Goal: Task Accomplishment & Management: Use online tool/utility

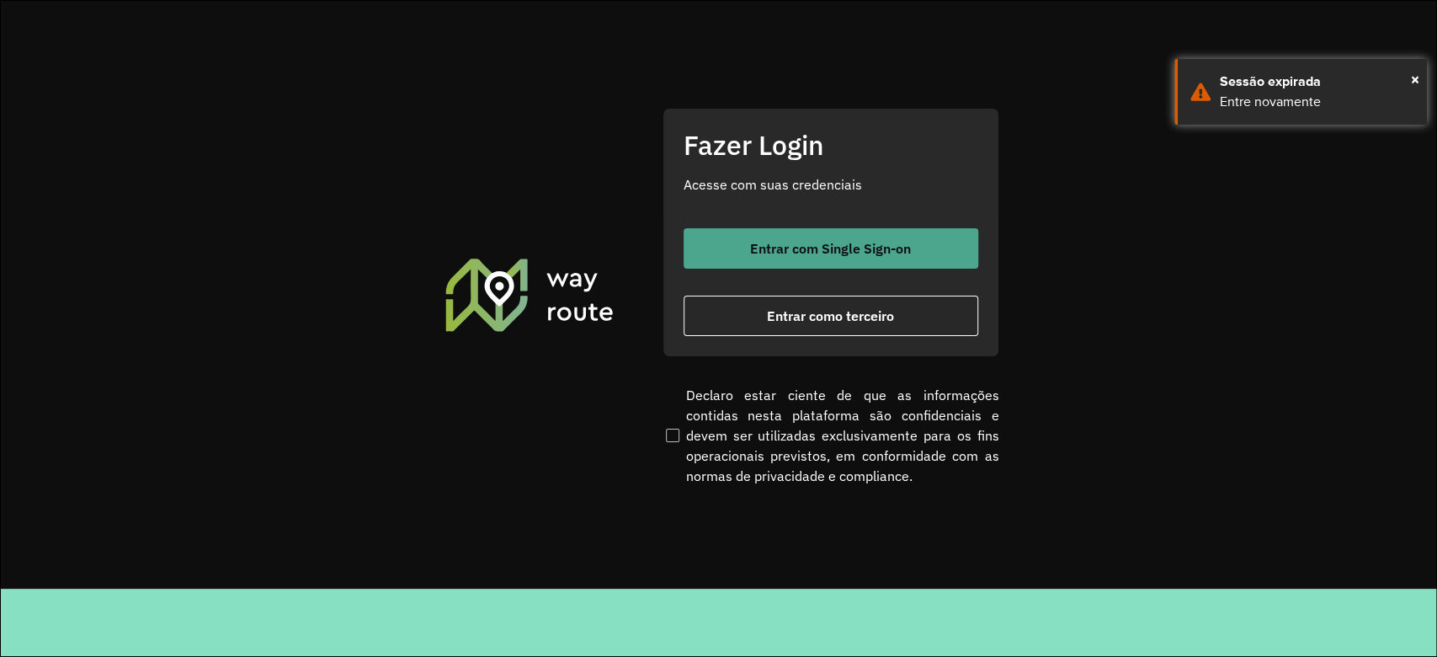
click at [818, 253] on span "Entrar com Single Sign-on" at bounding box center [830, 248] width 161 height 13
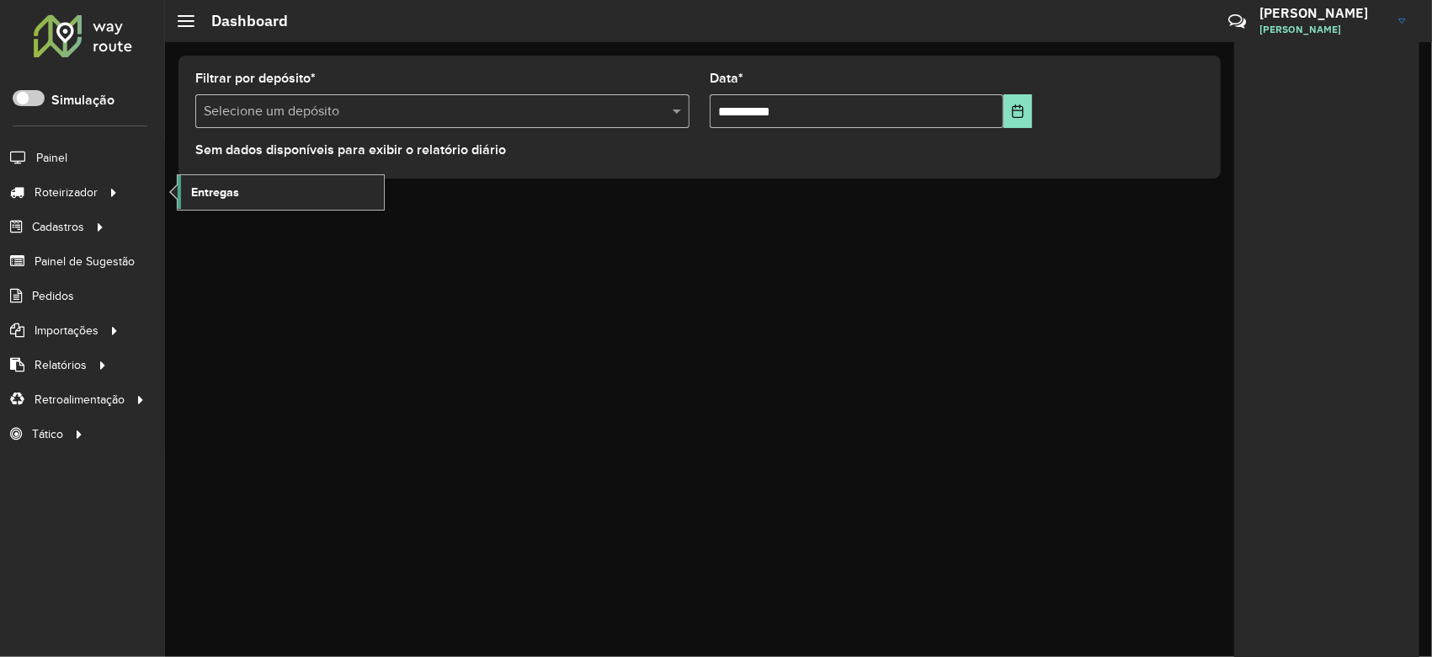
click at [310, 190] on link "Entregas" at bounding box center [281, 192] width 206 height 34
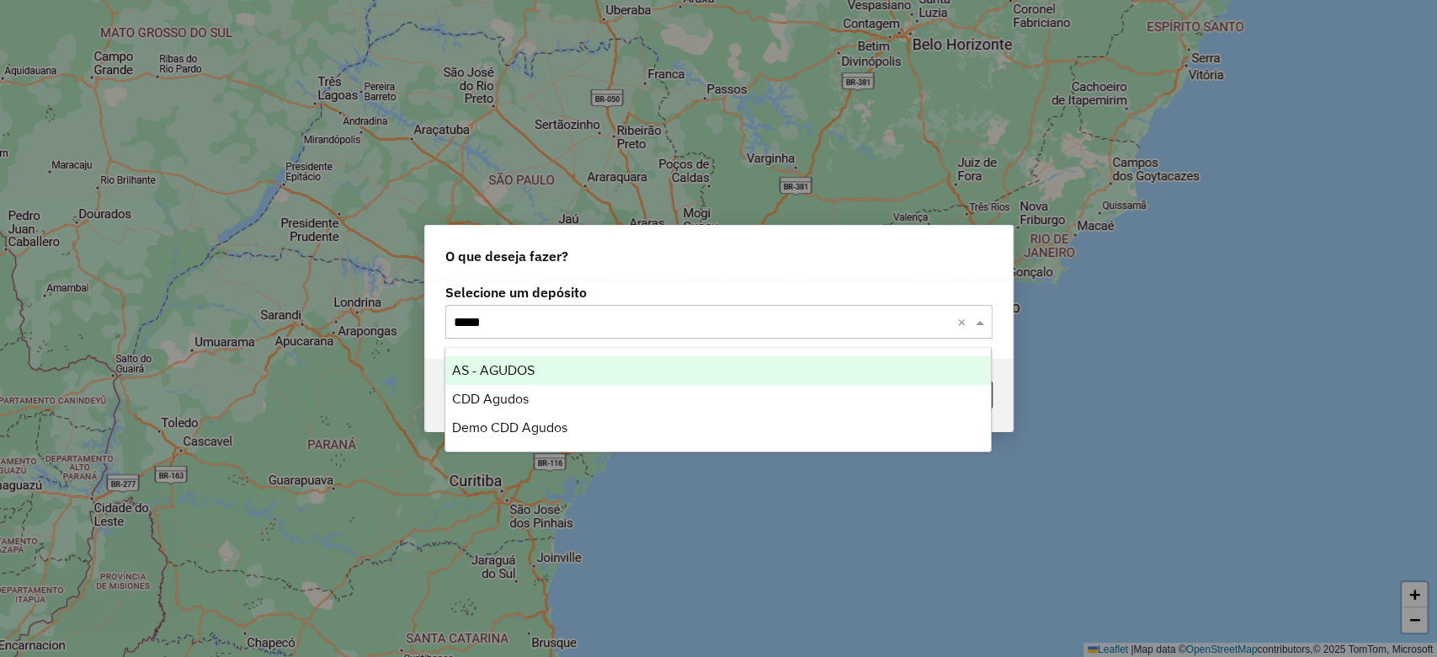
type input "******"
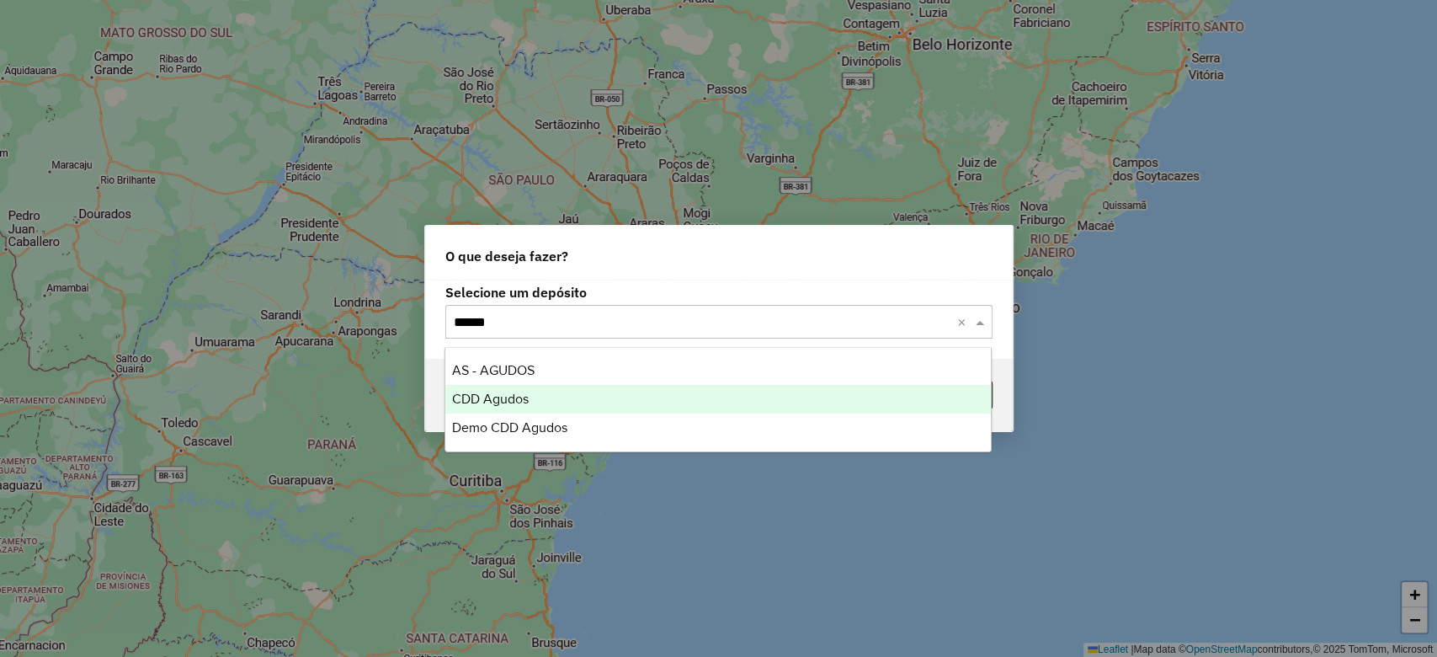
click at [531, 387] on div "CDD Agudos" at bounding box center [718, 399] width 546 height 29
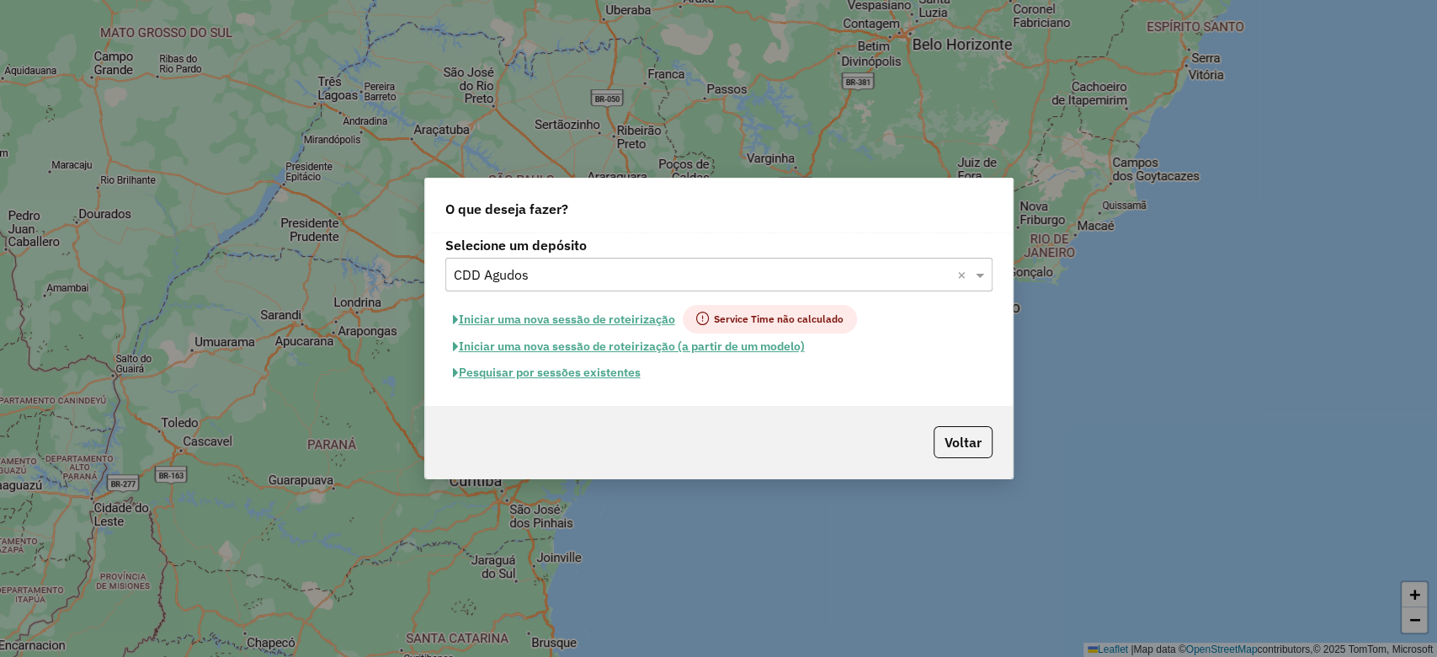
click at [532, 374] on button "Pesquisar por sessões existentes" at bounding box center [546, 373] width 203 height 26
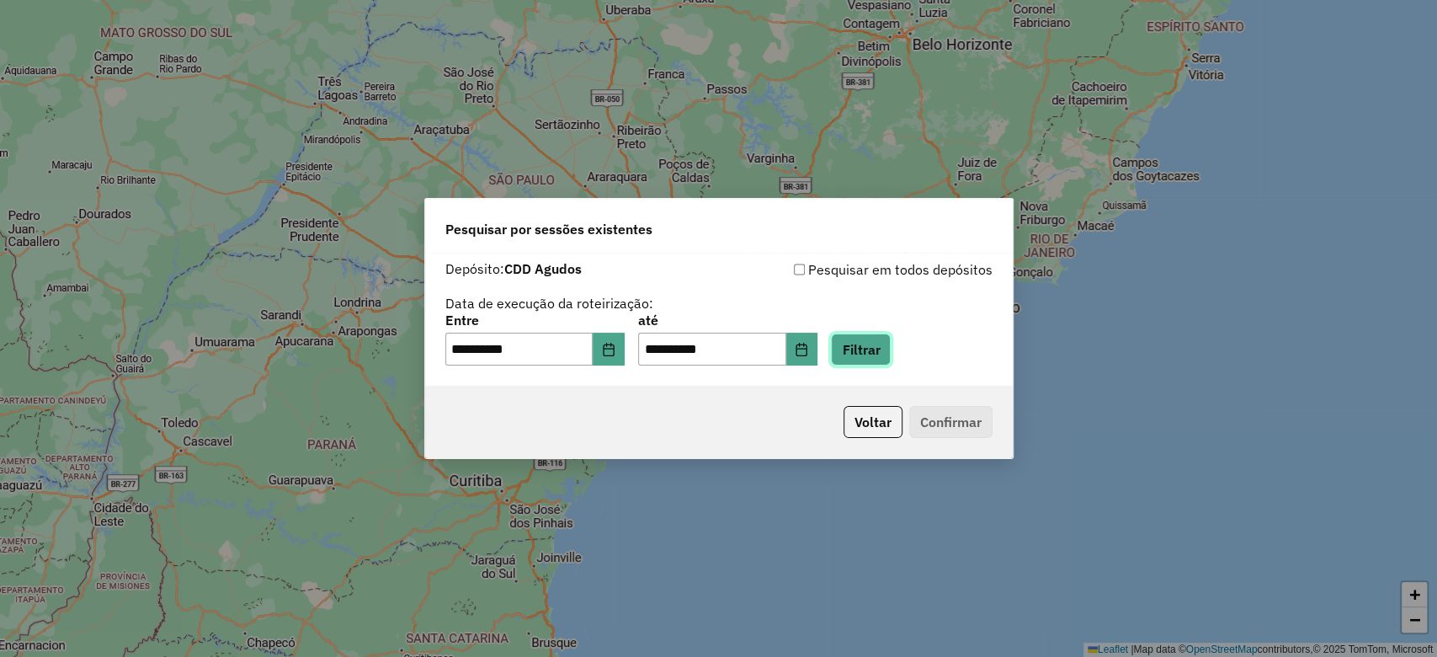
click at [866, 351] on button "Filtrar" at bounding box center [861, 349] width 60 height 32
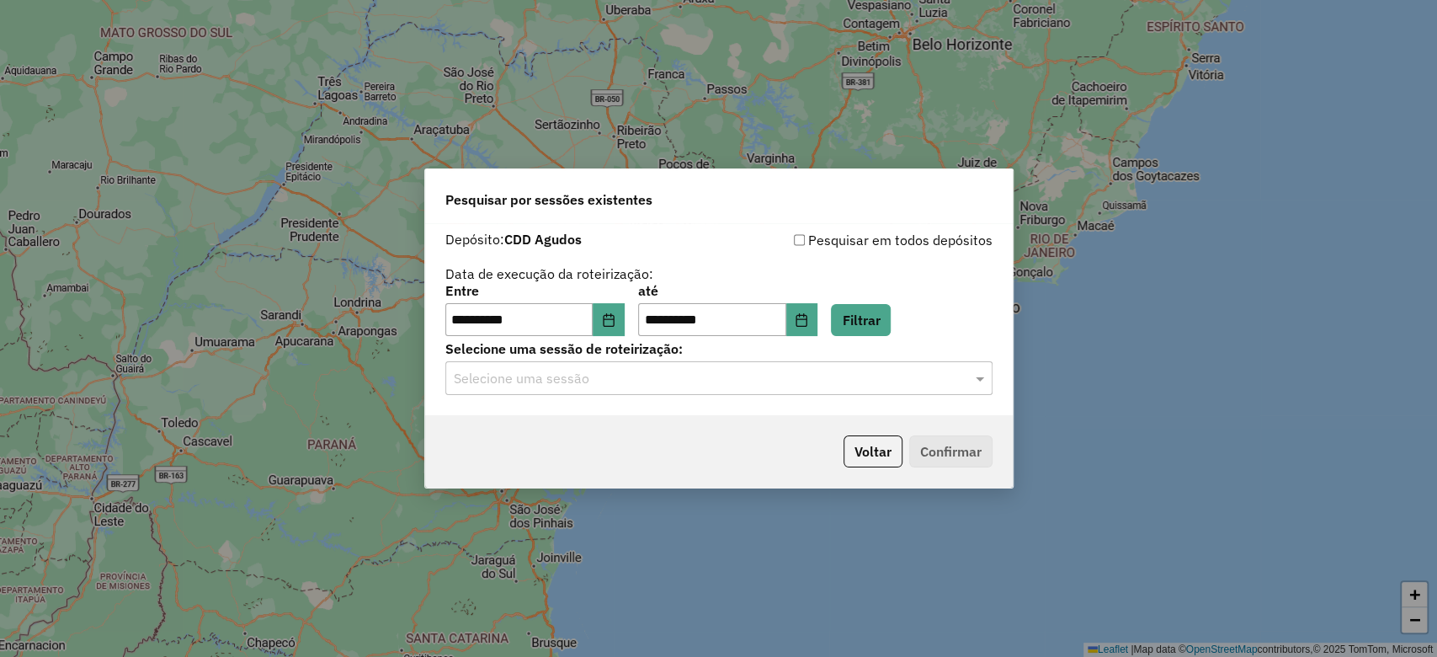
click at [554, 373] on input "text" at bounding box center [702, 379] width 497 height 20
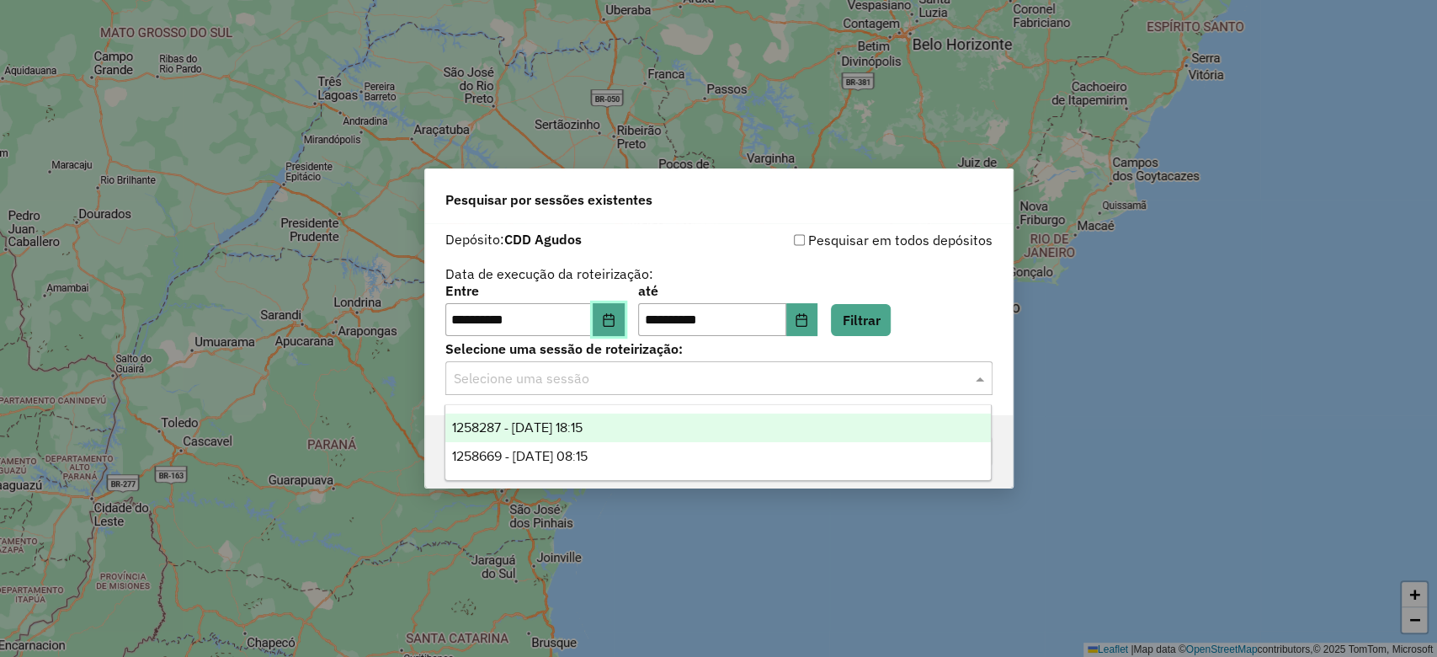
click at [605, 328] on button "Choose Date" at bounding box center [609, 320] width 32 height 34
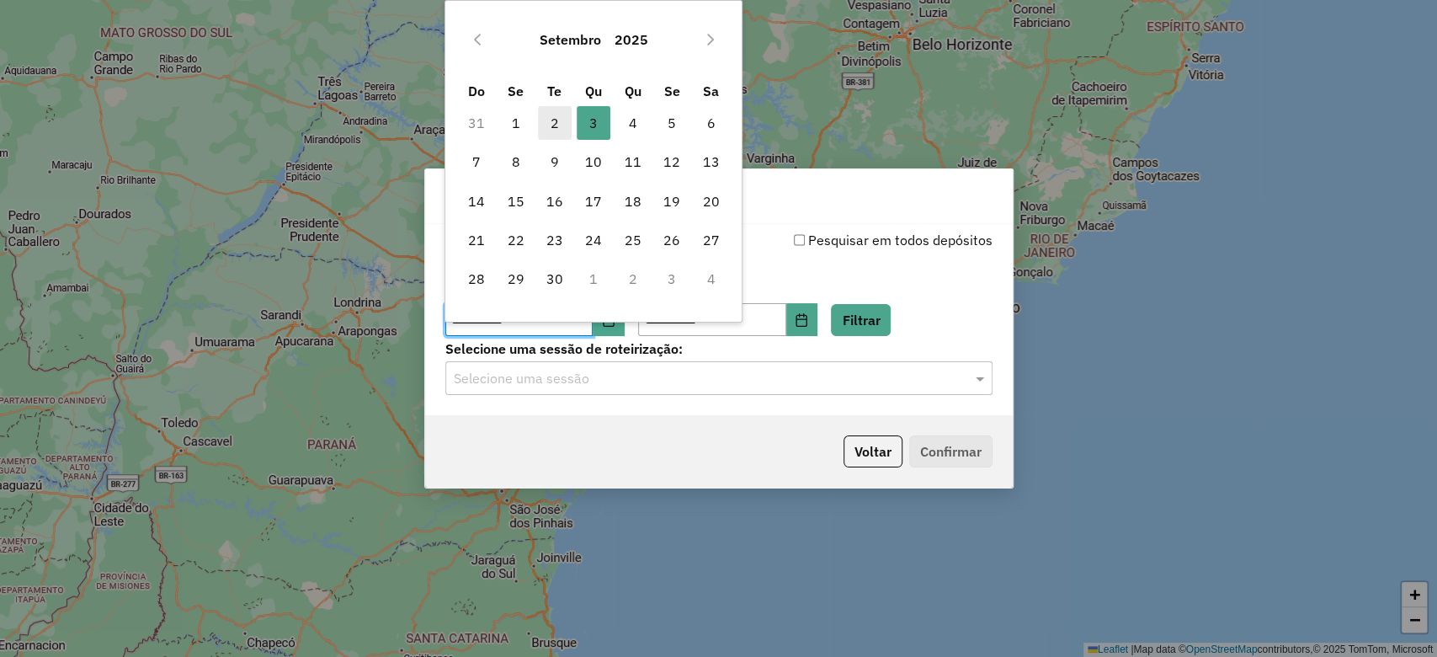
click at [554, 112] on span "2" at bounding box center [555, 123] width 34 height 34
type input "**********"
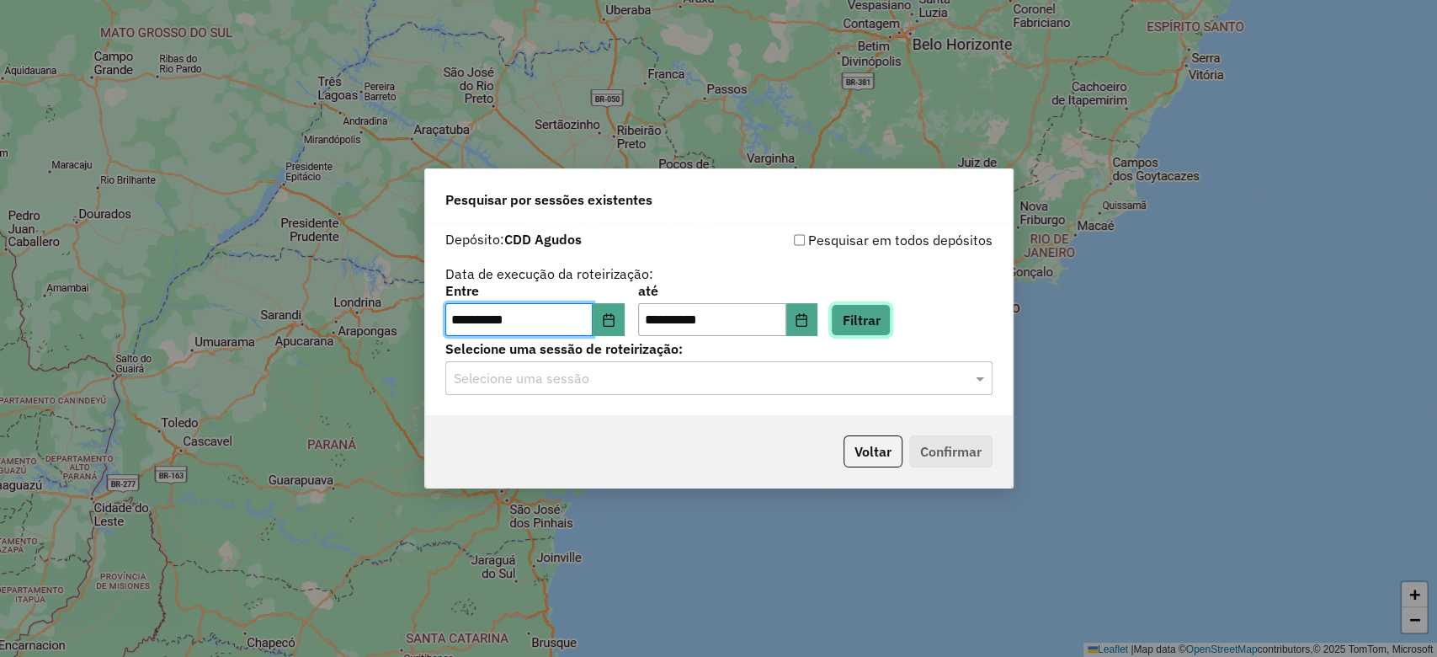
click at [891, 322] on button "Filtrar" at bounding box center [861, 320] width 60 height 32
click at [642, 383] on input "text" at bounding box center [702, 379] width 497 height 20
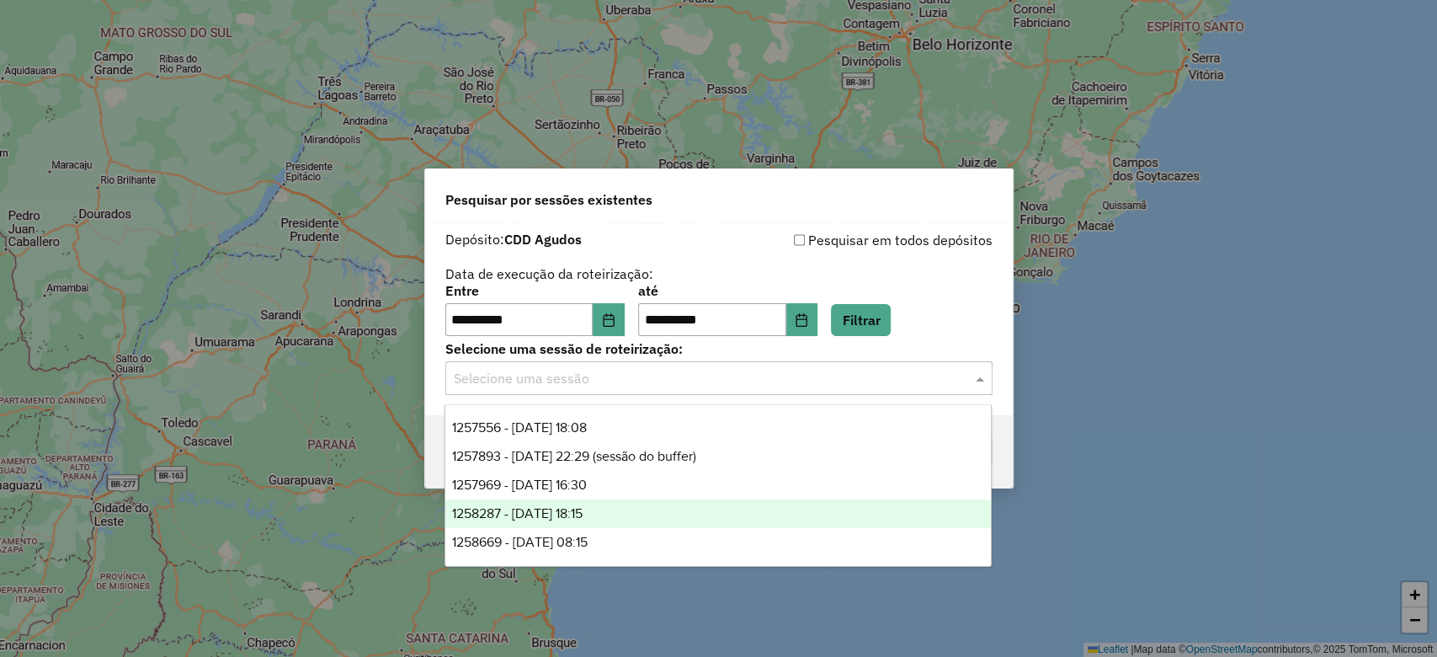
click at [583, 509] on span "1258287 - 03/09/2025 18:15" at bounding box center [517, 513] width 131 height 14
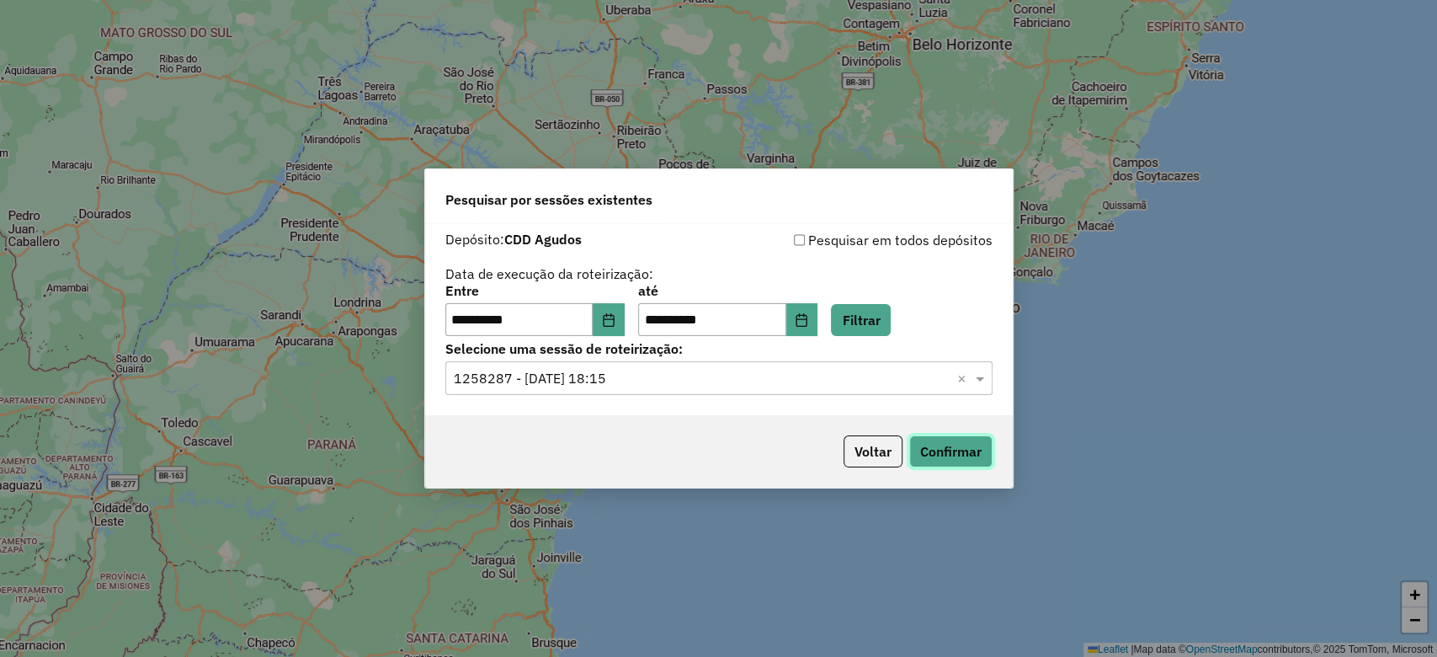
click at [949, 441] on button "Confirmar" at bounding box center [950, 451] width 83 height 32
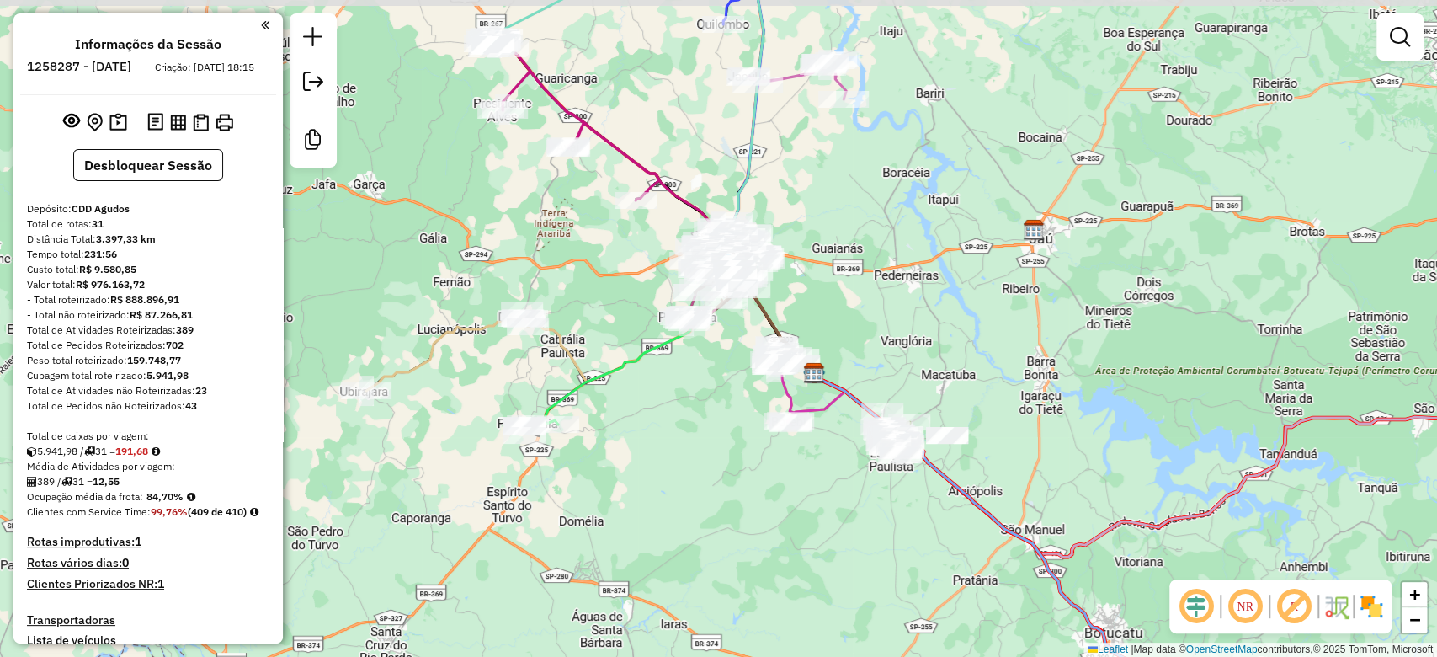
drag, startPoint x: 813, startPoint y: 248, endPoint x: 908, endPoint y: 293, distance: 104.3
click at [908, 293] on div "Janela de atendimento Grade de atendimento Capacidade Transportadoras Veículos …" at bounding box center [718, 328] width 1437 height 657
click at [1377, 597] on img at bounding box center [1371, 606] width 27 height 27
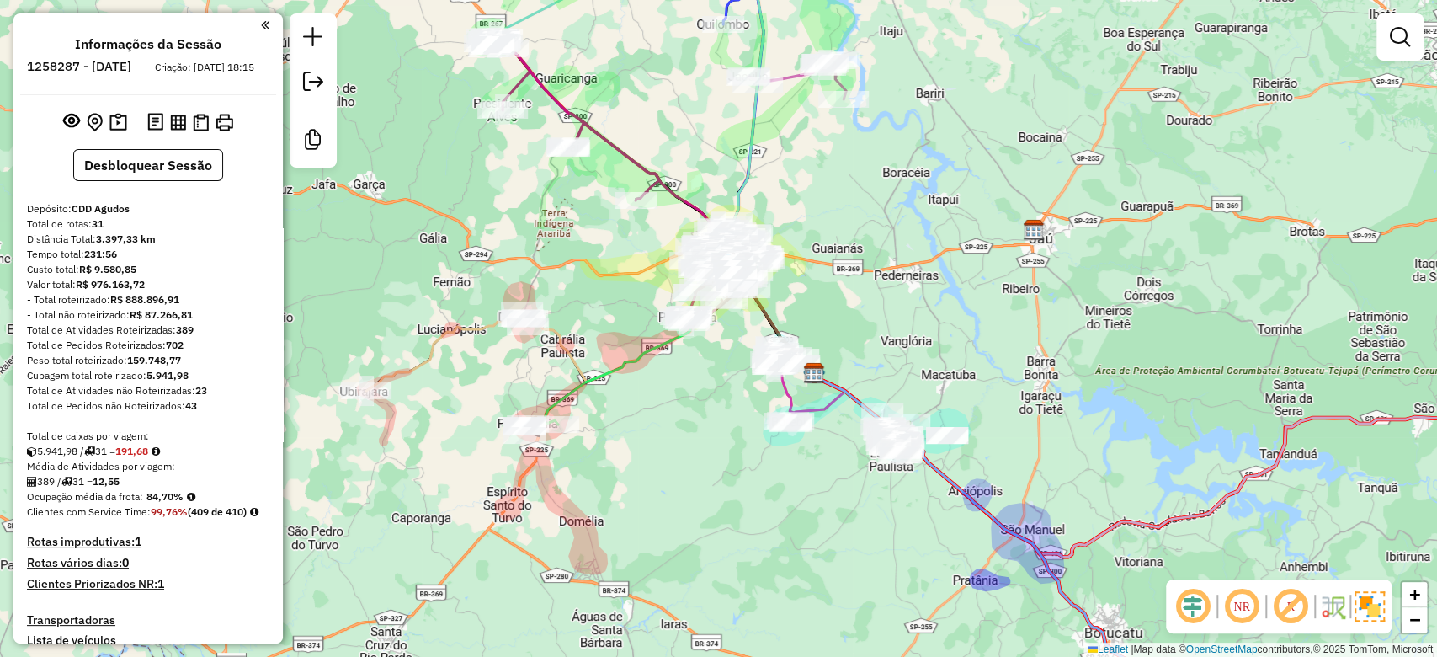
click at [1290, 616] on em at bounding box center [1291, 606] width 40 height 40
click at [1197, 607] on em at bounding box center [1193, 606] width 40 height 40
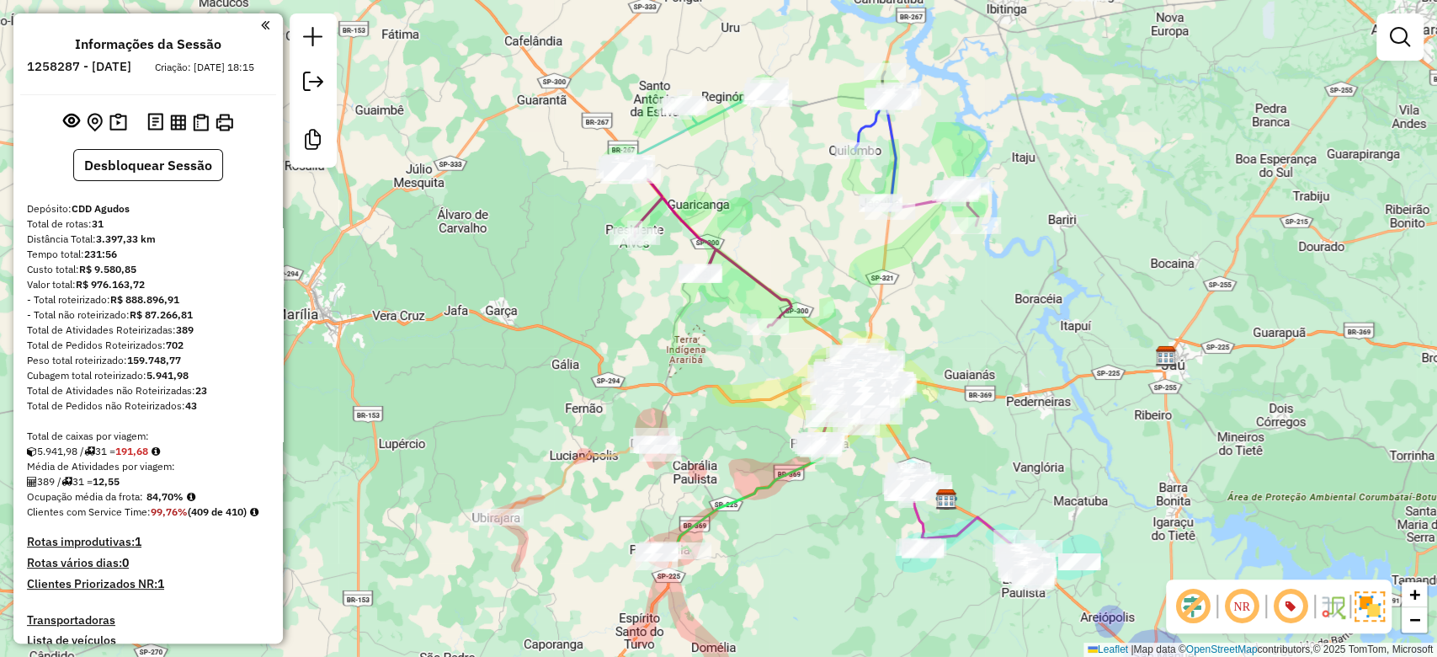
drag, startPoint x: 658, startPoint y: 424, endPoint x: 790, endPoint y: 549, distance: 182.3
click at [790, 549] on div "Janela de atendimento Grade de atendimento Capacidade Transportadoras Veículos …" at bounding box center [718, 328] width 1437 height 657
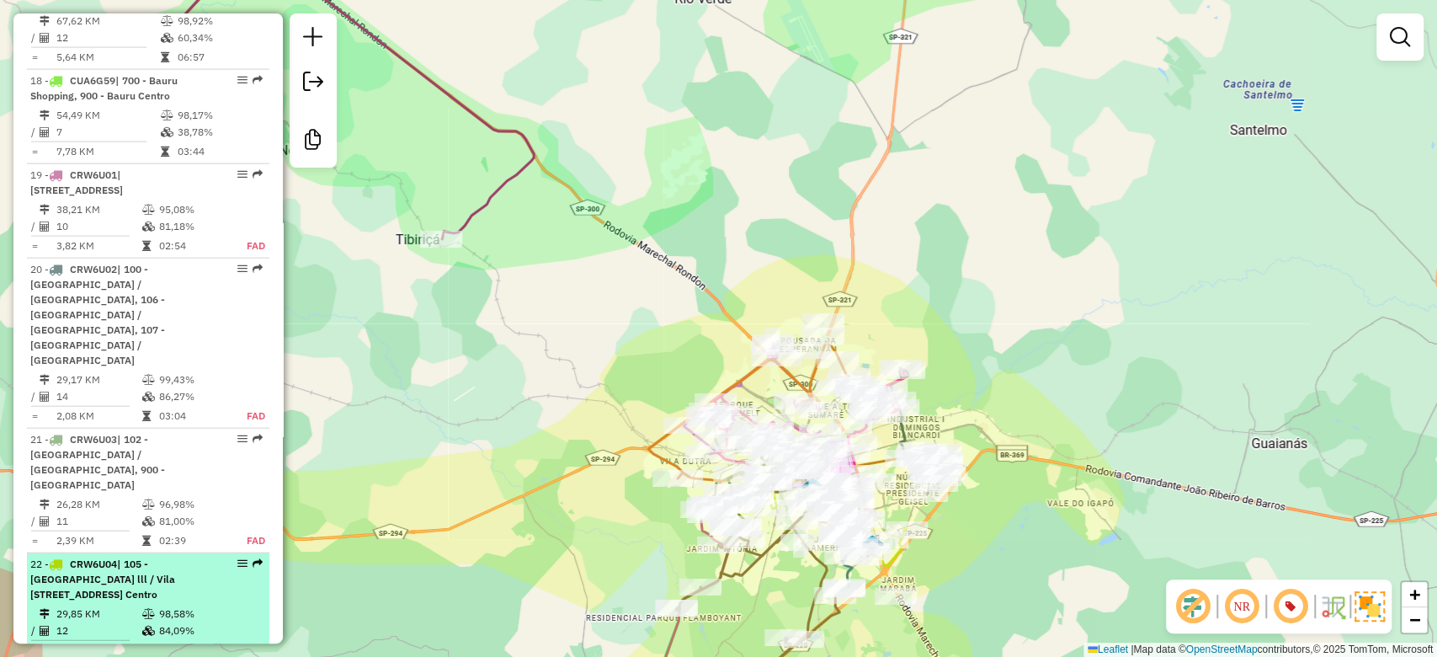
scroll to position [2600, 0]
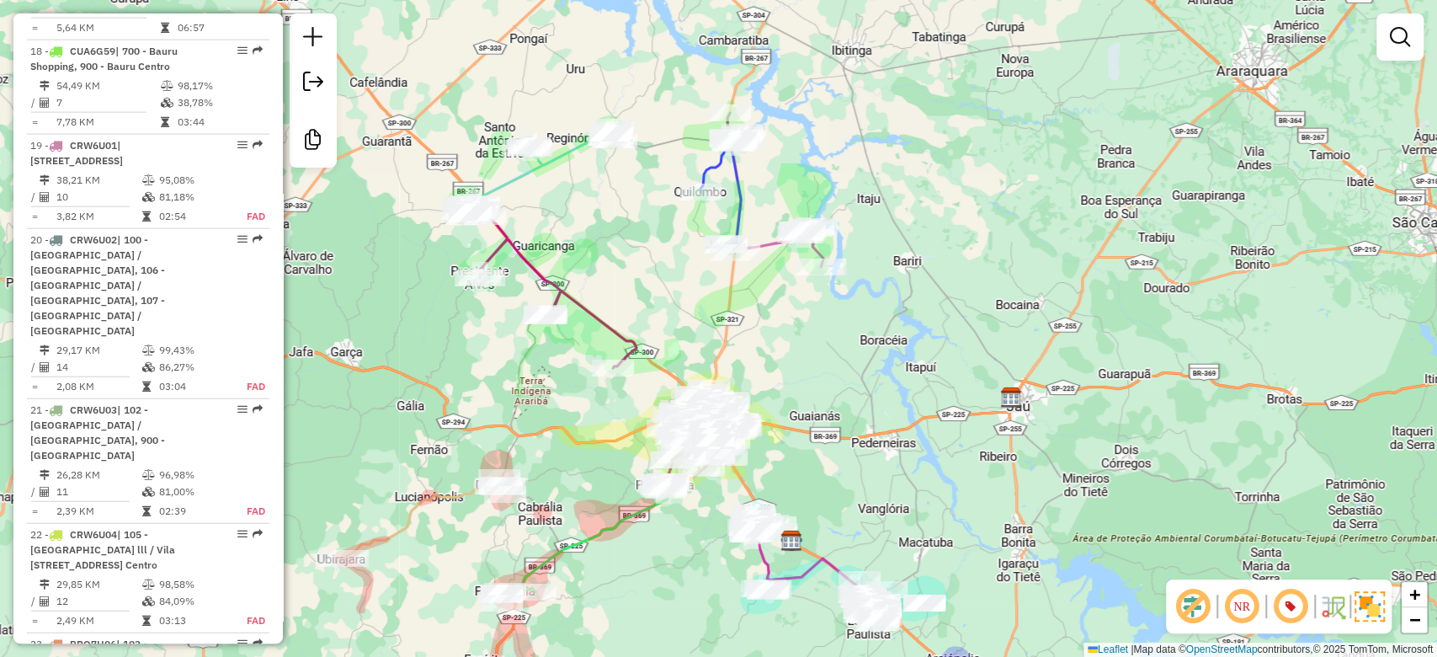
drag, startPoint x: 603, startPoint y: 468, endPoint x: 802, endPoint y: 429, distance: 202.6
click at [802, 429] on div "Janela de atendimento Grade de atendimento Capacidade Transportadoras Veículos …" at bounding box center [718, 328] width 1437 height 657
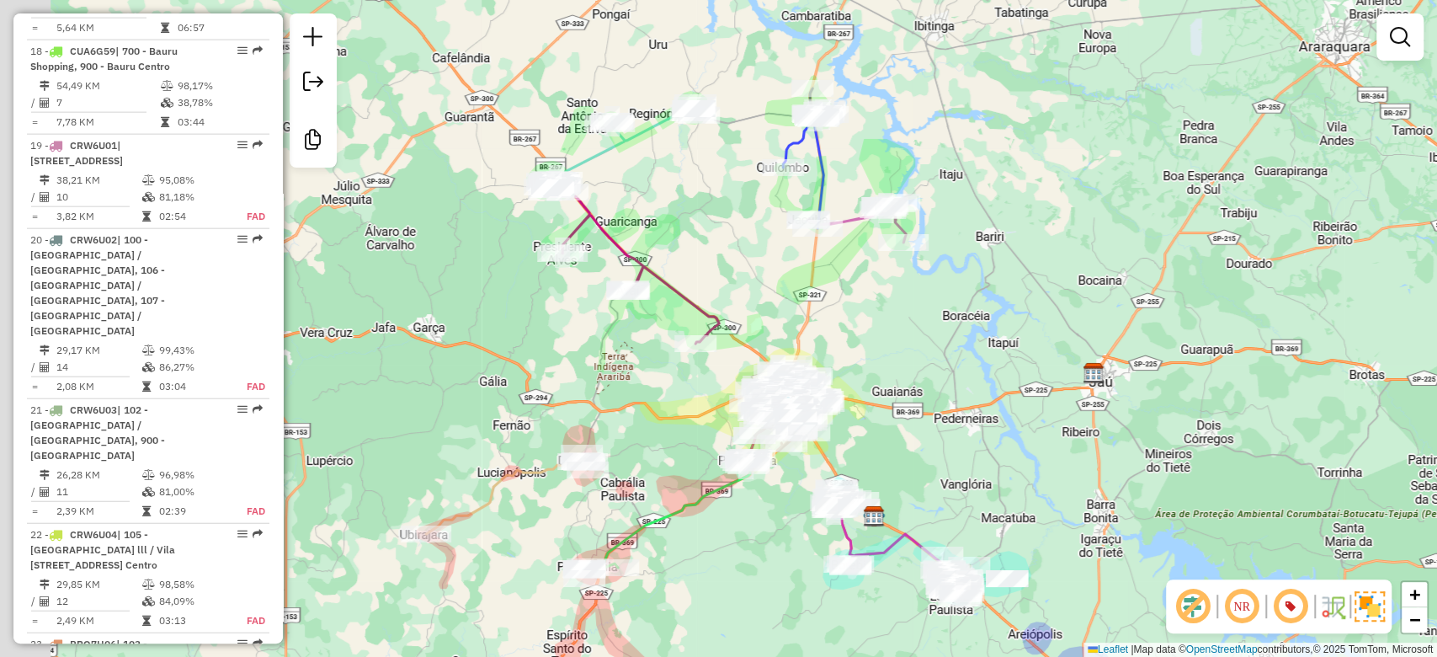
drag, startPoint x: 844, startPoint y: 370, endPoint x: 928, endPoint y: 346, distance: 87.7
click at [928, 346] on div "Janela de atendimento Grade de atendimento Capacidade Transportadoras Veículos …" at bounding box center [718, 328] width 1437 height 657
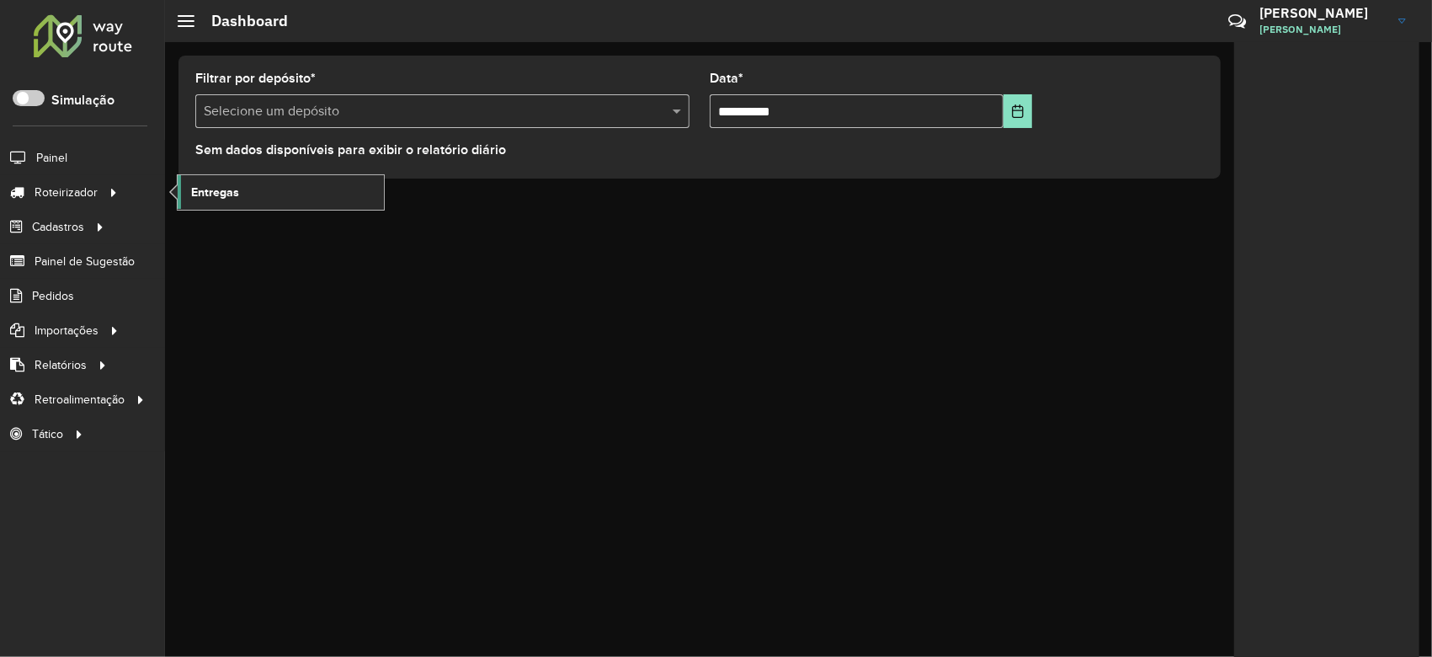
click at [242, 188] on link "Entregas" at bounding box center [281, 192] width 206 height 34
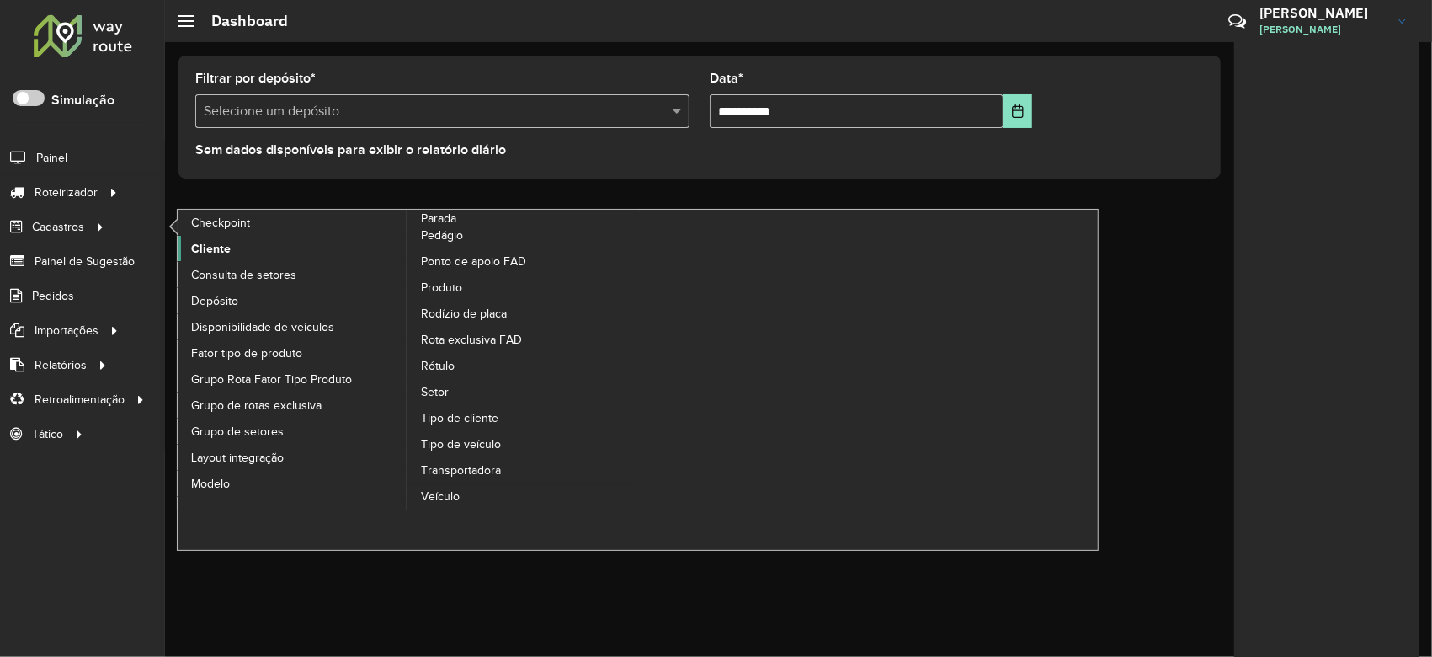
click at [226, 246] on span "Cliente" at bounding box center [211, 249] width 40 height 18
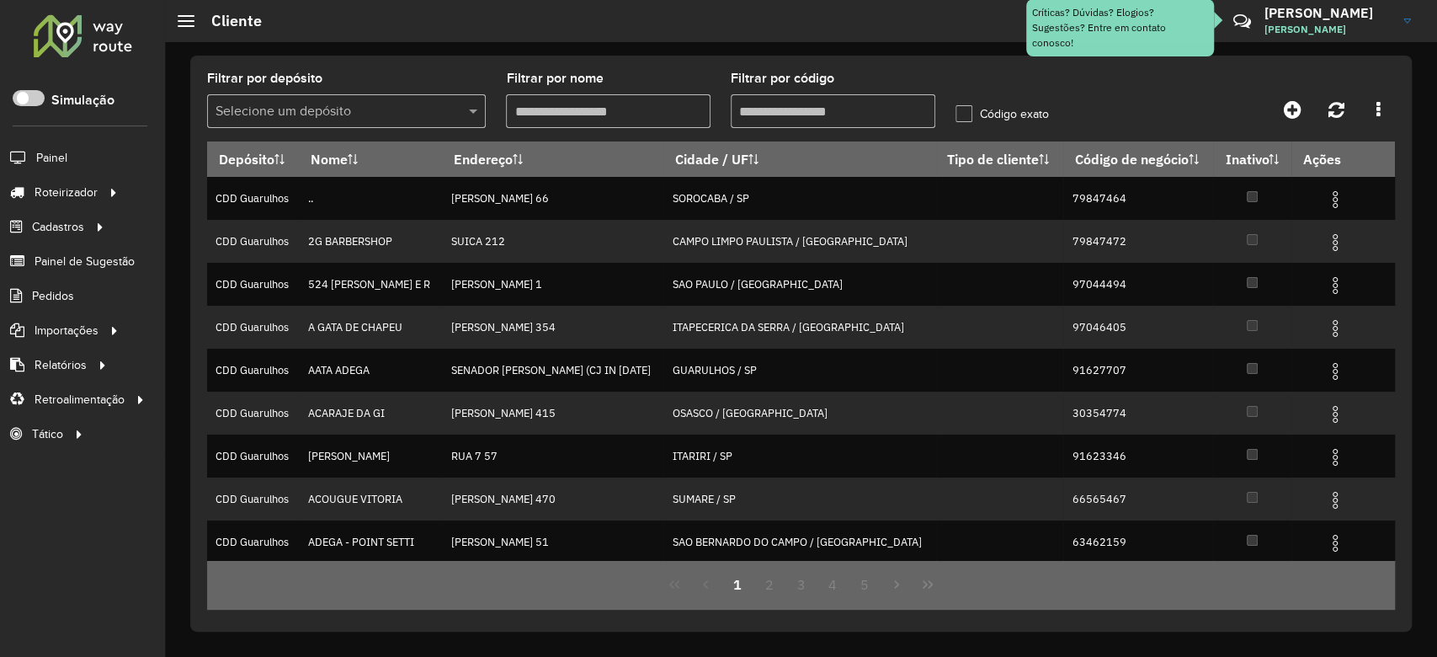
click at [350, 115] on input "text" at bounding box center [330, 112] width 228 height 20
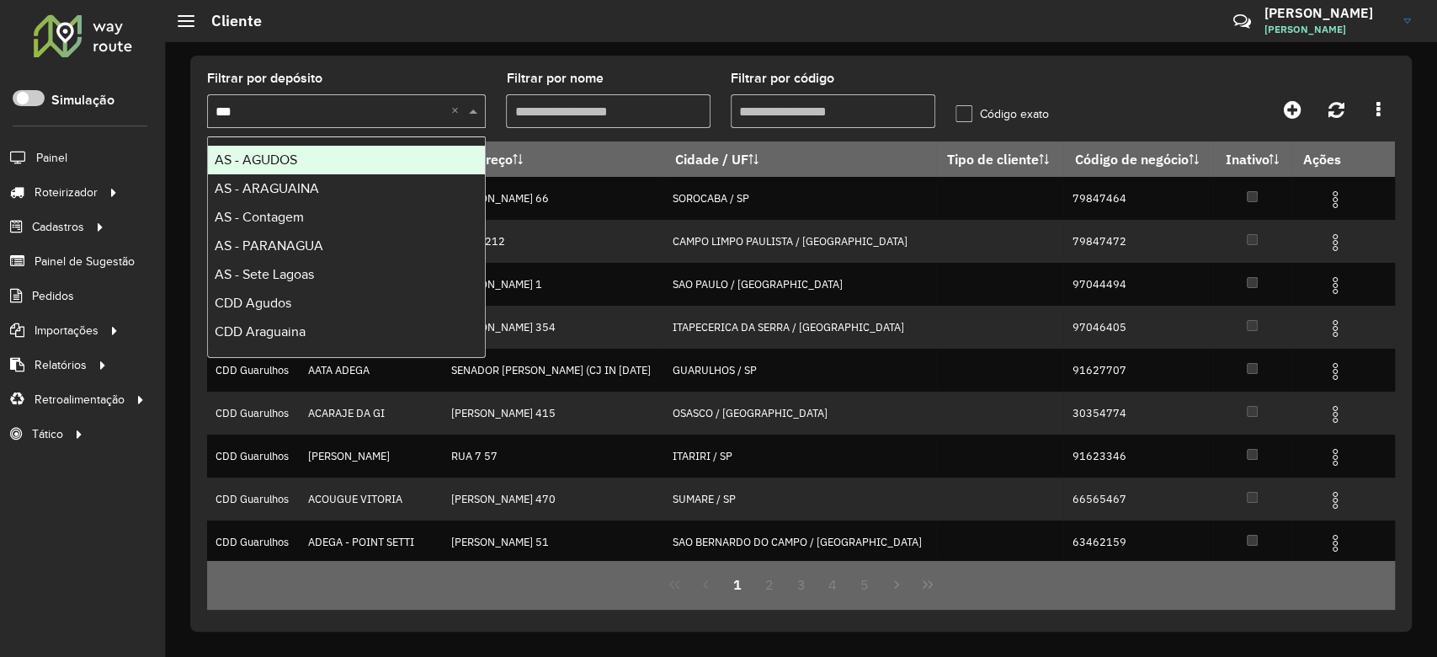
type input "****"
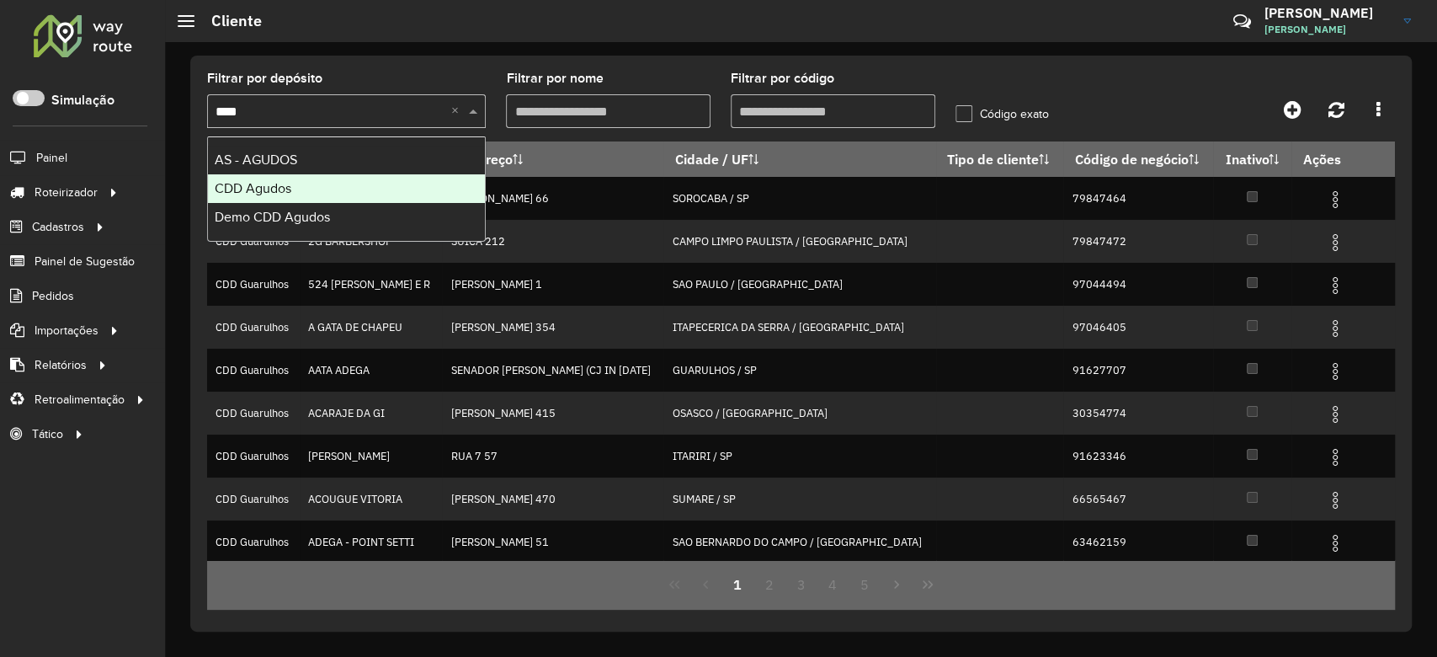
click at [317, 192] on div "CDD Agudos" at bounding box center [346, 188] width 277 height 29
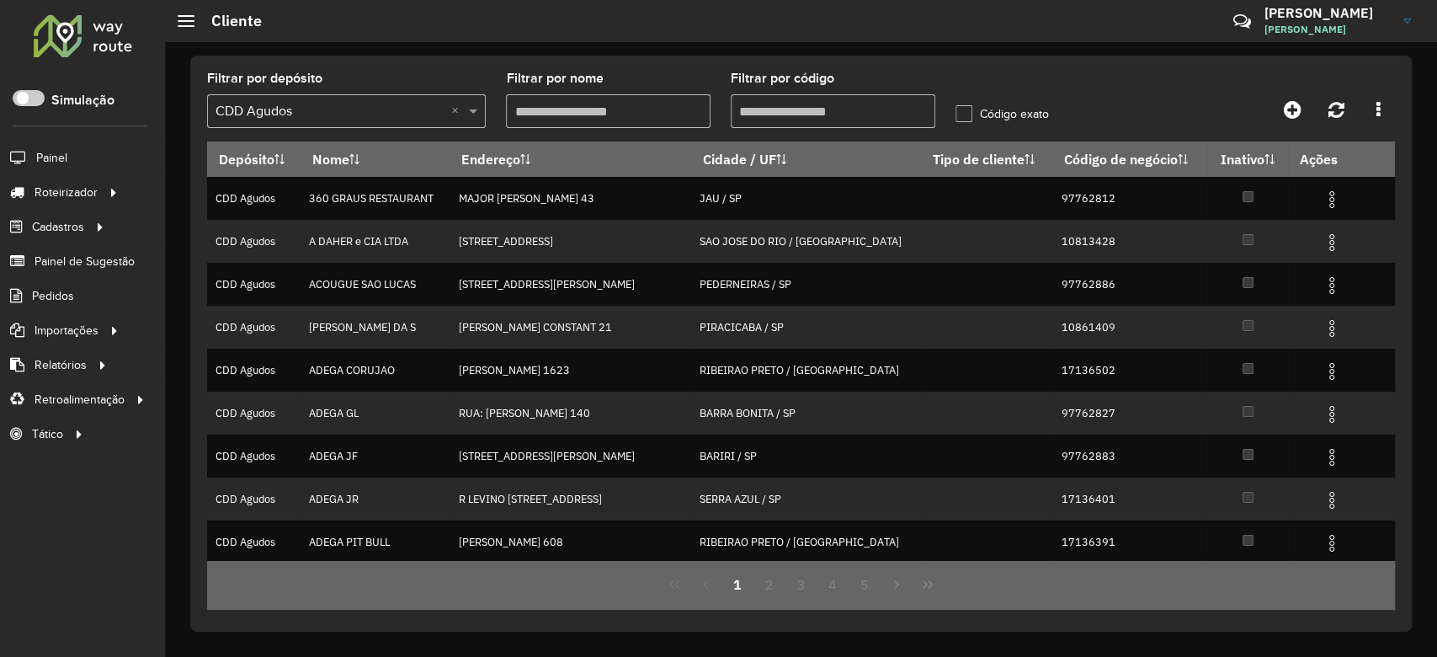
drag, startPoint x: 633, startPoint y: 115, endPoint x: 826, endPoint y: 115, distance: 192.8
click at [633, 115] on input "Filtrar por nome" at bounding box center [608, 111] width 205 height 34
click at [839, 115] on input "Filtrar por código" at bounding box center [833, 111] width 205 height 34
paste input "*****"
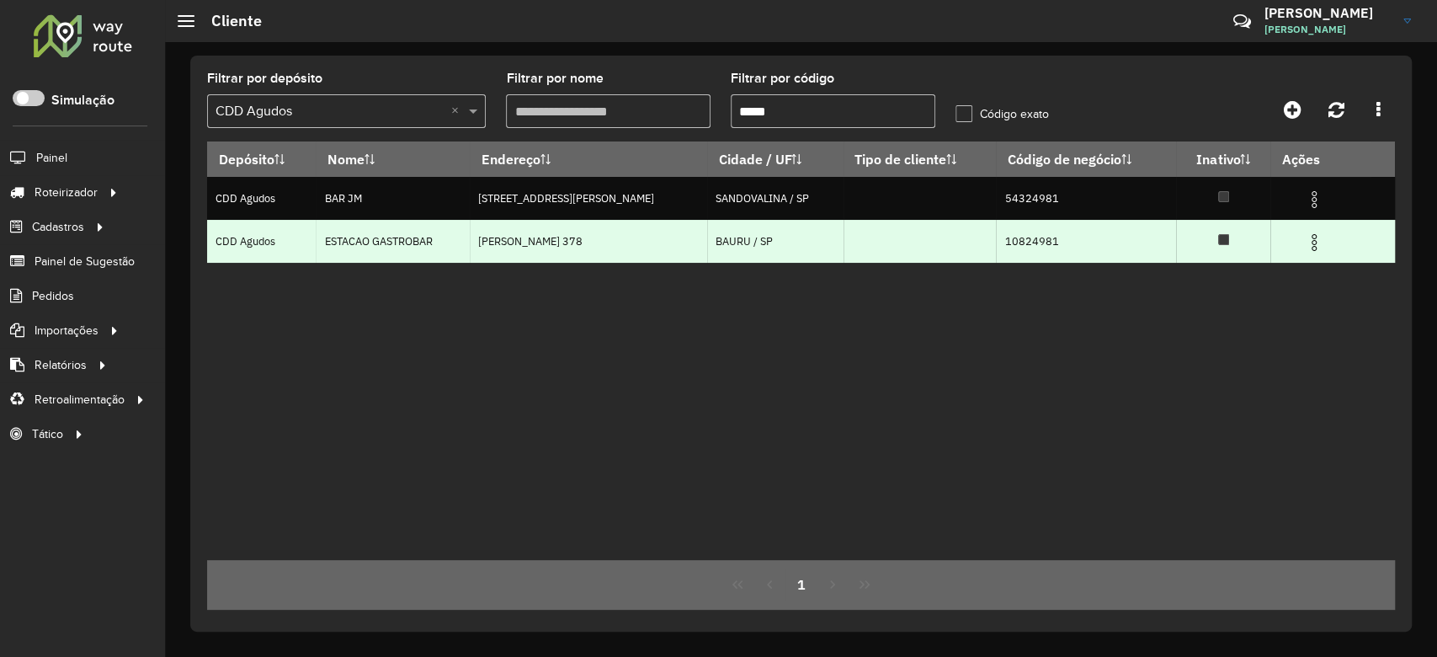
type input "*****"
click at [1315, 239] on img at bounding box center [1314, 242] width 20 height 20
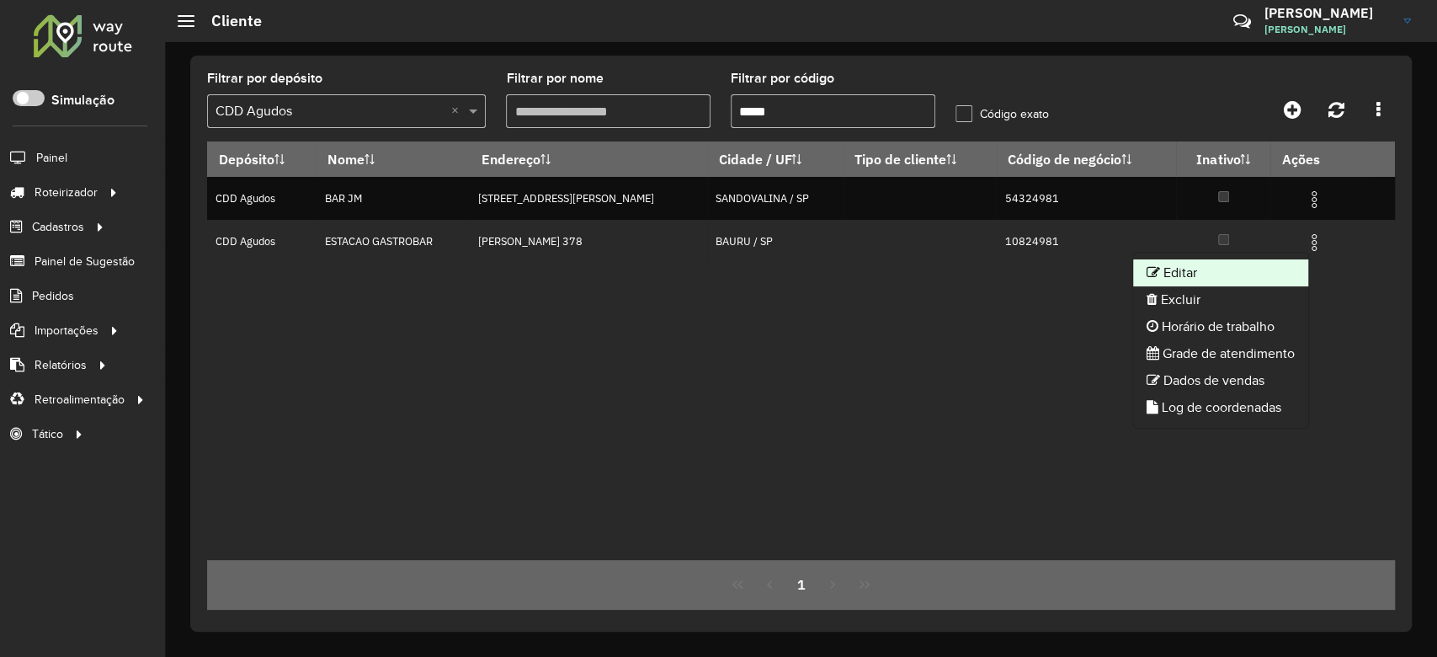
click at [1214, 267] on li "Editar" at bounding box center [1220, 272] width 175 height 27
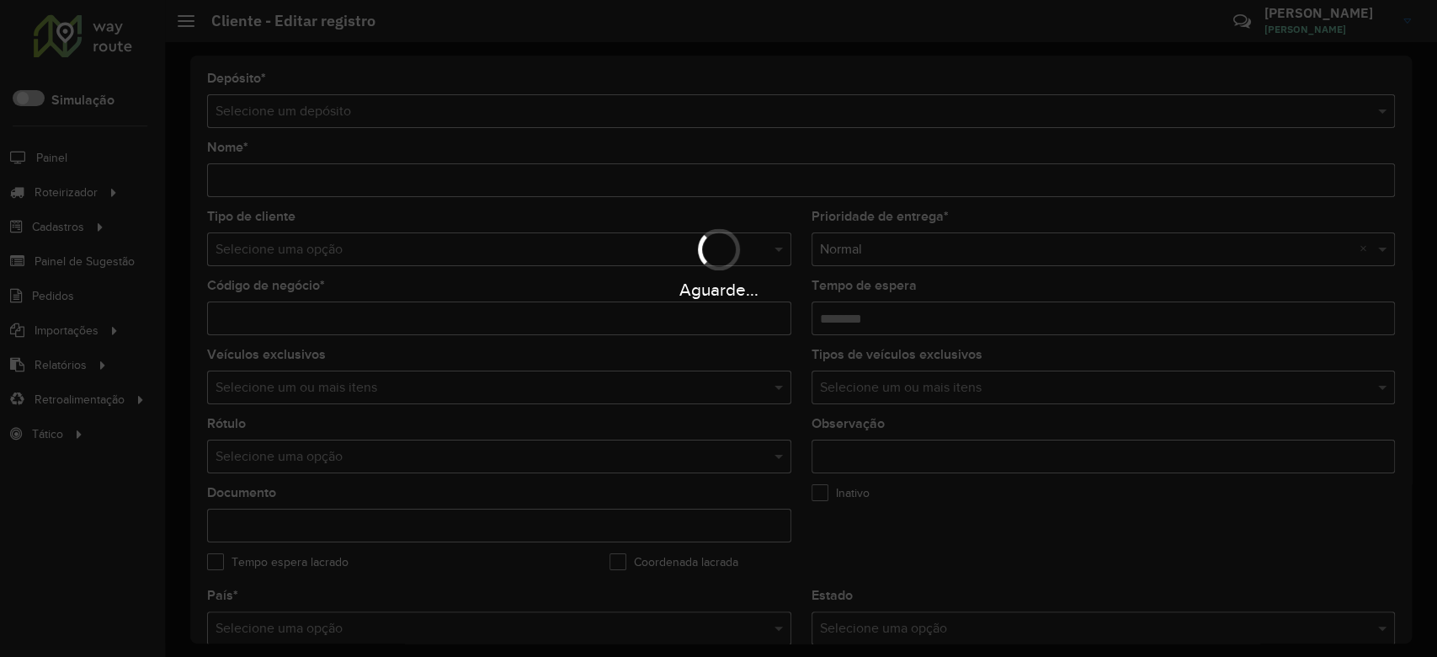
type input "**********"
type input "********"
type input "**********"
type input "*****"
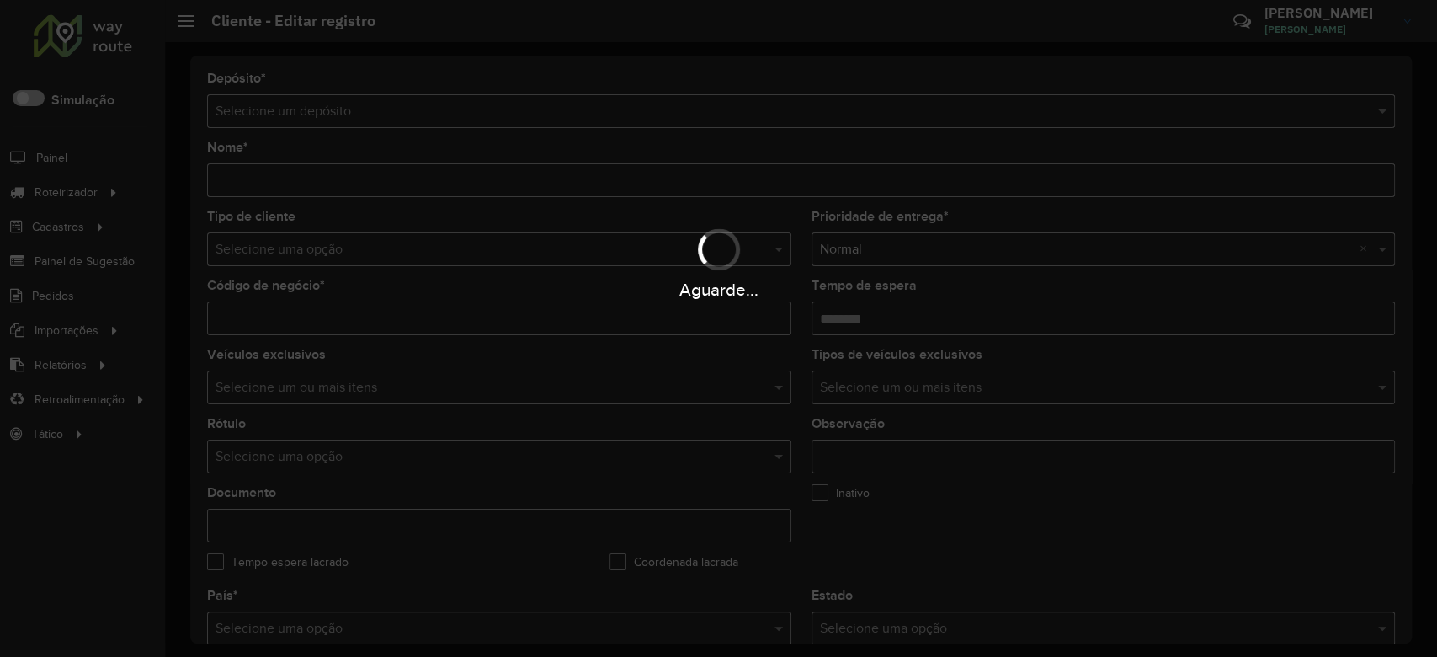
type input "******"
type input "**********"
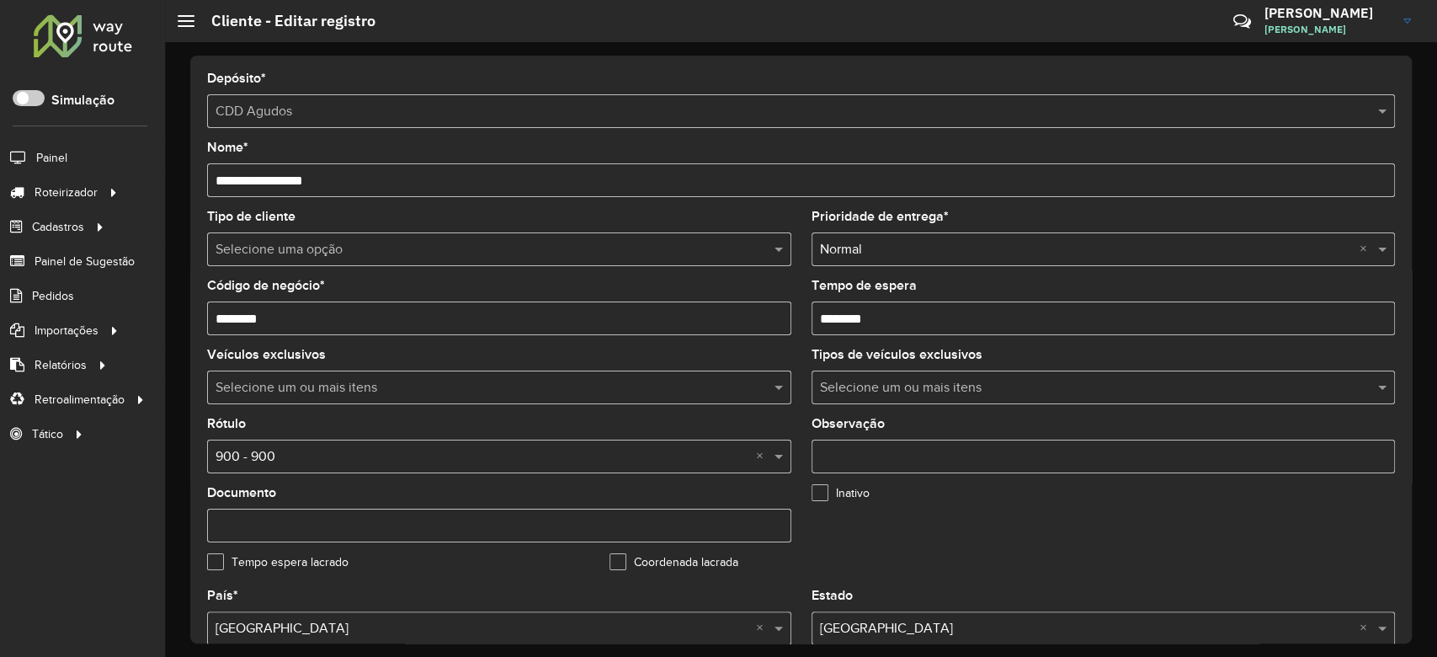
click at [350, 248] on input "text" at bounding box center [483, 250] width 534 height 20
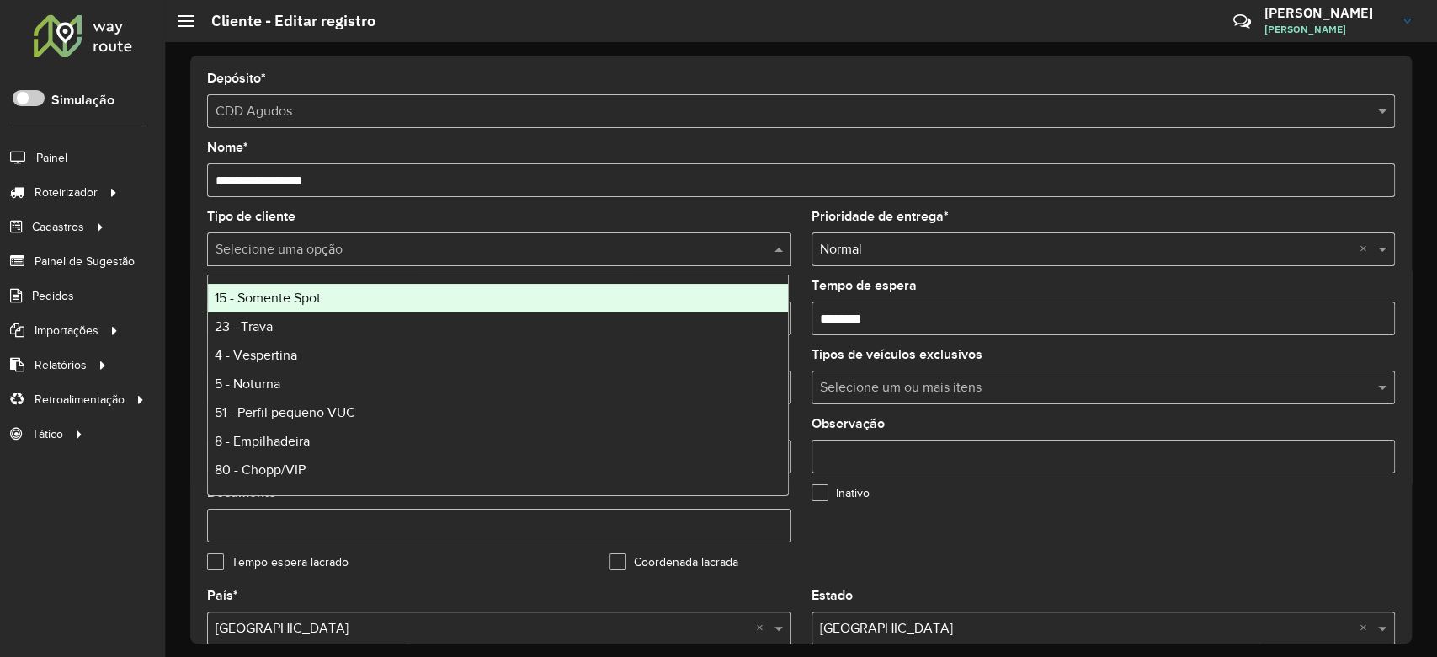
type input "*"
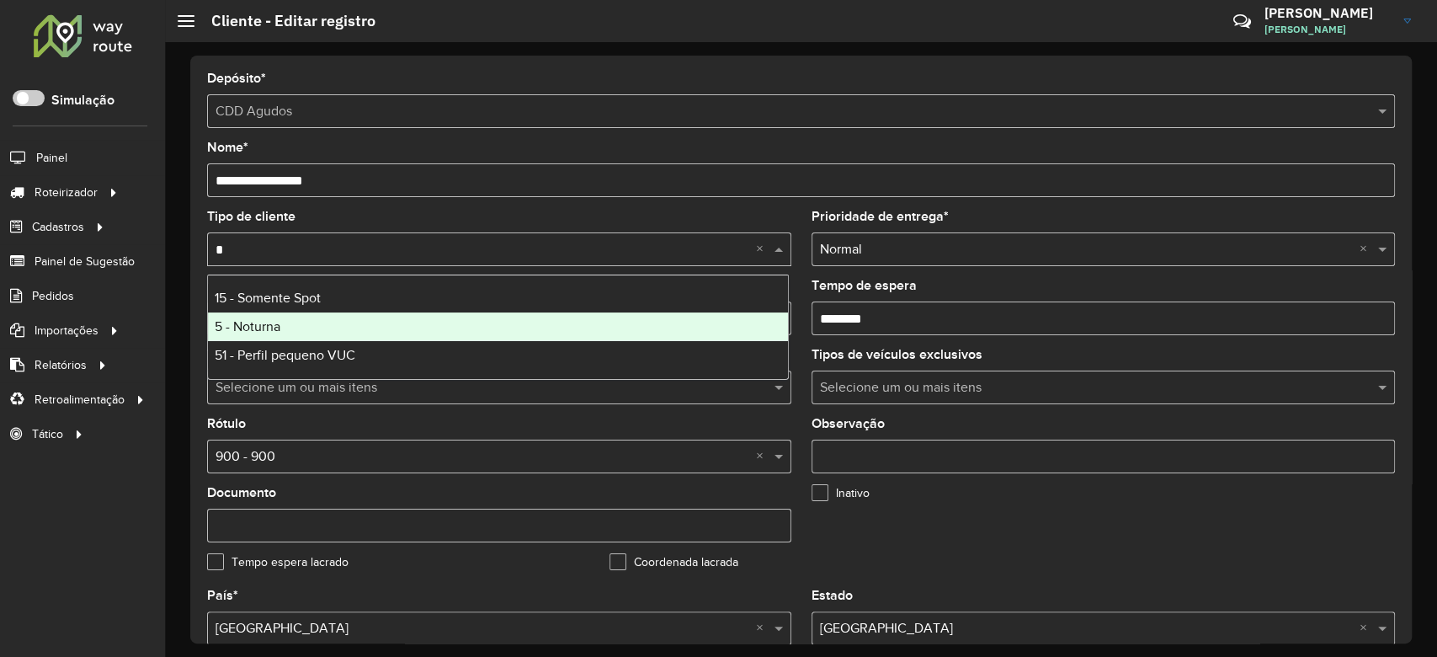
click at [324, 330] on div "5 - Noturna" at bounding box center [498, 326] width 580 height 29
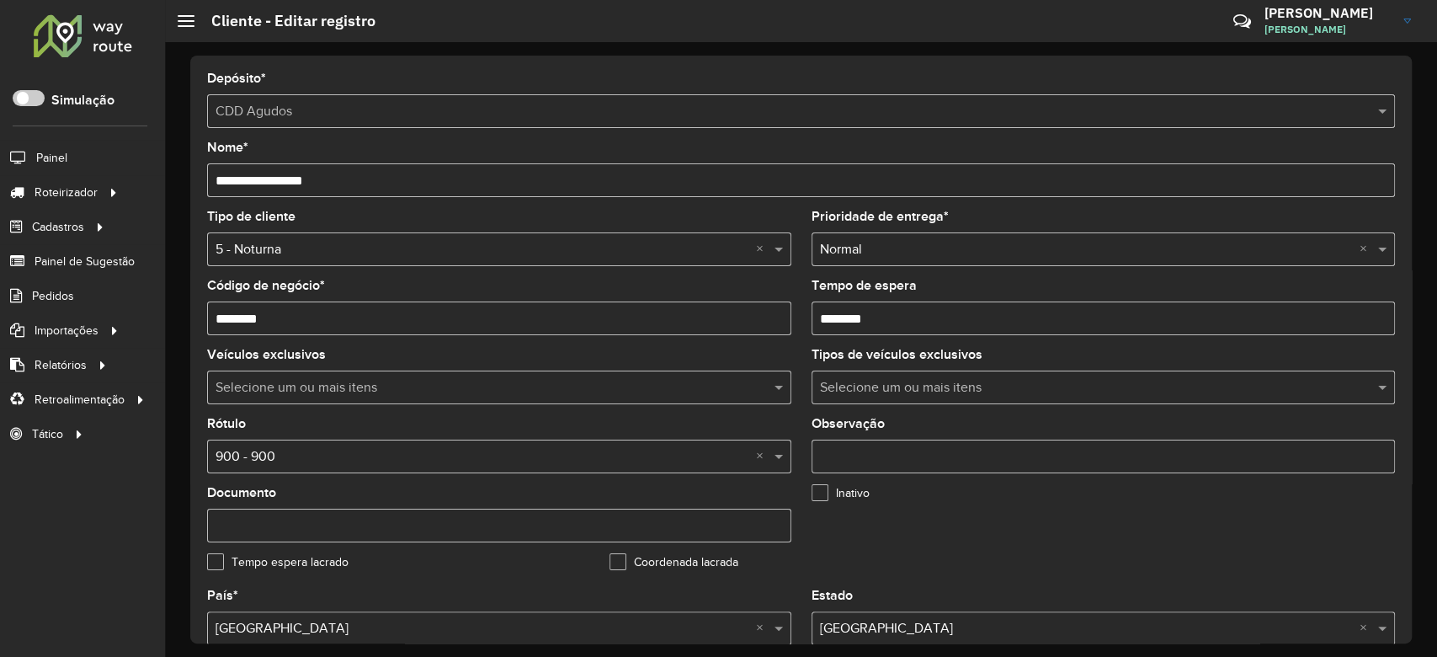
click at [301, 461] on input "text" at bounding box center [483, 457] width 534 height 20
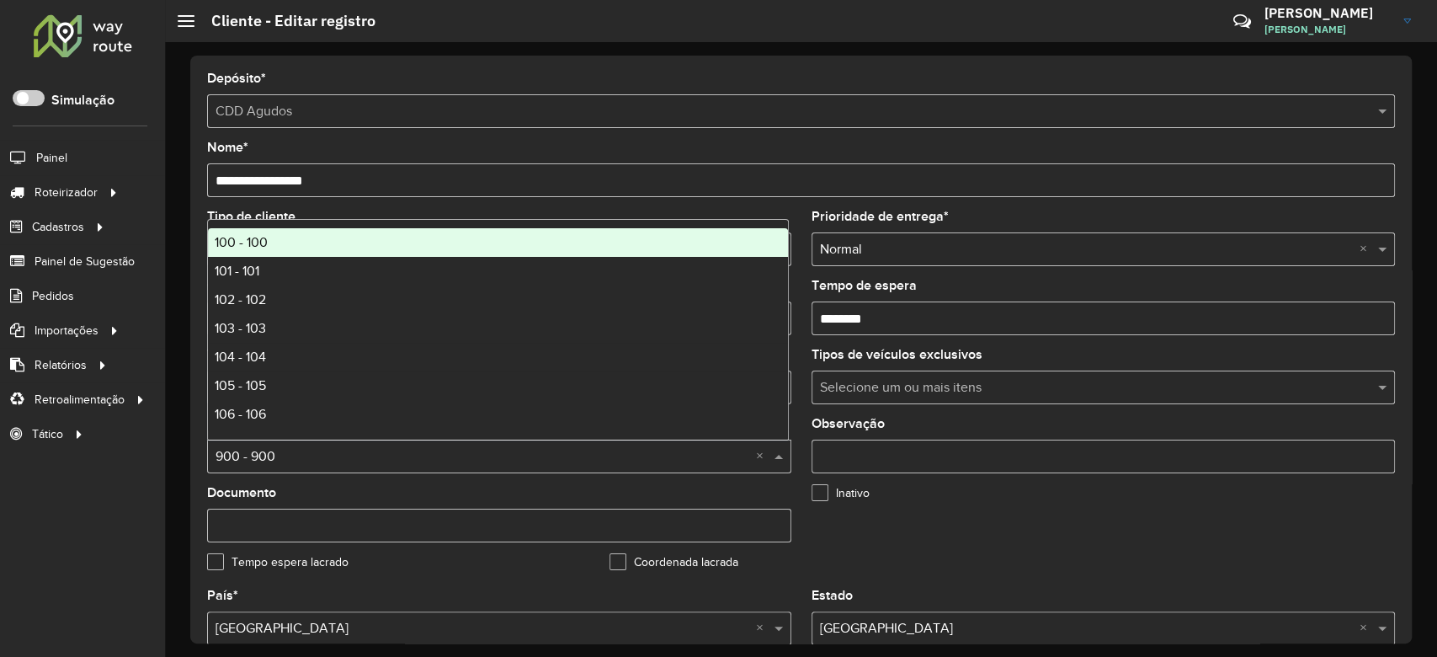
type input "*"
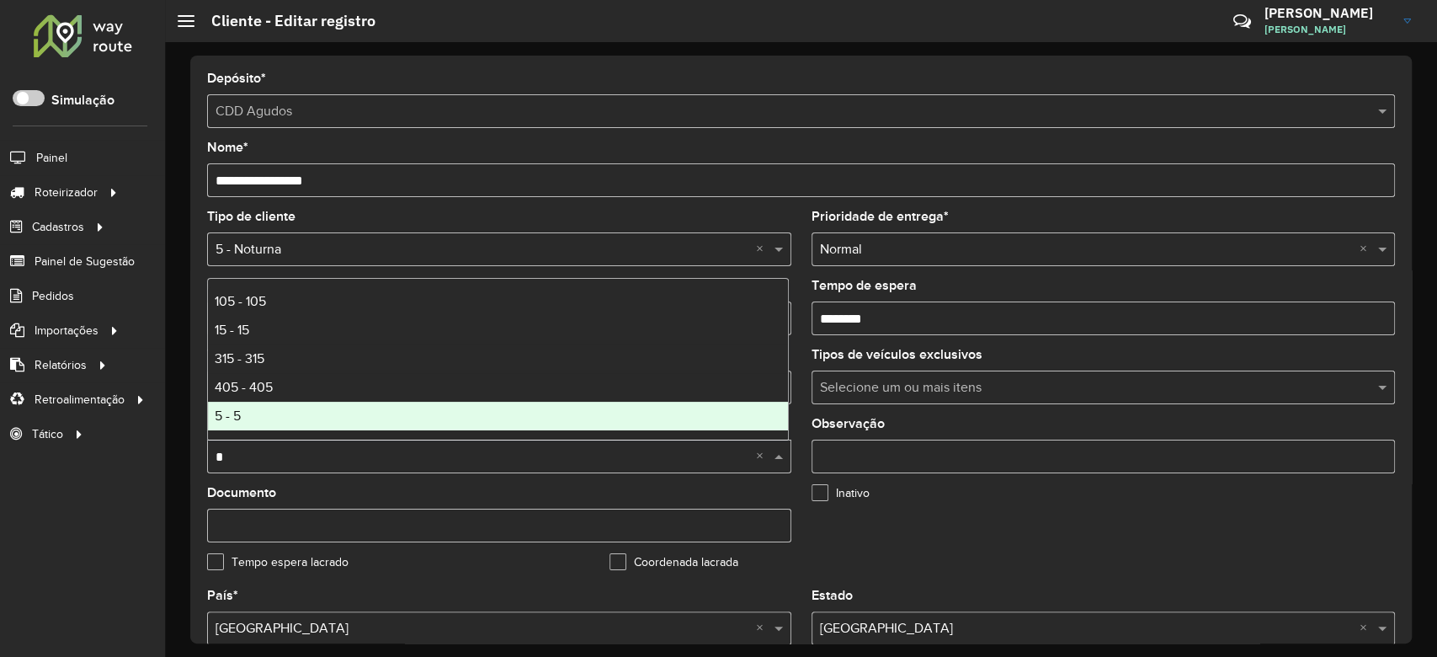
click at [296, 413] on div "5 - 5" at bounding box center [498, 416] width 580 height 29
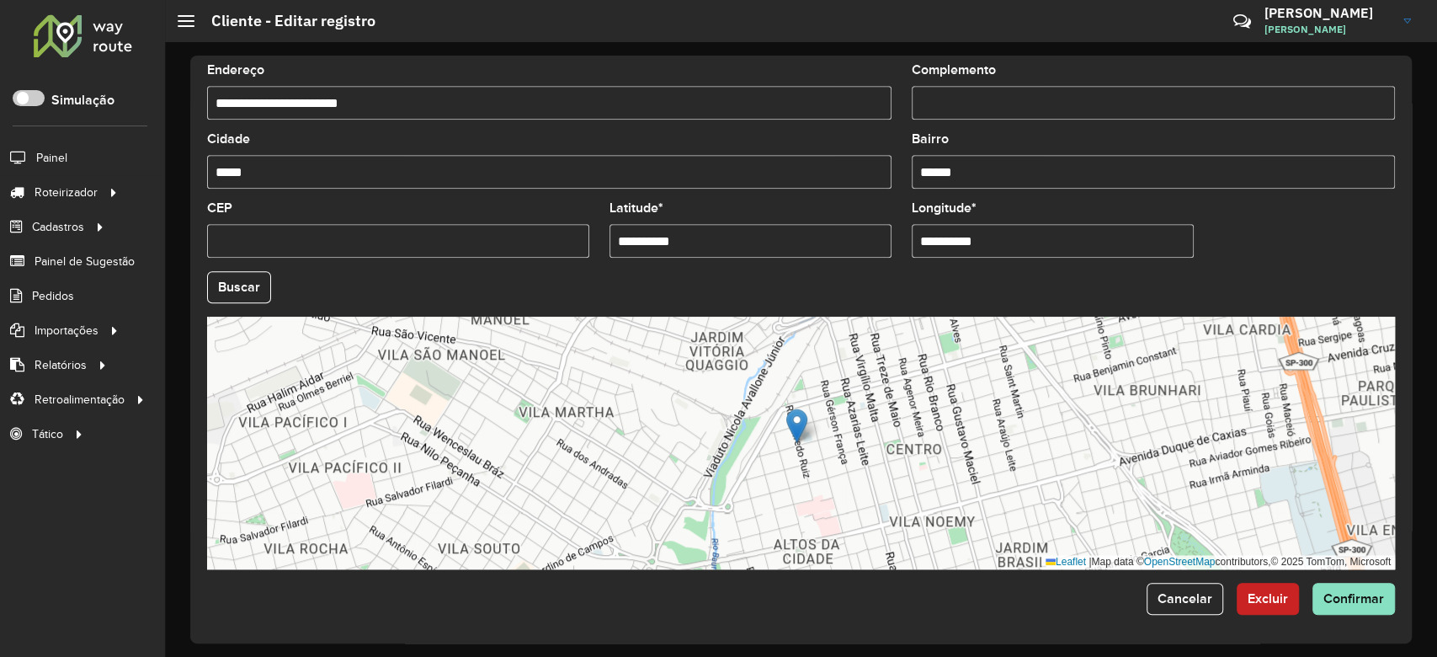
scroll to position [596, 0]
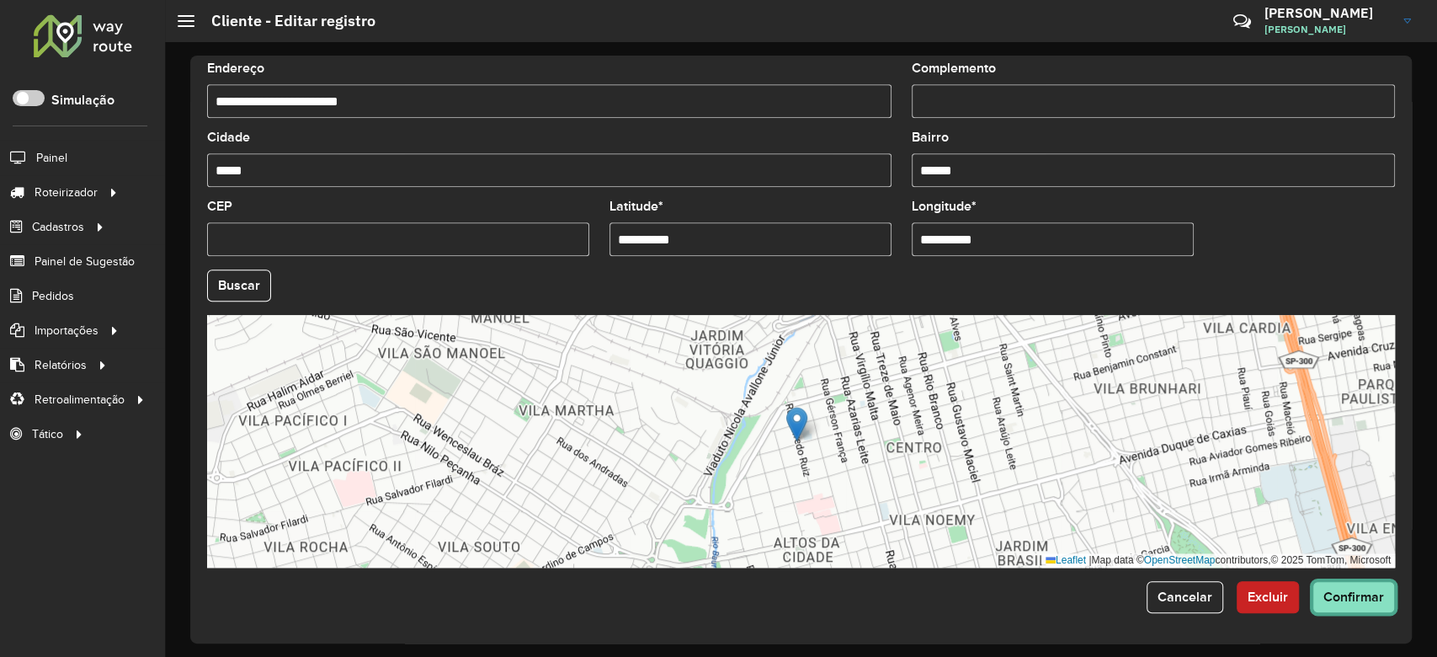
click at [1353, 601] on span "Confirmar" at bounding box center [1354, 596] width 61 height 14
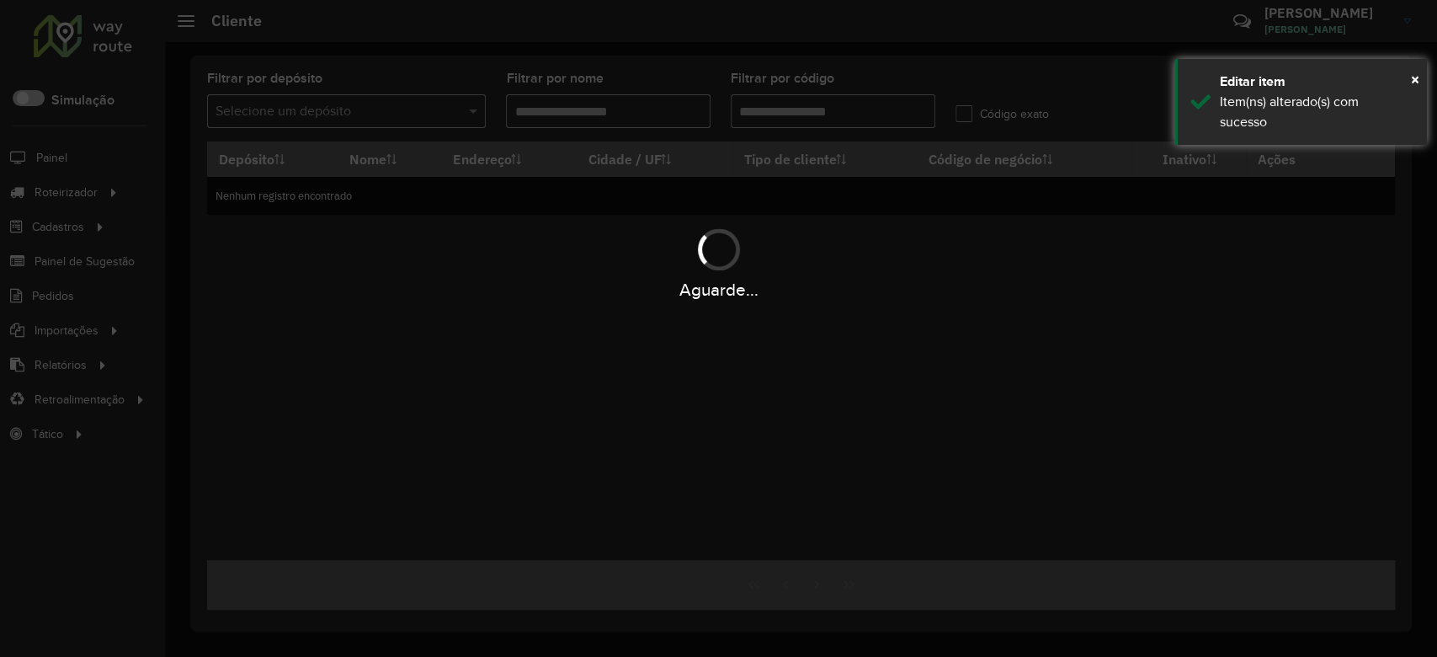
type input "*****"
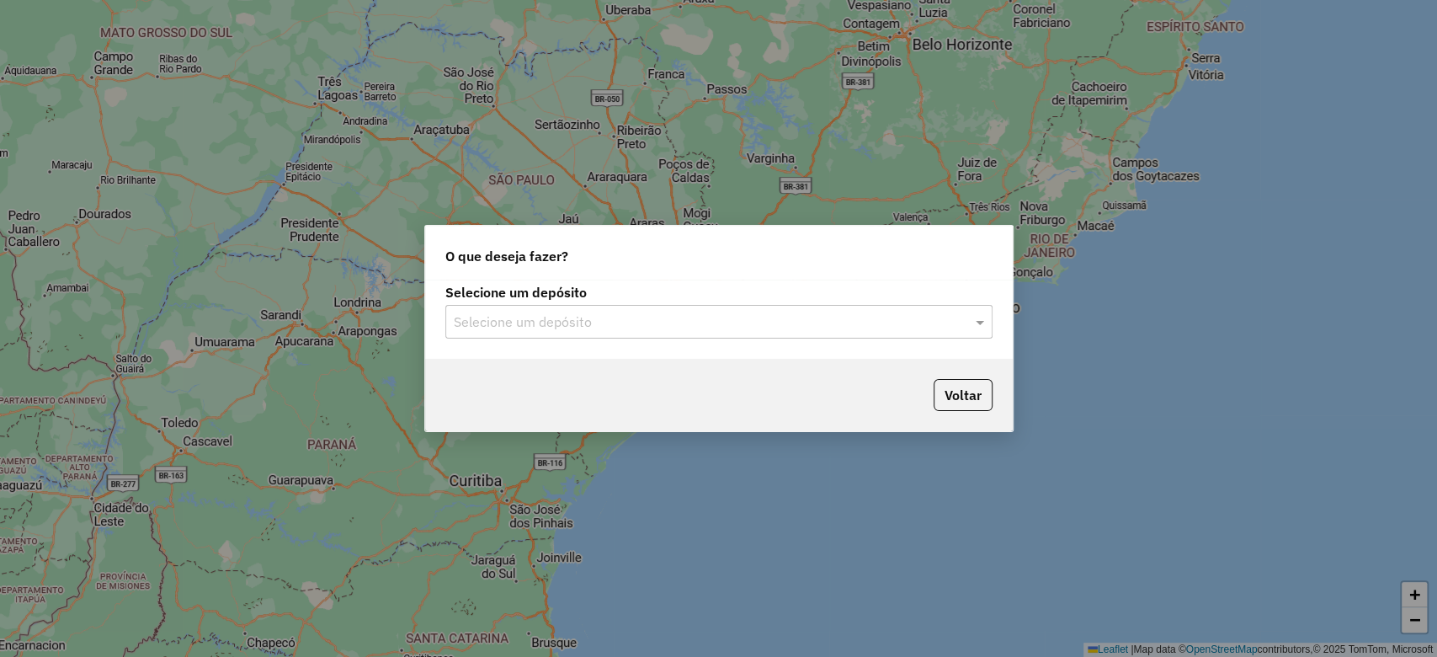
click at [505, 322] on input "text" at bounding box center [702, 322] width 497 height 20
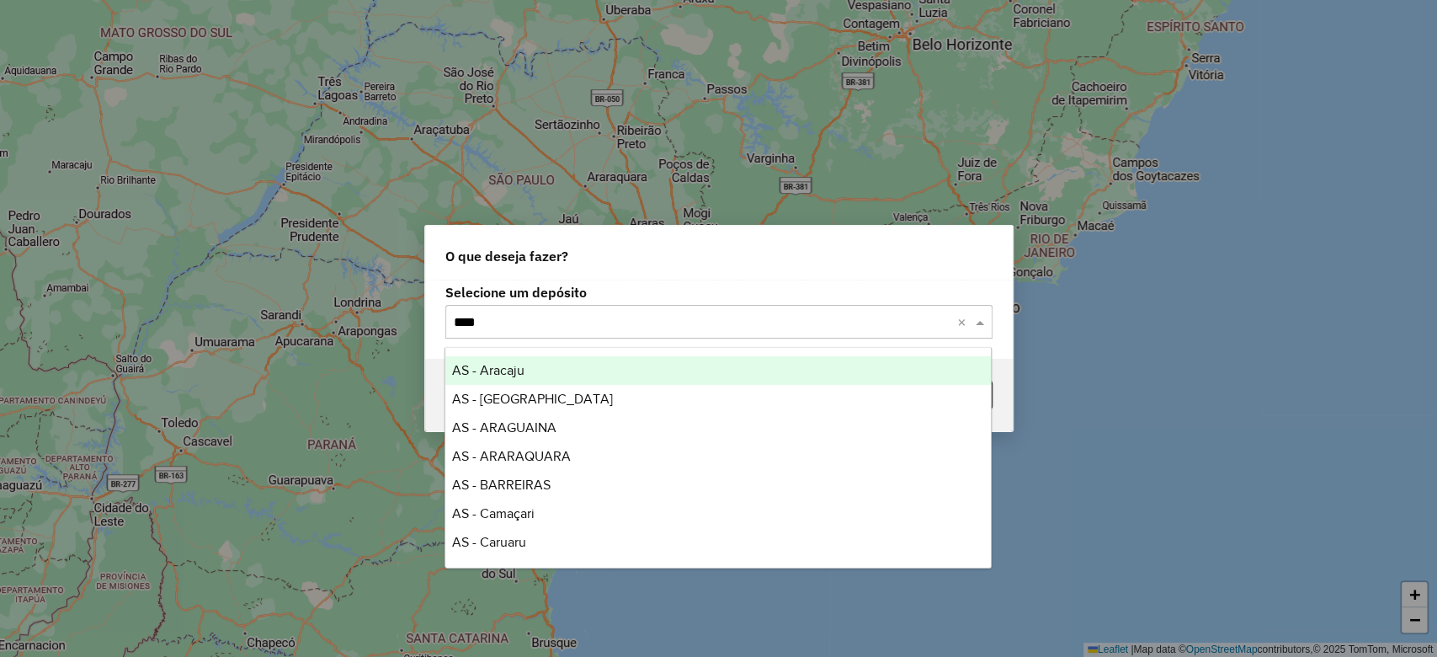
type input "*****"
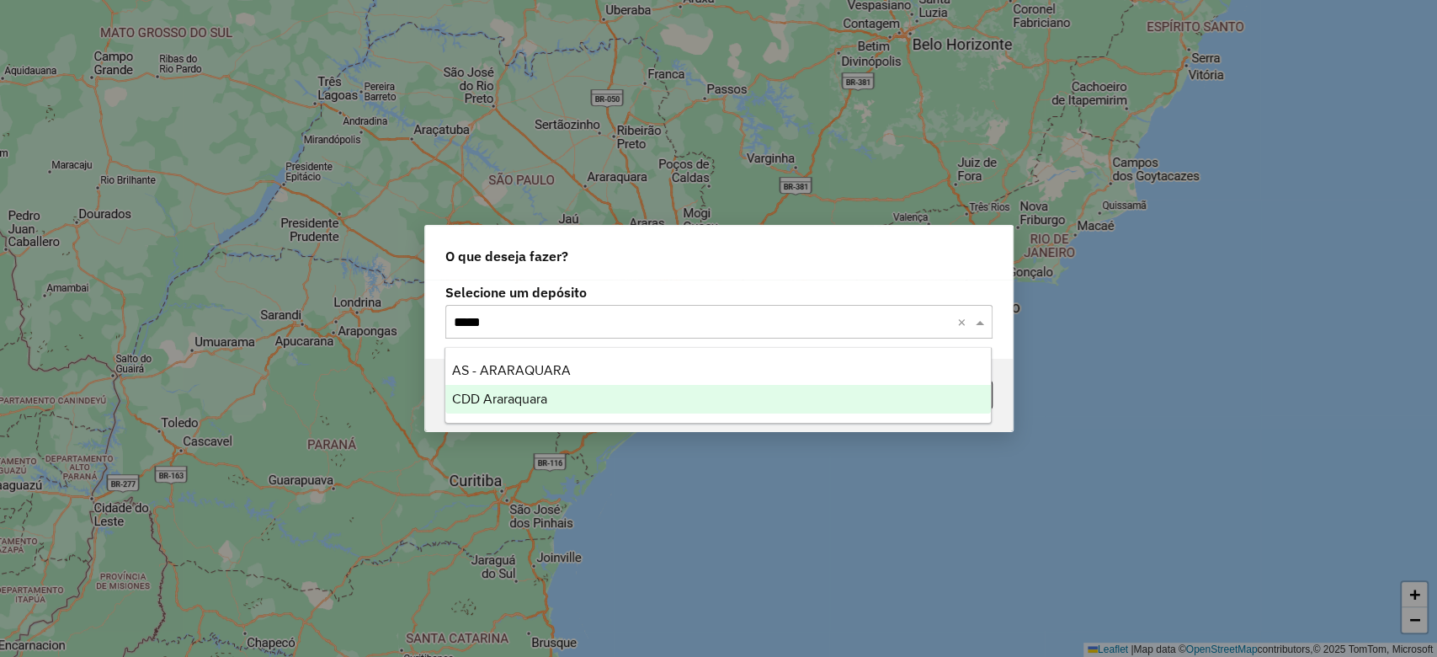
click at [502, 399] on span "CDD Araraquara" at bounding box center [499, 399] width 95 height 14
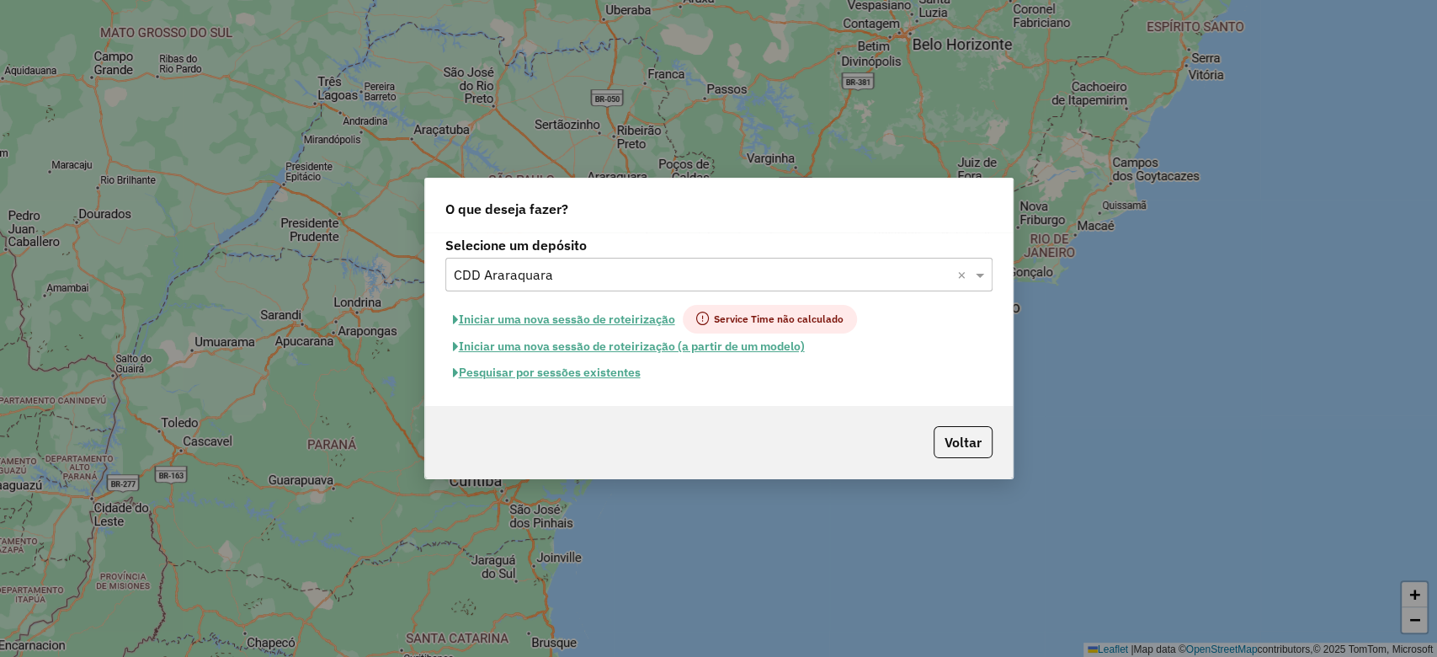
click at [504, 372] on button "Pesquisar por sessões existentes" at bounding box center [546, 373] width 203 height 26
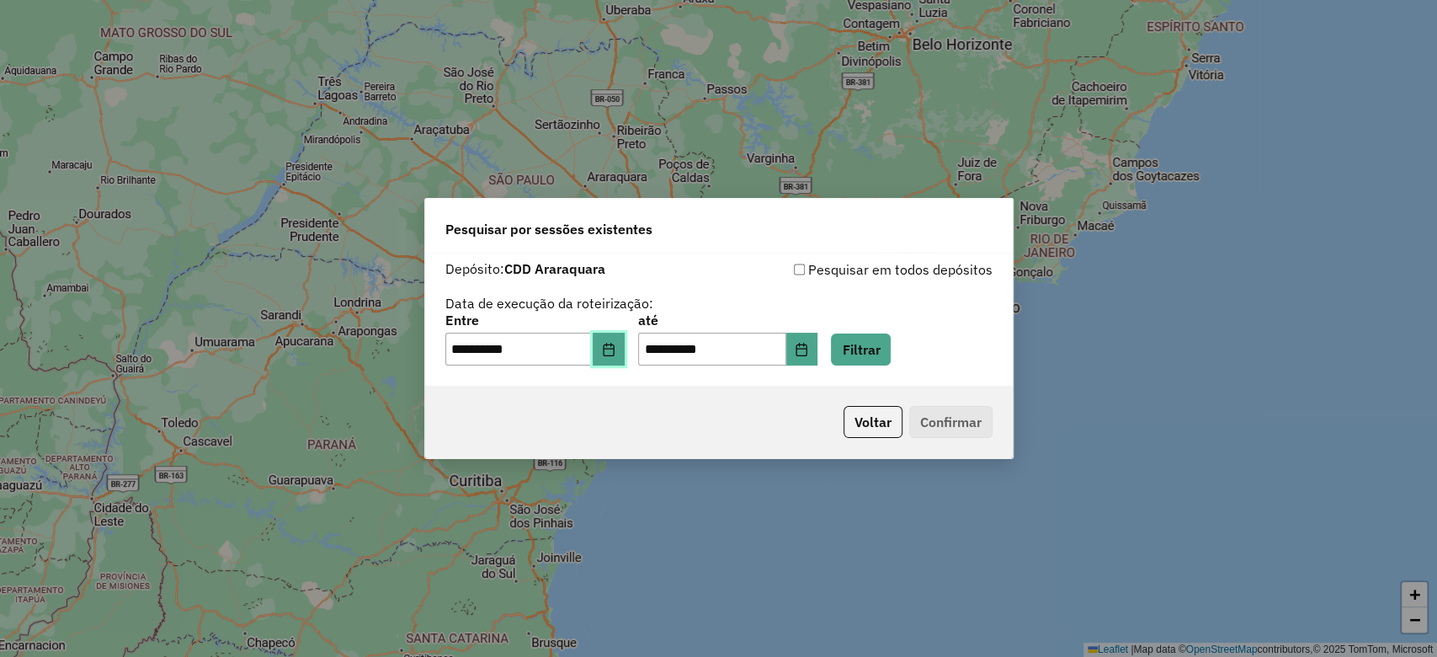
click at [616, 345] on icon "Choose Date" at bounding box center [608, 349] width 13 height 13
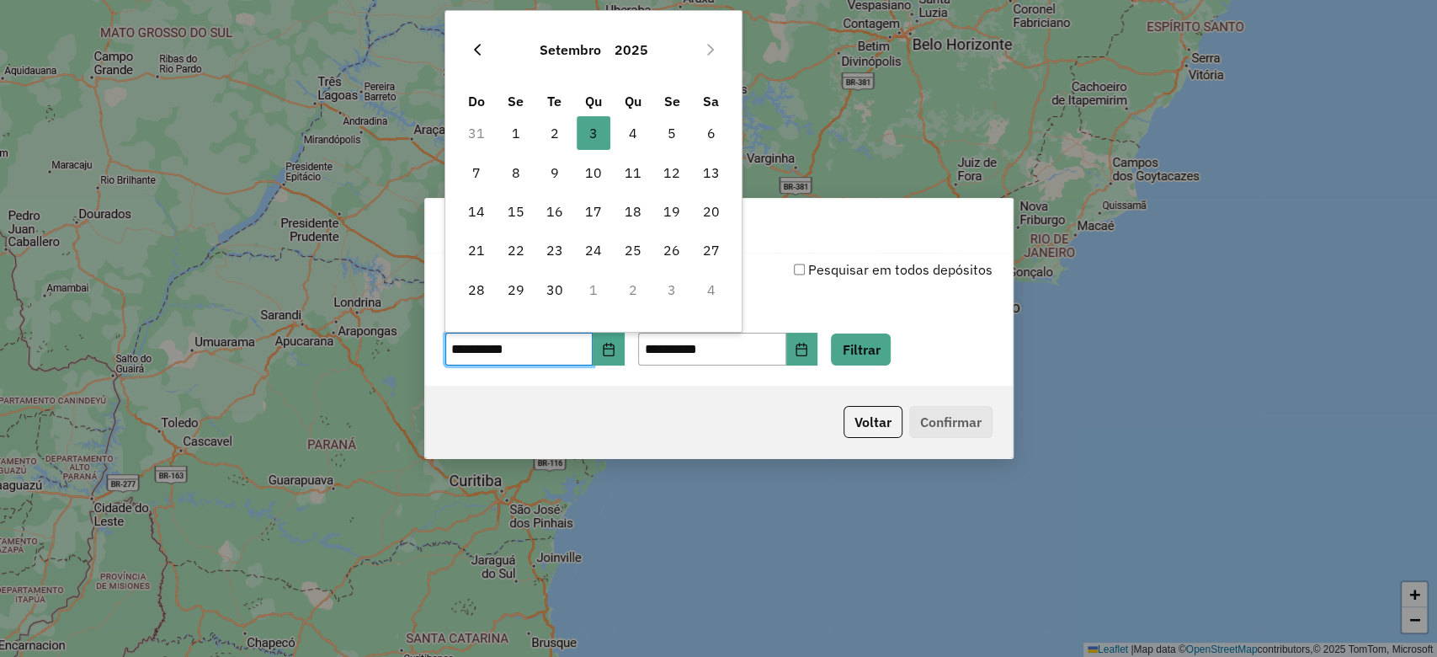
click at [472, 44] on icon "Previous Month" at bounding box center [477, 49] width 13 height 13
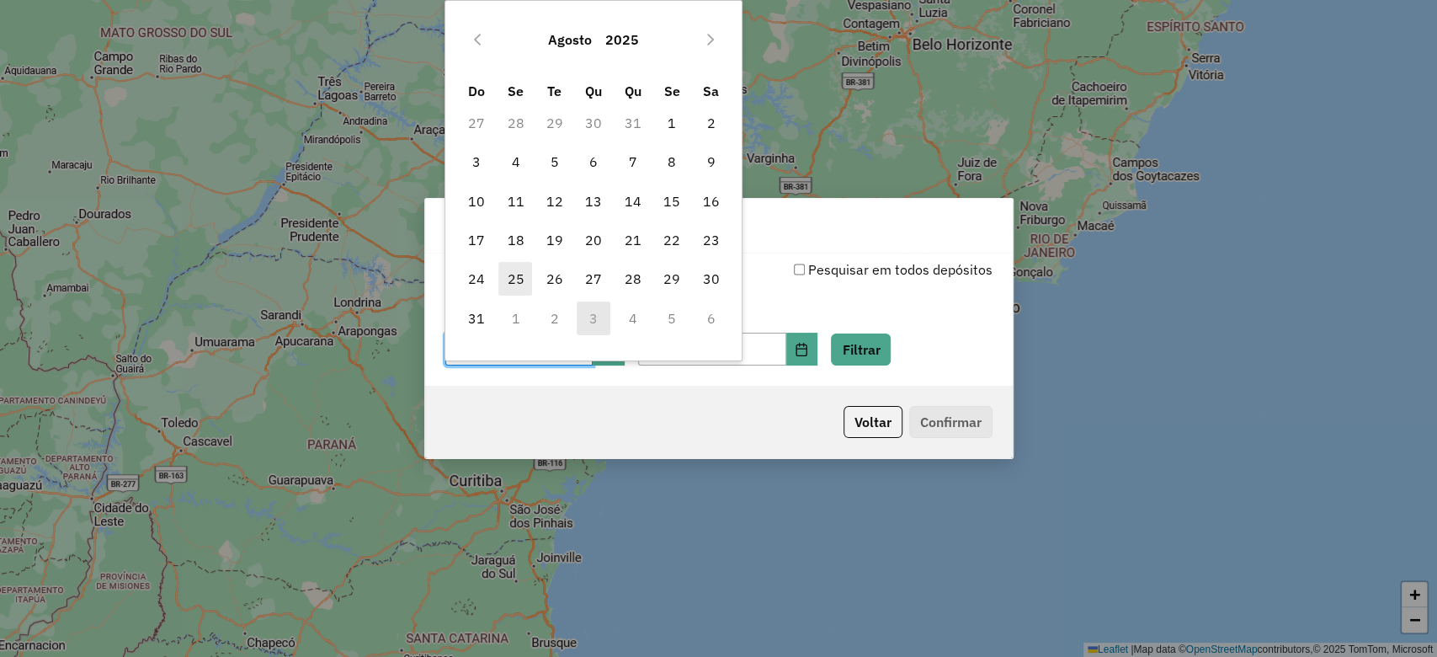
click at [512, 275] on span "25" at bounding box center [515, 279] width 34 height 34
type input "**********"
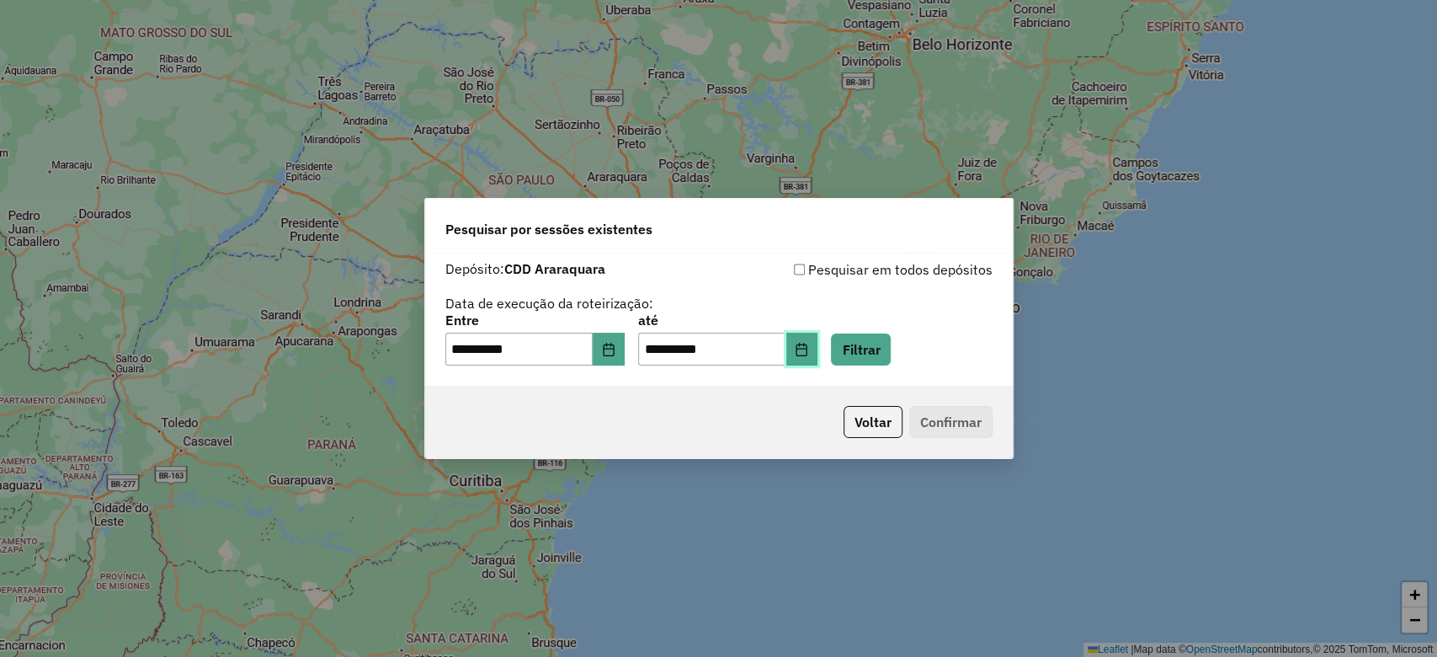
click at [816, 356] on button "Choose Date" at bounding box center [802, 350] width 32 height 34
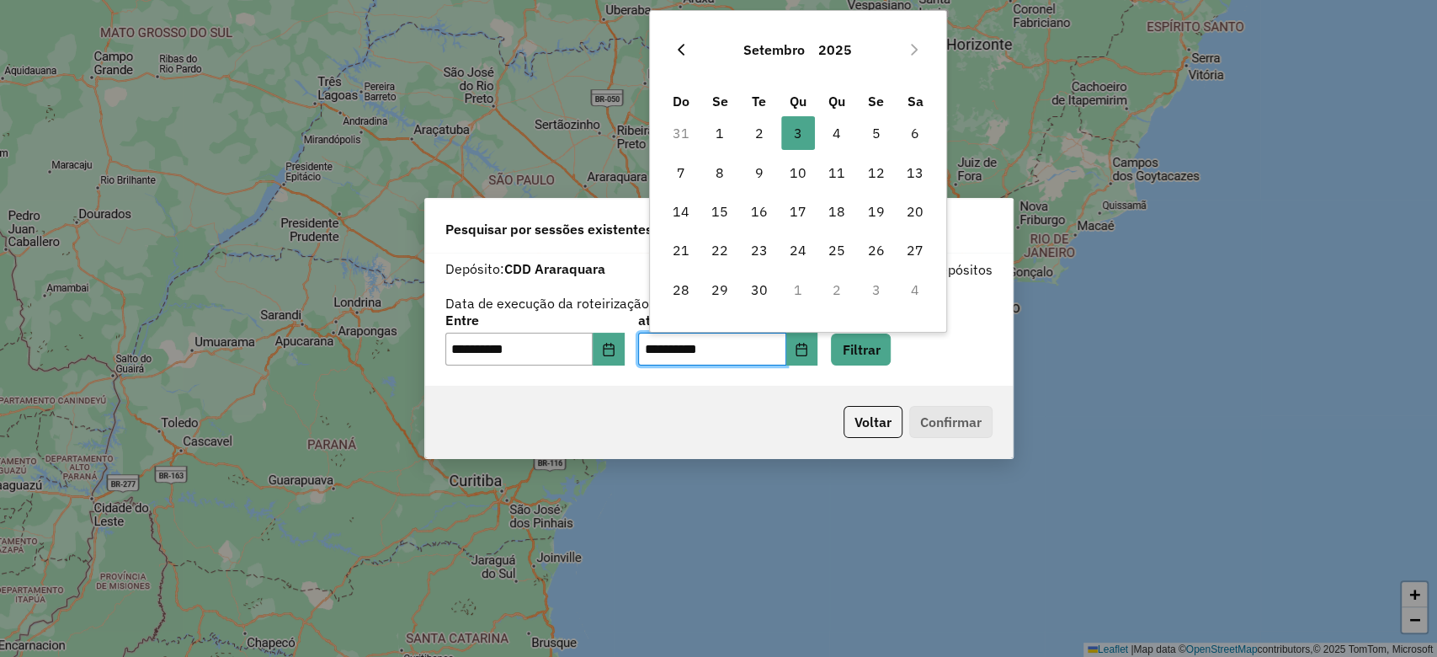
click at [683, 45] on icon "Previous Month" at bounding box center [682, 50] width 7 height 12
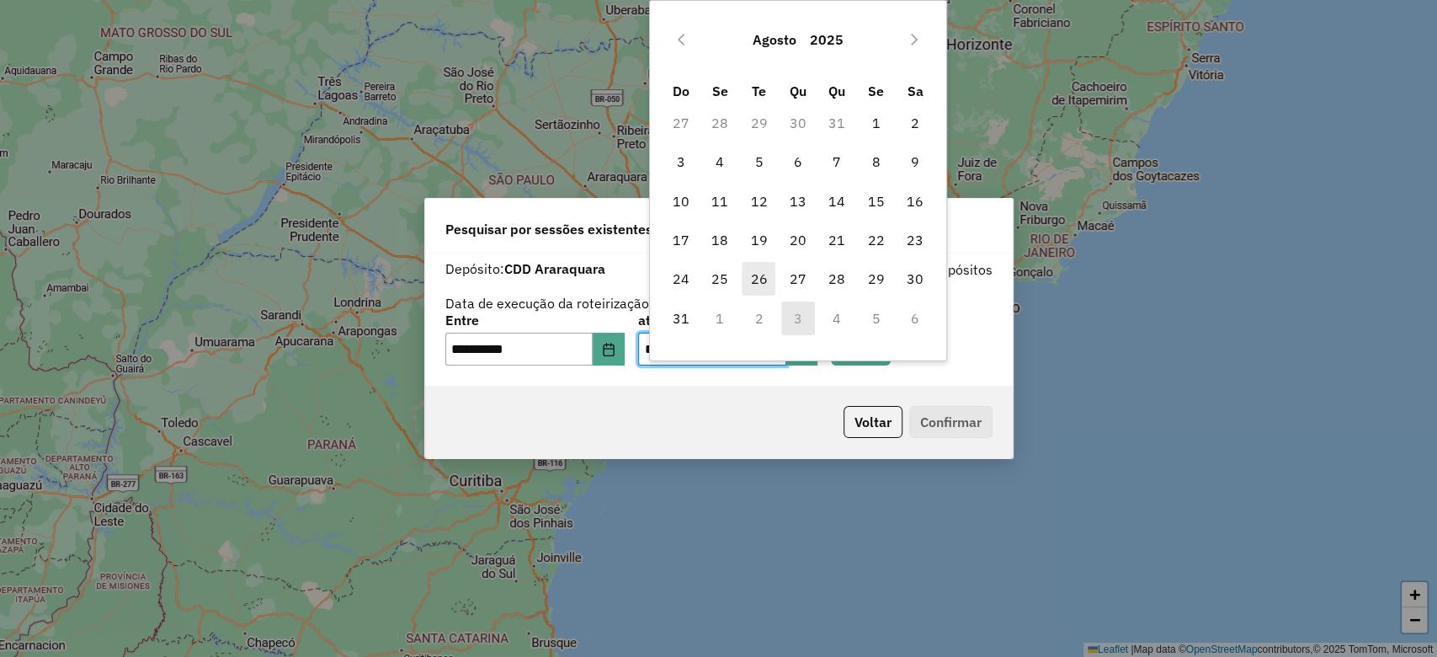
click at [748, 268] on span "26" at bounding box center [759, 279] width 34 height 34
type input "**********"
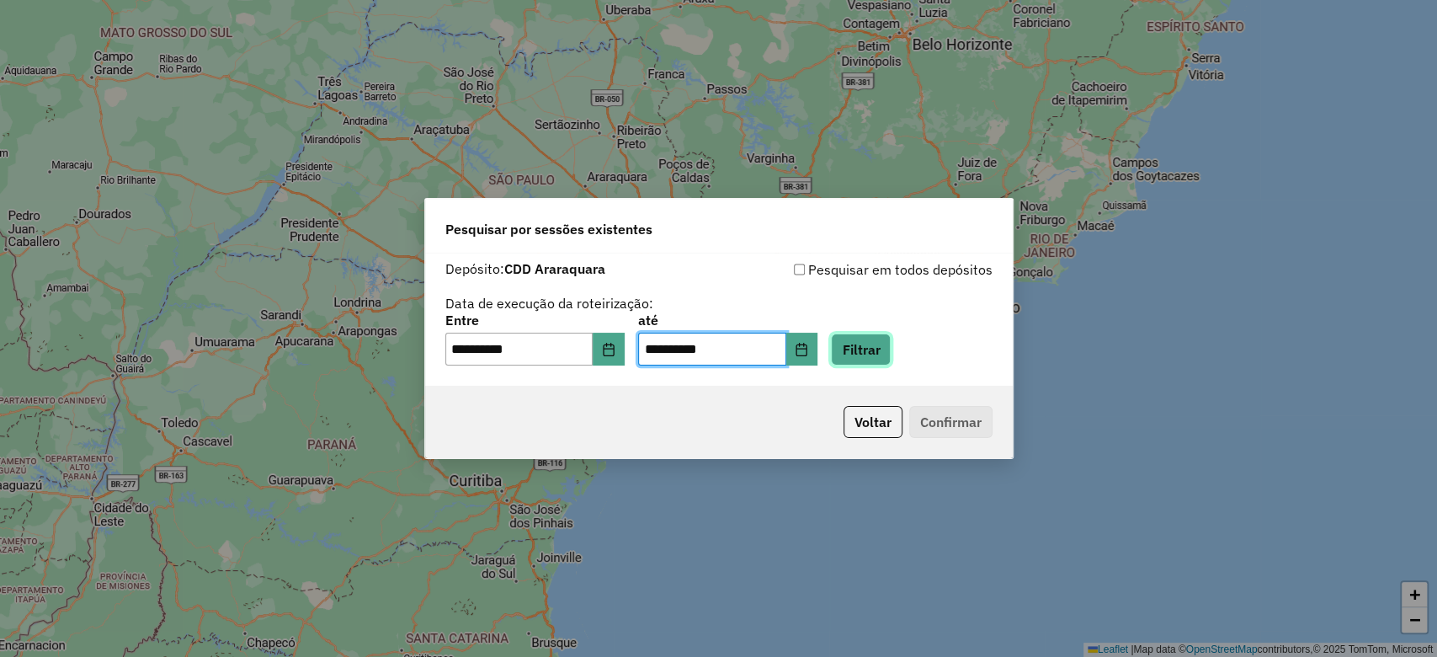
click at [881, 359] on button "Filtrar" at bounding box center [861, 349] width 60 height 32
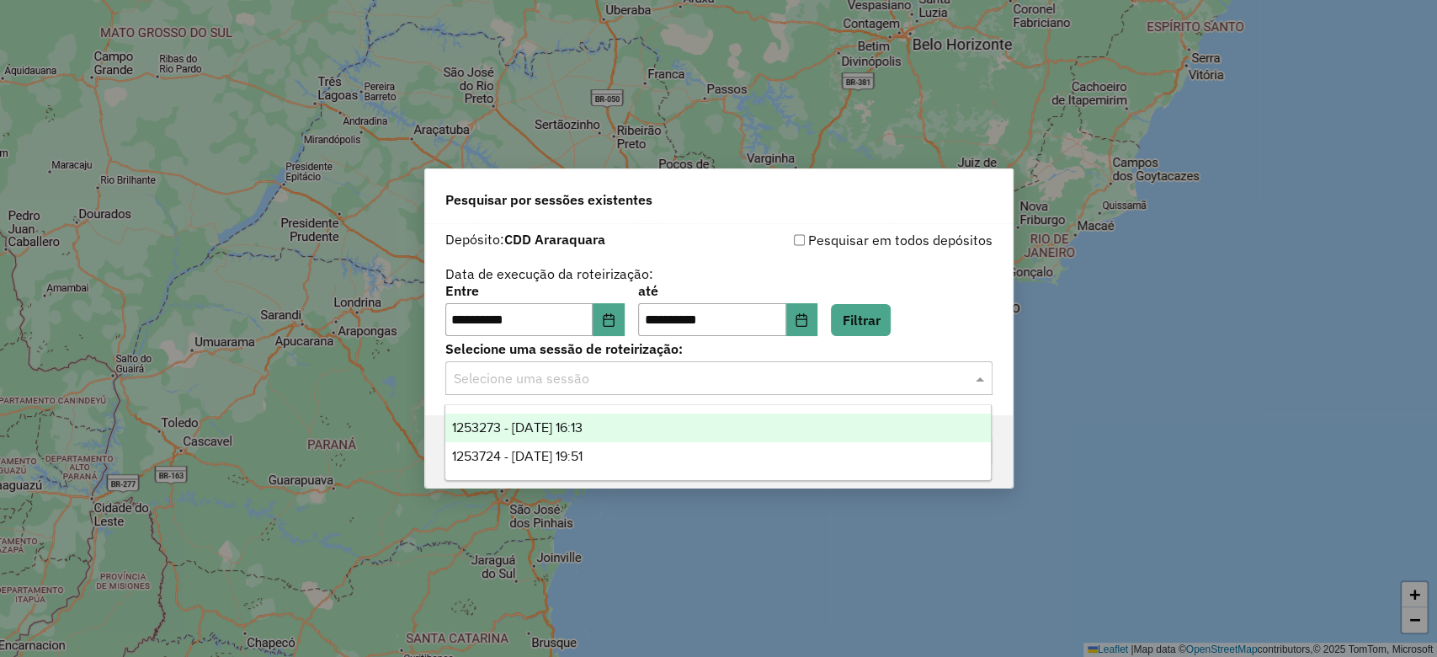
click at [532, 370] on input "text" at bounding box center [702, 379] width 497 height 20
click at [481, 427] on span "1253273 - 25/08/2025 16:13" at bounding box center [517, 427] width 131 height 14
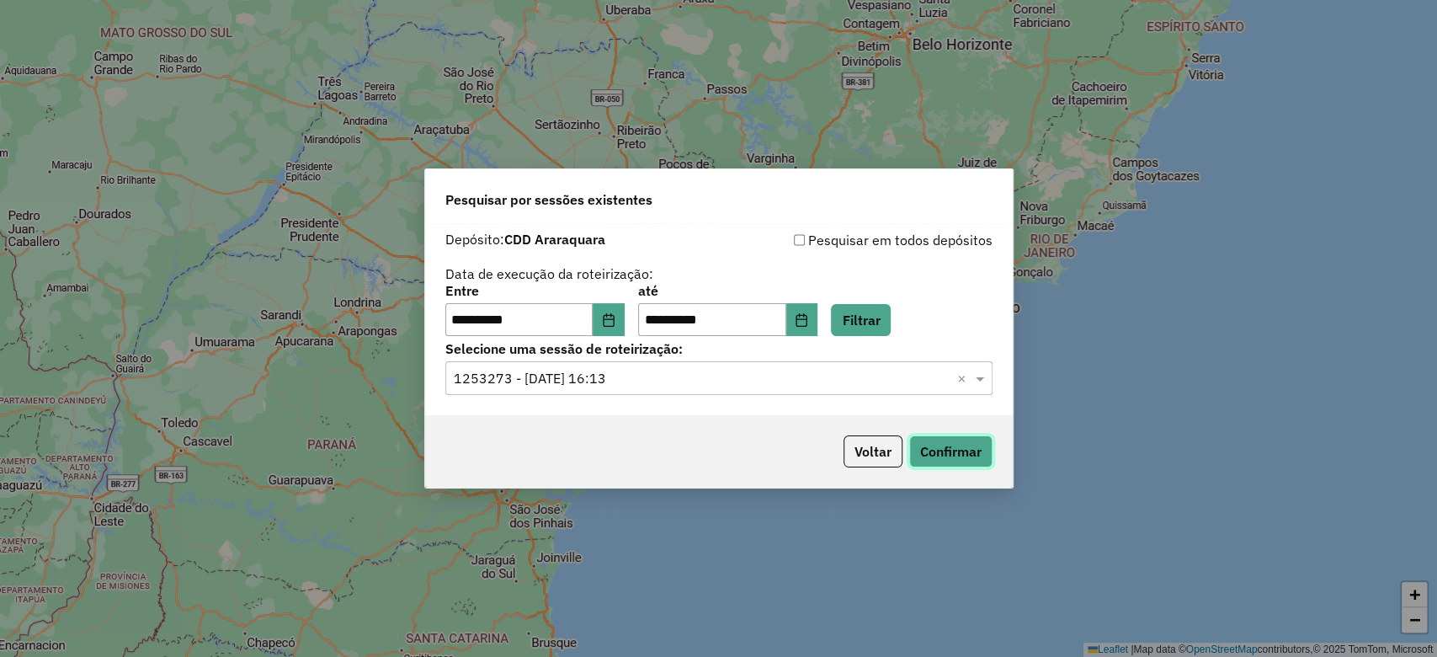
click at [963, 449] on button "Confirmar" at bounding box center [950, 451] width 83 height 32
click at [608, 387] on input "text" at bounding box center [702, 379] width 497 height 20
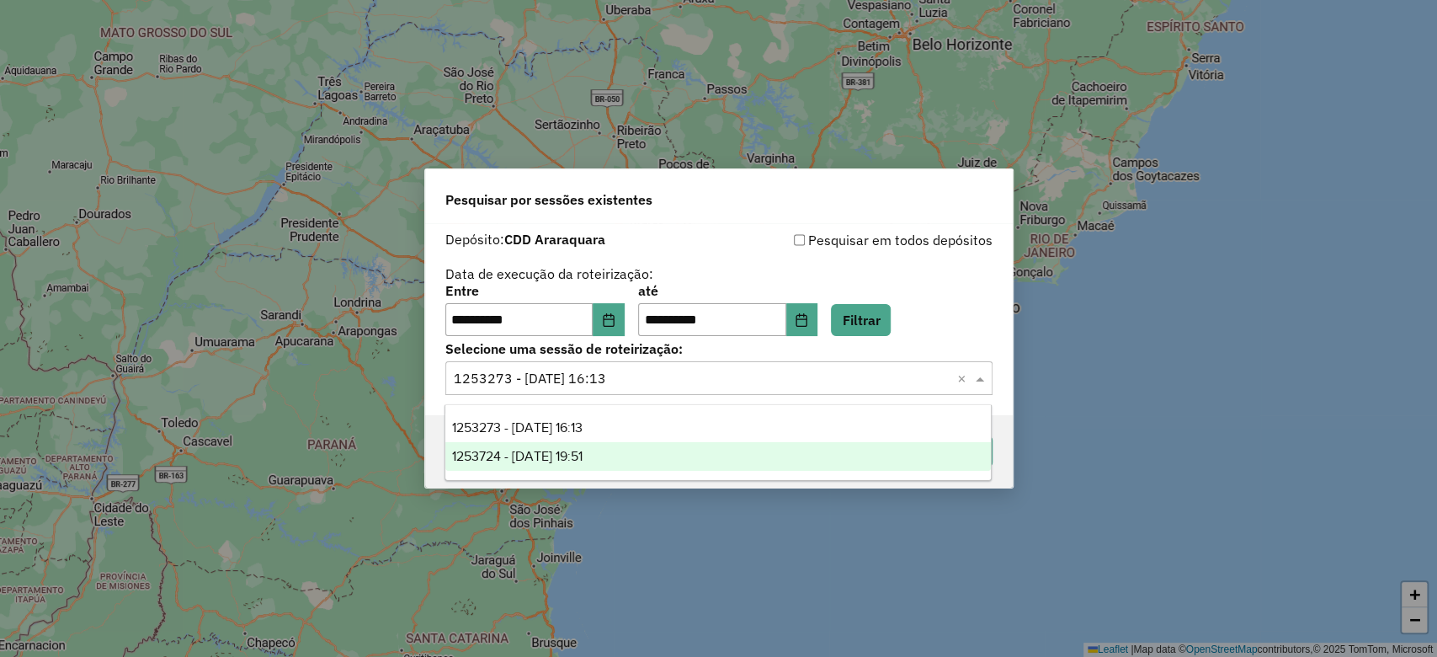
click at [567, 458] on span "1253724 - 26/08/2025 19:51" at bounding box center [517, 456] width 131 height 14
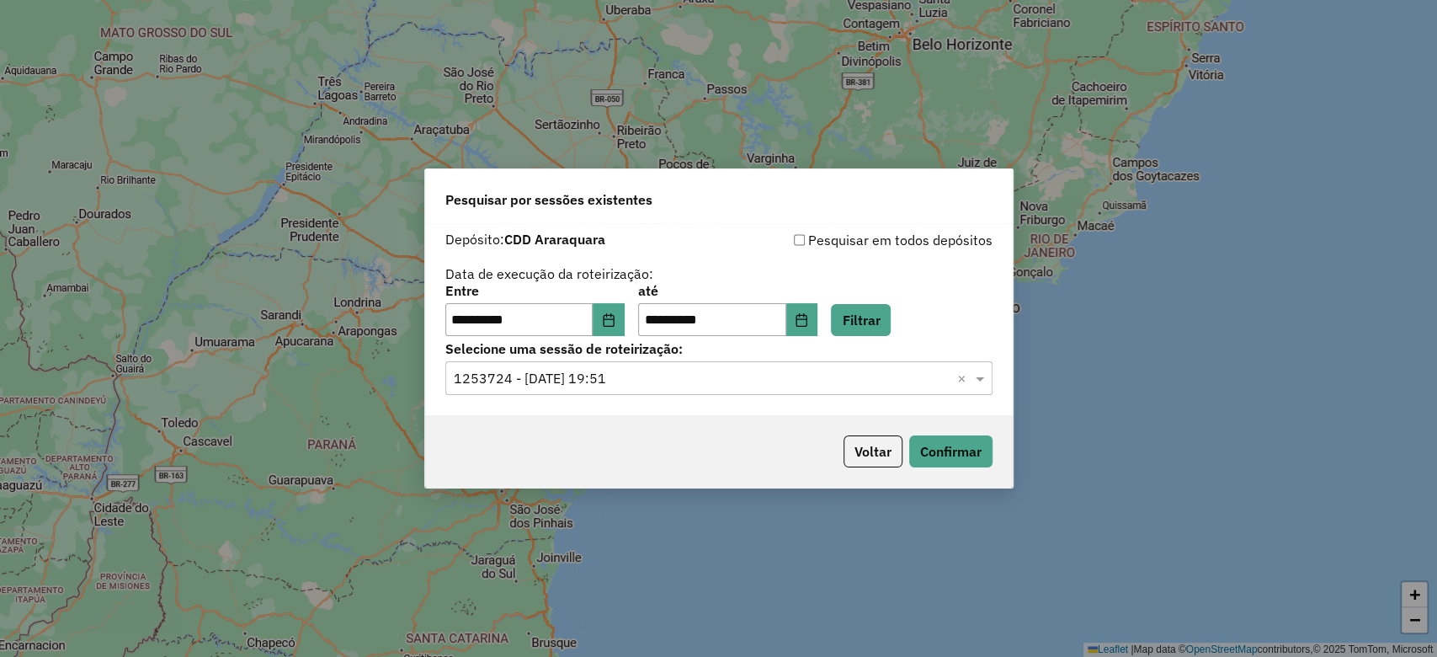
click at [1001, 463] on div "Voltar Confirmar" at bounding box center [719, 451] width 588 height 72
click at [955, 458] on button "Confirmar" at bounding box center [950, 451] width 83 height 32
click at [860, 449] on button "Voltar" at bounding box center [873, 451] width 59 height 32
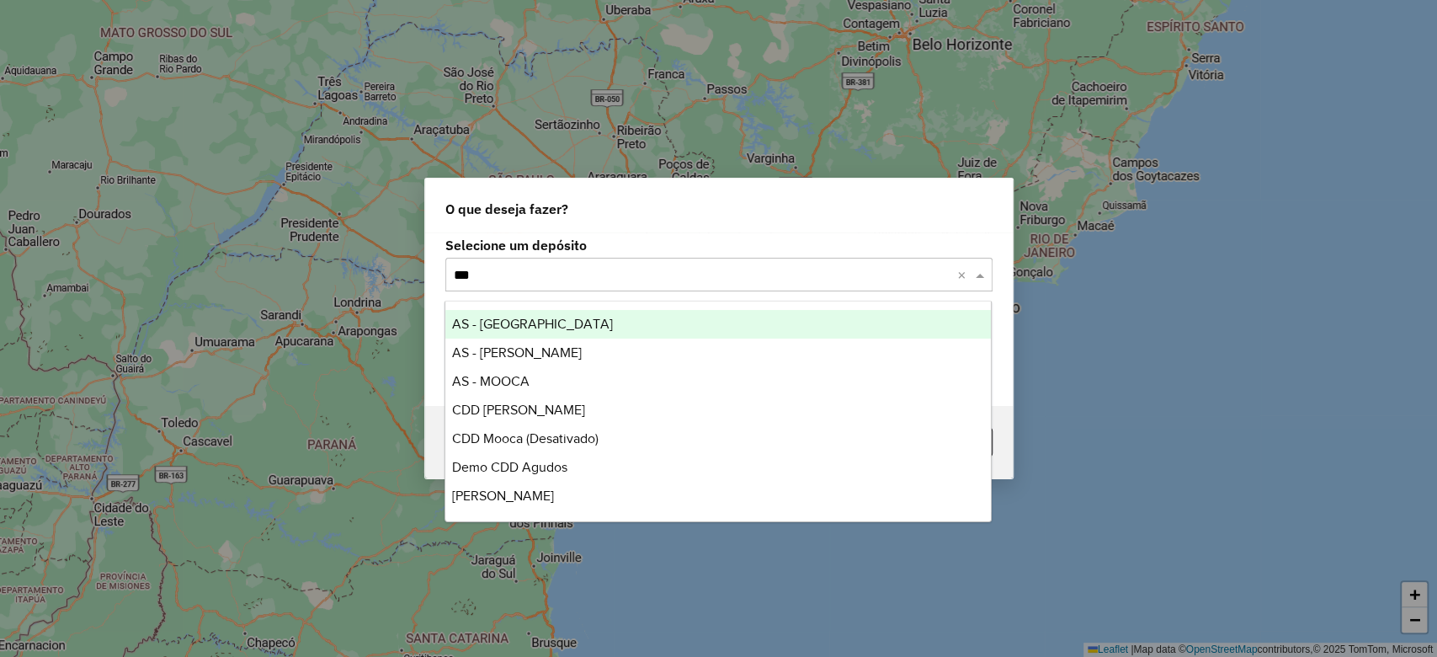
type input "****"
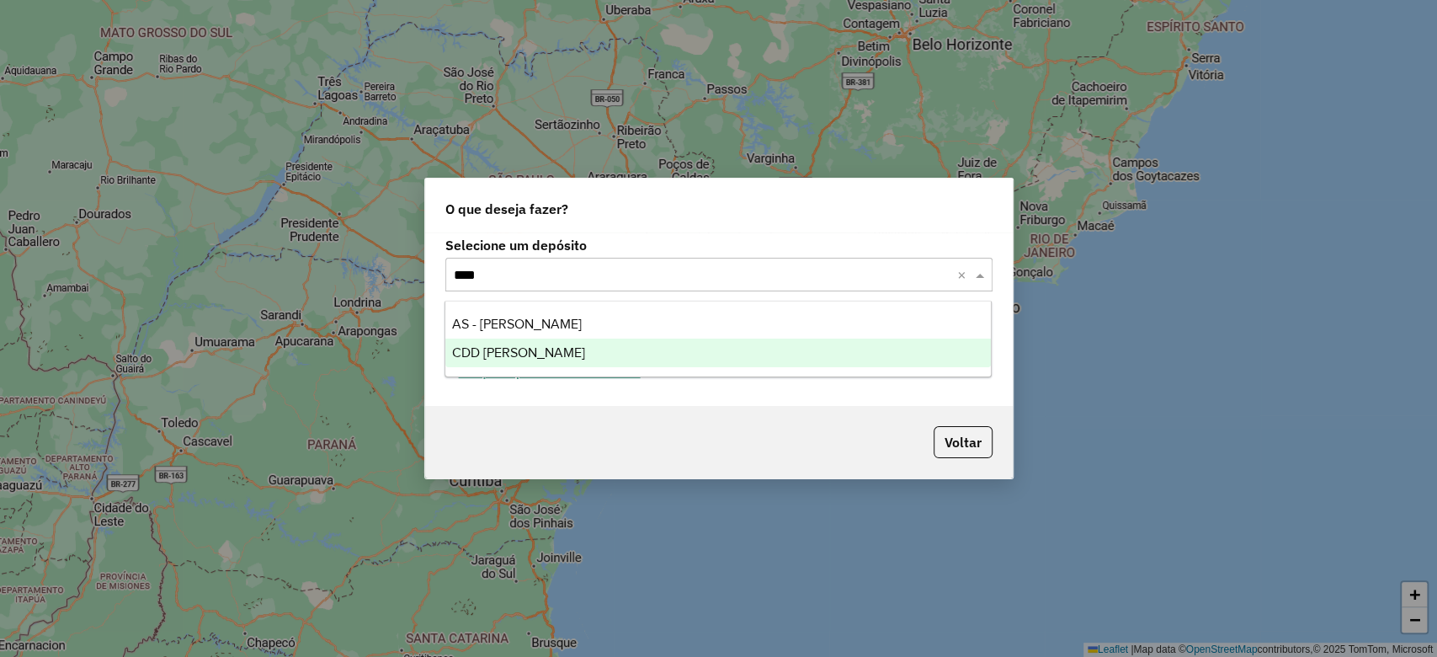
click at [562, 344] on div "CDD Mogi Mirim" at bounding box center [718, 352] width 546 height 29
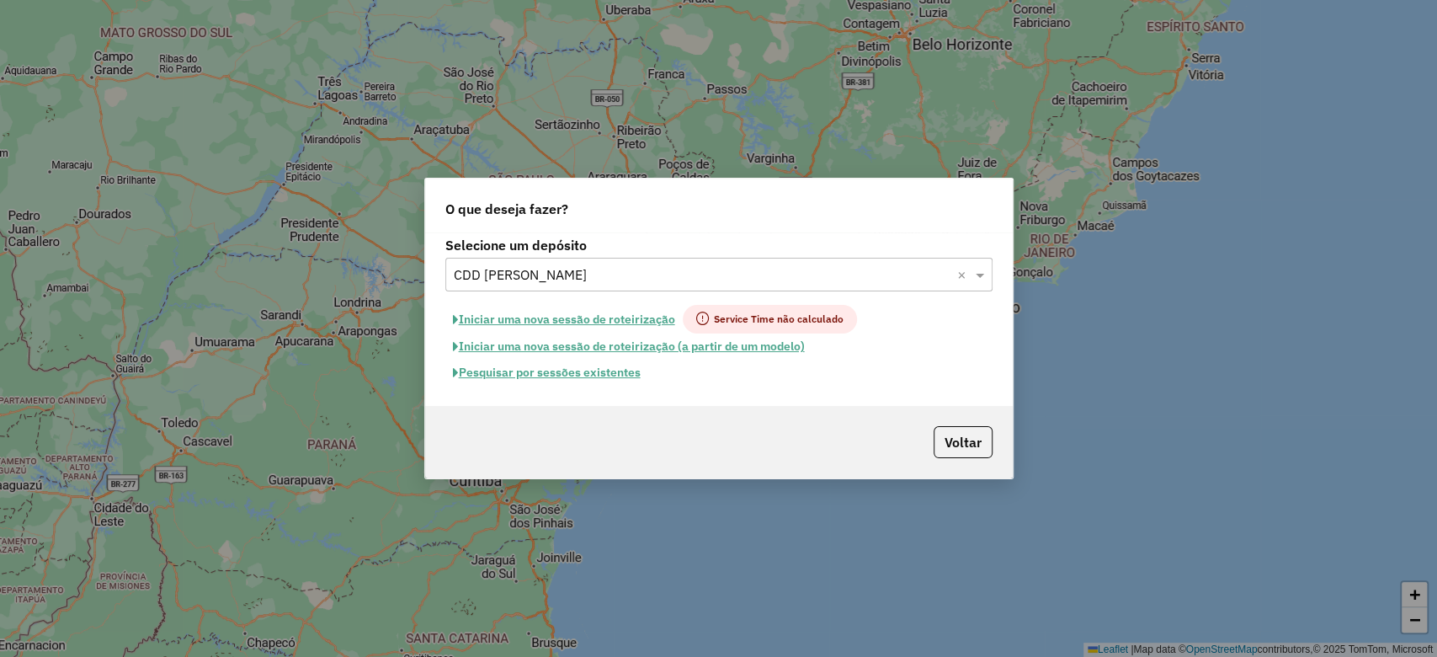
click at [605, 376] on button "Pesquisar por sessões existentes" at bounding box center [546, 373] width 203 height 26
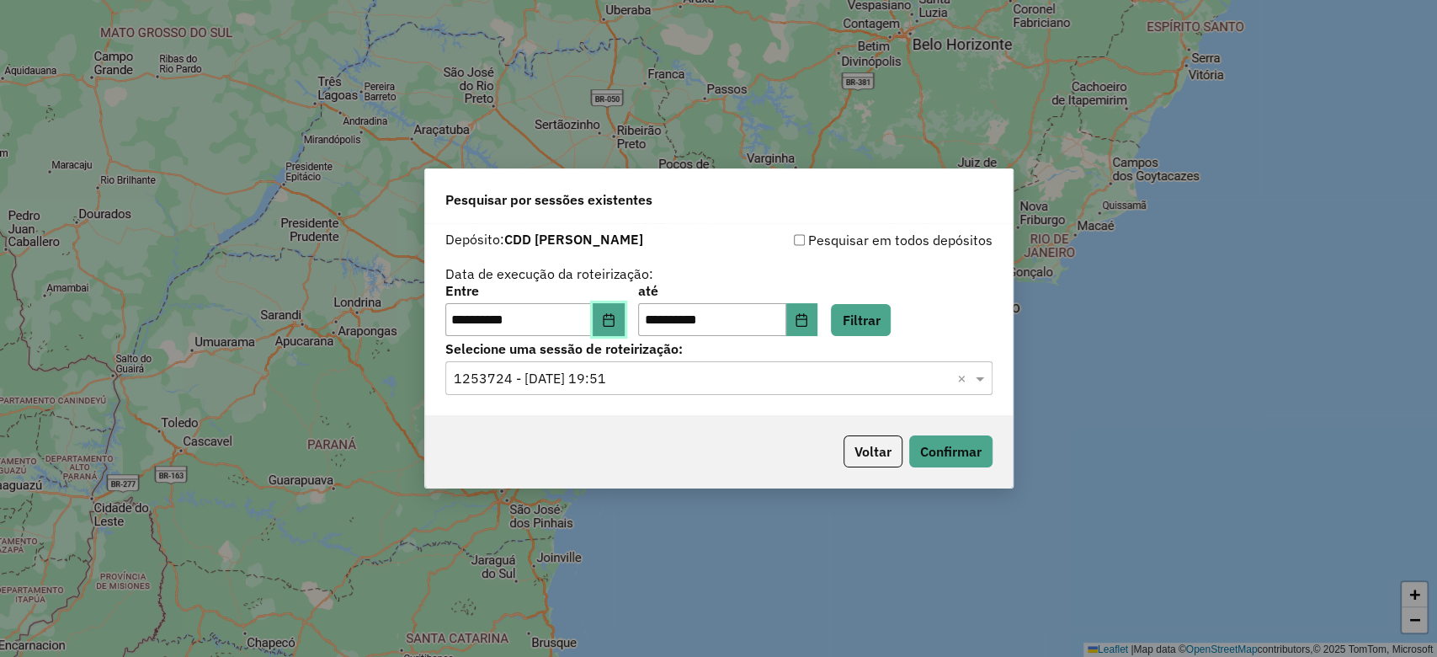
click at [612, 316] on icon "Choose Date" at bounding box center [608, 319] width 13 height 13
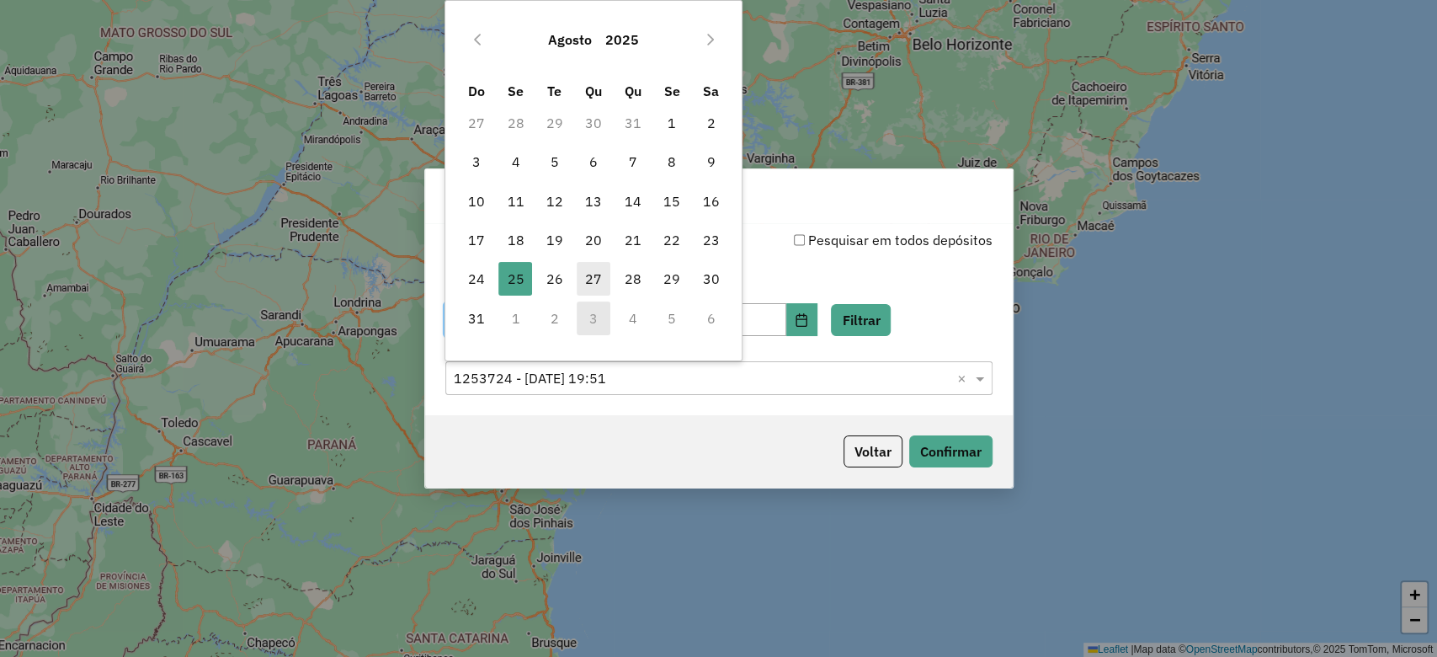
click at [605, 273] on span "27" at bounding box center [594, 279] width 34 height 34
type input "**********"
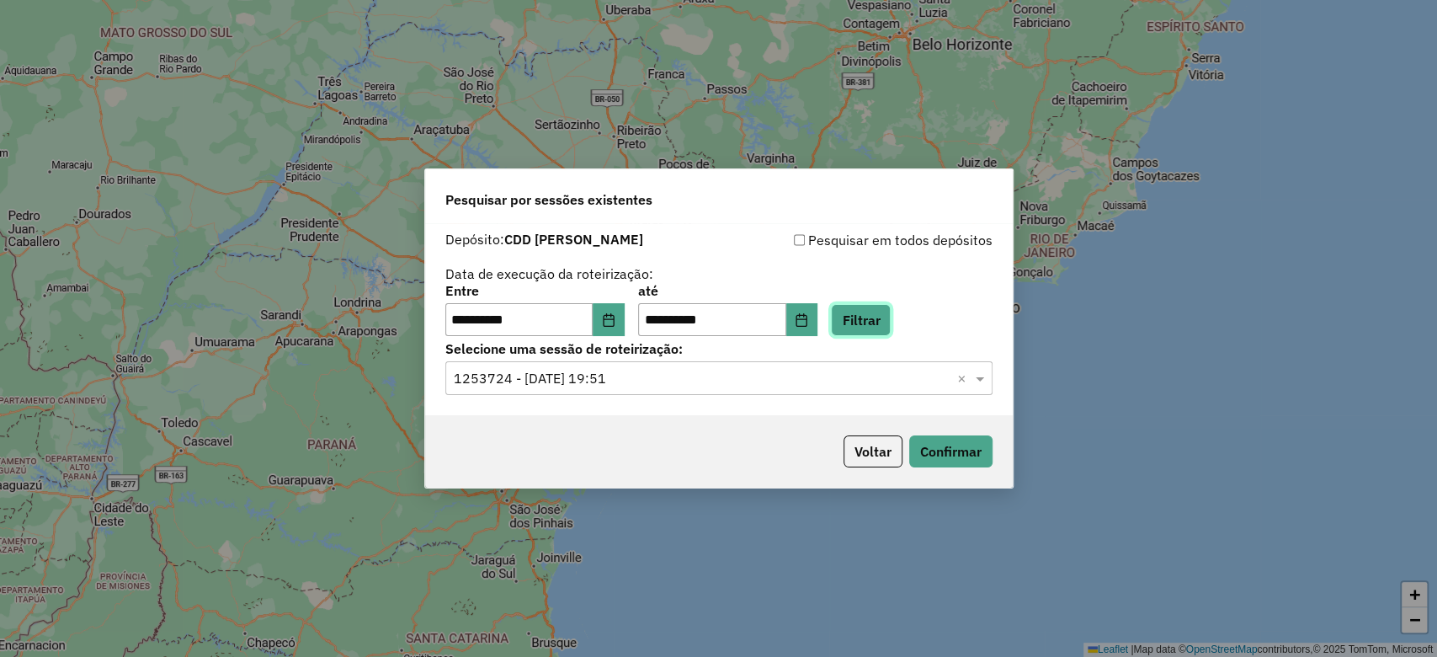
click at [876, 319] on button "Filtrar" at bounding box center [861, 320] width 60 height 32
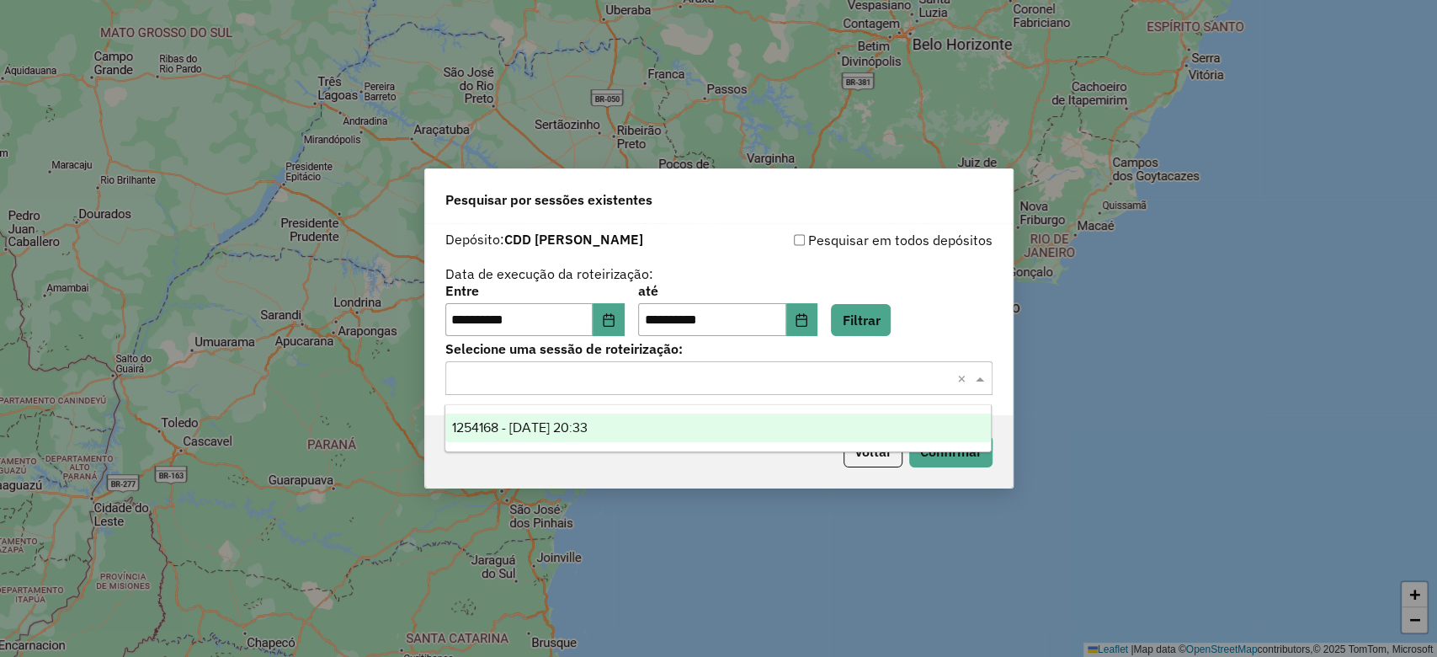
click at [546, 371] on input "text" at bounding box center [702, 379] width 497 height 20
click at [577, 426] on span "1254168 - 27/08/2025 20:33" at bounding box center [520, 427] width 136 height 14
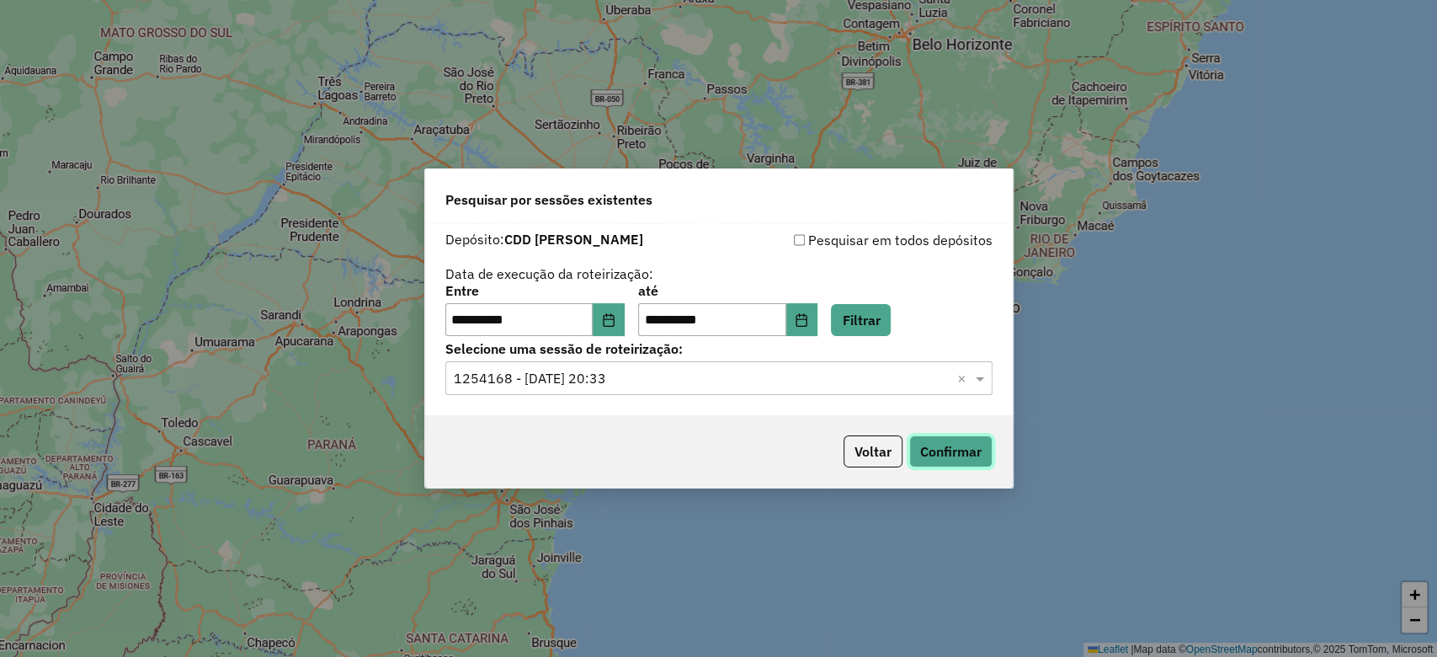
click at [932, 457] on button "Confirmar" at bounding box center [950, 451] width 83 height 32
click at [866, 461] on button "Voltar" at bounding box center [873, 451] width 59 height 32
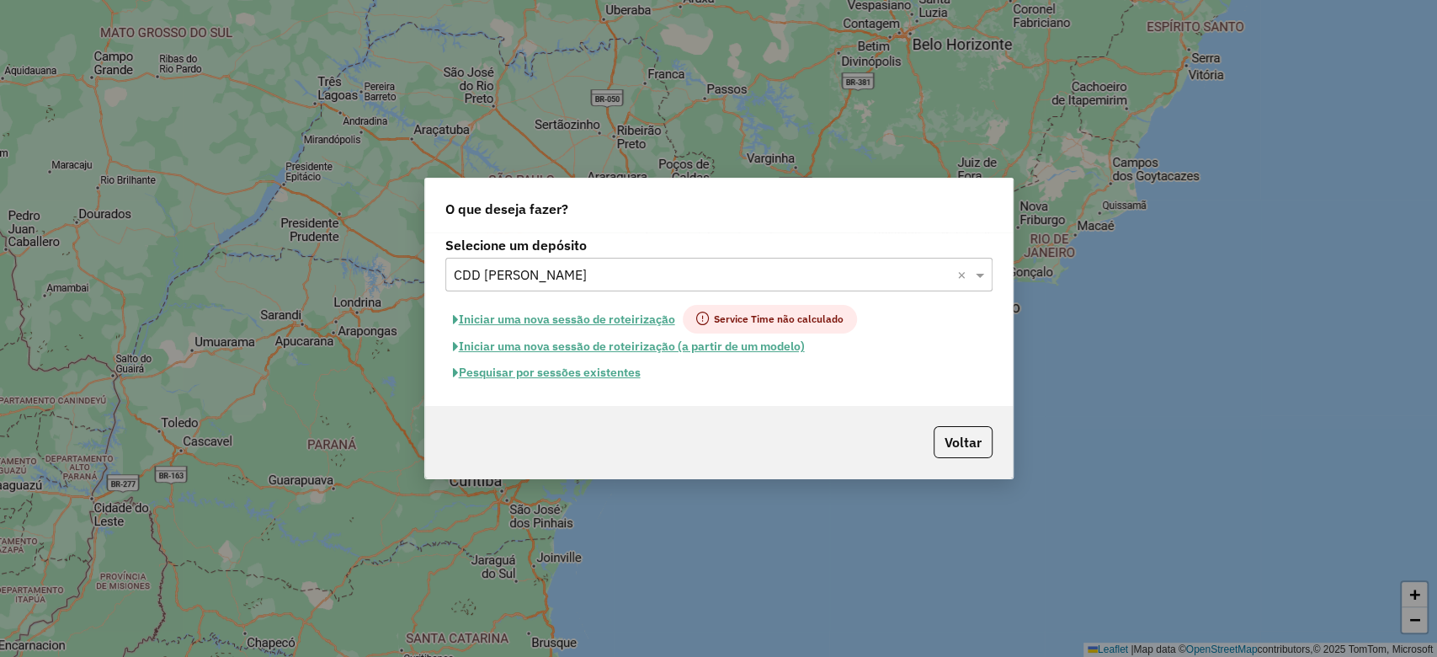
click at [552, 282] on input "text" at bounding box center [702, 275] width 497 height 20
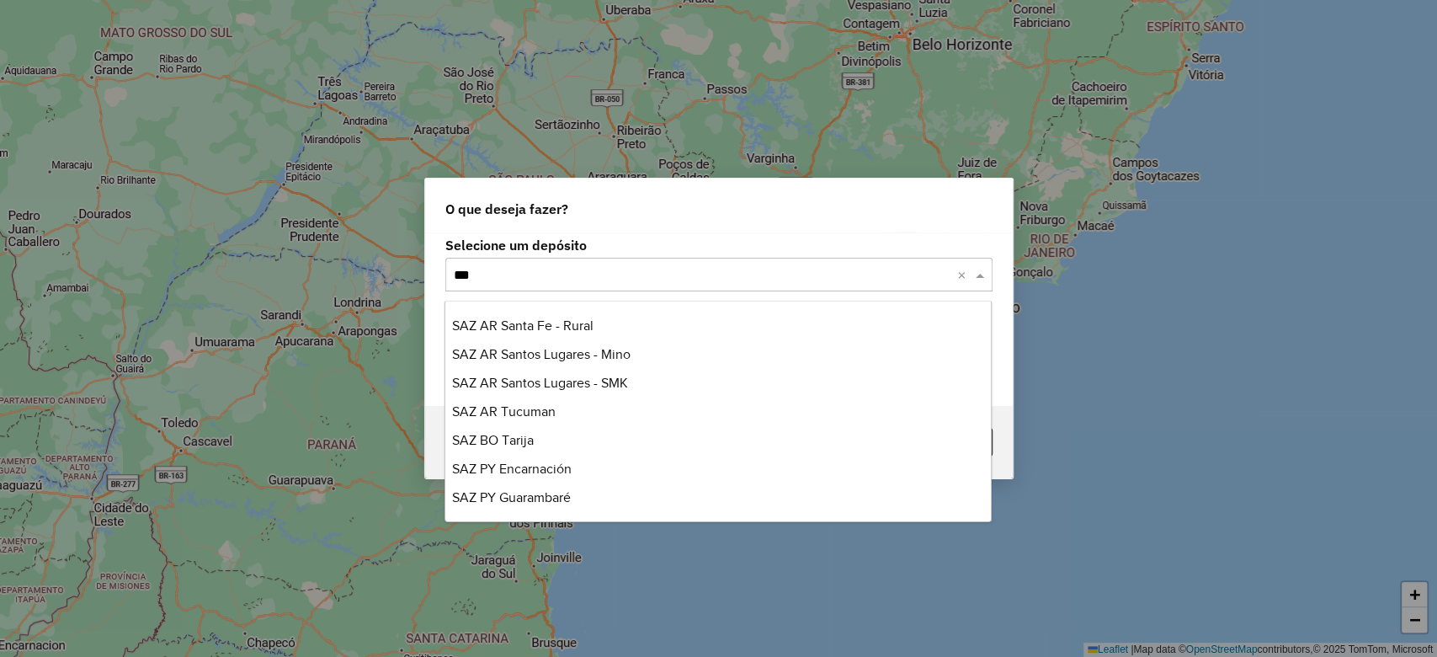
scroll to position [370, 0]
type input "*****"
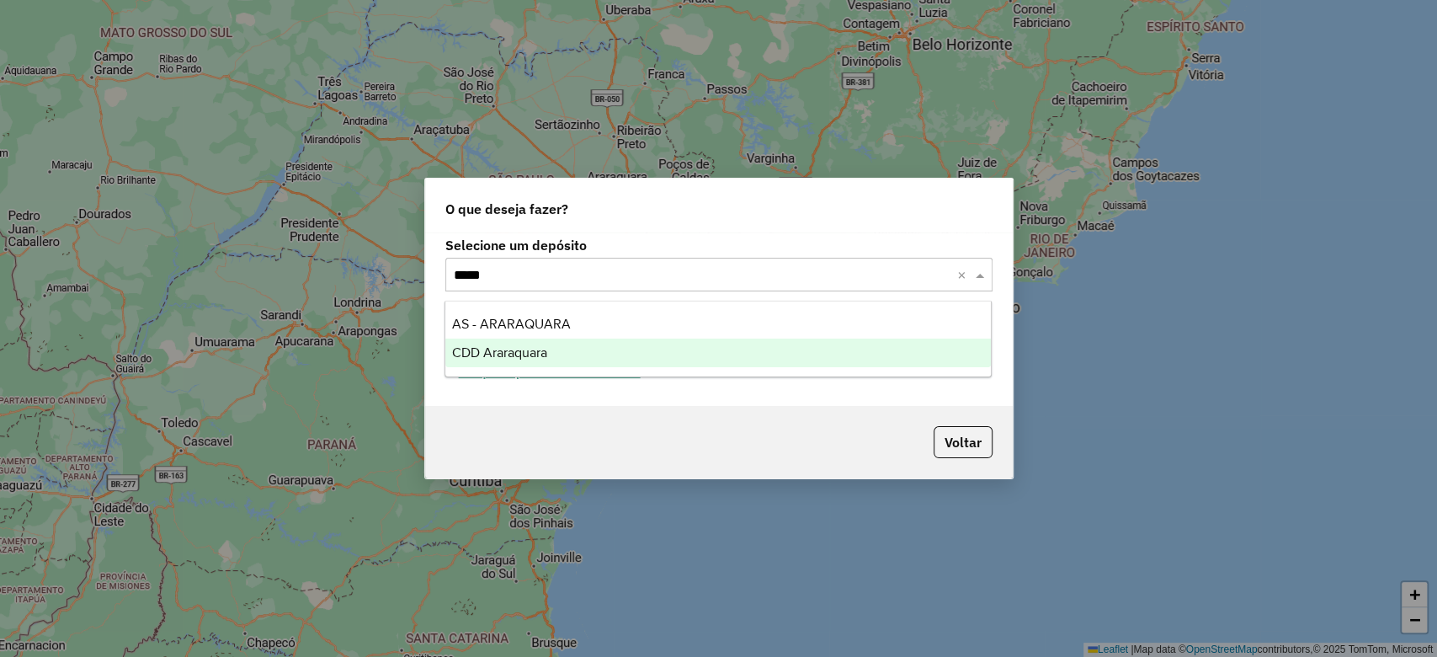
click at [542, 352] on span "CDD Araraquara" at bounding box center [499, 352] width 95 height 14
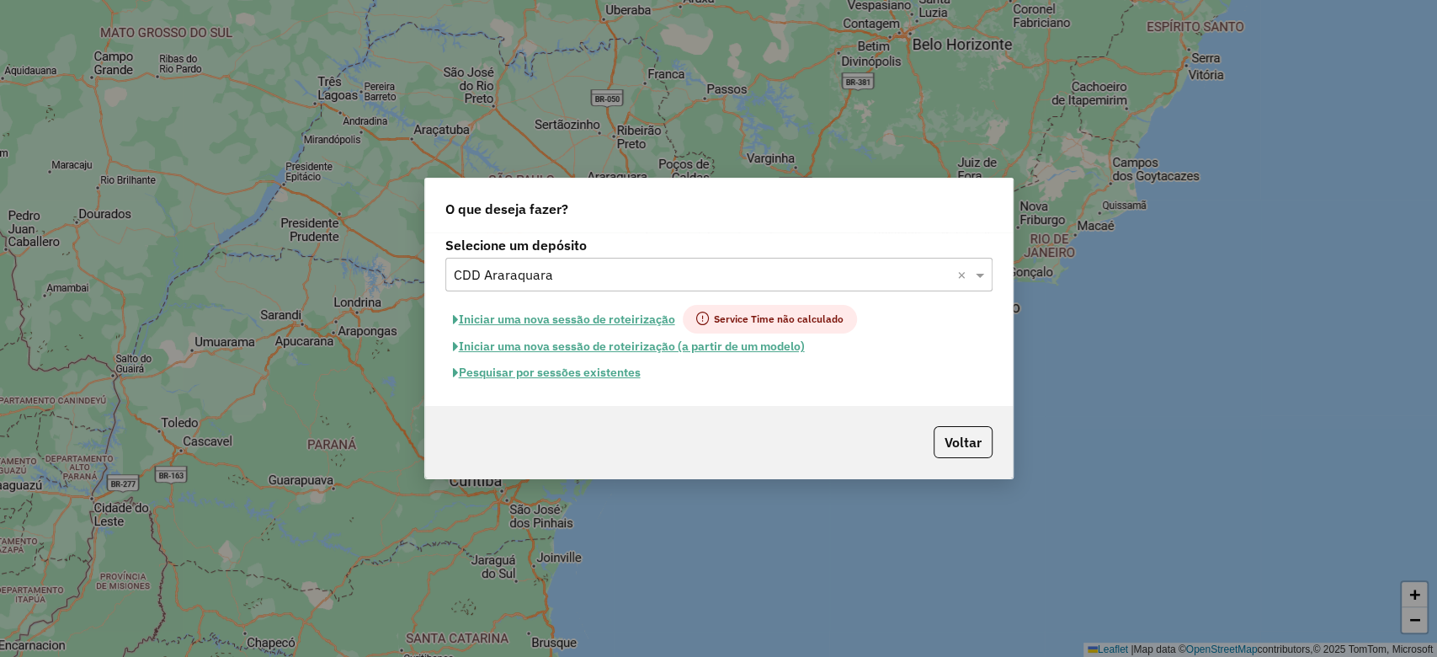
click at [562, 371] on button "Pesquisar por sessões existentes" at bounding box center [546, 373] width 203 height 26
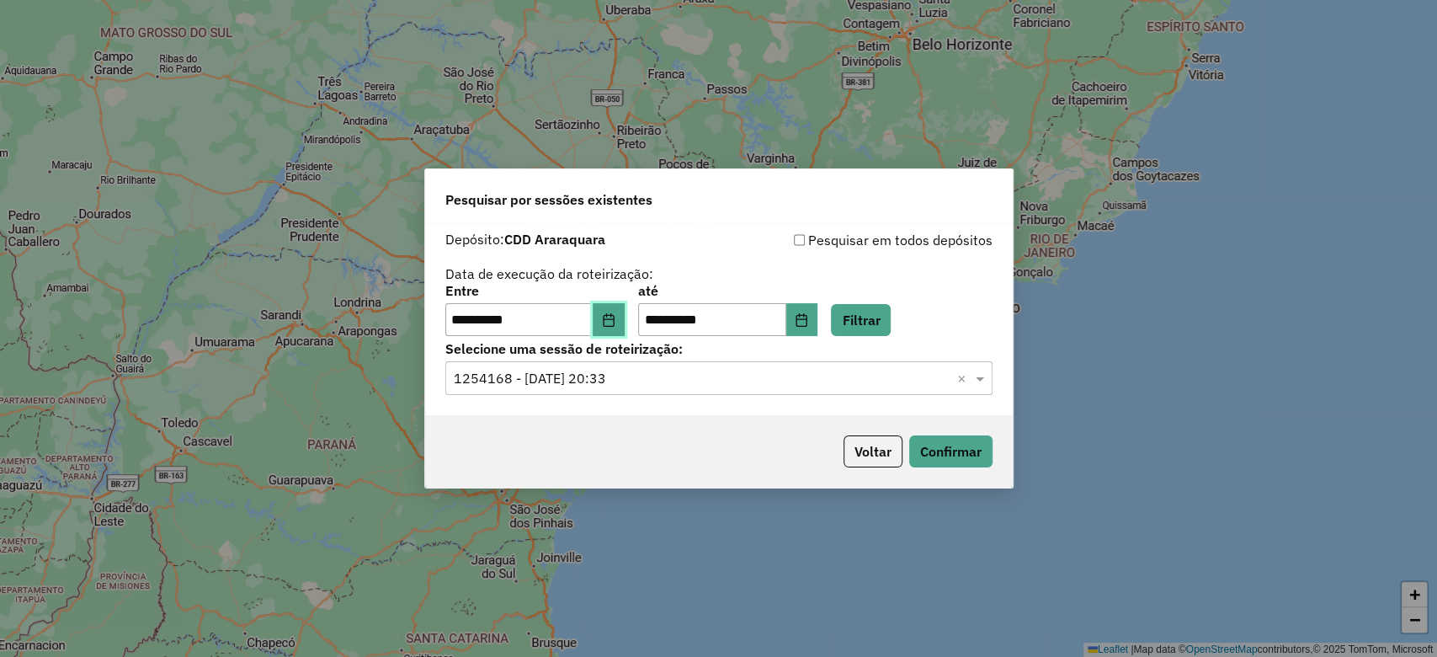
click at [616, 318] on icon "Choose Date" at bounding box center [608, 319] width 13 height 13
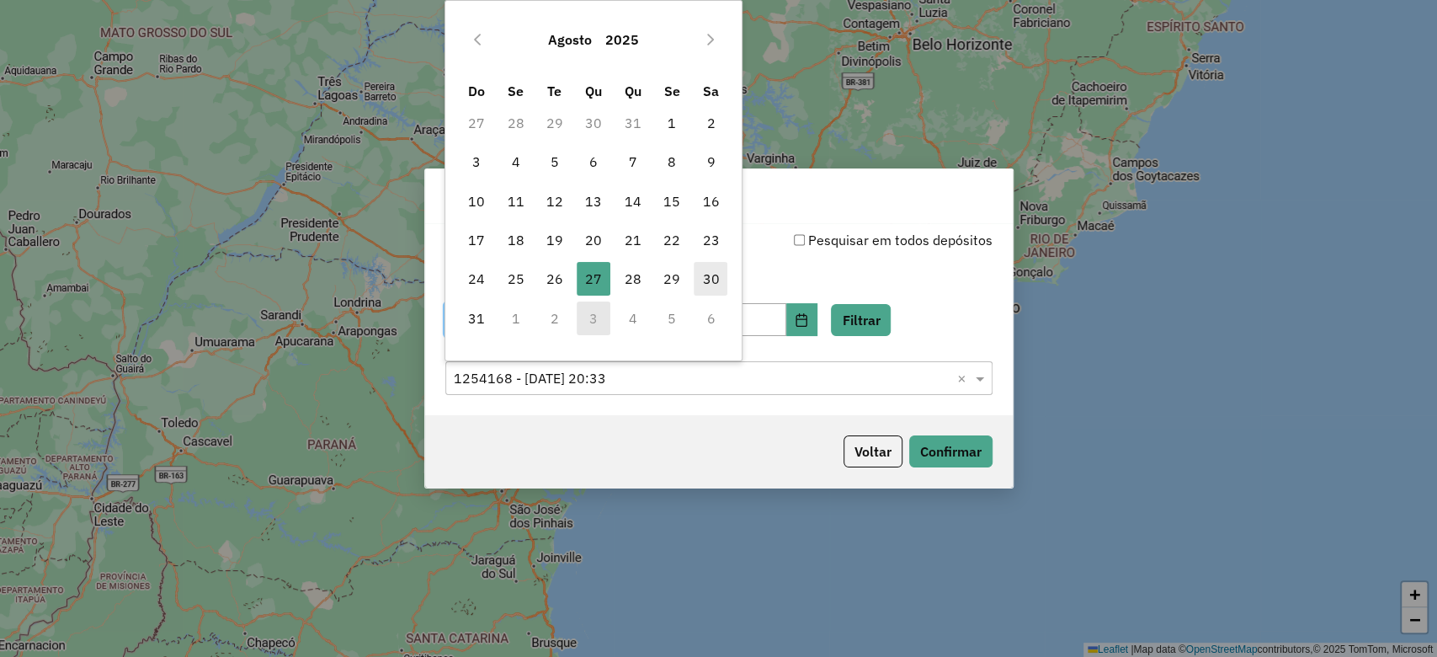
click at [712, 275] on span "30" at bounding box center [711, 279] width 34 height 34
type input "**********"
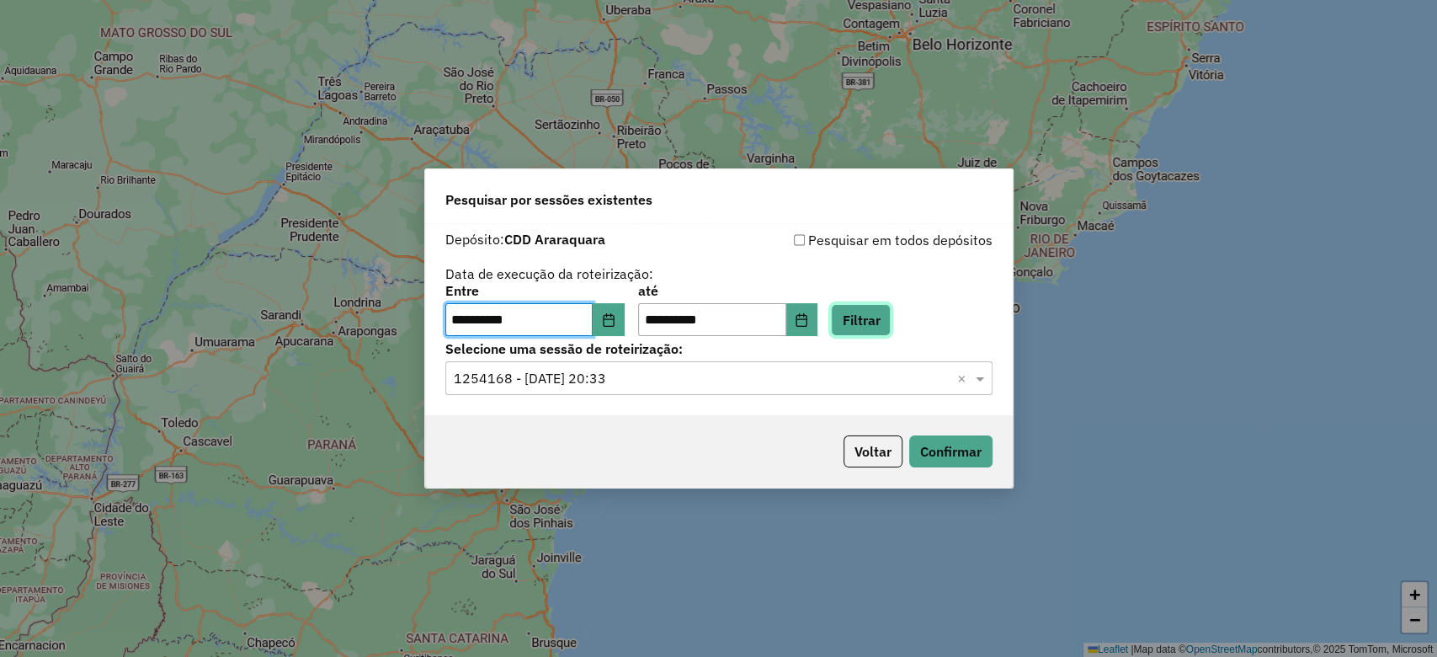
click at [891, 314] on button "Filtrar" at bounding box center [861, 320] width 60 height 32
click at [588, 365] on div "Selecione uma sessão × ×" at bounding box center [718, 378] width 547 height 34
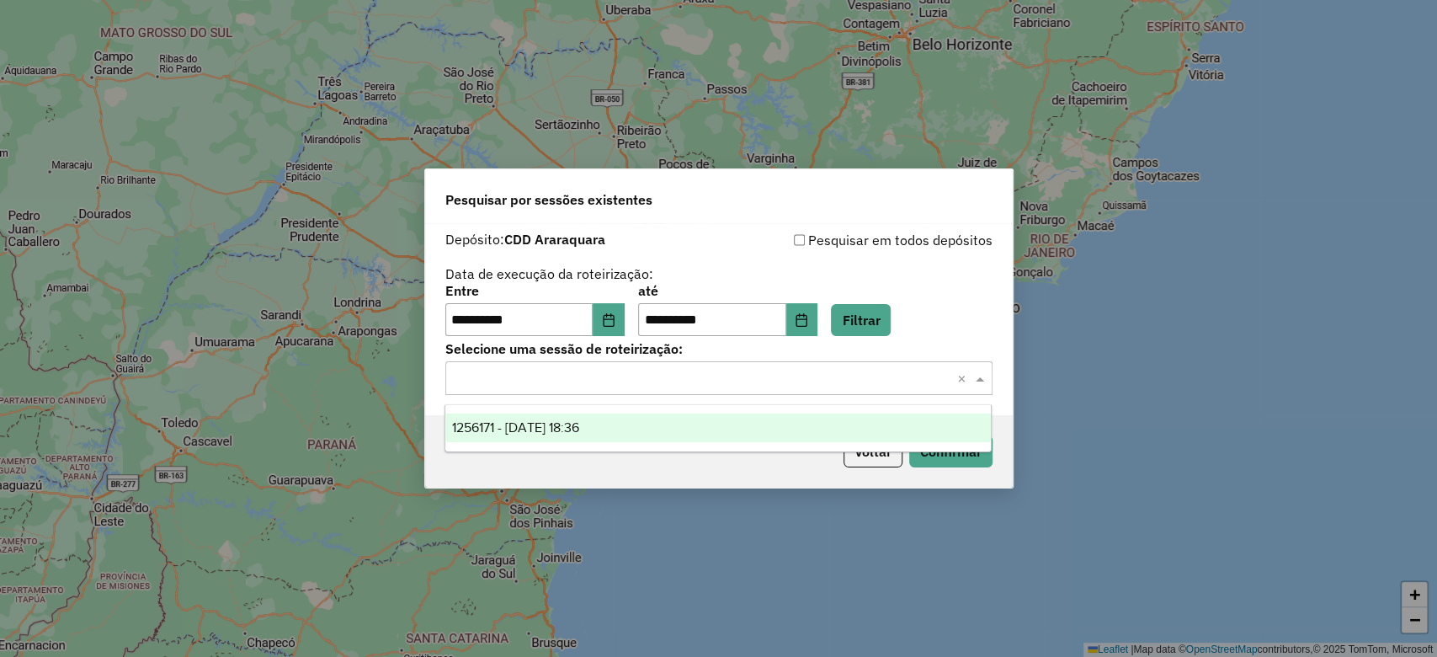
click at [577, 431] on span "1256171 - 30/08/2025 18:36" at bounding box center [515, 427] width 127 height 14
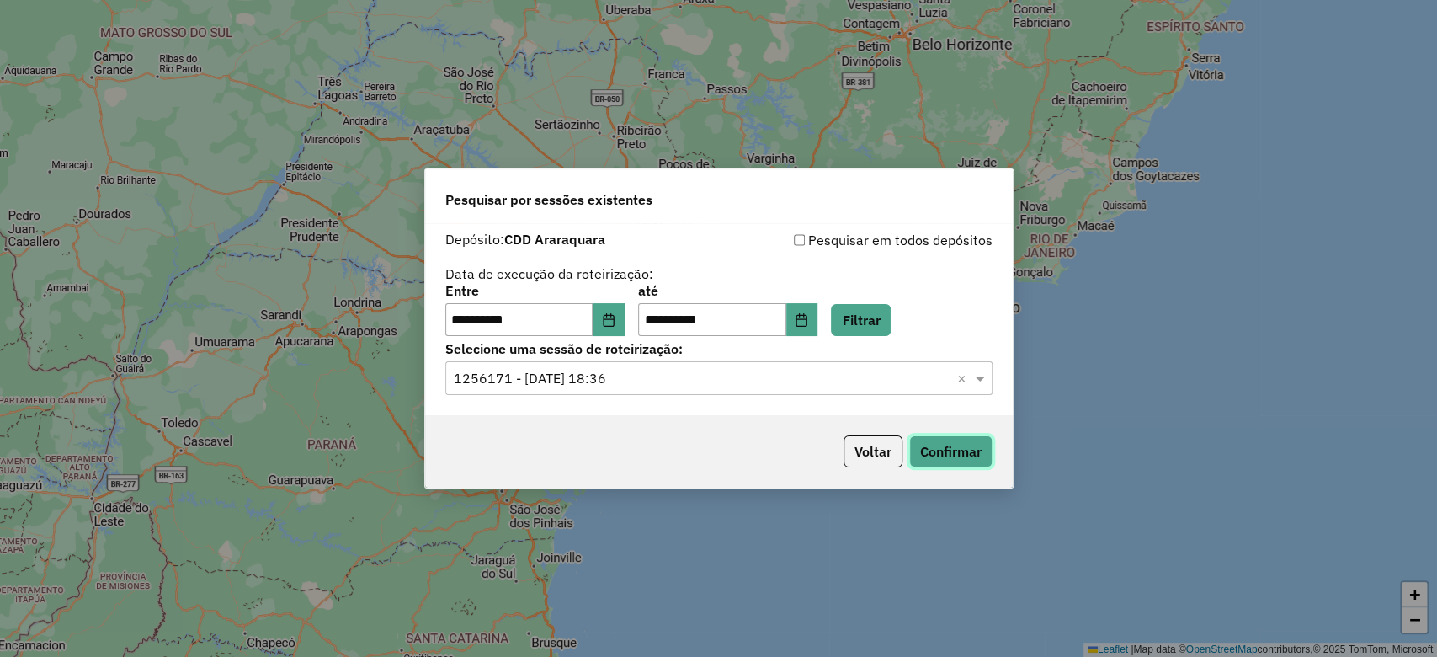
click at [934, 445] on button "Confirmar" at bounding box center [950, 451] width 83 height 32
click at [807, 315] on icon "Choose Date" at bounding box center [802, 319] width 11 height 13
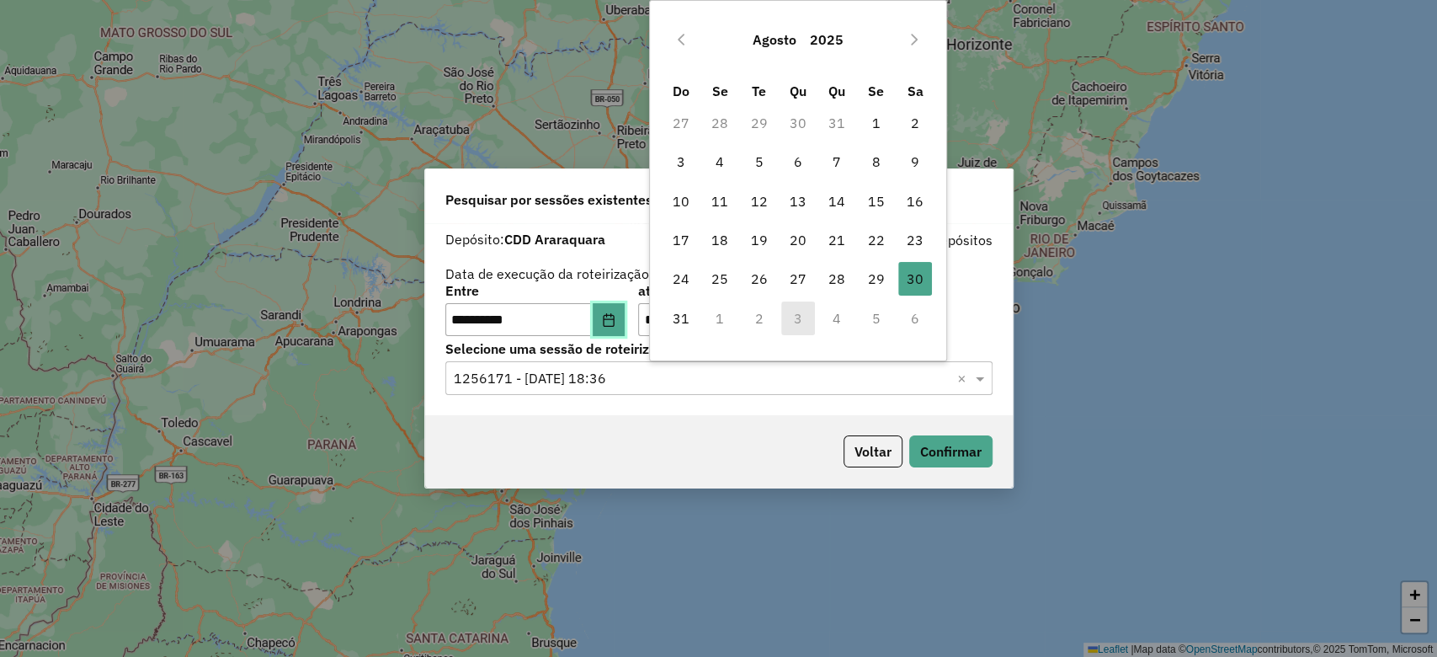
click at [614, 314] on icon "Choose Date" at bounding box center [608, 319] width 11 height 13
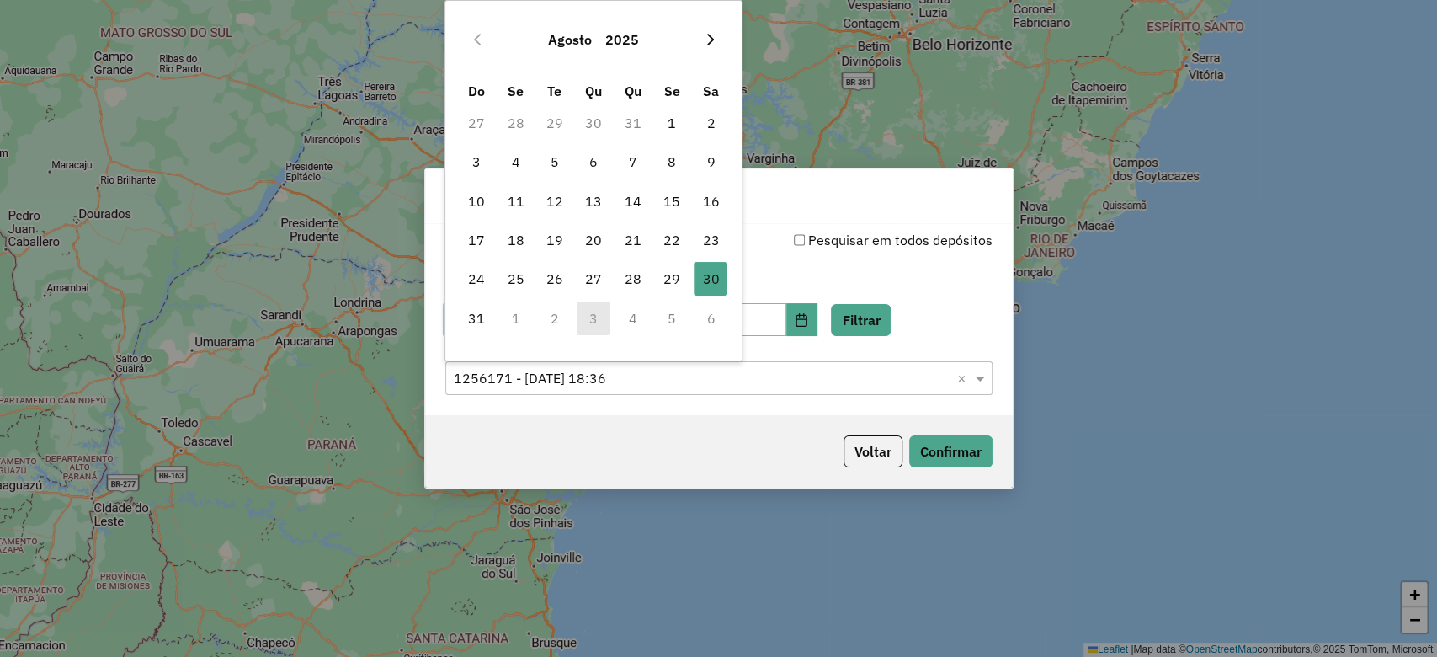
click at [706, 34] on icon "Next Month" at bounding box center [710, 39] width 13 height 13
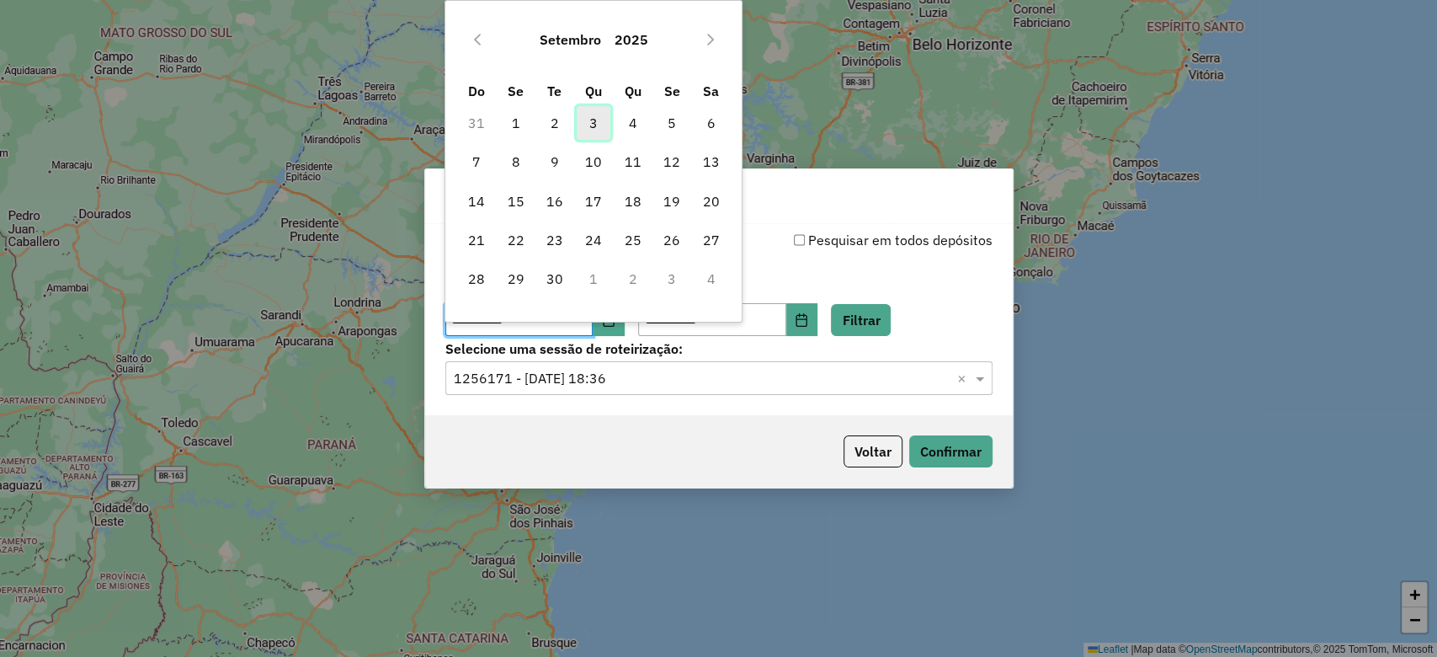
click at [600, 122] on span "3" at bounding box center [594, 123] width 34 height 34
type input "**********"
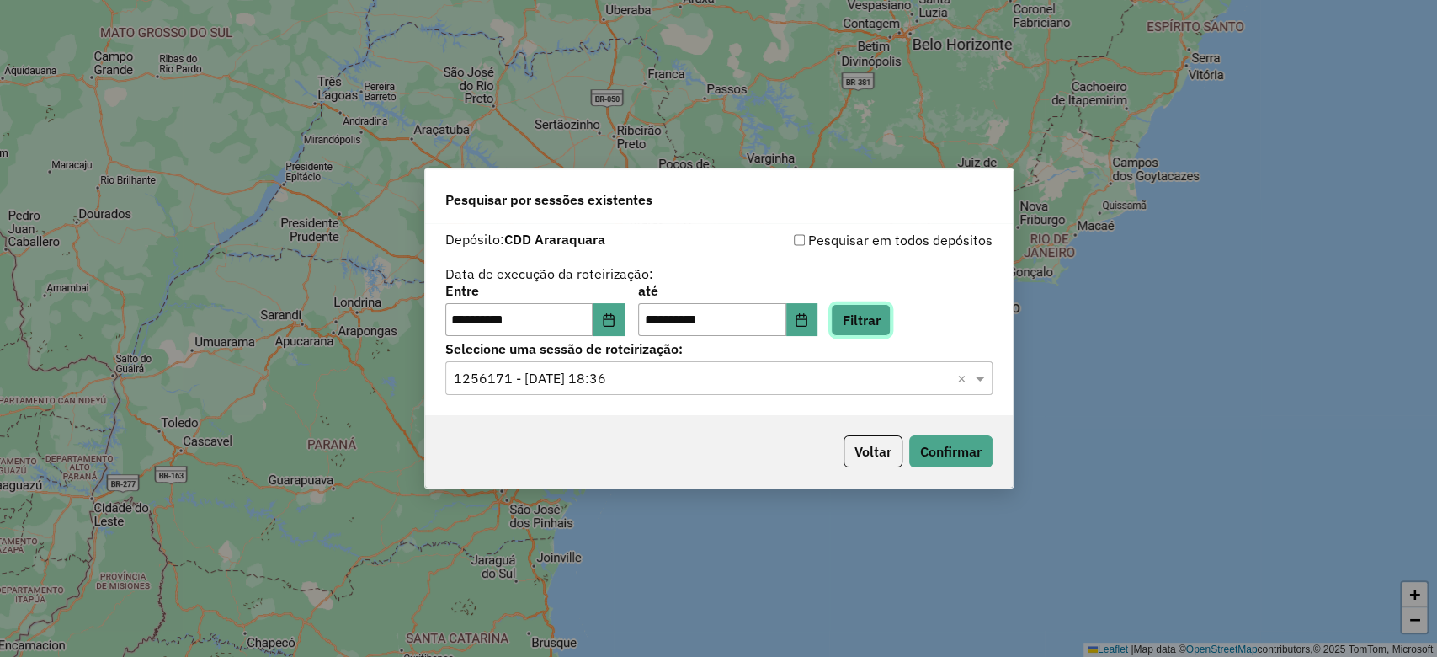
click at [866, 312] on button "Filtrar" at bounding box center [861, 320] width 60 height 32
click at [608, 375] on input "text" at bounding box center [702, 379] width 497 height 20
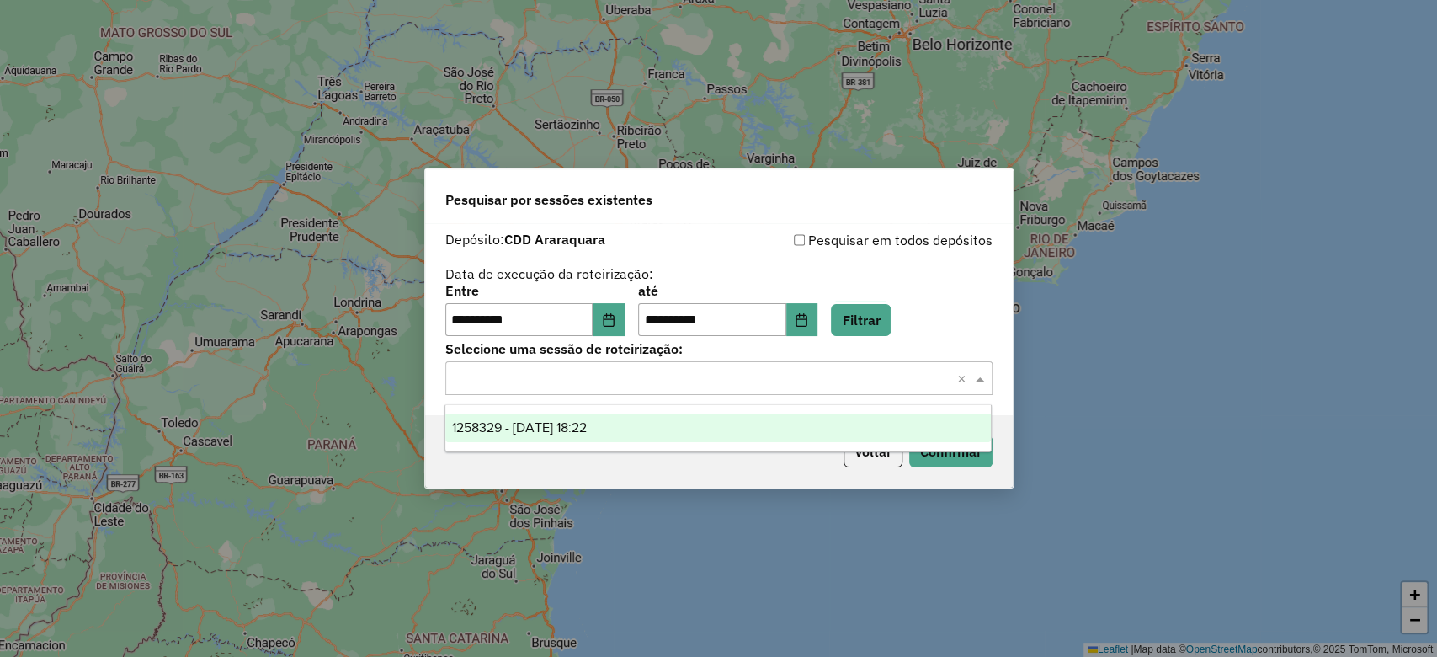
click at [587, 422] on span "1258329 - 03/09/2025 18:22" at bounding box center [519, 427] width 135 height 14
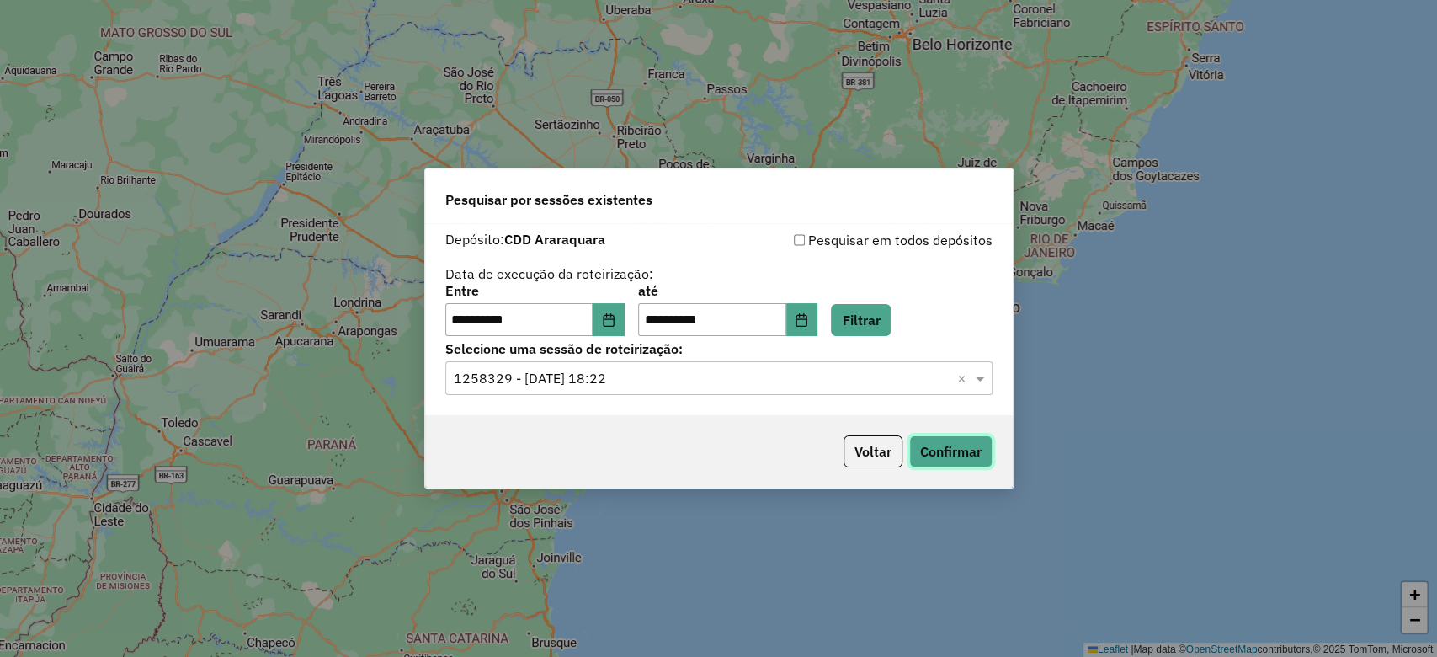
click at [946, 463] on button "Confirmar" at bounding box center [950, 451] width 83 height 32
click at [865, 450] on button "Voltar" at bounding box center [873, 451] width 59 height 32
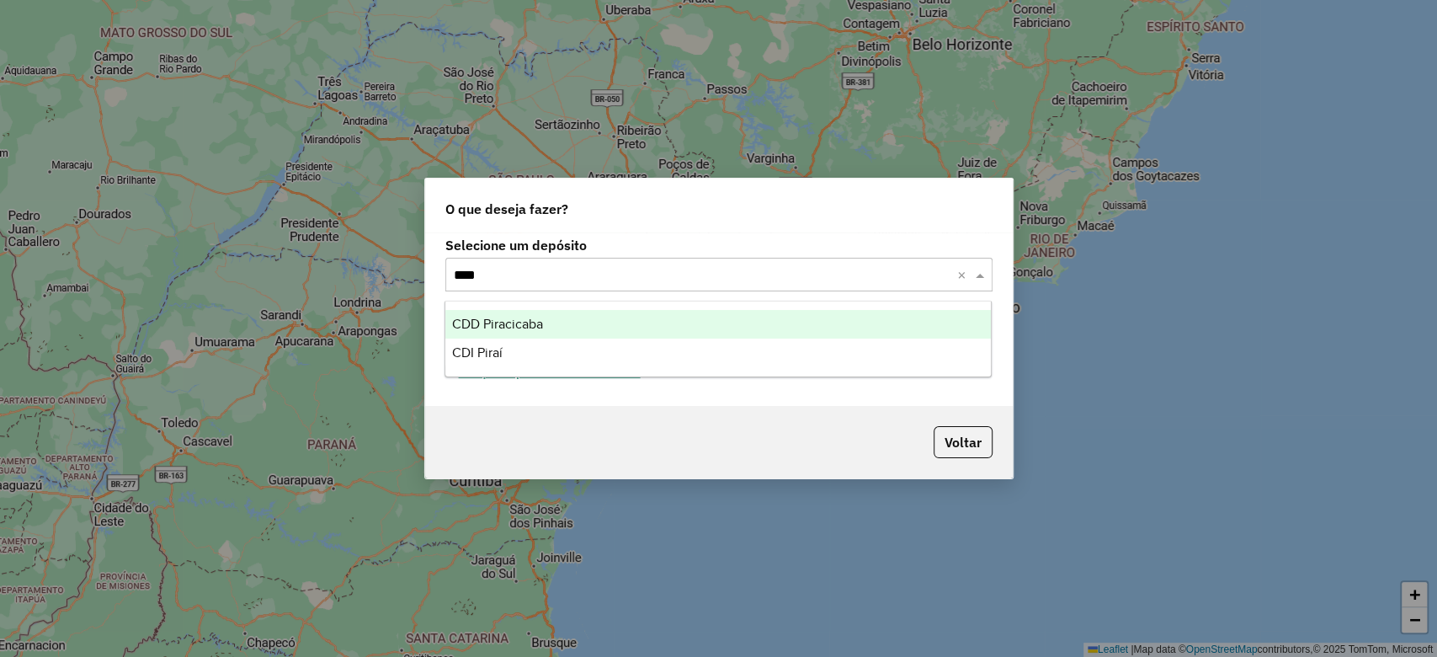
type input "*****"
click at [556, 317] on div "CDD Piracicaba" at bounding box center [718, 324] width 546 height 29
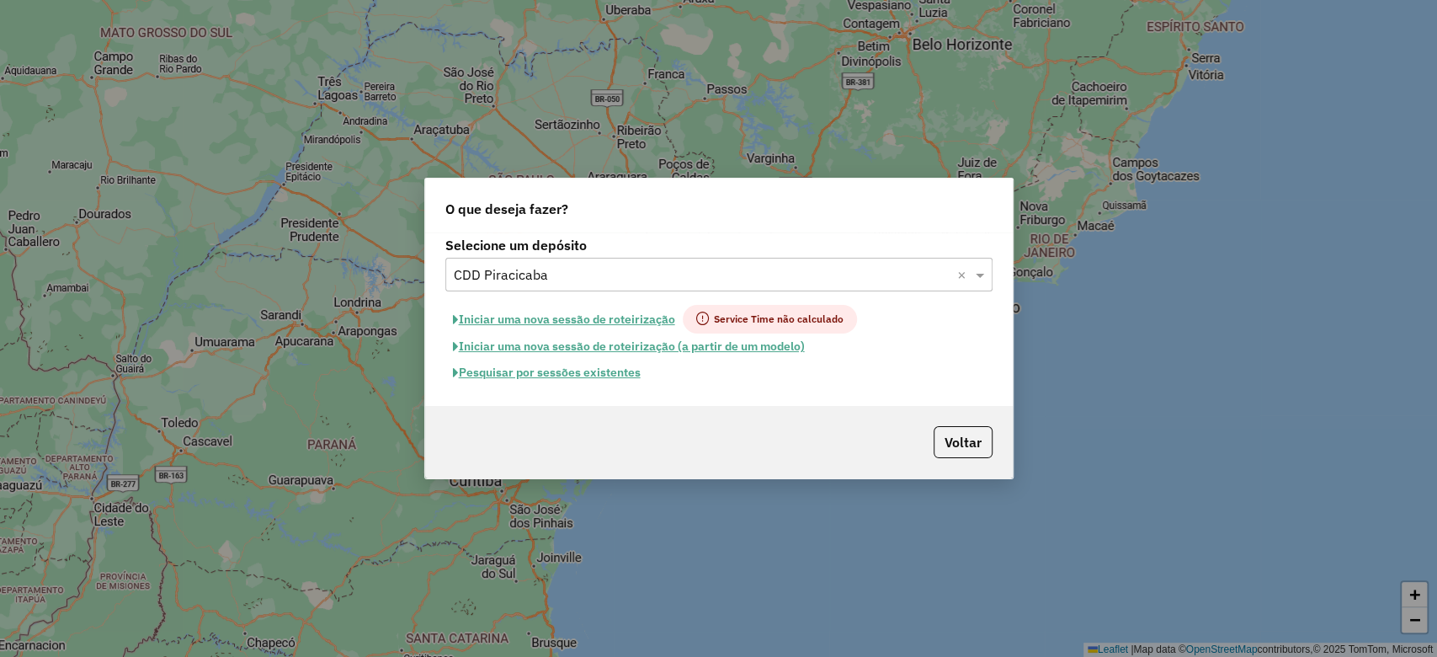
click at [567, 380] on button "Pesquisar por sessões existentes" at bounding box center [546, 373] width 203 height 26
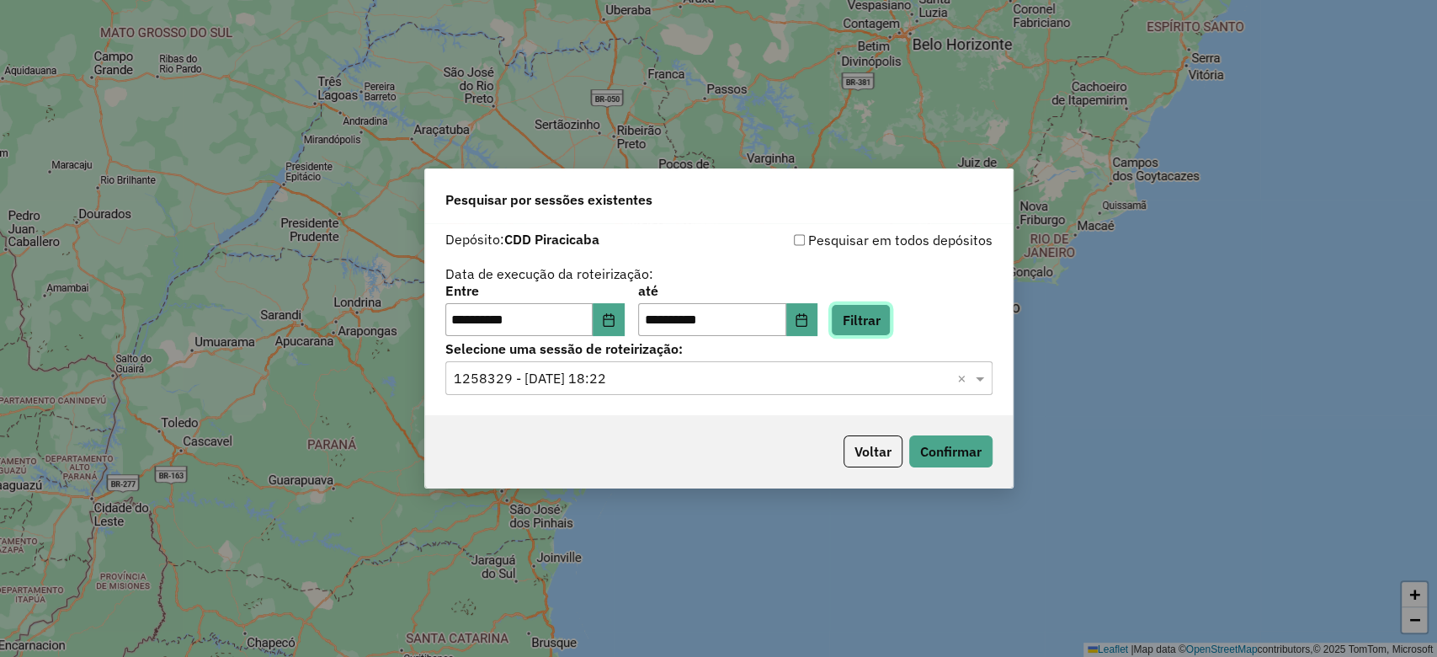
click at [867, 314] on button "Filtrar" at bounding box center [861, 320] width 60 height 32
click at [595, 371] on input "text" at bounding box center [702, 379] width 497 height 20
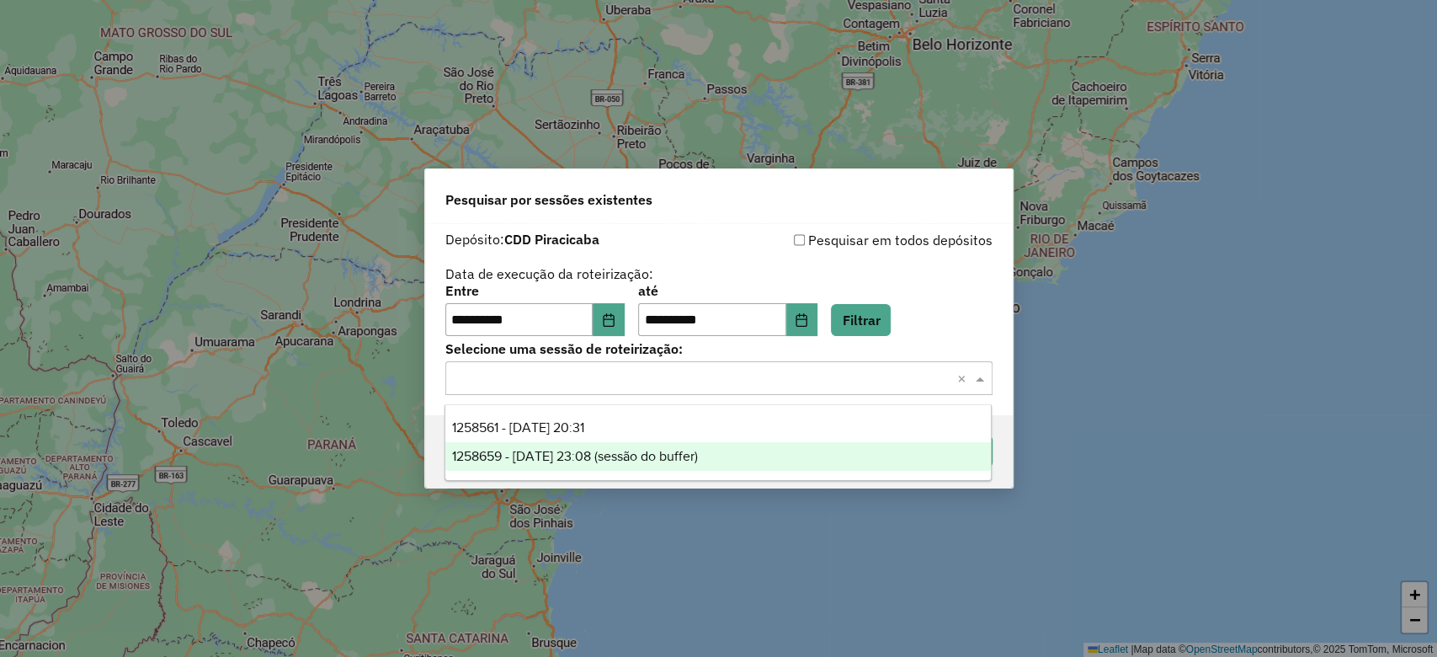
click at [626, 433] on div "1258561 - 03/09/2025 20:31" at bounding box center [718, 427] width 546 height 29
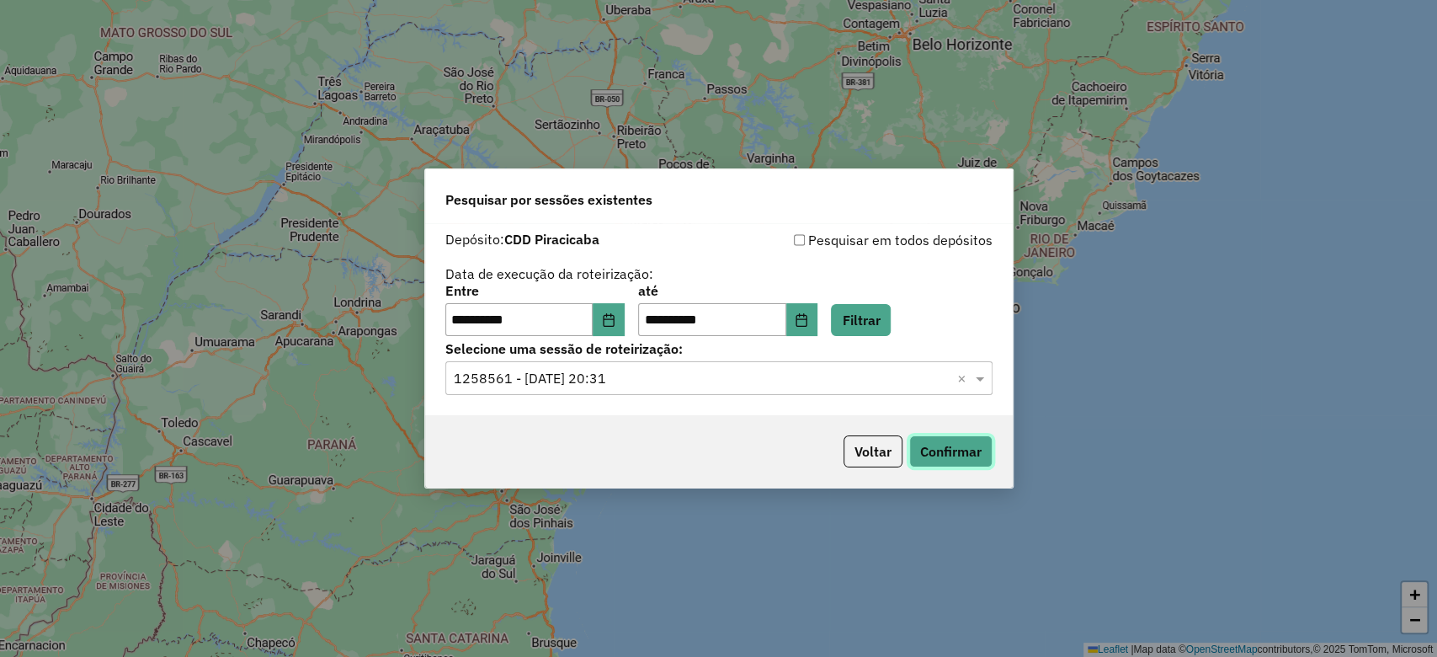
click at [946, 444] on button "Confirmar" at bounding box center [950, 451] width 83 height 32
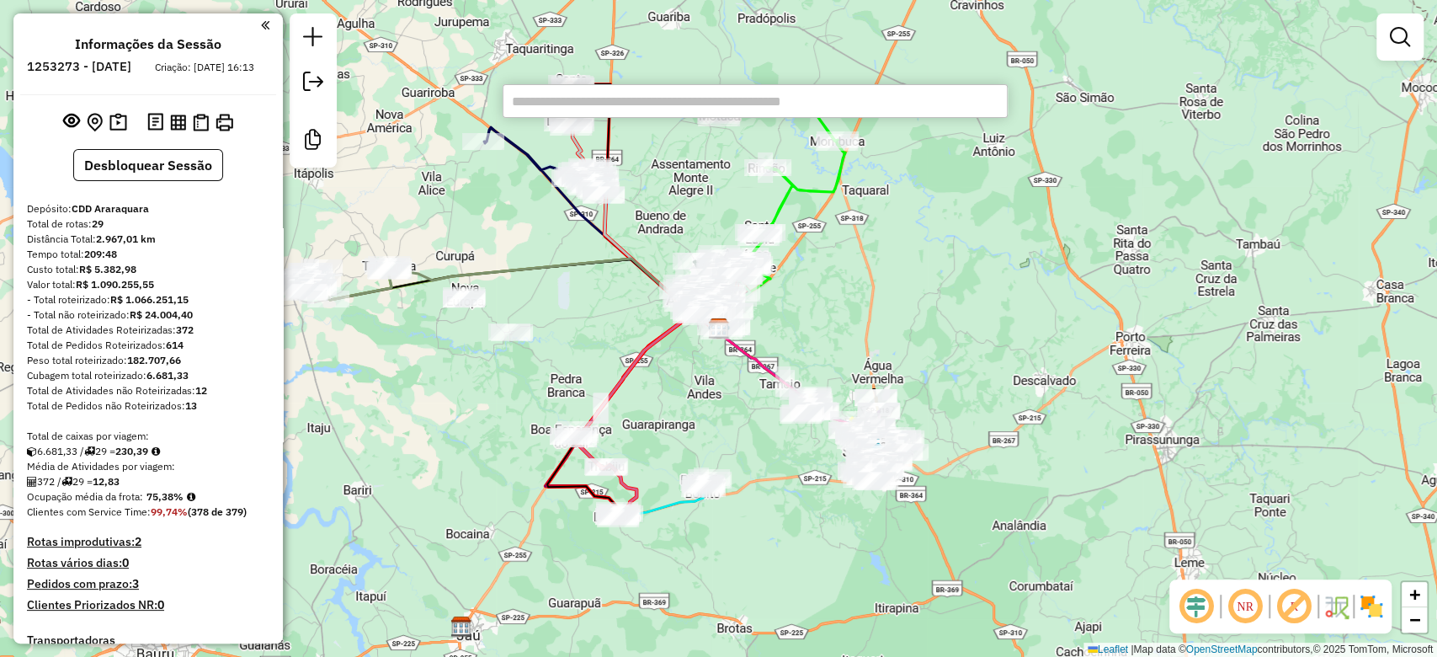
paste input "*****"
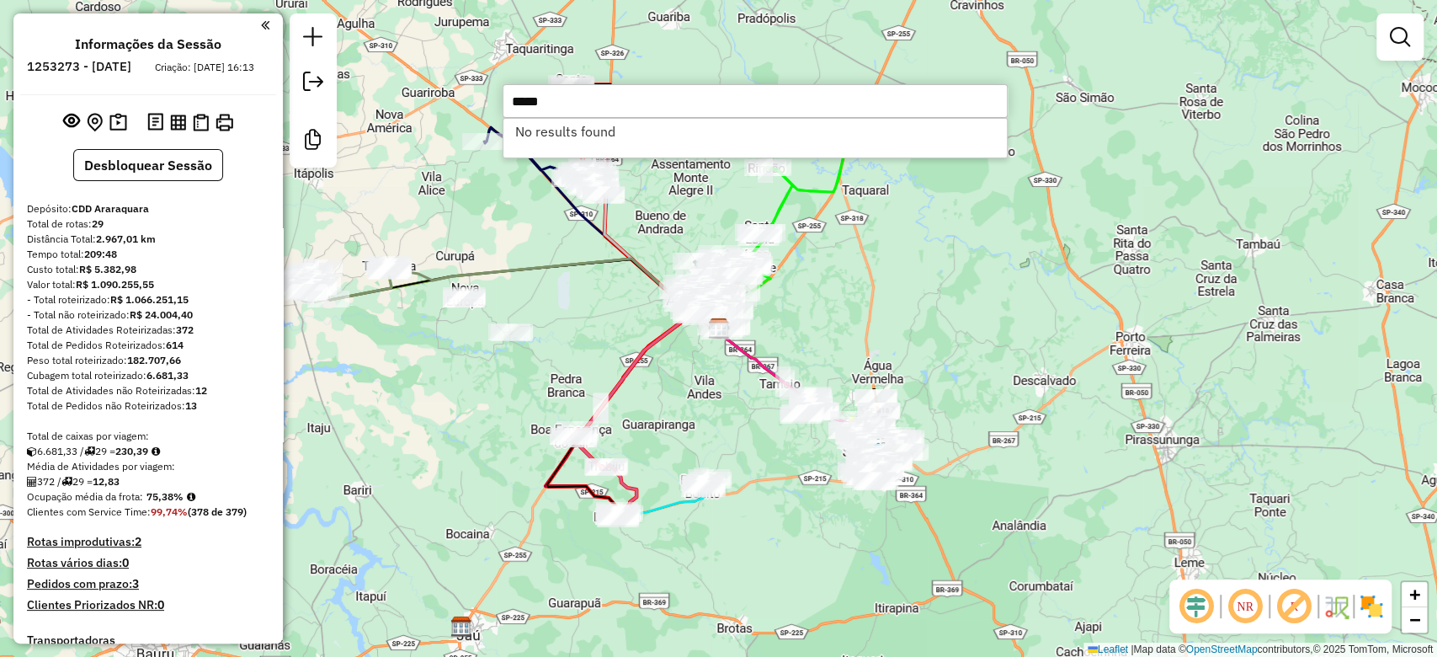
type input "*****"
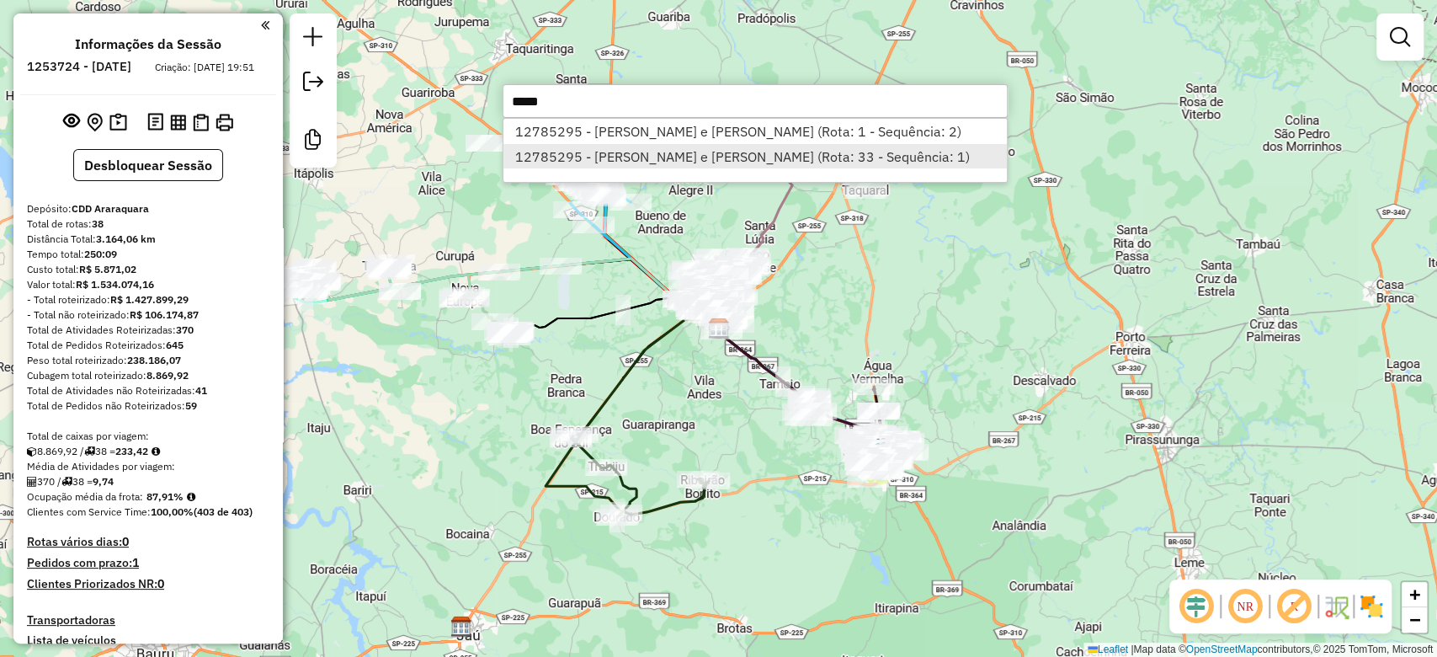
type input "*****"
click at [807, 149] on li "12785295 - ROCHA e MARTELLI ARA (Rota: 33 - Sequência: 1)" at bounding box center [756, 156] width 504 height 25
select select "**********"
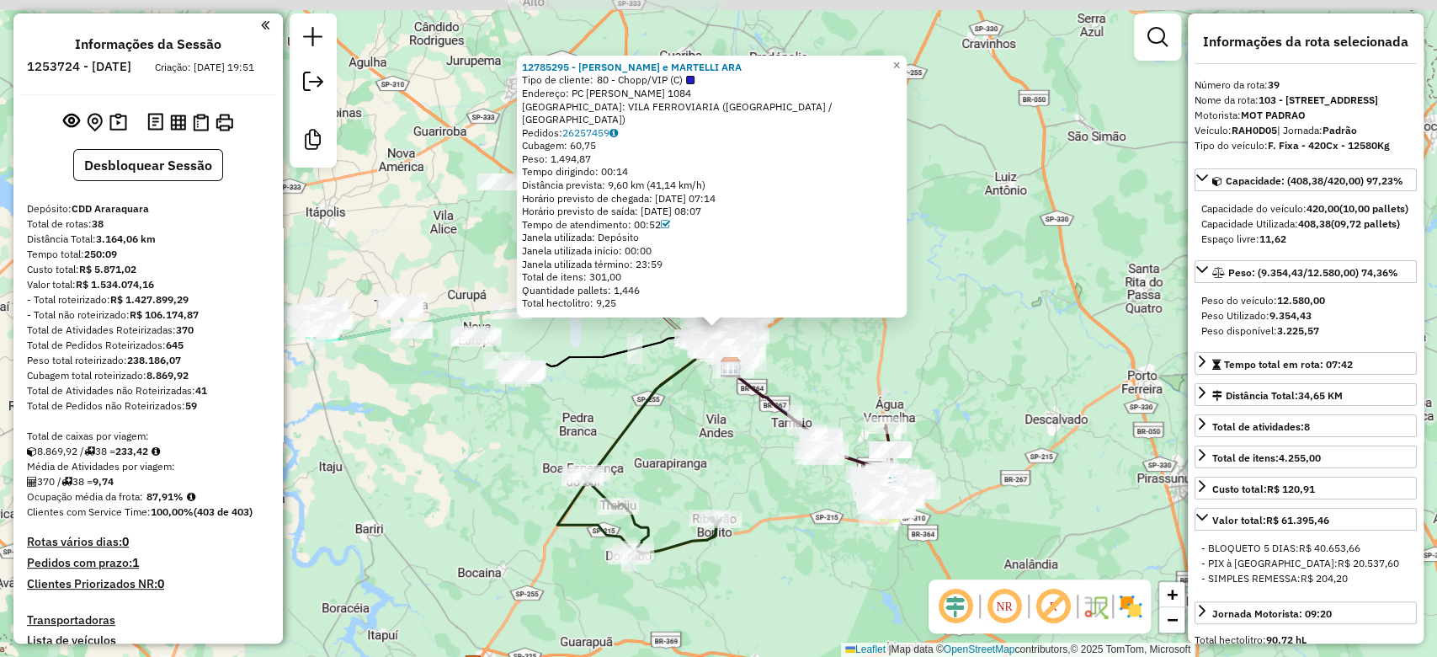
scroll to position [3629, 0]
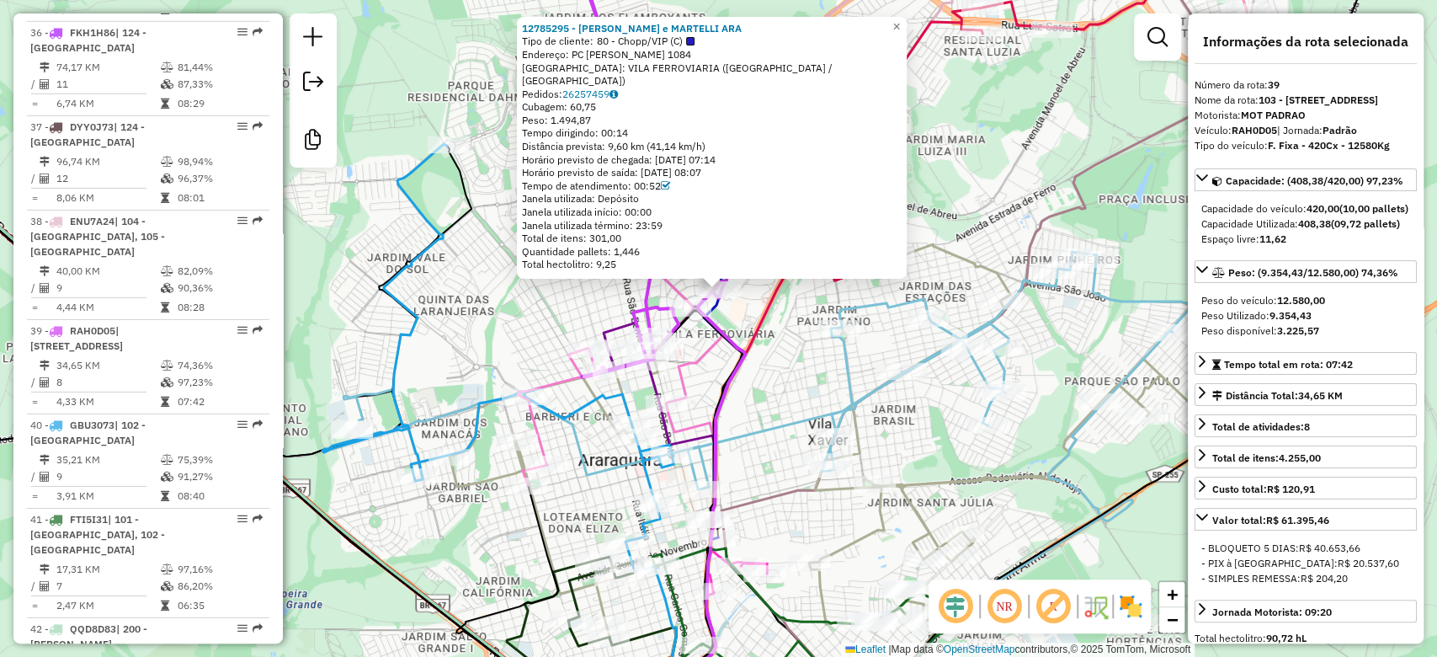
click at [1131, 599] on img at bounding box center [1130, 606] width 27 height 27
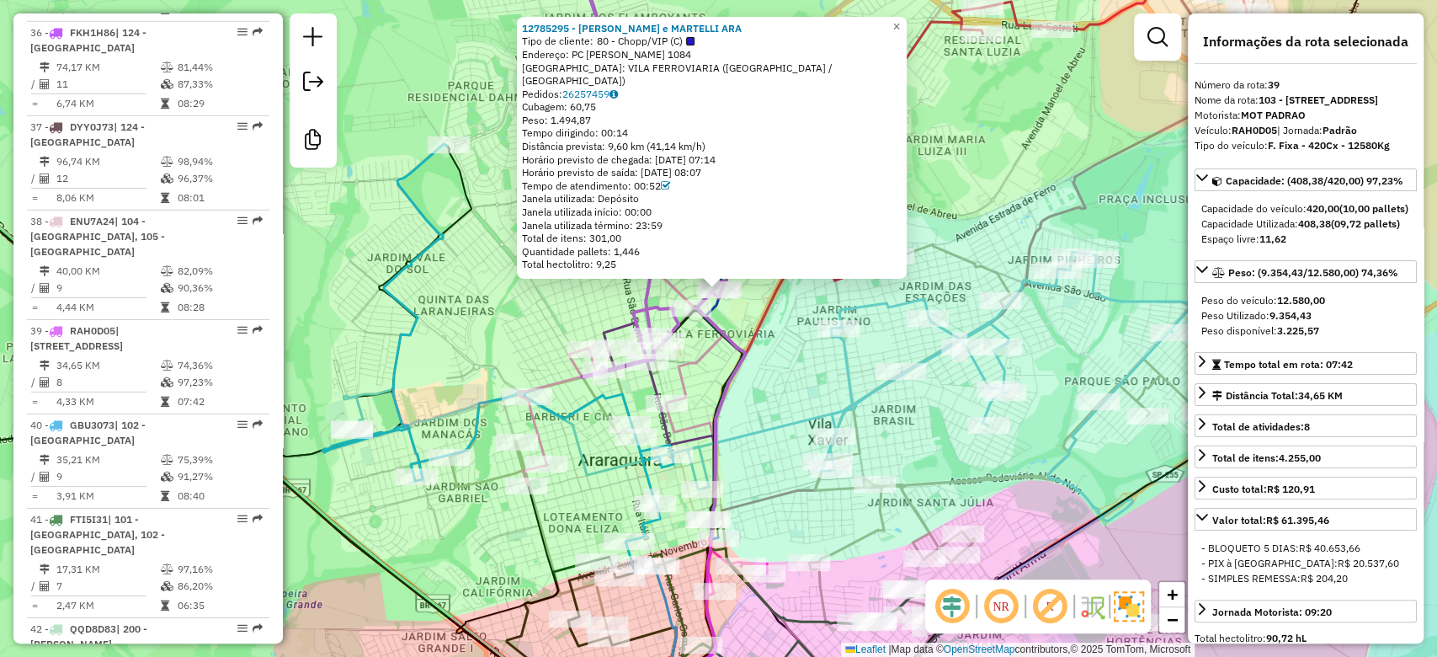
click at [1049, 602] on em at bounding box center [1050, 606] width 40 height 40
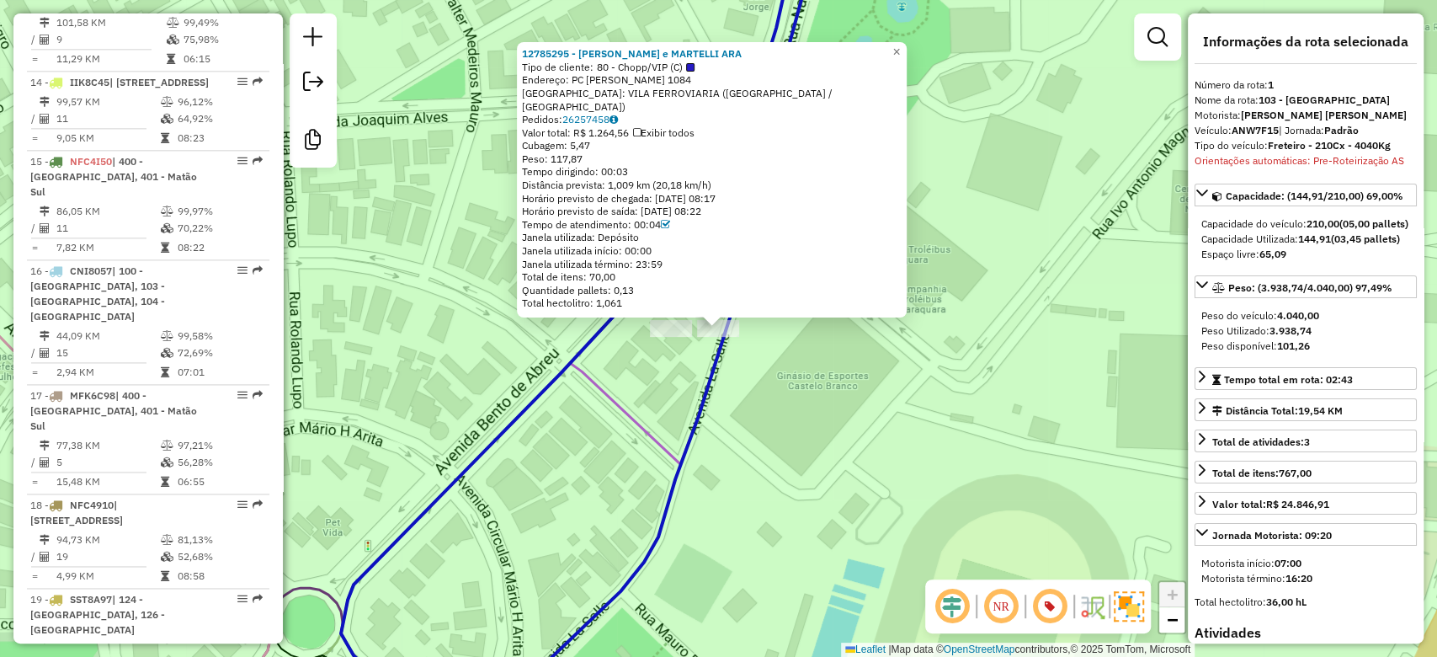
scroll to position [720, 0]
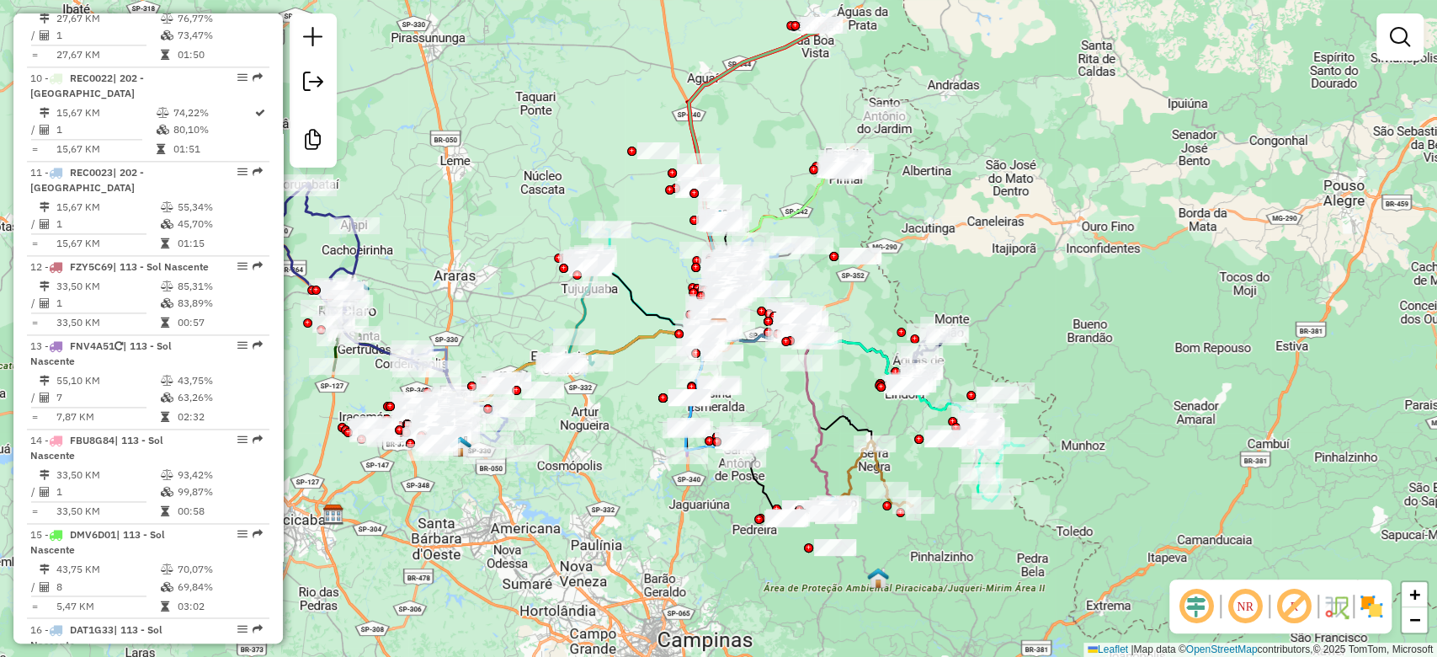
scroll to position [4211, 0]
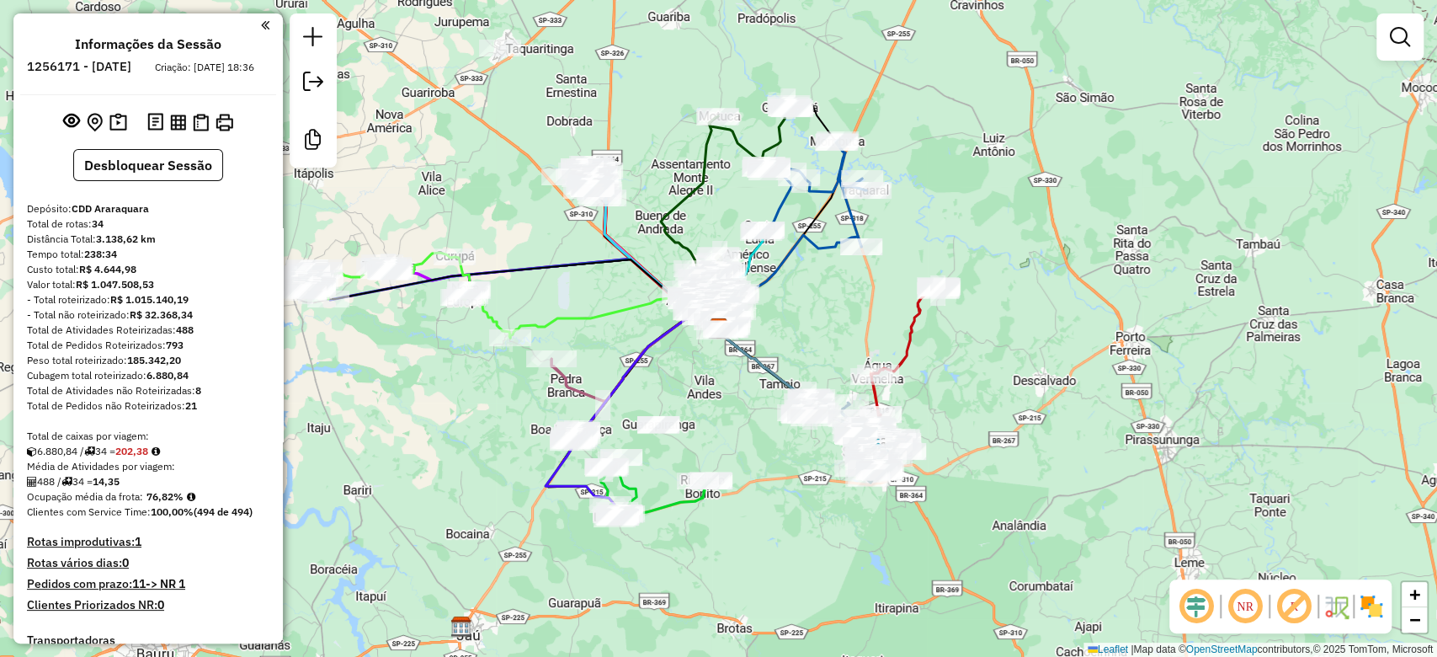
click at [1373, 603] on img at bounding box center [1371, 606] width 27 height 27
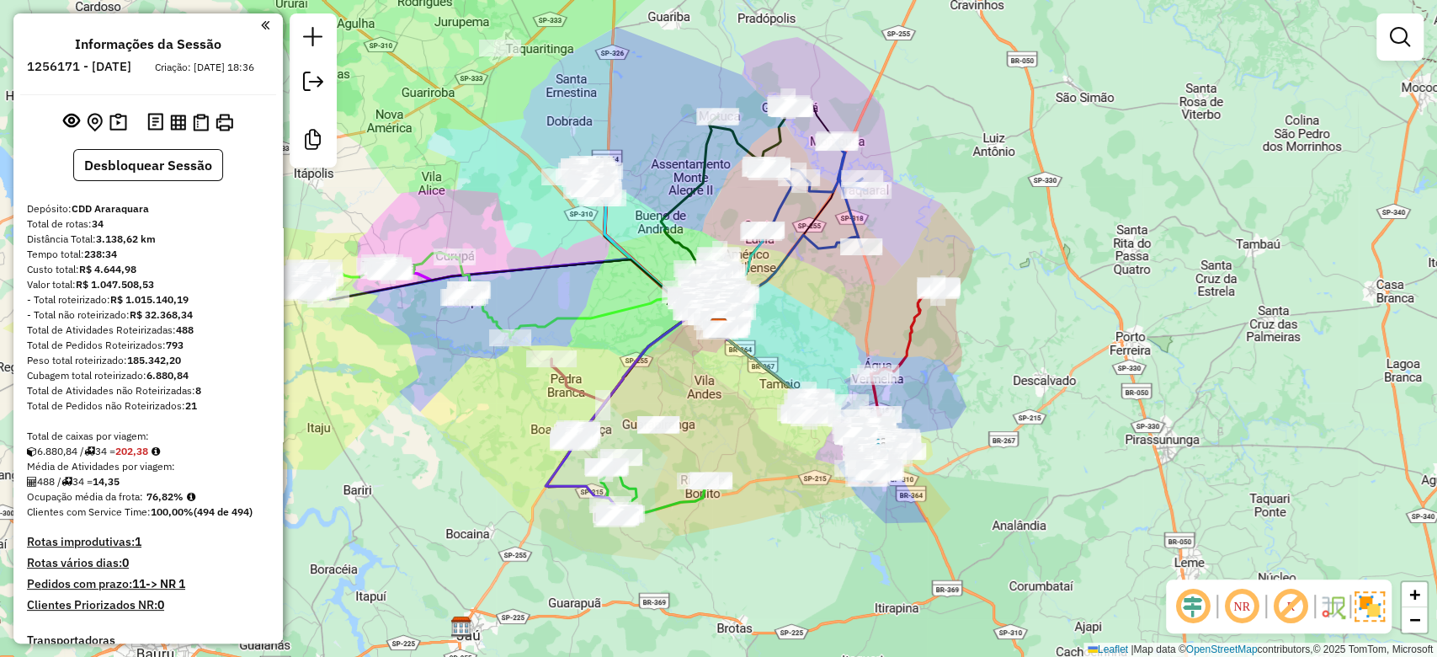
click at [1297, 603] on em at bounding box center [1291, 606] width 40 height 40
click at [1196, 605] on em at bounding box center [1193, 606] width 40 height 40
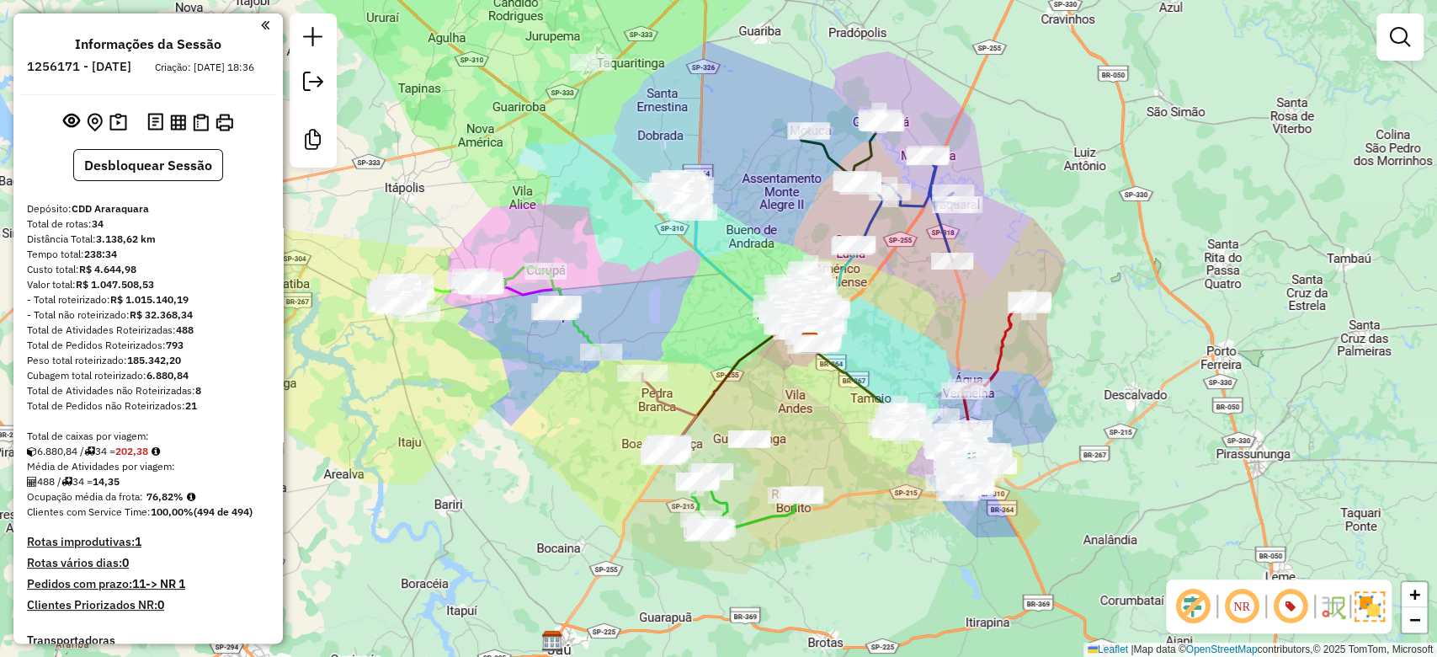
drag, startPoint x: 947, startPoint y: 198, endPoint x: 1038, endPoint y: 212, distance: 92.1
click at [1038, 212] on div "Janela de atendimento Grade de atendimento Capacidade Transportadoras Veículos …" at bounding box center [718, 328] width 1437 height 657
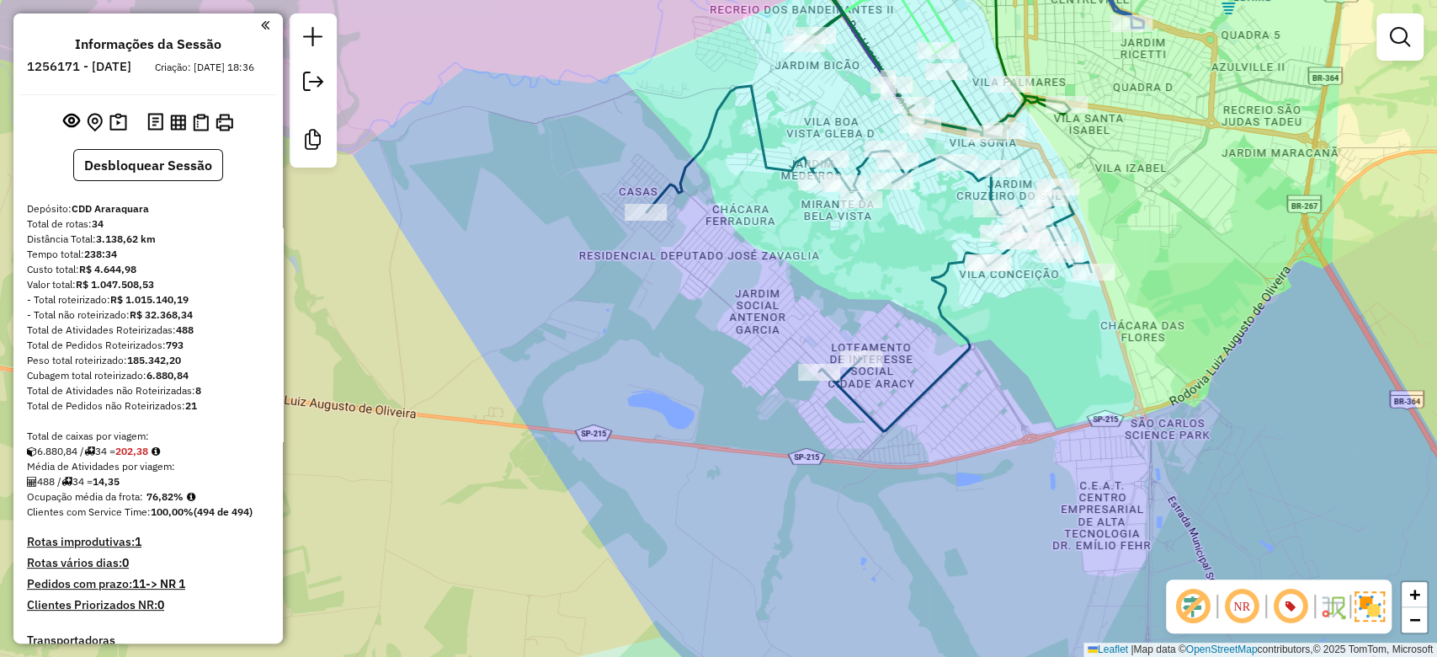
click at [900, 416] on icon at bounding box center [869, 258] width 445 height 345
select select "**********"
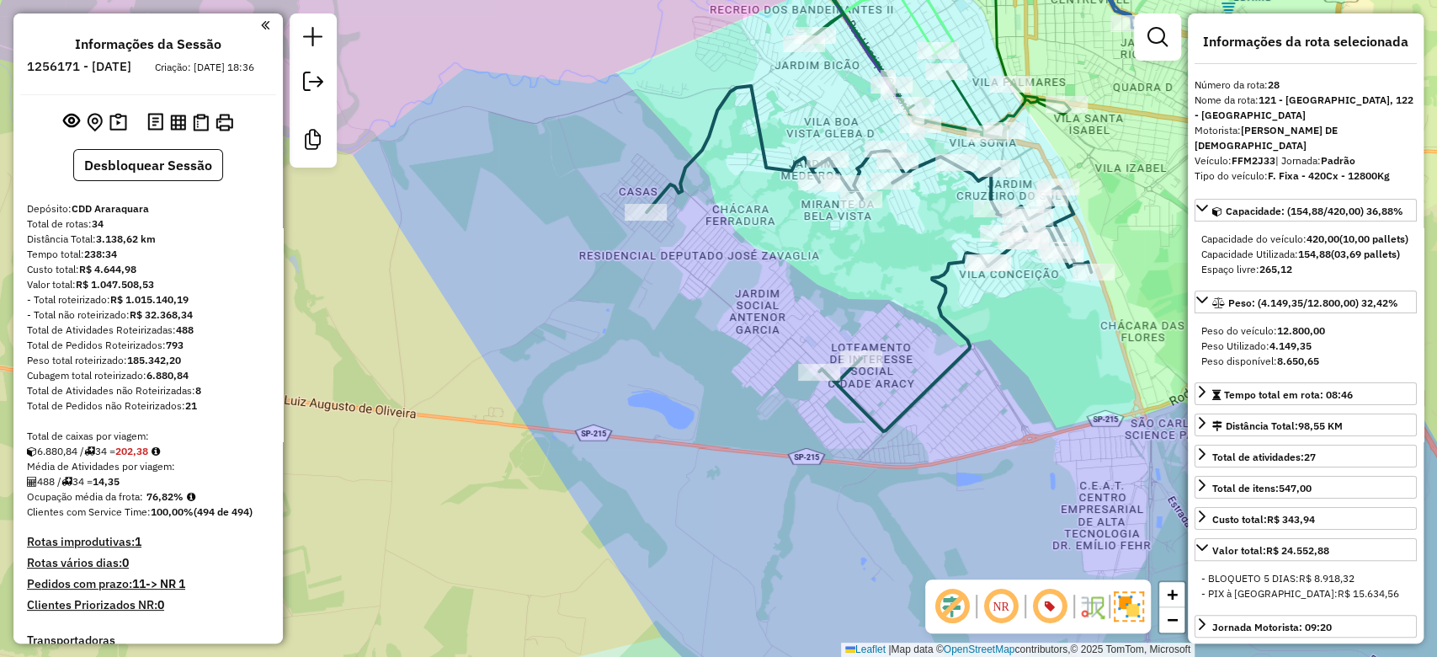
click at [950, 319] on icon at bounding box center [869, 258] width 445 height 345
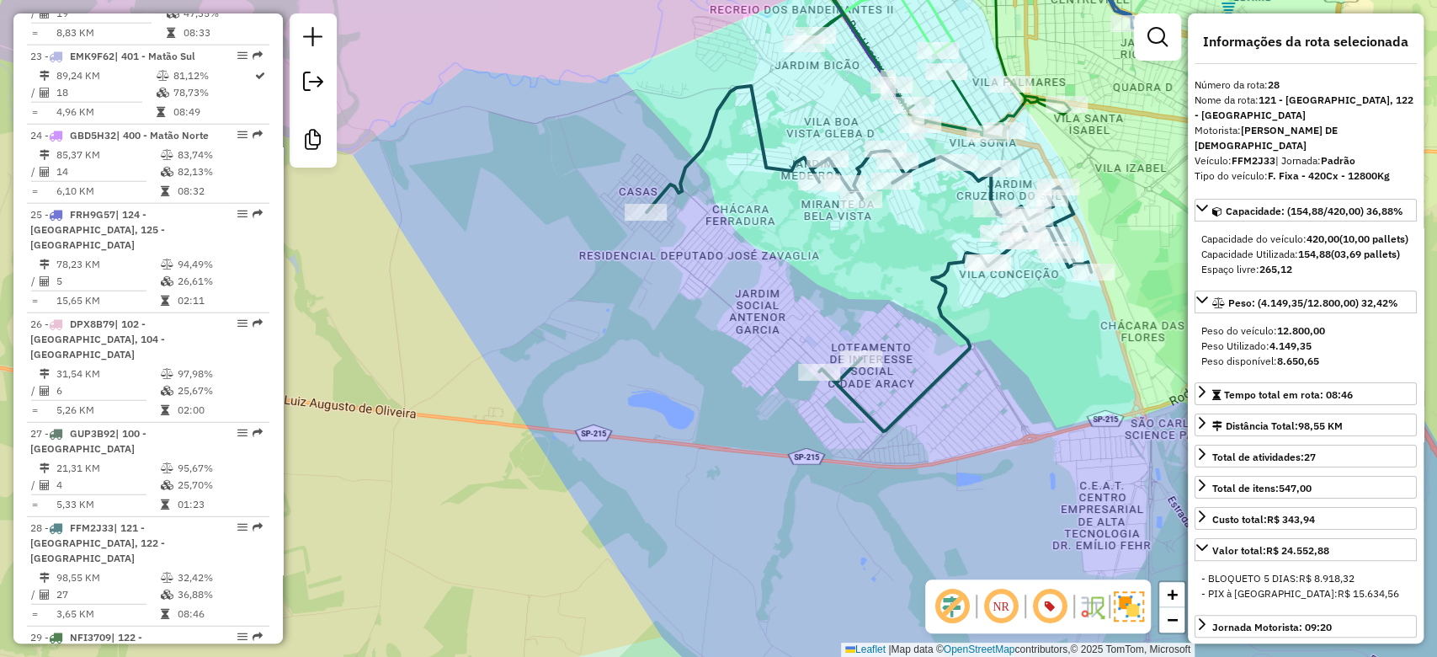
scroll to position [3179, 0]
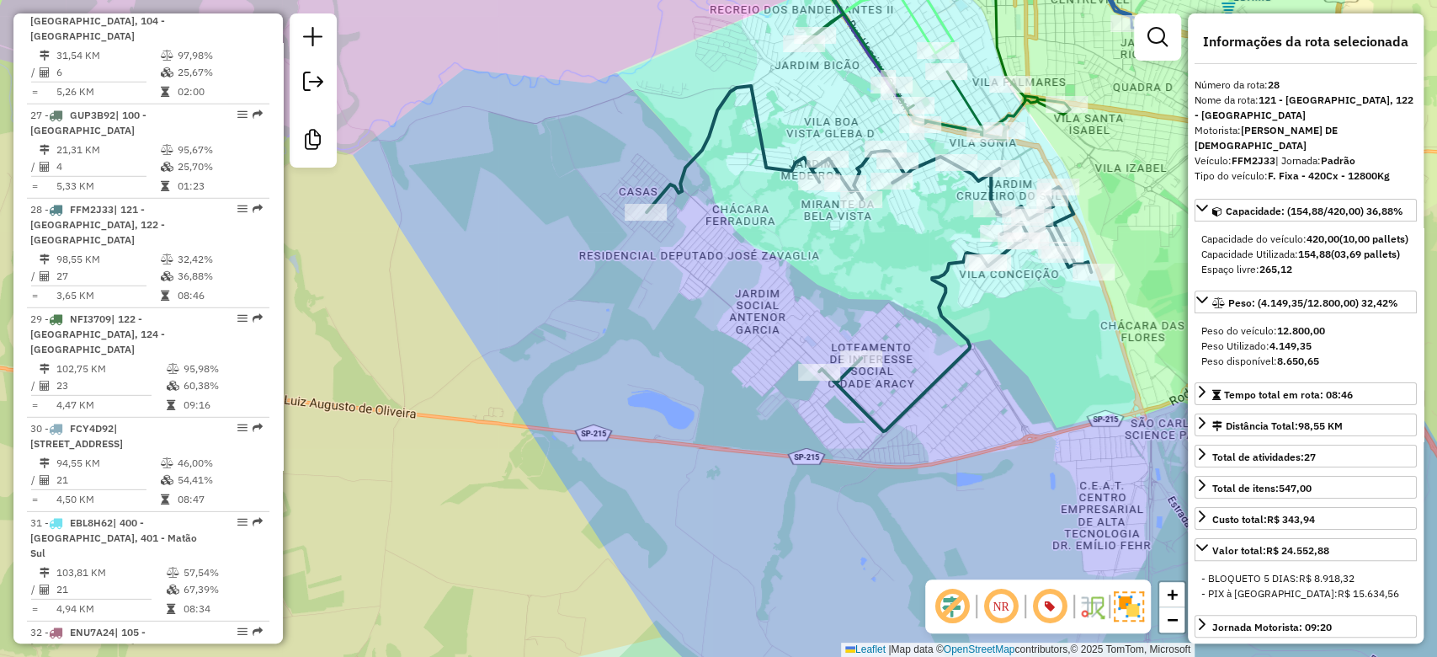
click at [716, 259] on div "Janela de atendimento Grade de atendimento Capacidade Transportadoras Veículos …" at bounding box center [718, 328] width 1437 height 657
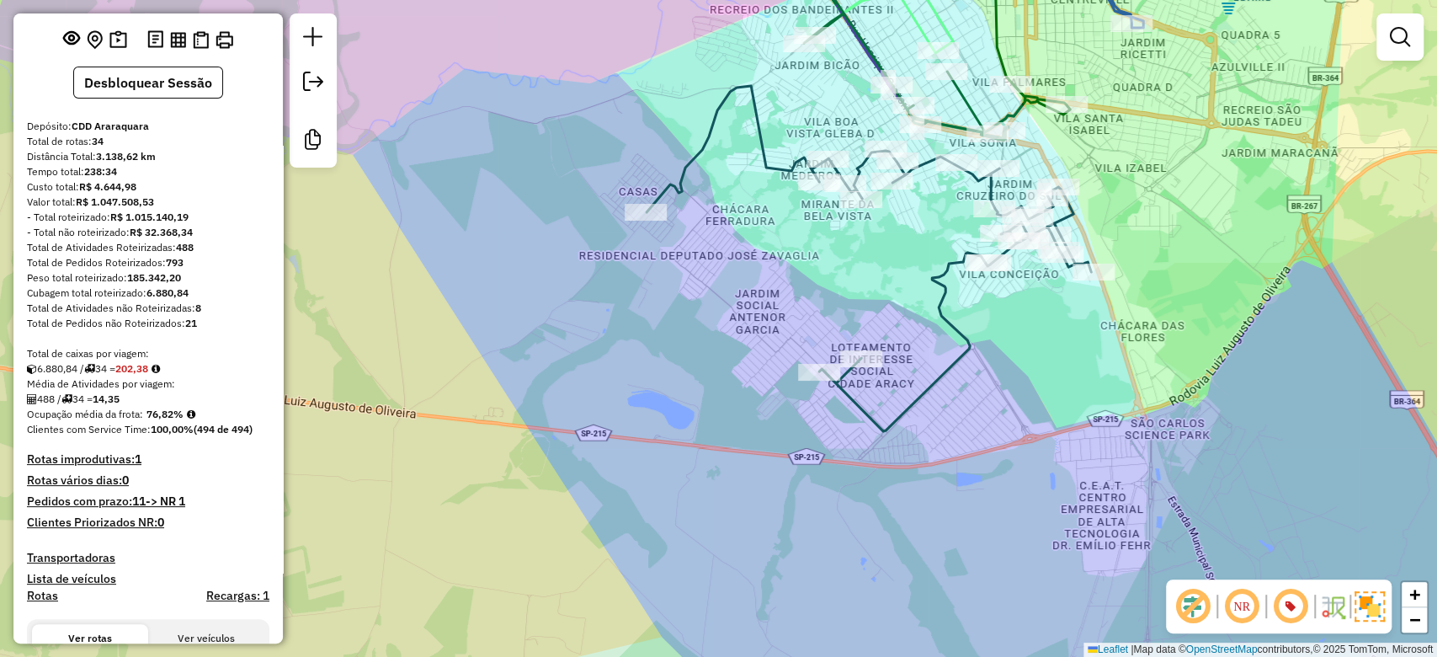
scroll to position [0, 0]
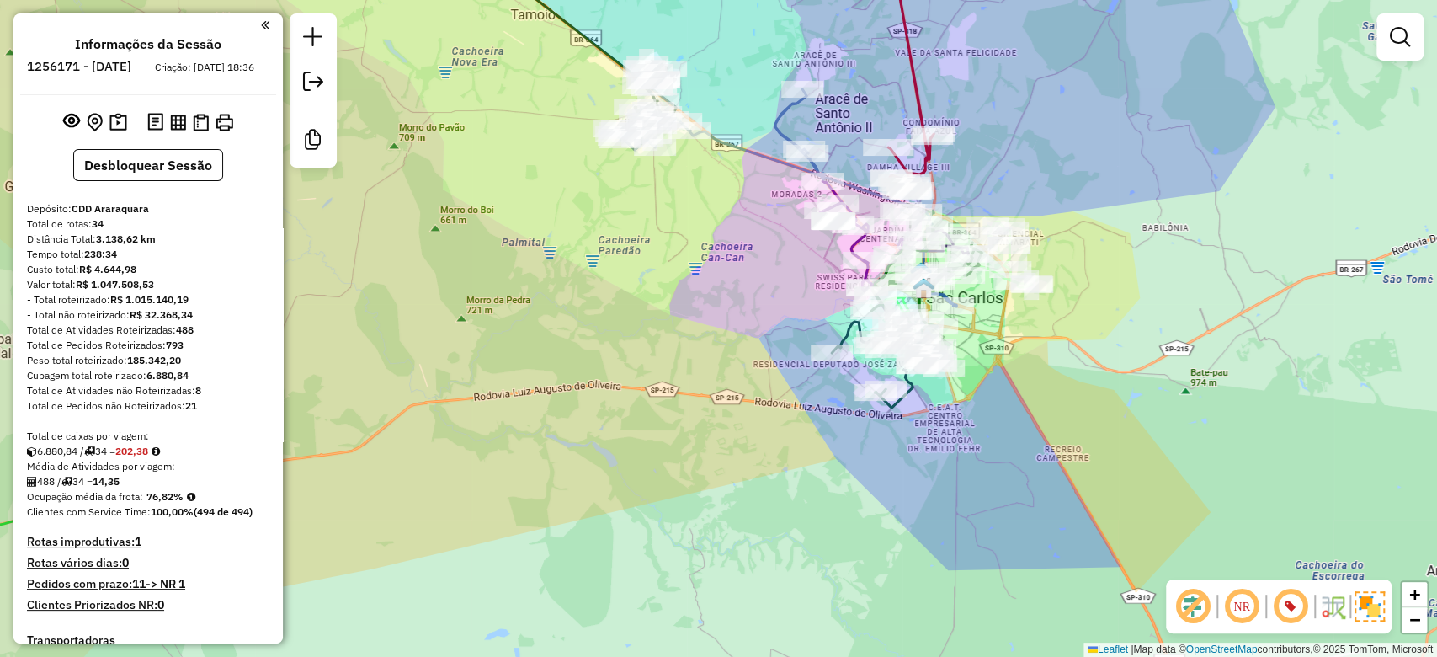
click at [1419, 290] on div "Janela de atendimento Grade de atendimento Capacidade Transportadoras Veículos …" at bounding box center [718, 328] width 1437 height 657
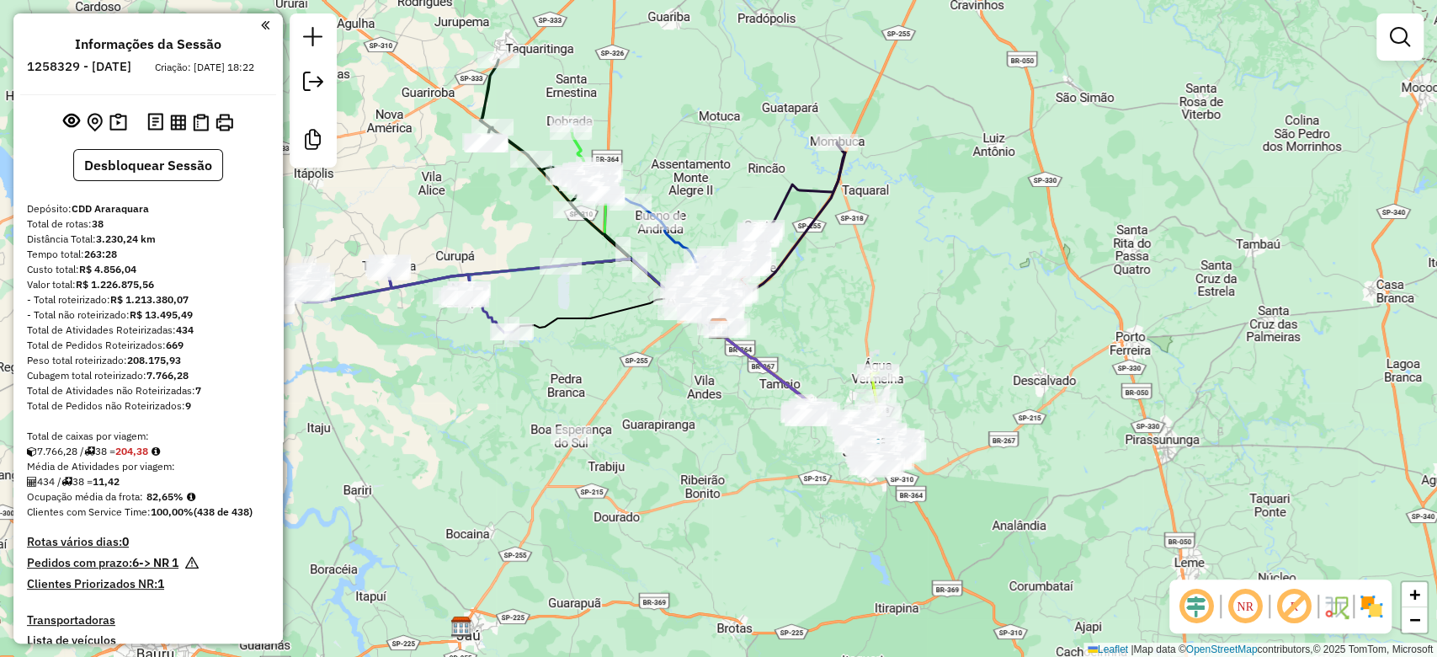
click at [1377, 606] on img at bounding box center [1371, 606] width 27 height 27
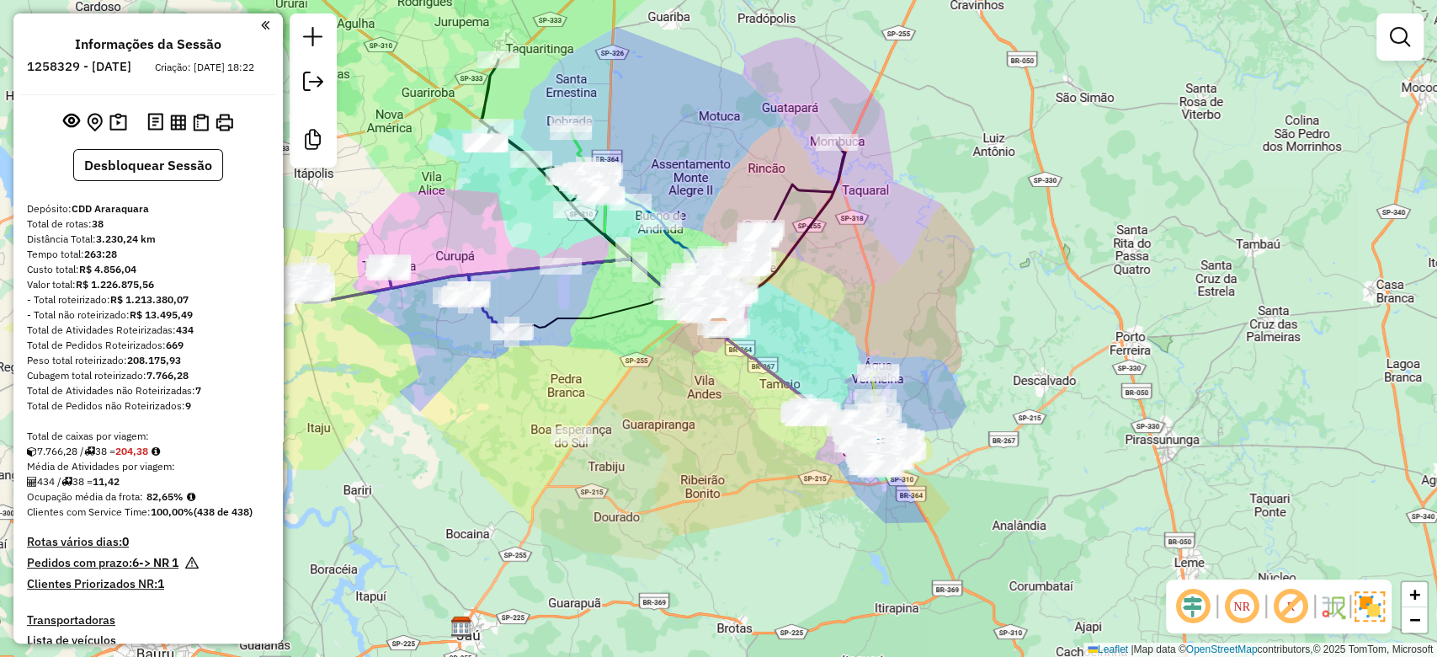
click at [1290, 610] on em at bounding box center [1291, 606] width 40 height 40
click at [1196, 610] on em at bounding box center [1193, 606] width 40 height 40
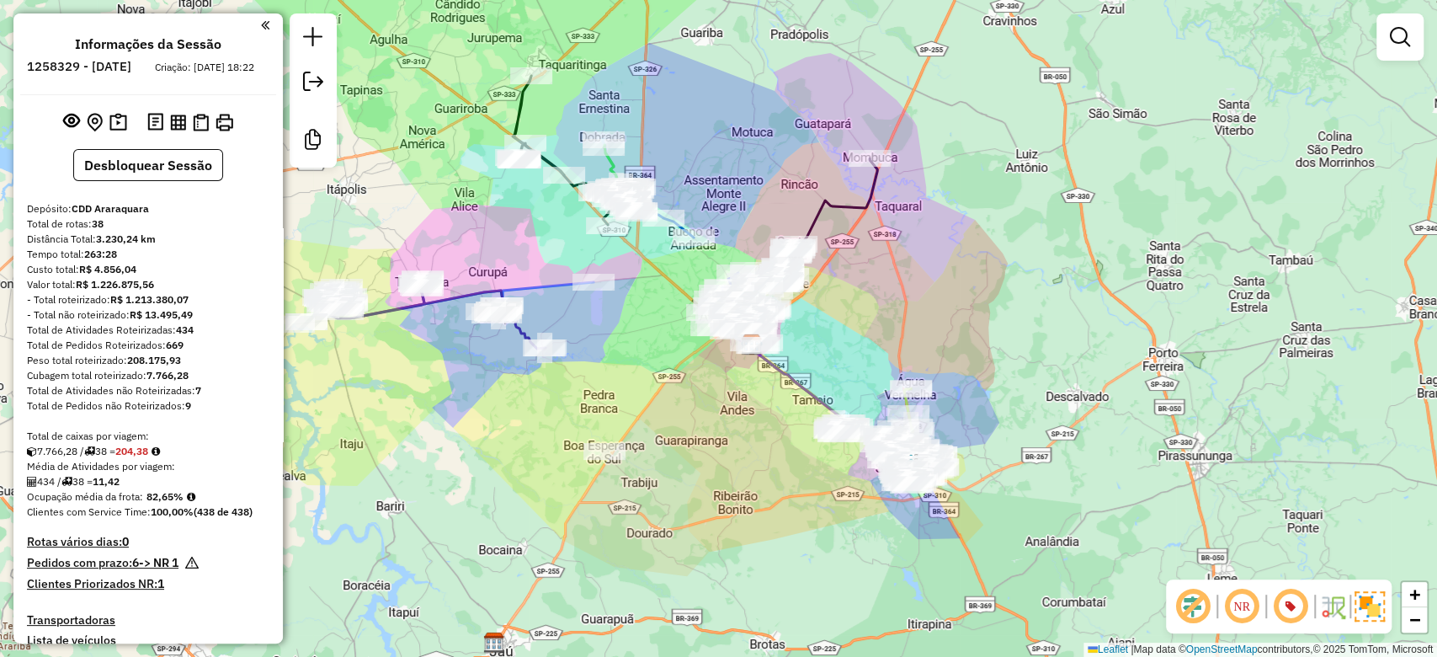
click at [691, 381] on div "Janela de atendimento Grade de atendimento Capacidade Transportadoras Veículos …" at bounding box center [718, 328] width 1437 height 657
click at [122, 132] on img at bounding box center [118, 122] width 18 height 19
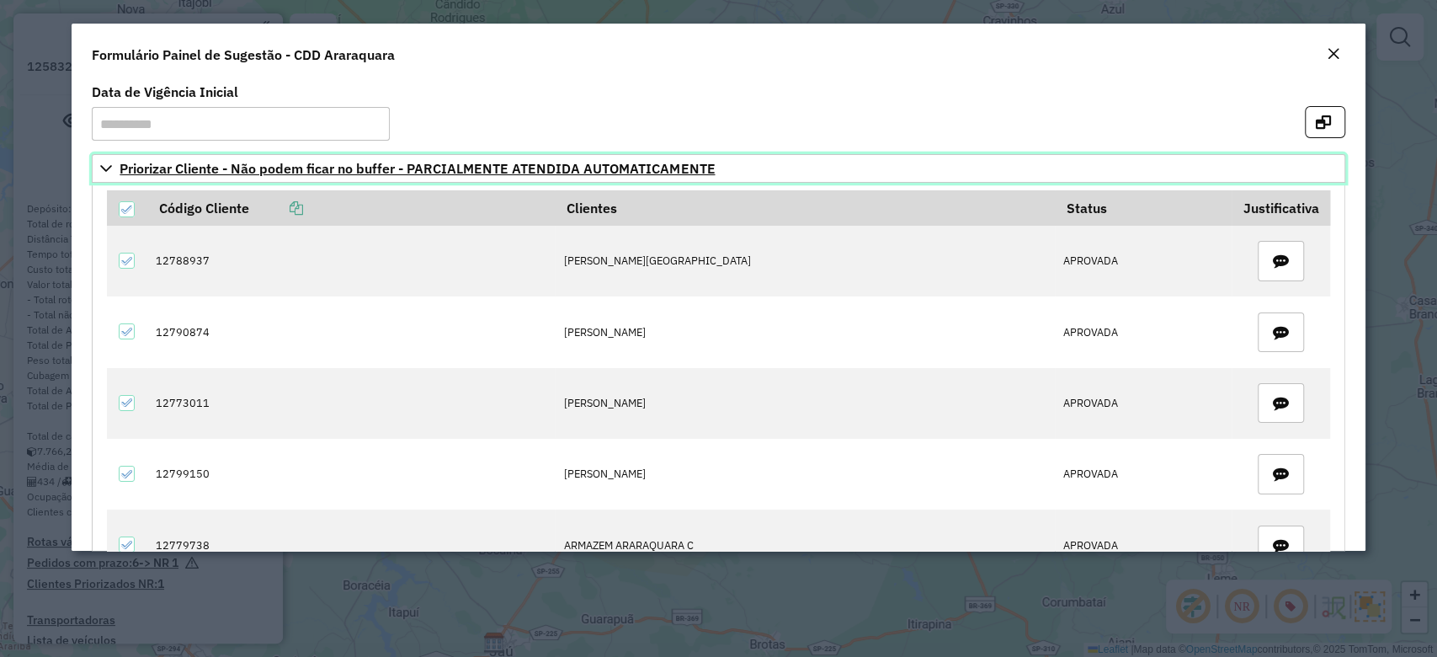
click at [115, 169] on link "Priorizar Cliente - Não podem ficar no buffer - PARCIALMENTE ATENDIDA AUTOMATIC…" at bounding box center [718, 168] width 1253 height 29
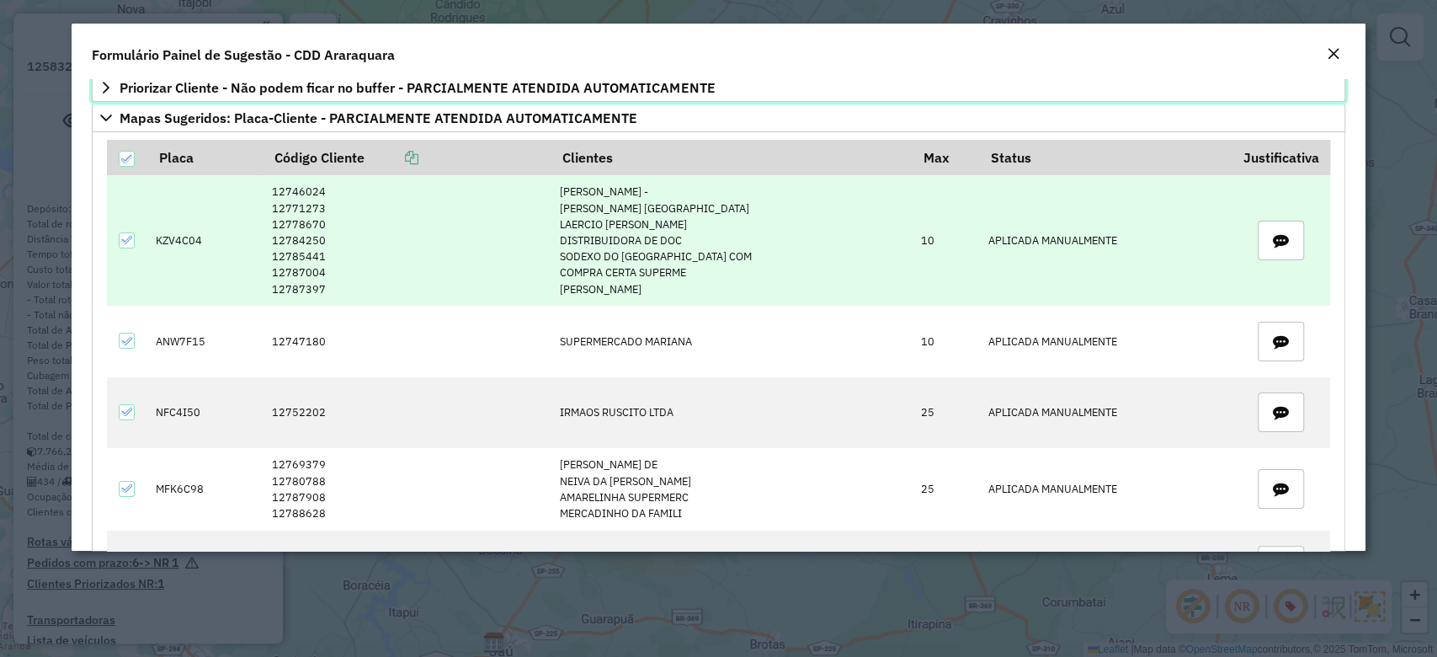
scroll to position [112, 0]
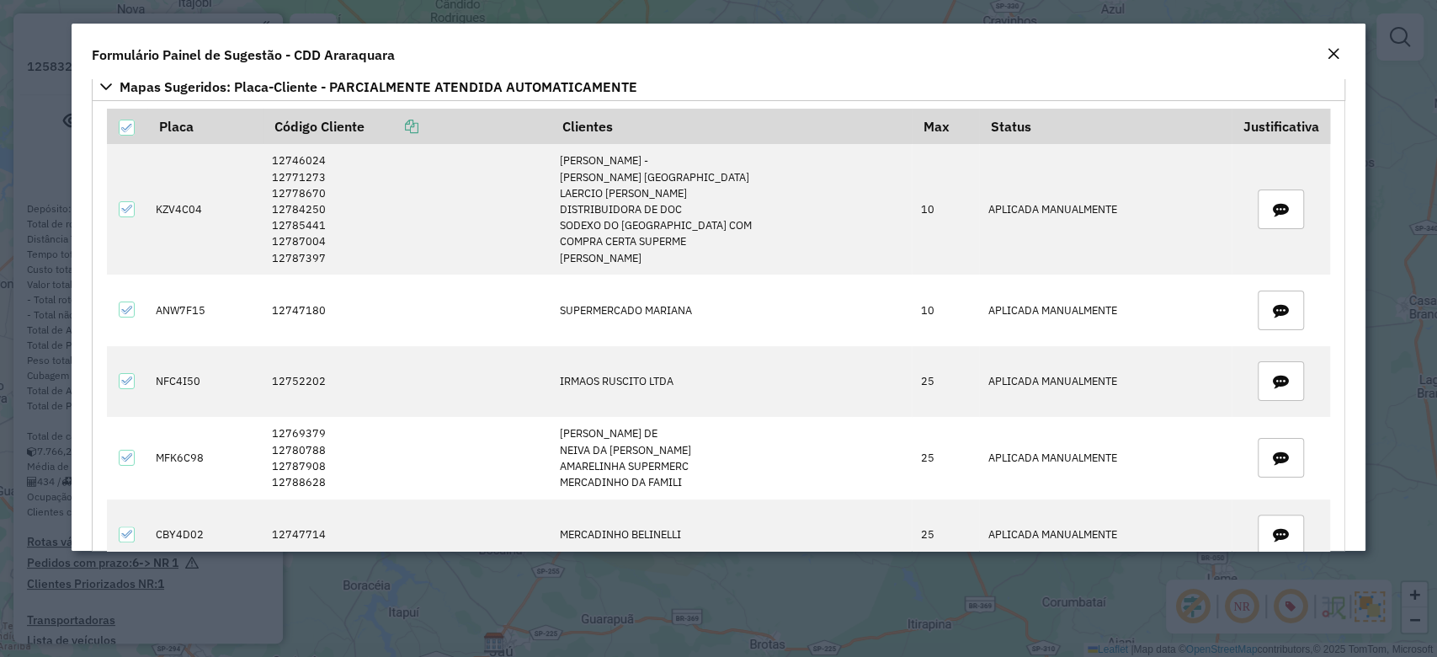
click at [1335, 53] on em "Close" at bounding box center [1333, 53] width 13 height 13
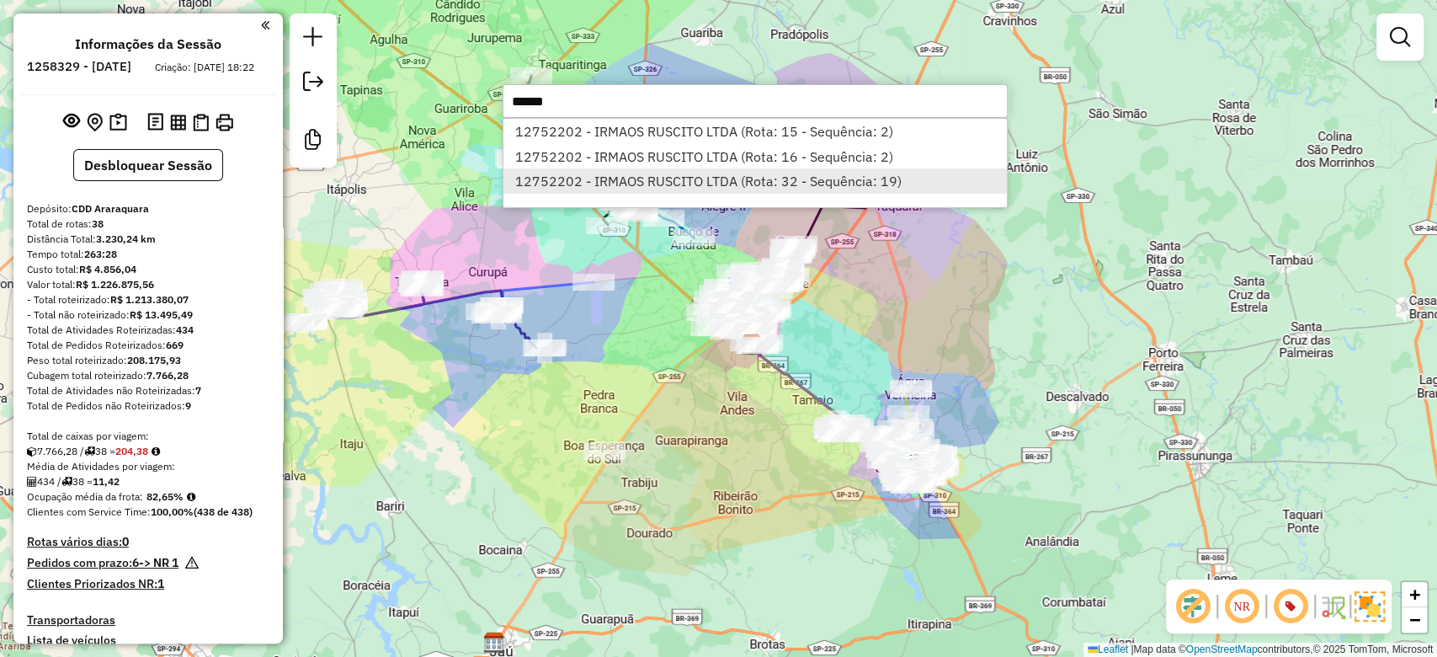
type input "*****"
click at [695, 172] on li "12752202 - IRMAOS RUSCITO LTDA (Rota: 32 - Sequência: 19)" at bounding box center [756, 180] width 504 height 25
select select "**********"
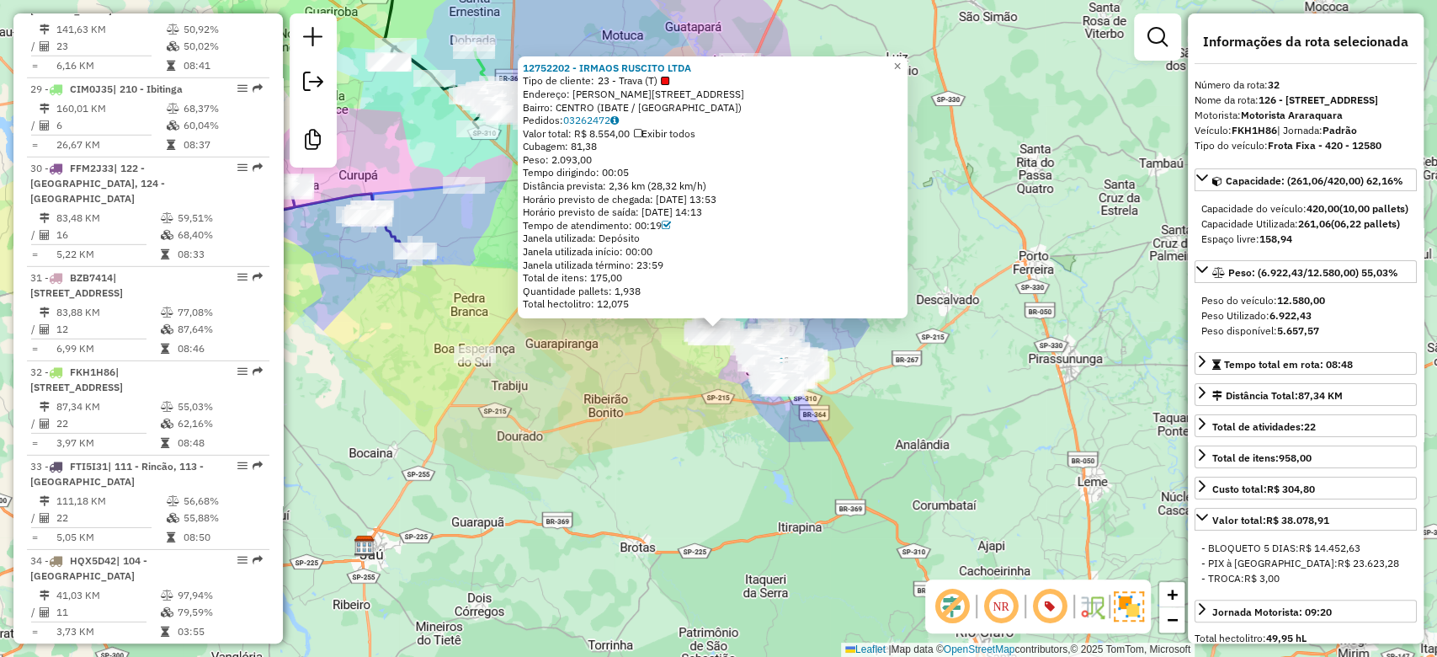
scroll to position [3535, 0]
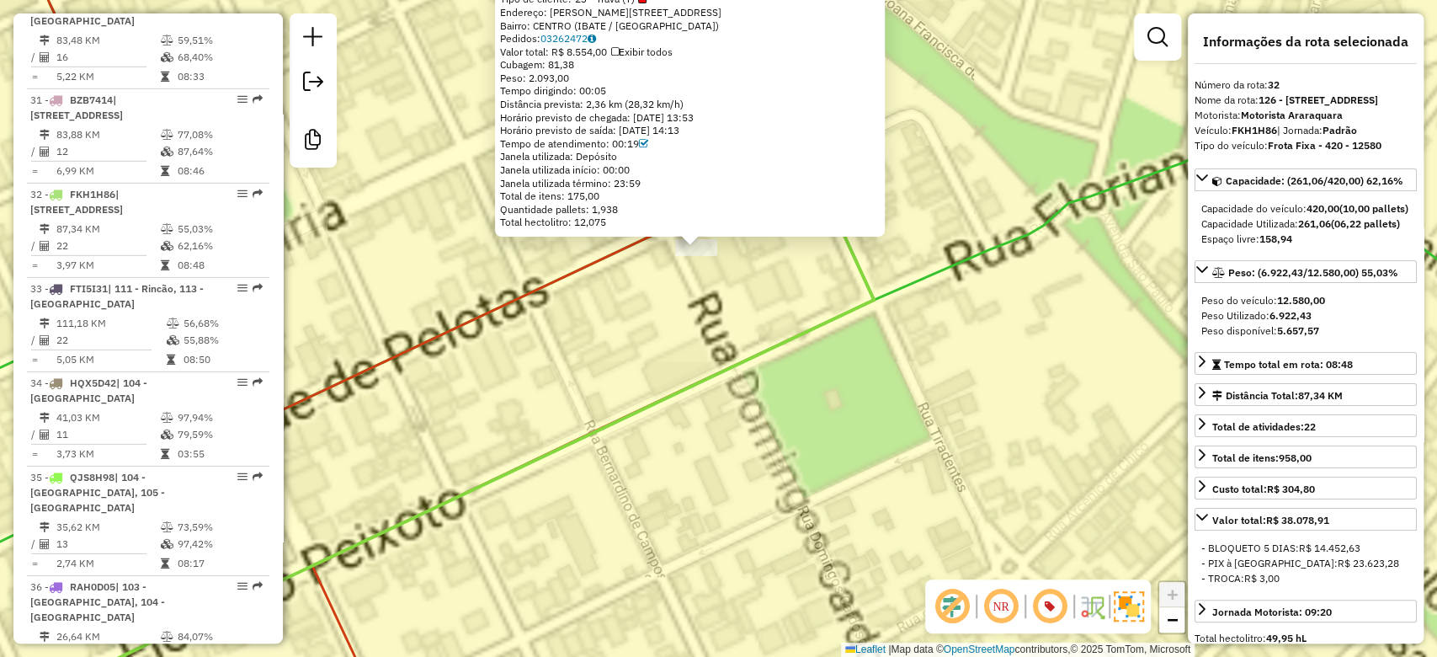
click at [704, 291] on div "12752202 - IRMAOS RUSCITO LTDA Tipo de cliente: 23 - Trava (T) Endereço: R DOMI…" at bounding box center [718, 328] width 1437 height 657
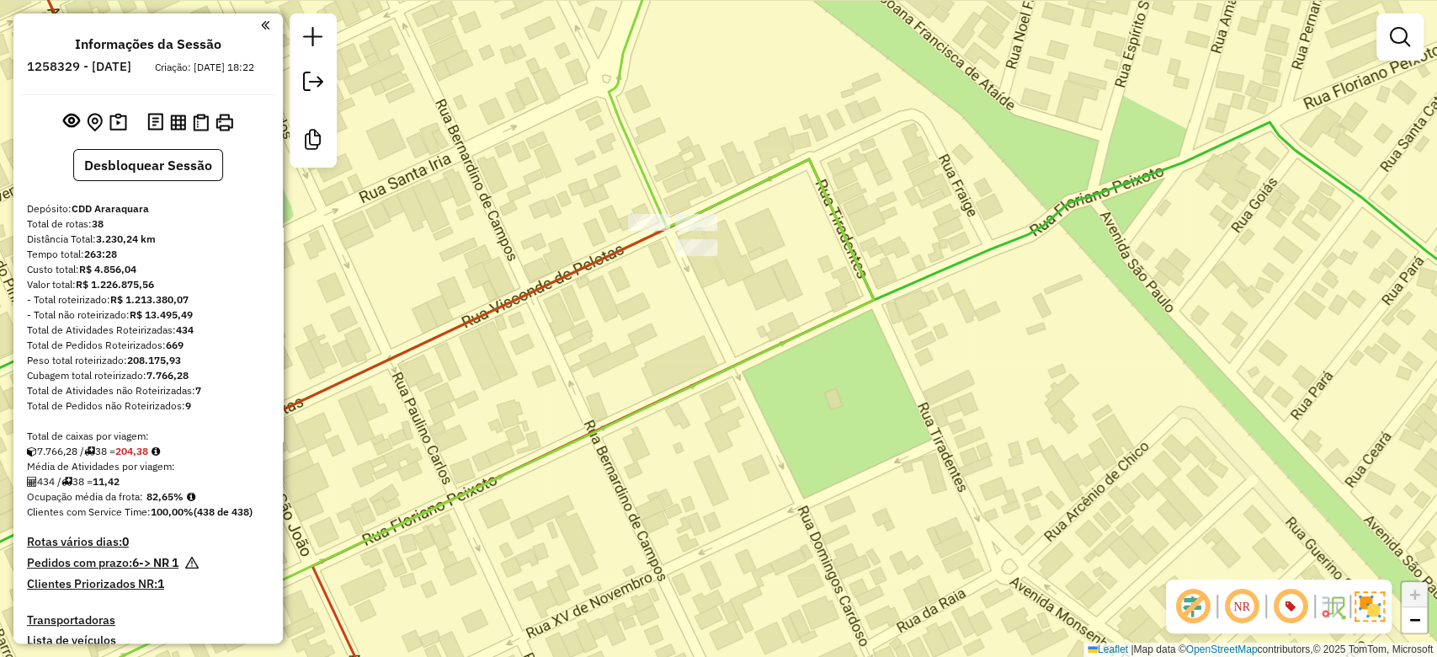
scroll to position [2176, 0]
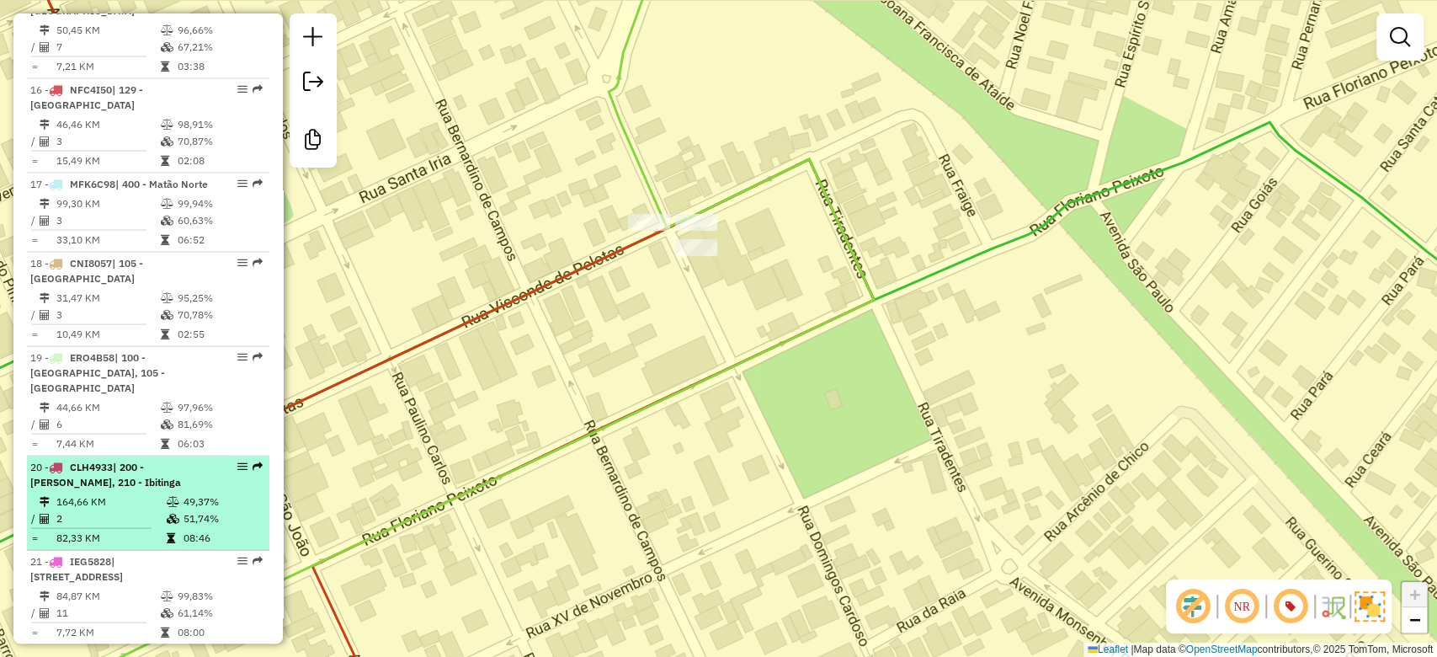
click at [166, 510] on td at bounding box center [174, 518] width 17 height 17
select select "**********"
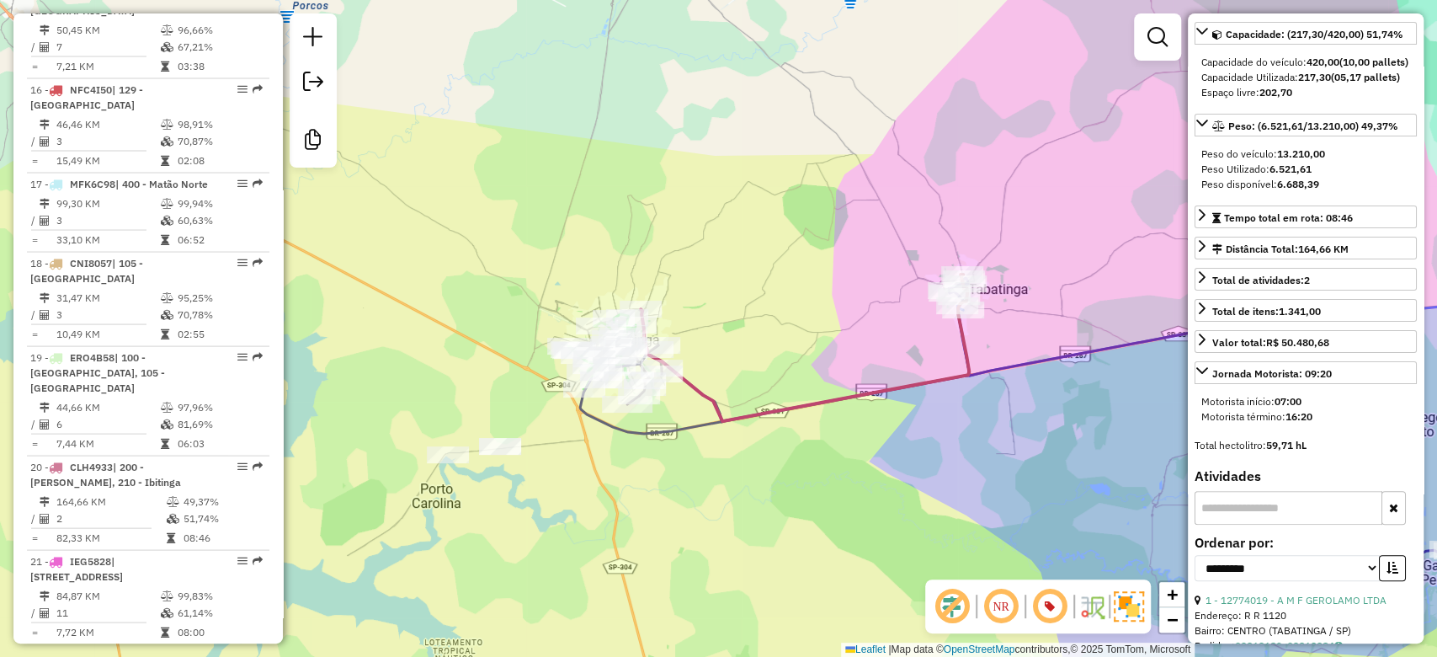
scroll to position [224, 0]
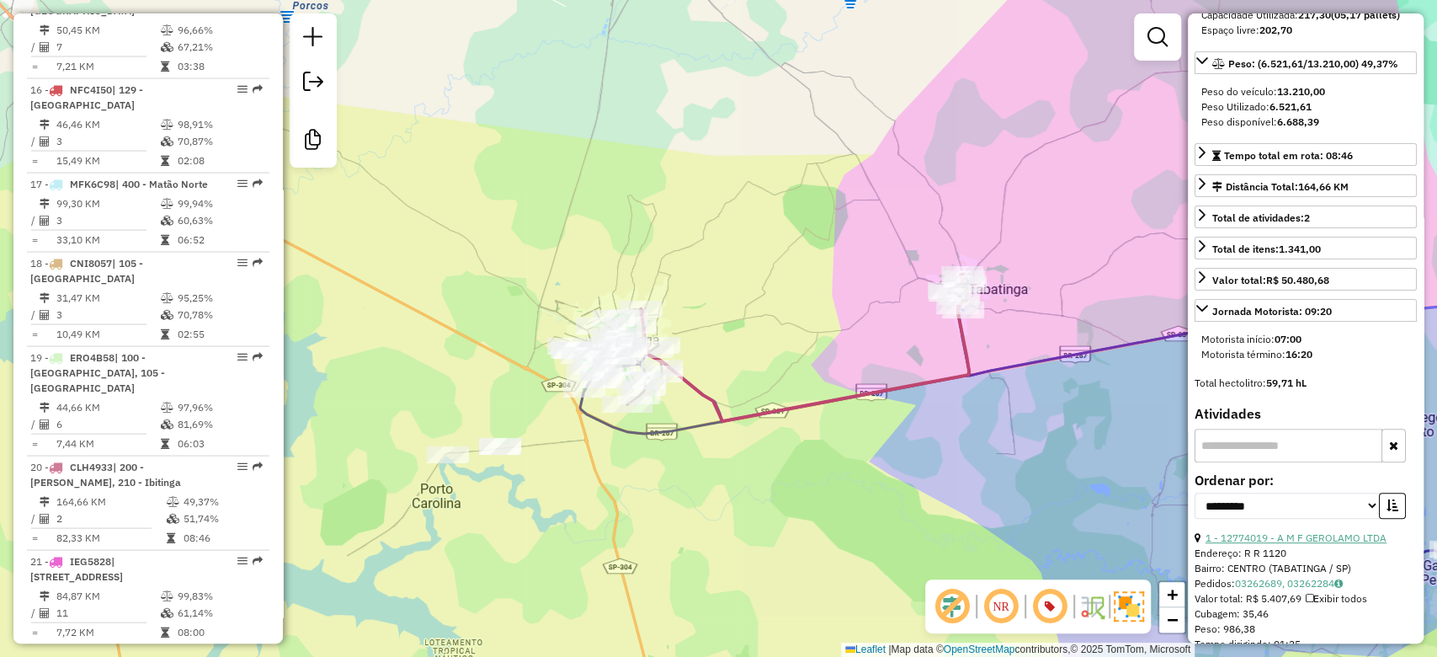
click at [1249, 544] on link "1 - 12774019 - A M F GEROLAMO LTDA" at bounding box center [1296, 537] width 181 height 13
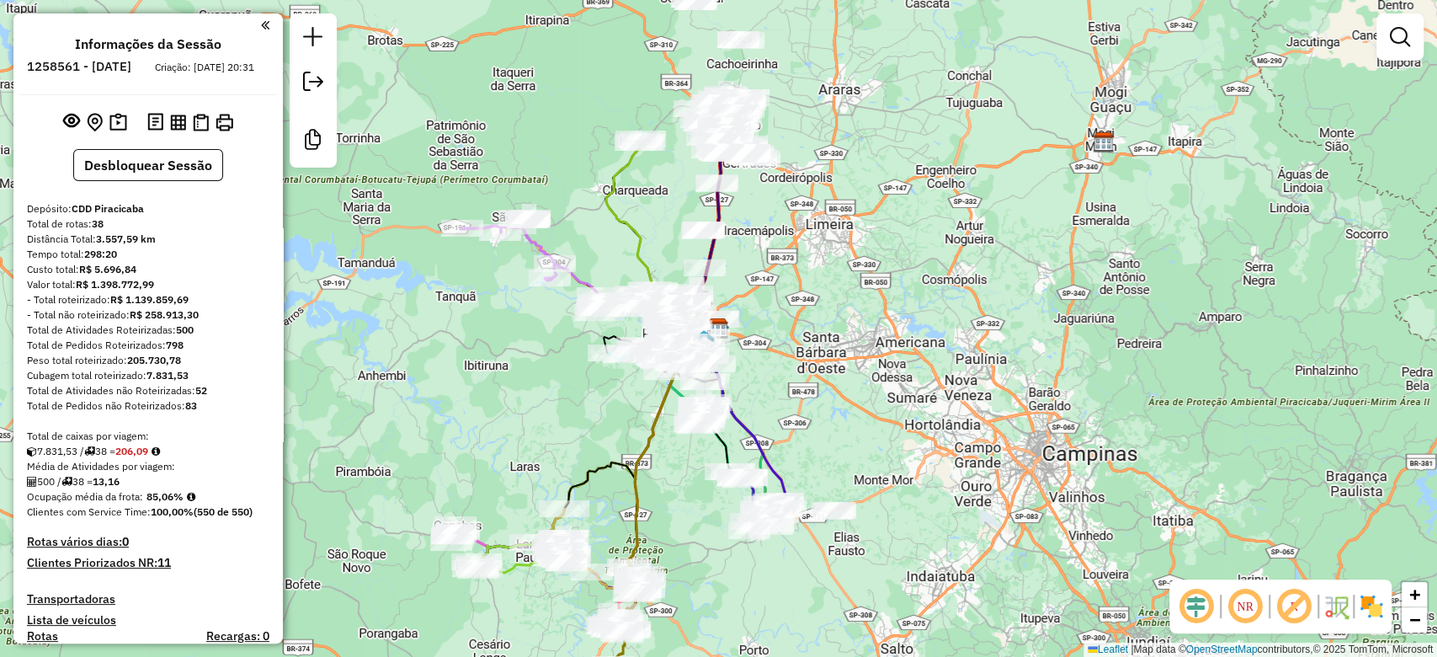
click at [1378, 609] on img at bounding box center [1371, 606] width 27 height 27
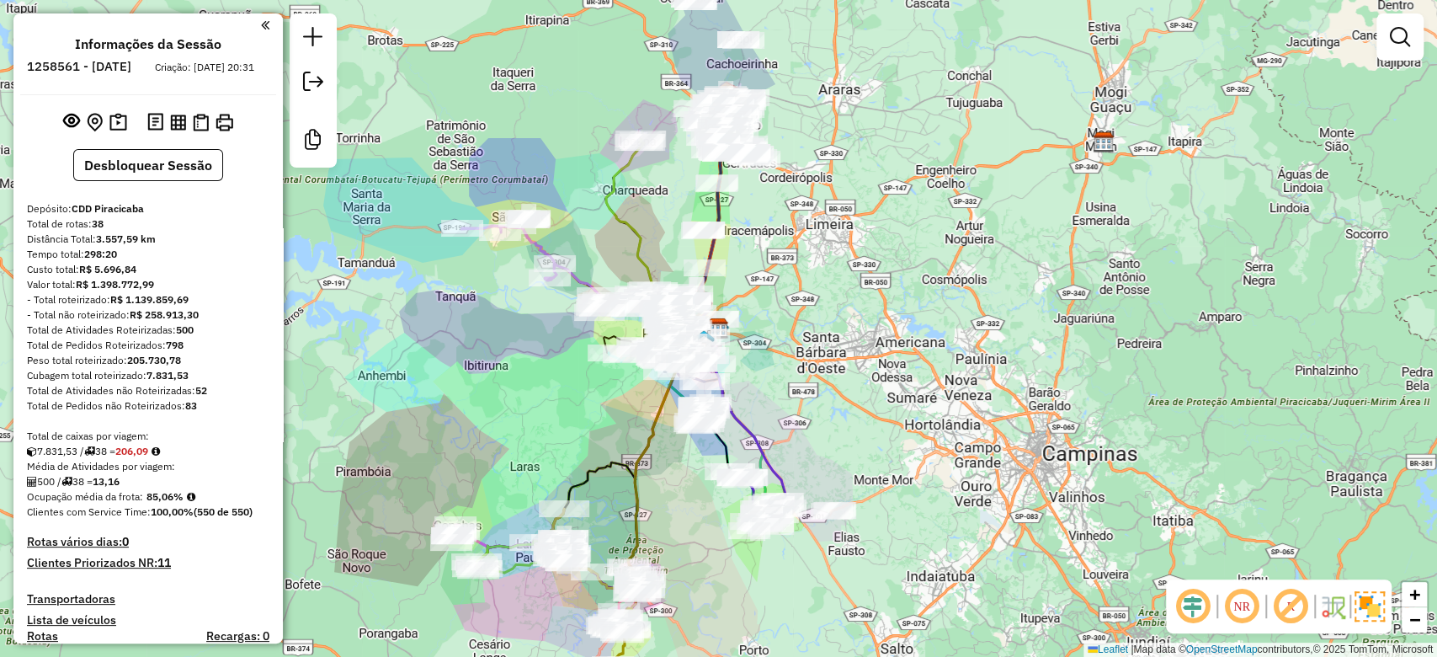
click at [1295, 605] on em at bounding box center [1291, 606] width 40 height 40
click at [1192, 605] on em at bounding box center [1193, 606] width 40 height 40
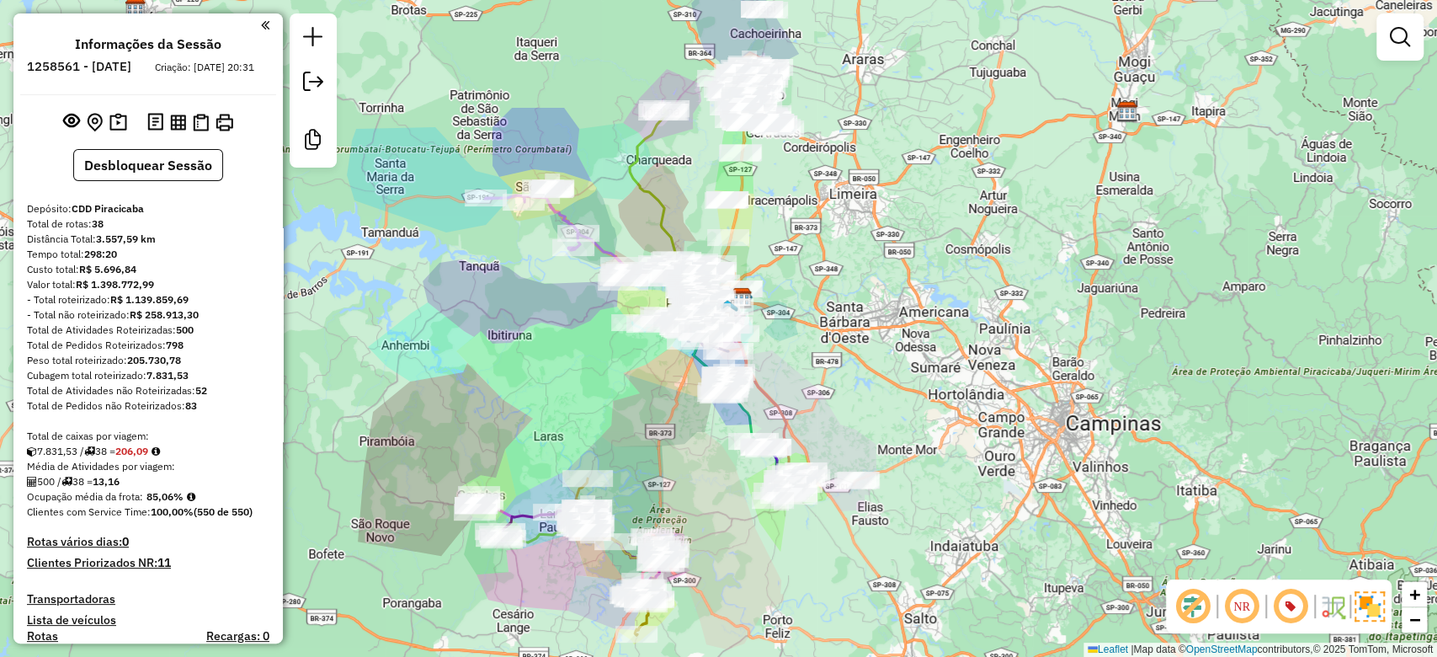
drag, startPoint x: 997, startPoint y: 397, endPoint x: 1021, endPoint y: 367, distance: 38.4
click at [1021, 367] on div "Janela de atendimento Grade de atendimento Capacidade Transportadoras Veículos …" at bounding box center [718, 328] width 1437 height 657
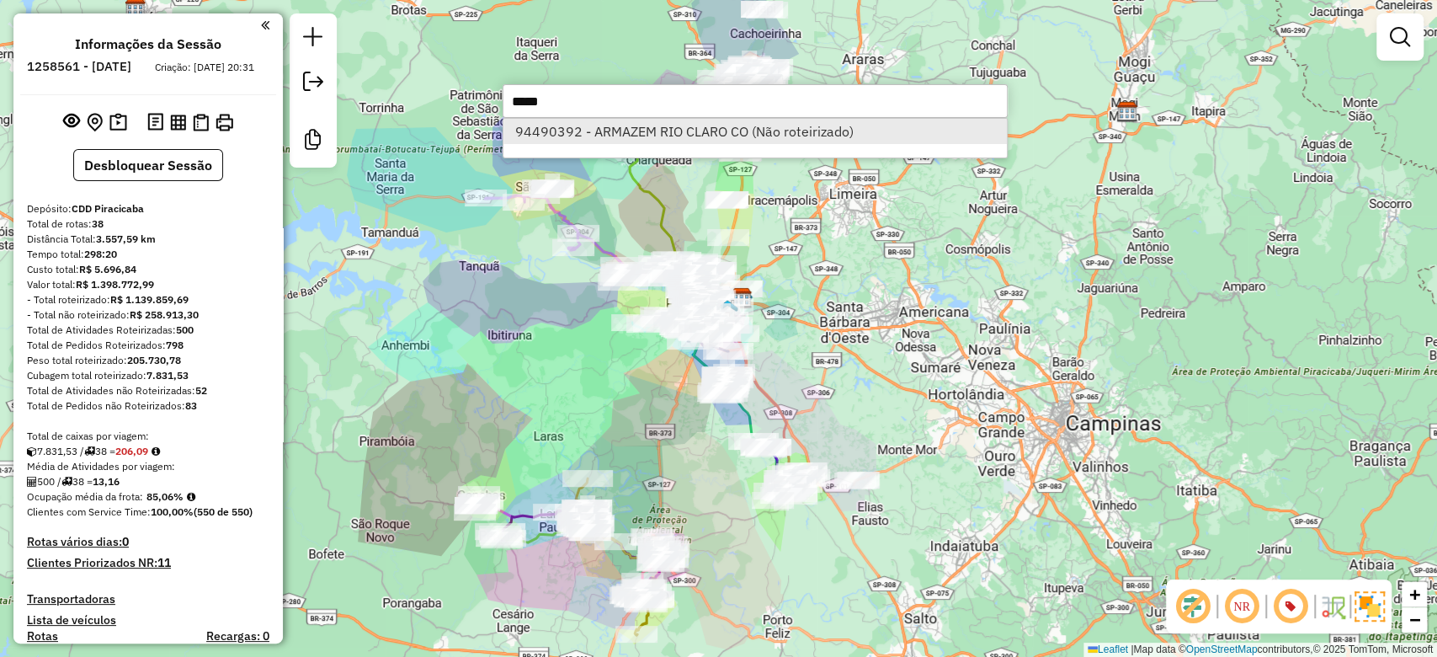
type input "*****"
click at [717, 134] on li "94490392 - ARMAZEM RIO CLARO CO (Não roteirizado)" at bounding box center [756, 131] width 504 height 25
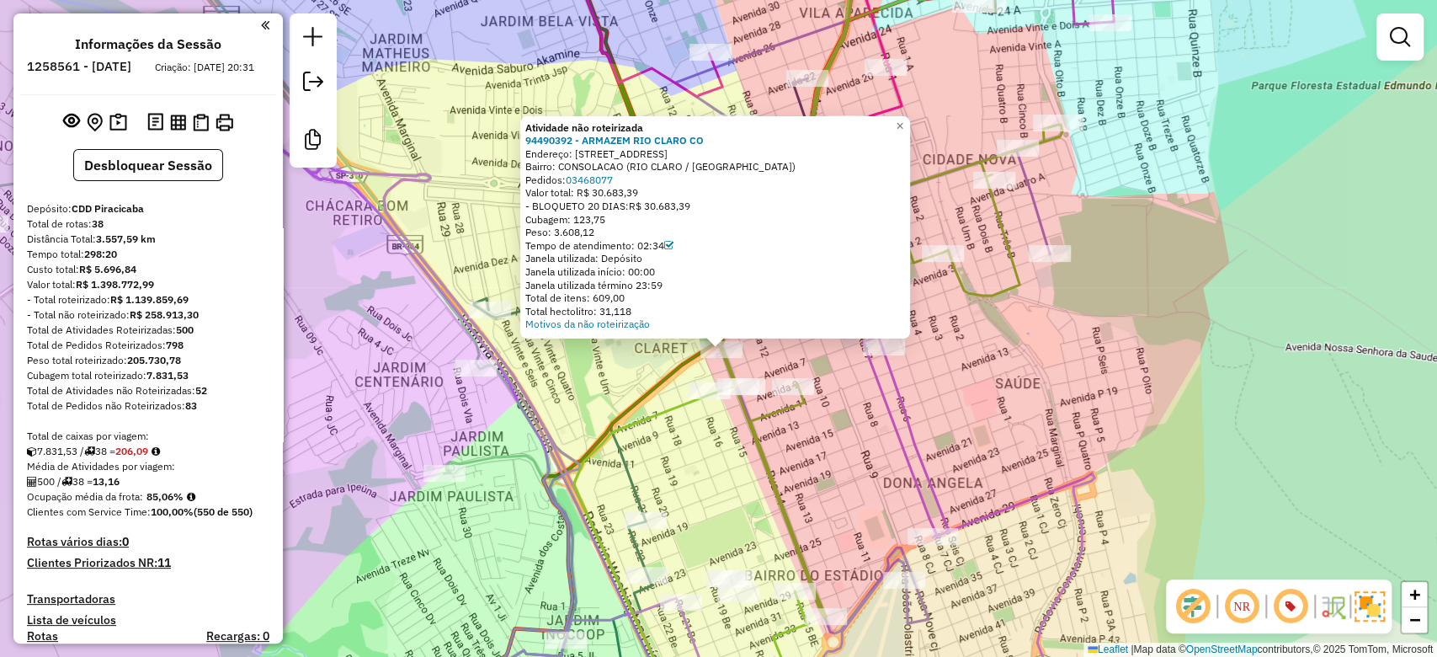
click at [432, 194] on div "Atividade não roteirizada 94490392 - ARMAZEM RIO CLARO CO Endereço: RUA 14 1009…" at bounding box center [718, 328] width 1437 height 657
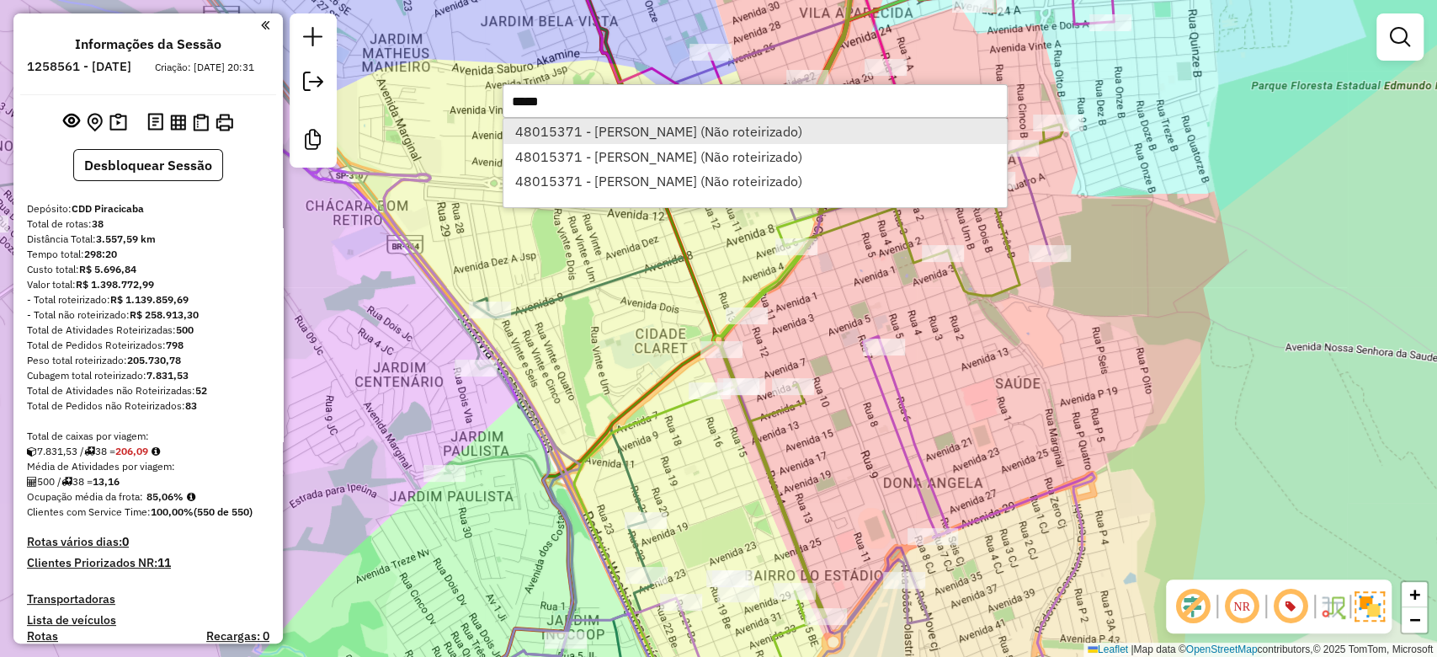
type input "*****"
click at [661, 120] on li "48015371 - ISABEL CRISTINA POMP (Não roteirizado)" at bounding box center [756, 131] width 504 height 25
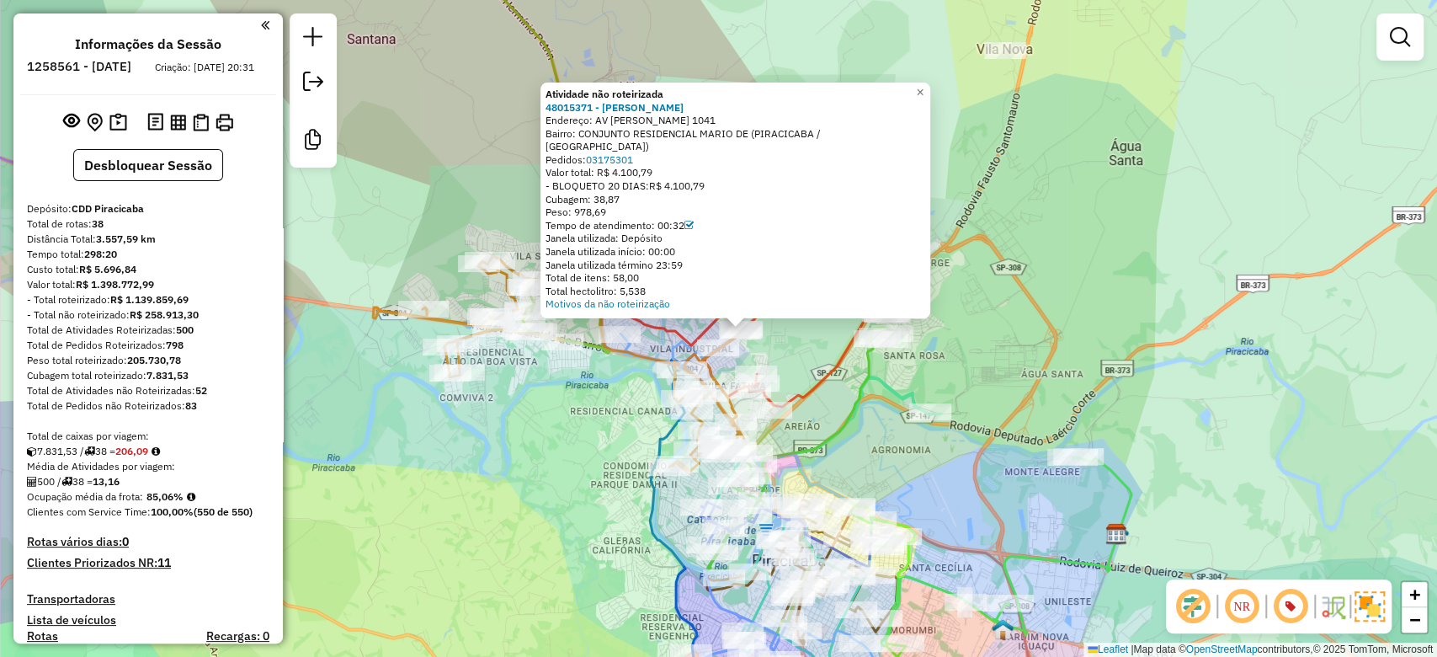
drag, startPoint x: 882, startPoint y: 410, endPoint x: 797, endPoint y: 347, distance: 106.6
click at [797, 347] on div "Atividade não roteirizada 48015371 - ISABEL CRISTINA POMP Endereço: AV LUIZ RAL…" at bounding box center [718, 328] width 1437 height 657
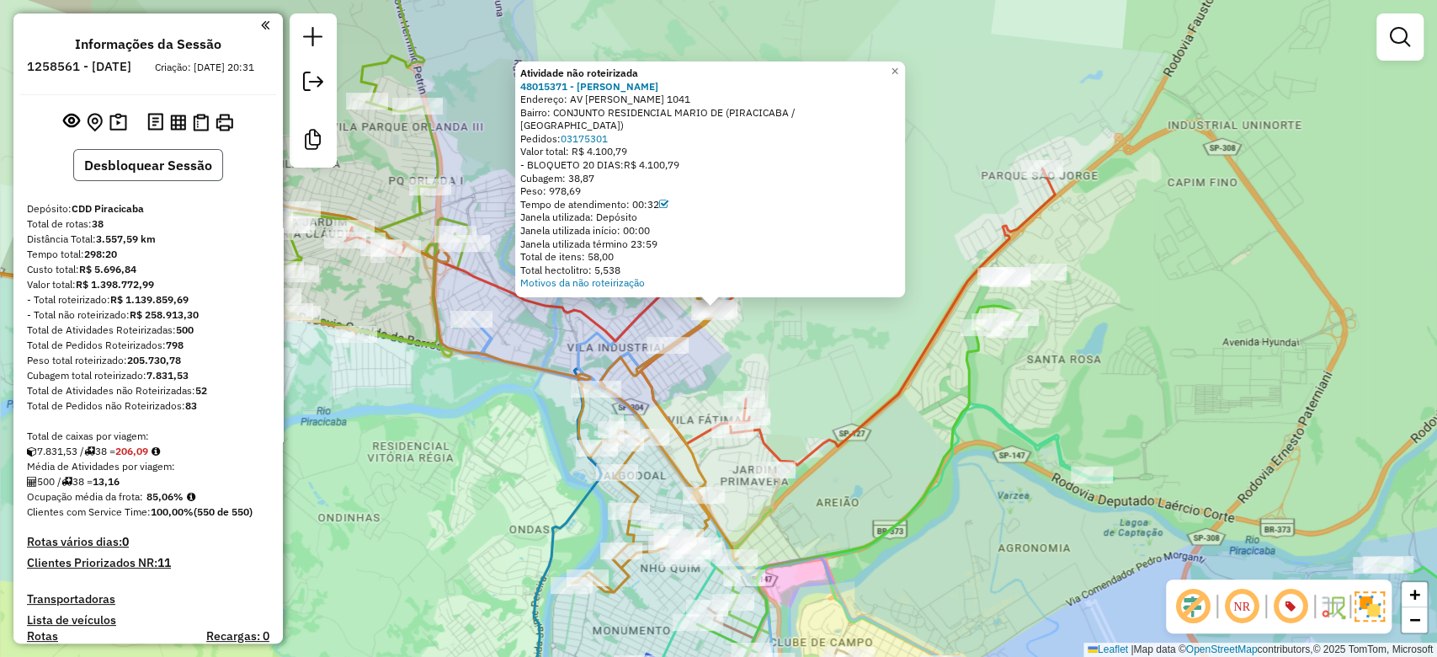
click at [138, 181] on button "Desbloquear Sessão" at bounding box center [148, 165] width 150 height 32
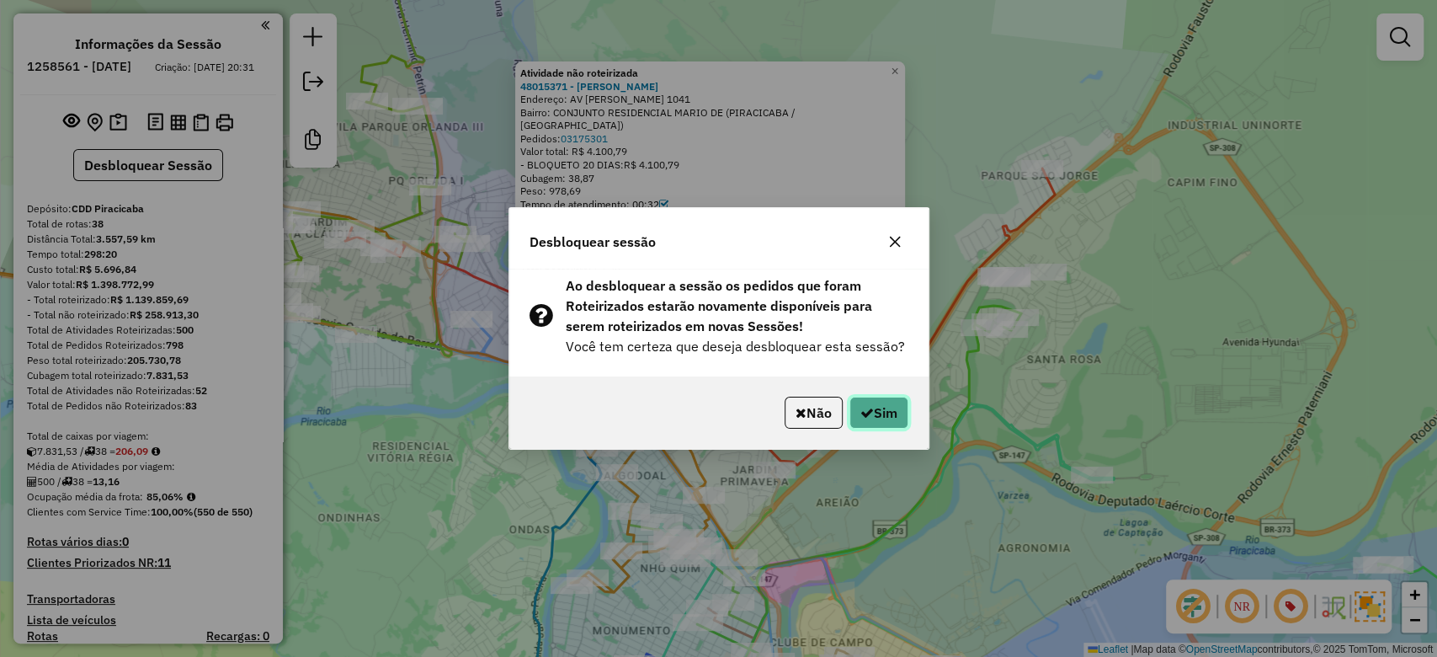
click at [889, 417] on button "Sim" at bounding box center [879, 413] width 59 height 32
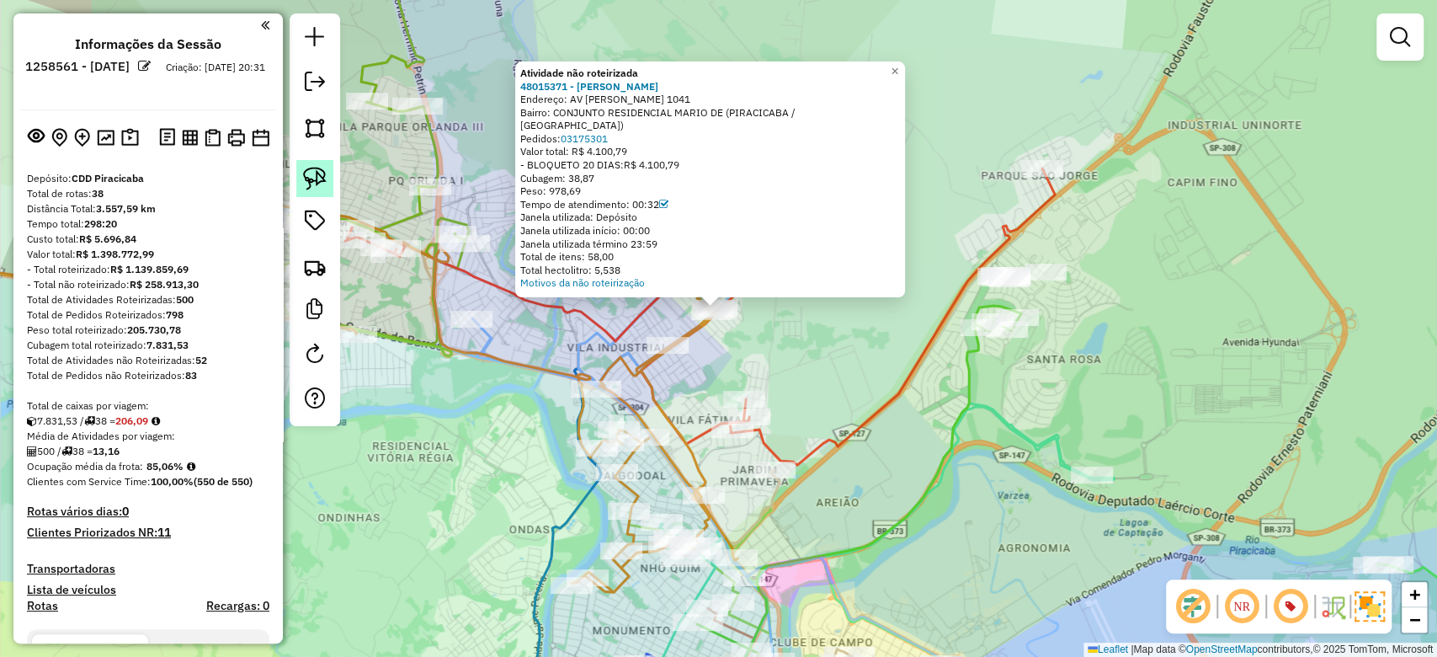
click at [312, 178] on img at bounding box center [315, 179] width 24 height 24
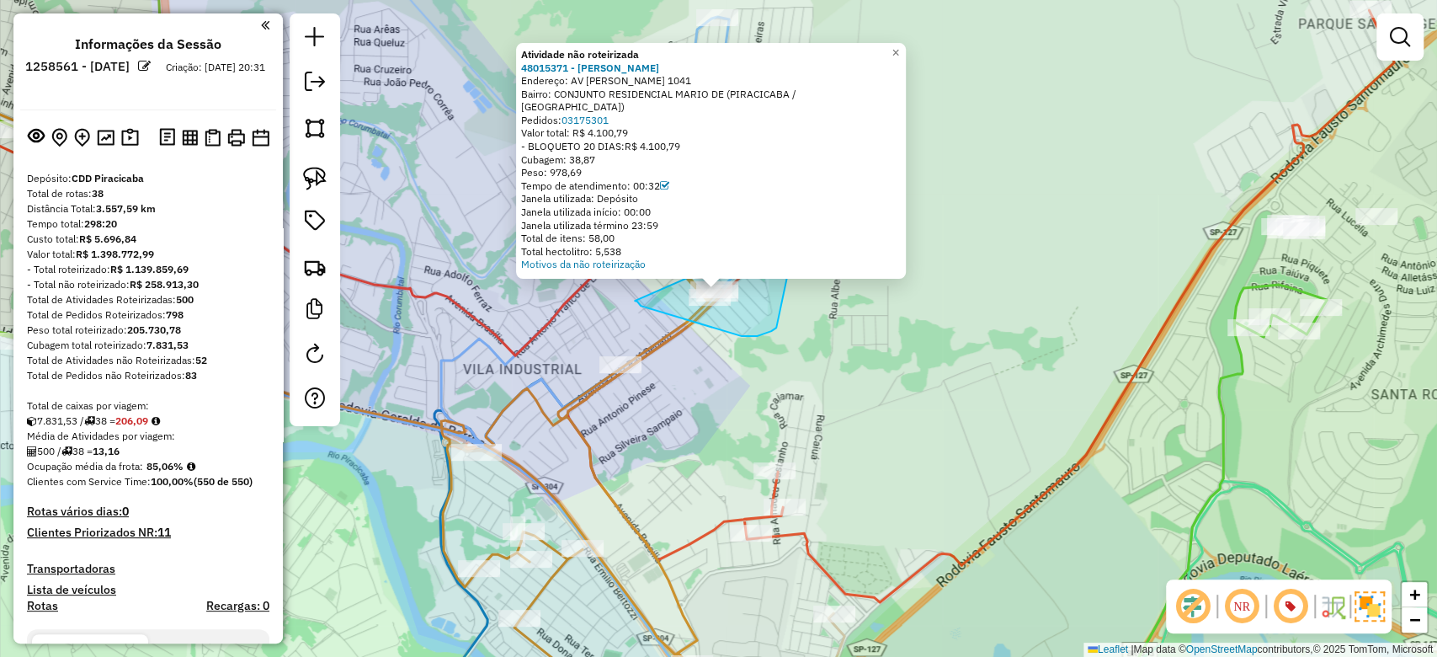
drag, startPoint x: 641, startPoint y: 306, endPoint x: 770, endPoint y: 237, distance: 146.9
click at [770, 237] on div "Atividade não roteirizada 48015371 - ISABEL CRISTINA POMP Endereço: AV LUIZ RAL…" at bounding box center [718, 328] width 1437 height 657
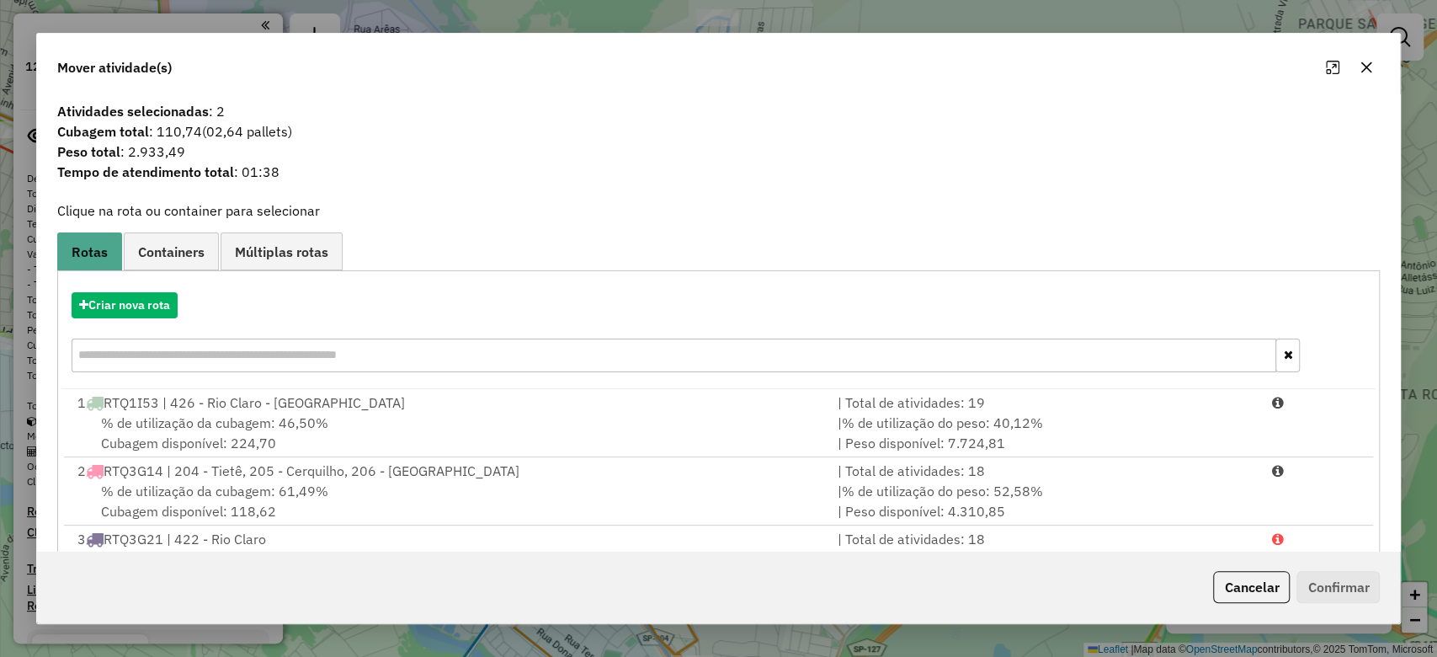
click at [1367, 57] on button "button" at bounding box center [1366, 67] width 27 height 27
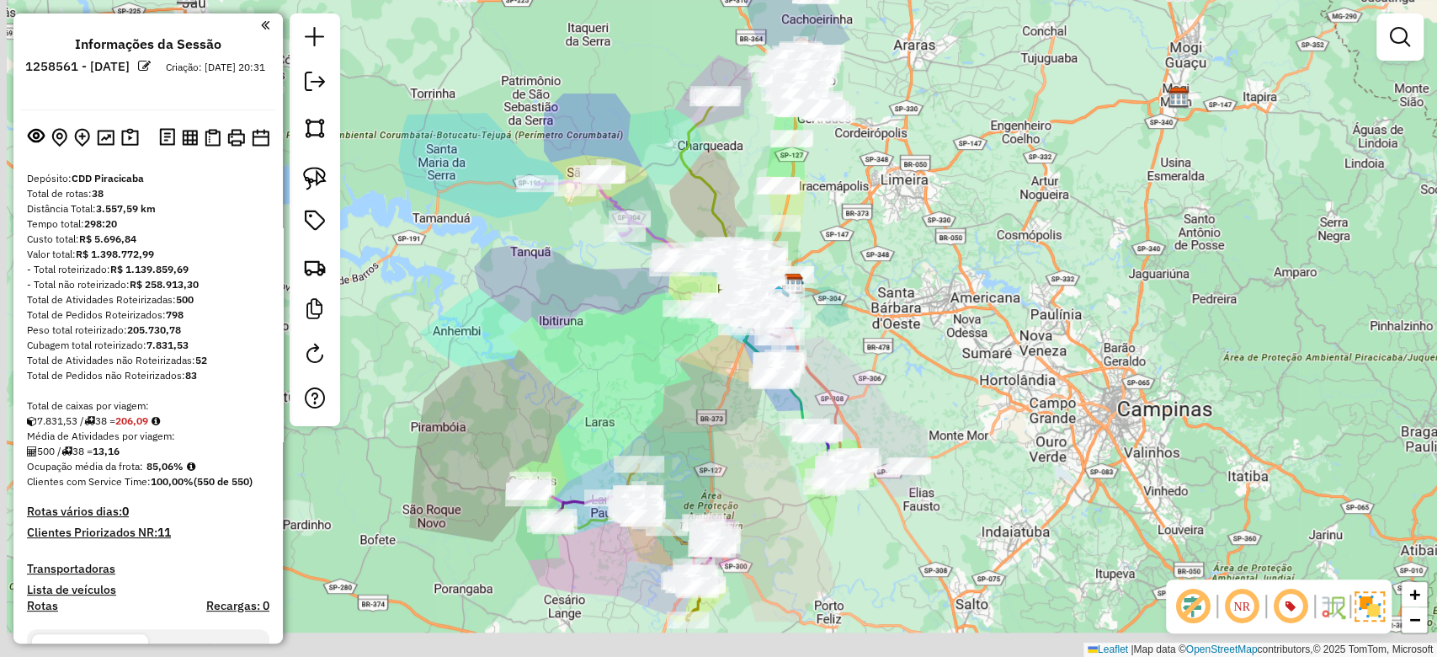
drag, startPoint x: 535, startPoint y: 482, endPoint x: 746, endPoint y: 285, distance: 288.9
click at [746, 285] on div "Janela de atendimento Grade de atendimento Capacidade Transportadoras Veículos …" at bounding box center [718, 328] width 1437 height 657
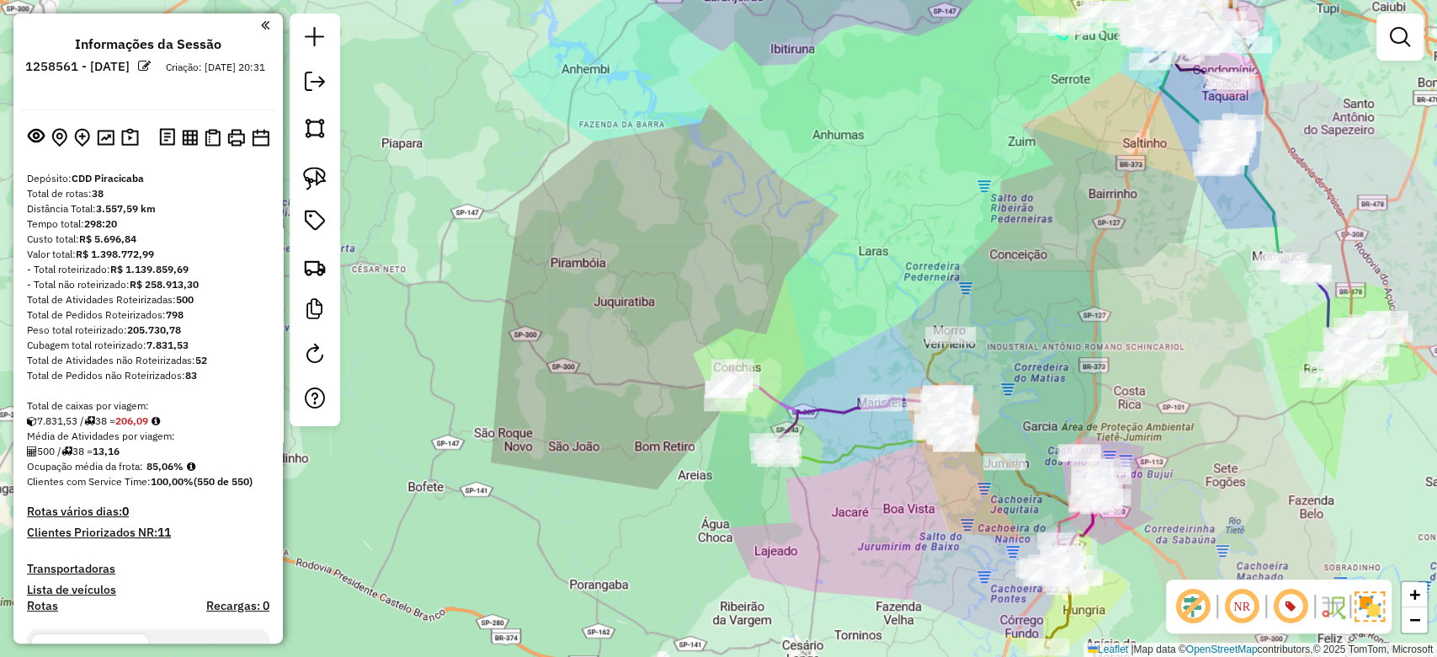
drag, startPoint x: 951, startPoint y: 504, endPoint x: 926, endPoint y: 504, distance: 24.4
click at [926, 504] on div "Janela de atendimento Grade de atendimento Capacidade Transportadoras Veículos …" at bounding box center [718, 328] width 1437 height 657
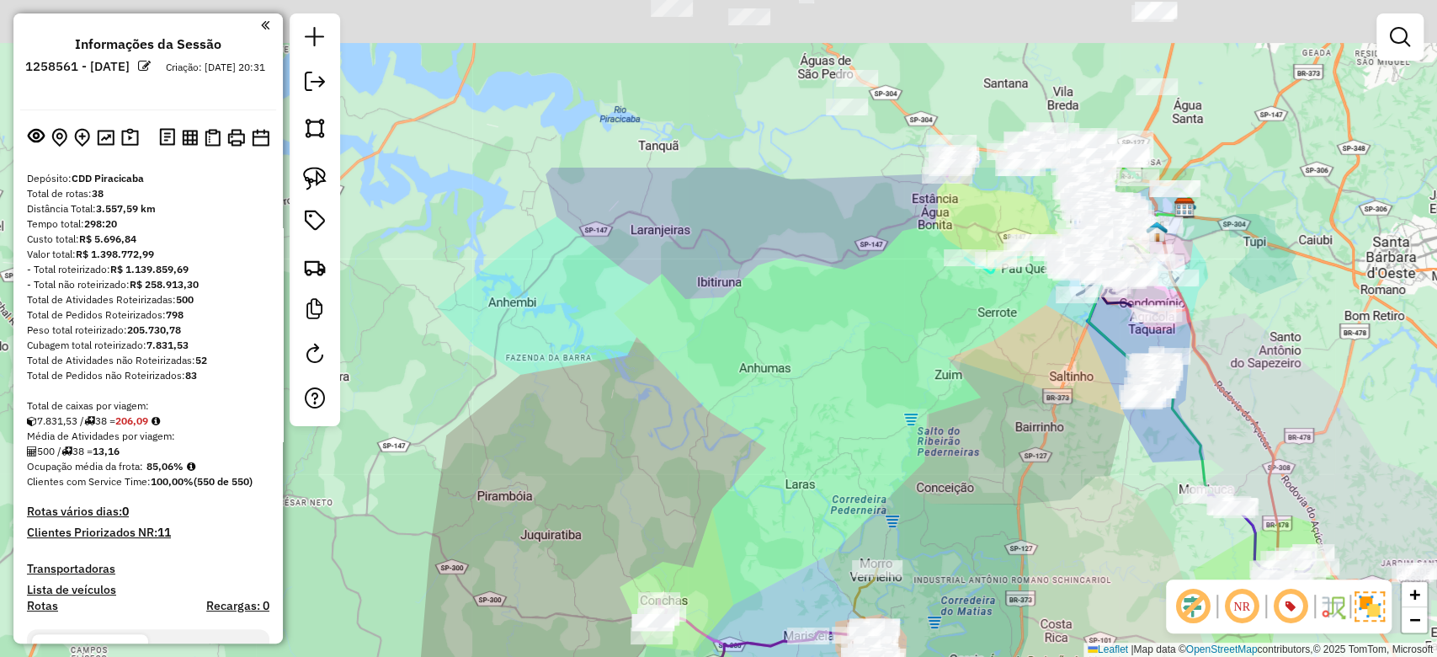
drag, startPoint x: 802, startPoint y: 284, endPoint x: 720, endPoint y: 472, distance: 205.9
click at [727, 532] on div "Janela de atendimento Grade de atendimento Capacidade Transportadoras Veículos …" at bounding box center [718, 328] width 1437 height 657
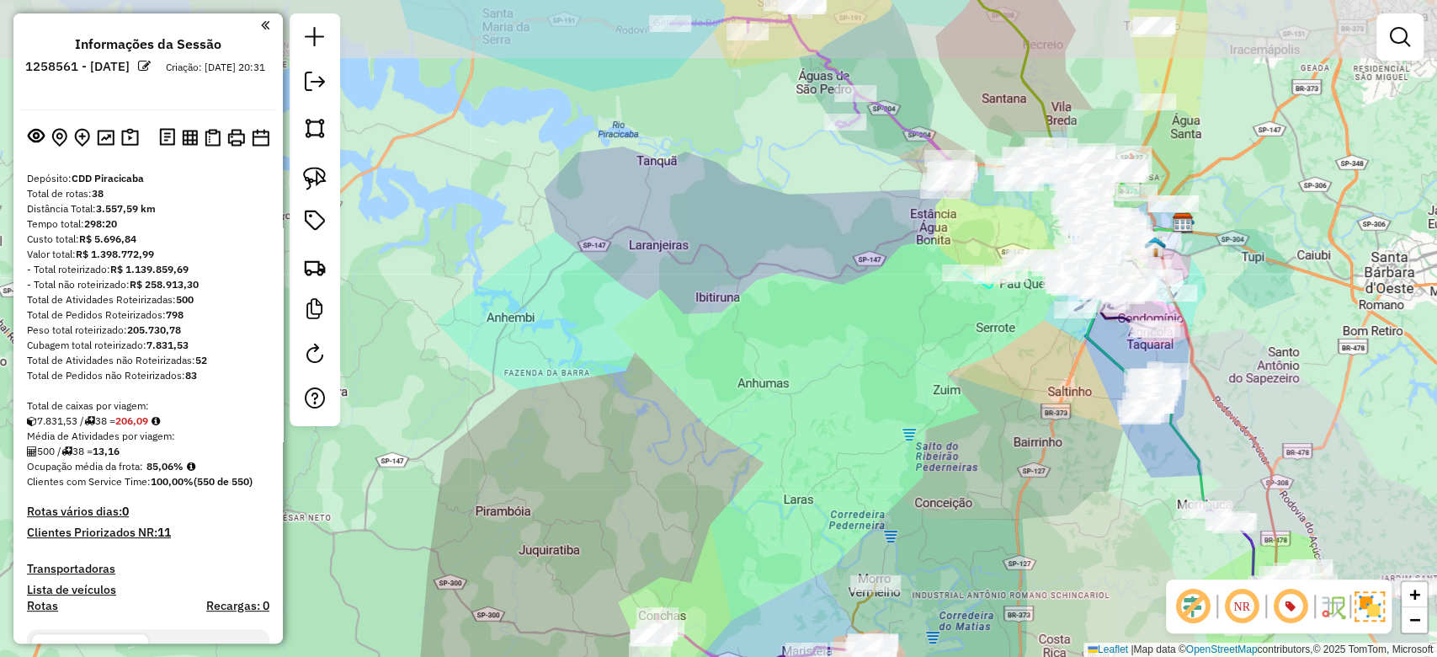
drag, startPoint x: 727, startPoint y: 320, endPoint x: 717, endPoint y: 376, distance: 57.3
click at [717, 376] on div "Janela de atendimento Grade de atendimento Capacidade Transportadoras Veículos …" at bounding box center [718, 328] width 1437 height 657
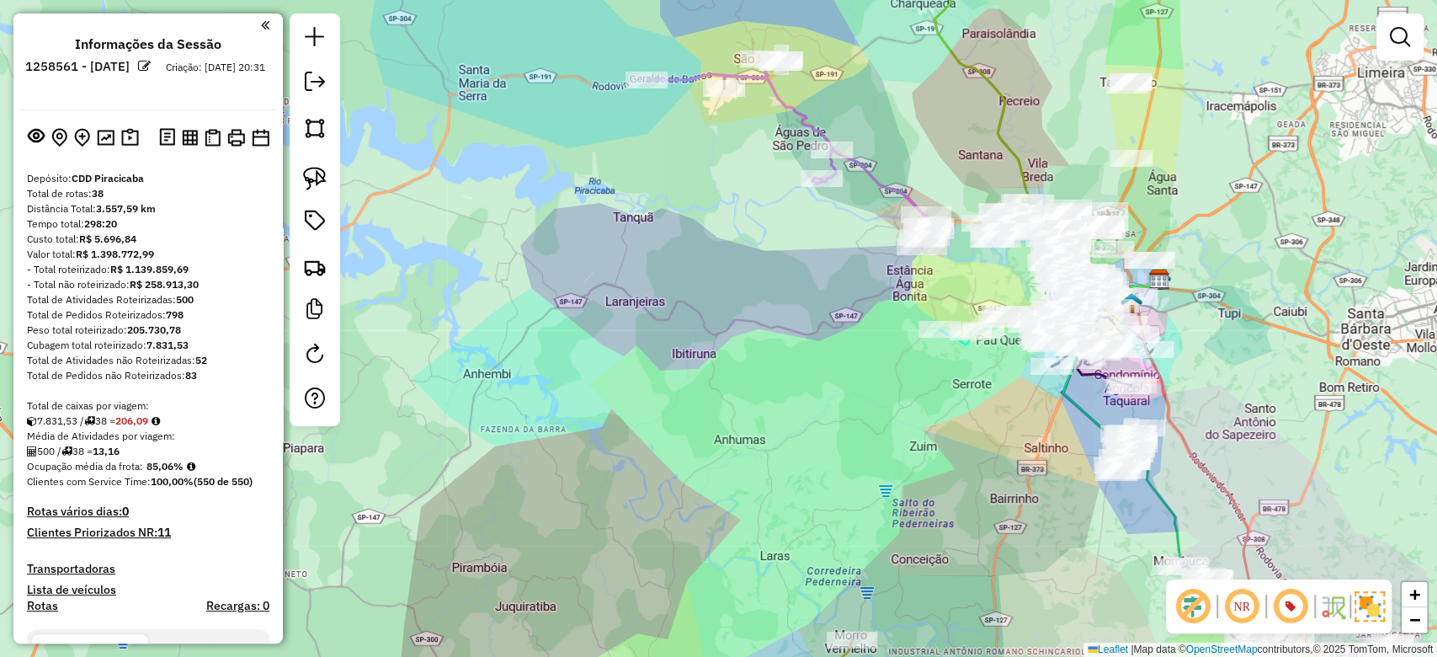
click at [823, 313] on div "Janela de atendimento Grade de atendimento Capacidade Transportadoras Veículos …" at bounding box center [718, 328] width 1437 height 657
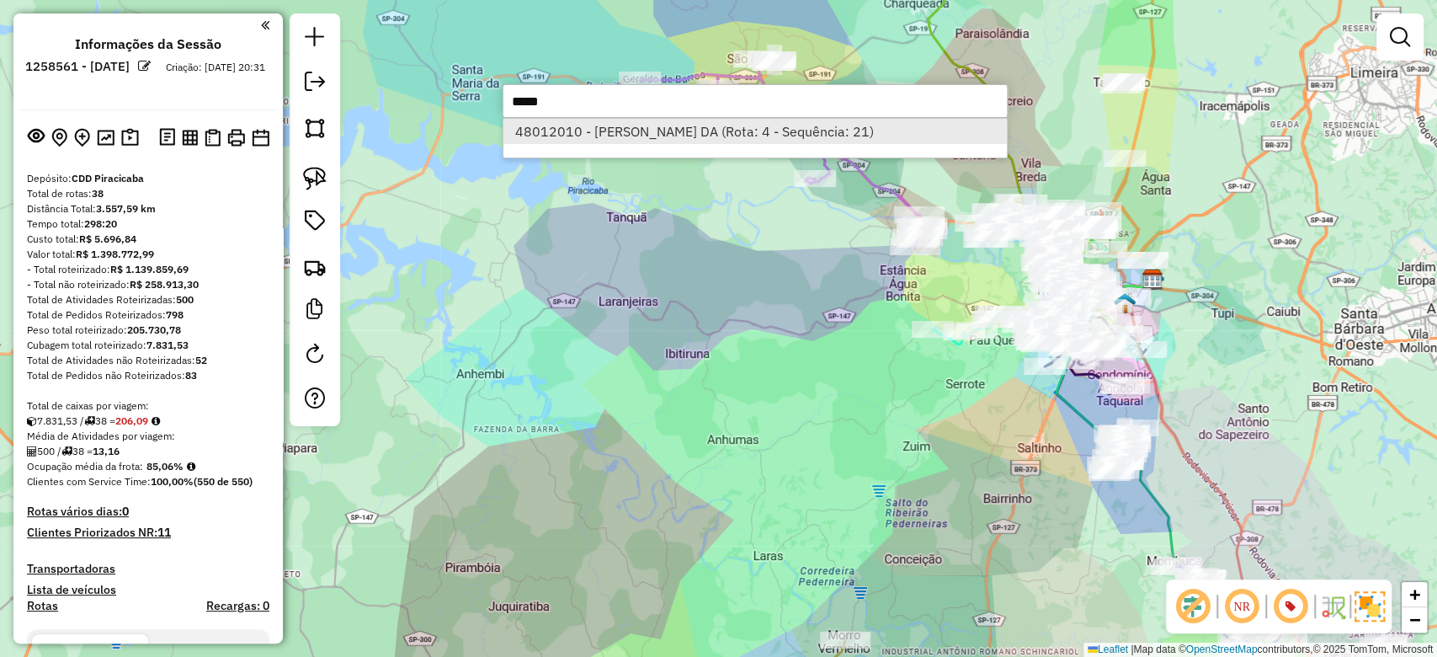
type input "*****"
click at [650, 129] on li "48012010 - SILVANO RODRIGUES DA (Rota: 4 - Sequência: 21)" at bounding box center [756, 131] width 504 height 25
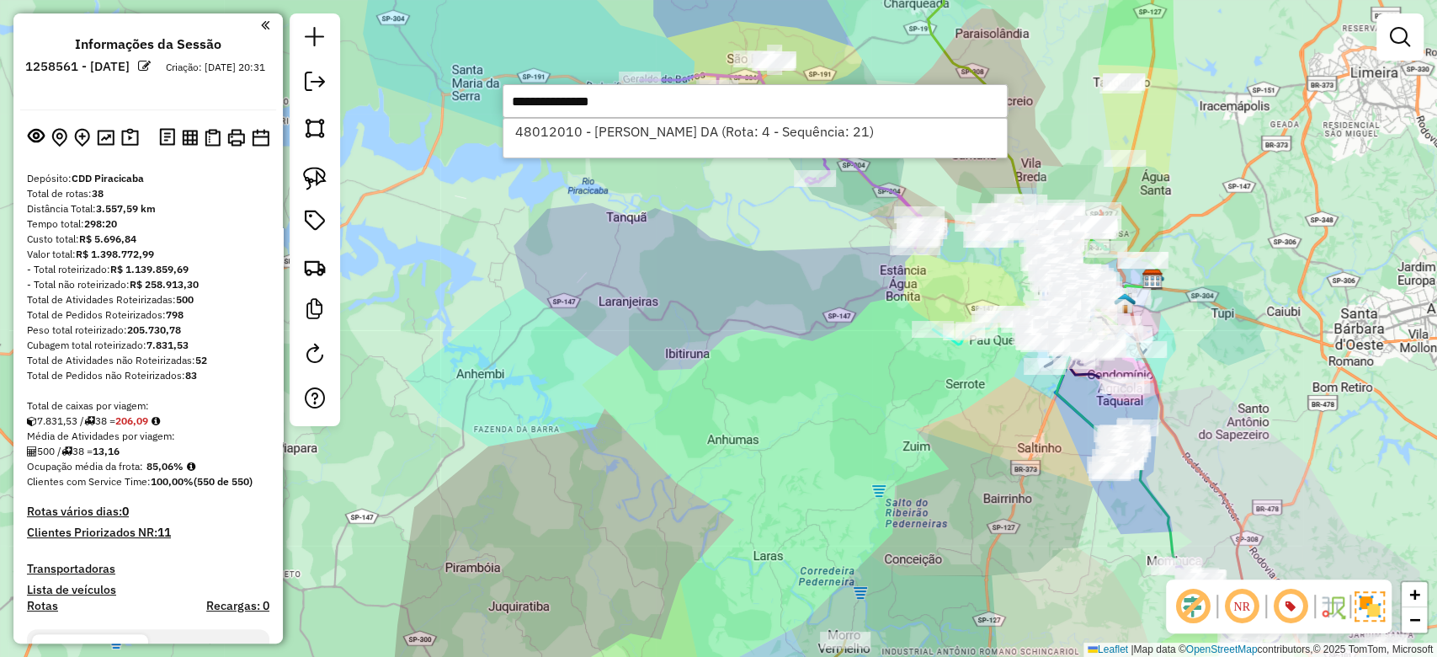
select select "**********"
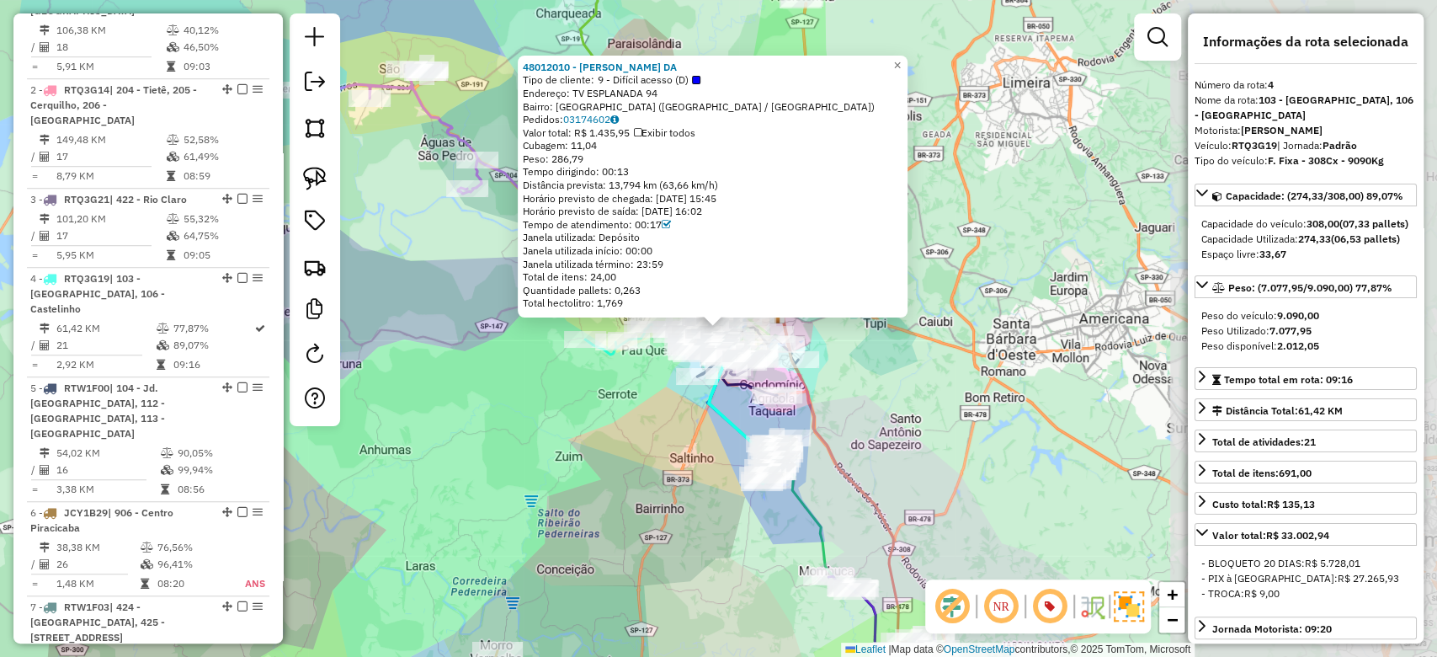
scroll to position [955, 0]
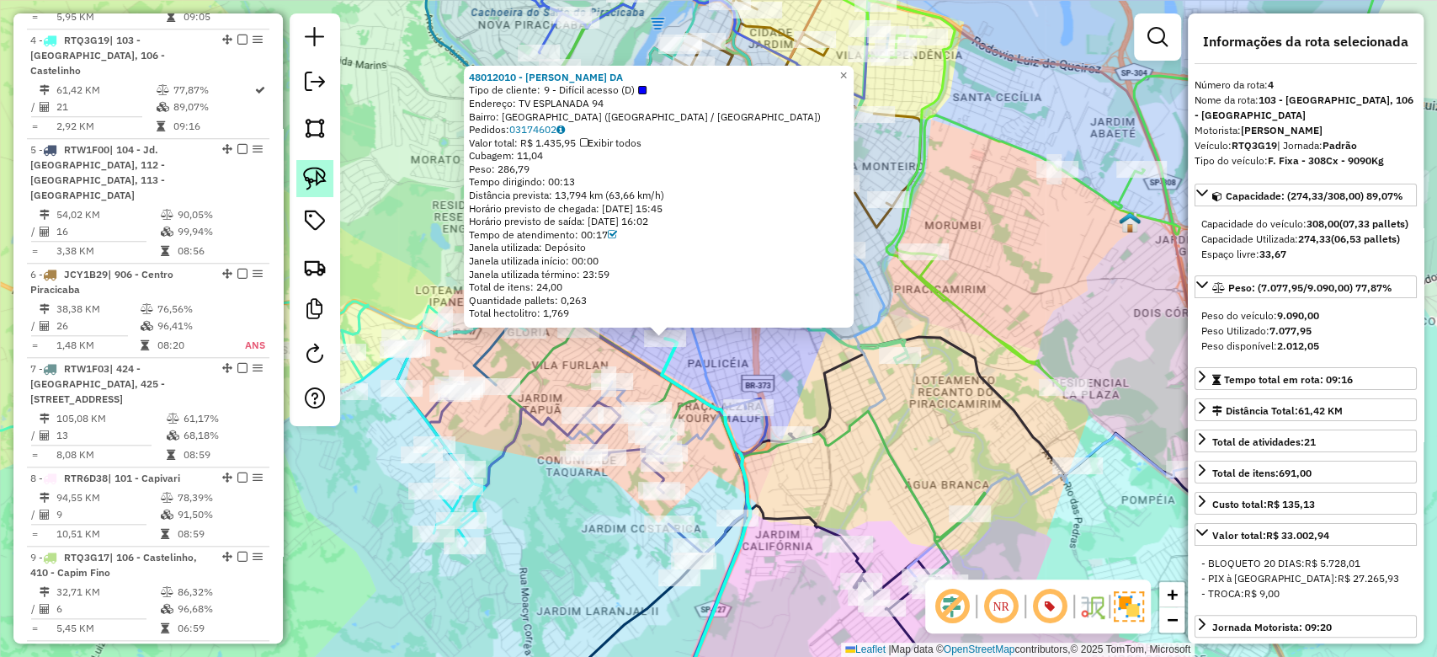
click at [323, 183] on img at bounding box center [315, 179] width 24 height 24
drag, startPoint x: 623, startPoint y: 334, endPoint x: 686, endPoint y: 314, distance: 66.3
click at [686, 314] on div "Rota 4 - Placa RTQ3G19 48012010 - SILVANO RODRIGUES DA 48012010 - SILVANO RODRI…" at bounding box center [718, 328] width 1437 height 657
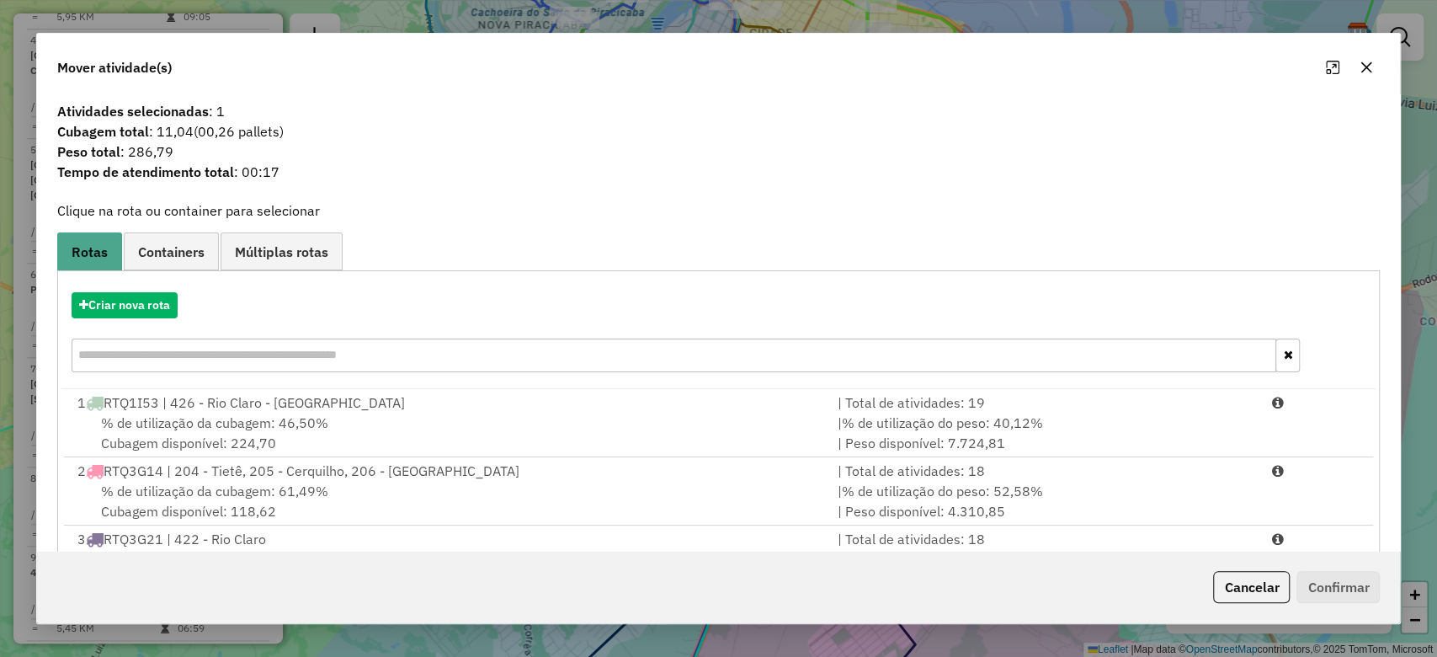
click at [1365, 72] on icon "button" at bounding box center [1366, 67] width 13 height 13
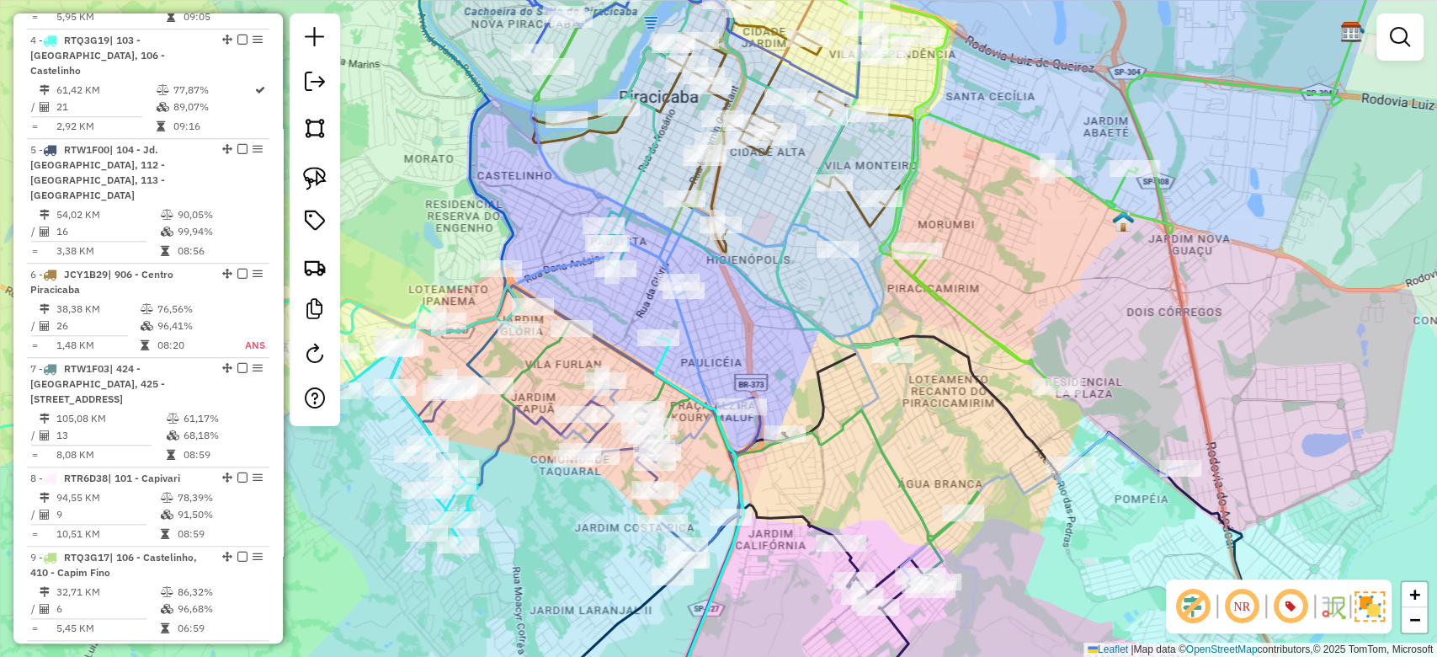
drag, startPoint x: 648, startPoint y: 306, endPoint x: 637, endPoint y: 303, distance: 12.3
click at [637, 303] on div "Janela de atendimento Grade de atendimento Capacidade Transportadoras Veículos …" at bounding box center [718, 328] width 1437 height 657
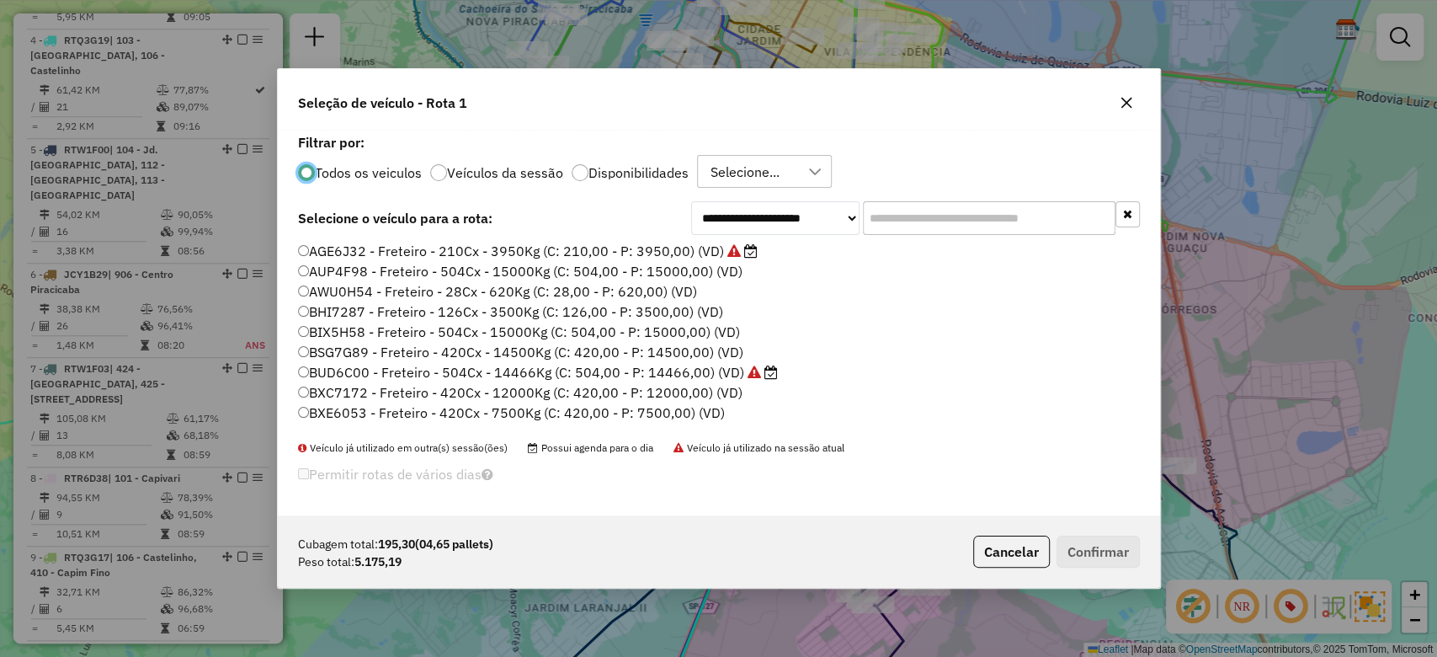
scroll to position [8, 5]
click at [1123, 102] on icon "button" at bounding box center [1126, 102] width 13 height 13
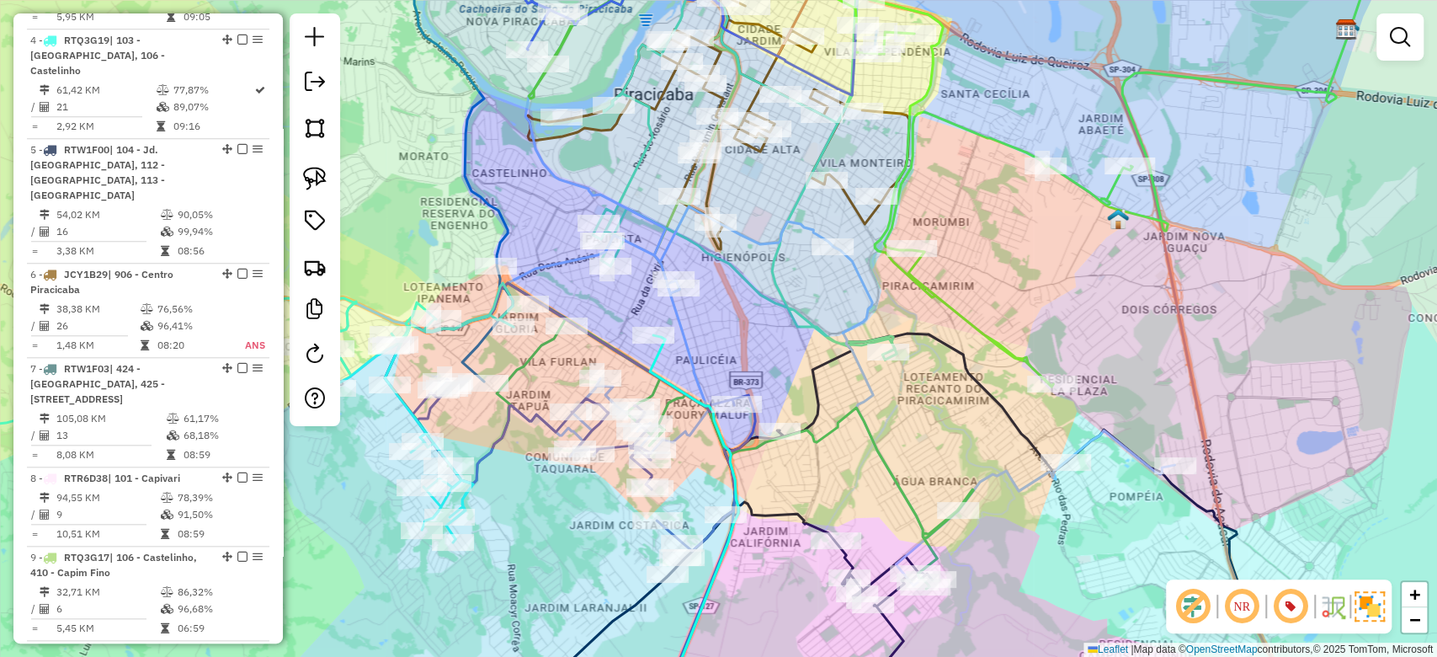
click at [623, 302] on div "Janela de atendimento Grade de atendimento Capacidade Transportadoras Veículos …" at bounding box center [718, 328] width 1437 height 657
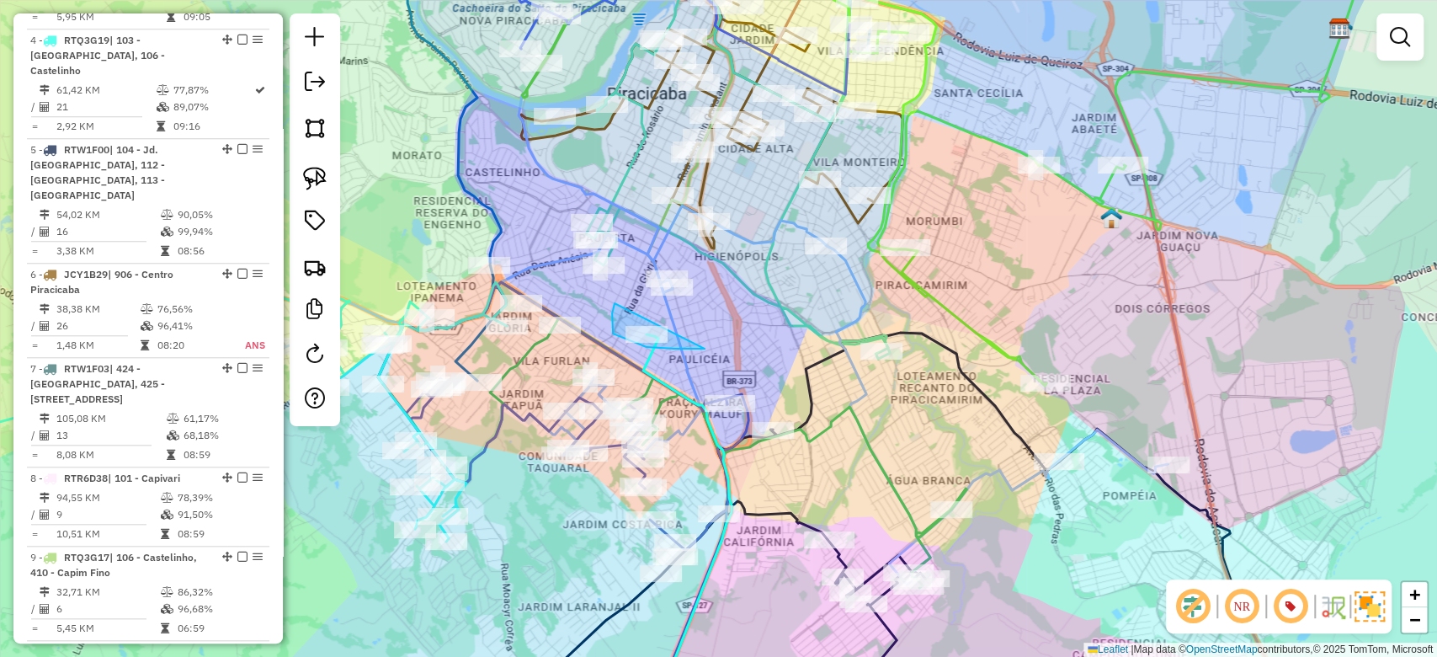
drag, startPoint x: 616, startPoint y: 303, endPoint x: 736, endPoint y: 335, distance: 124.6
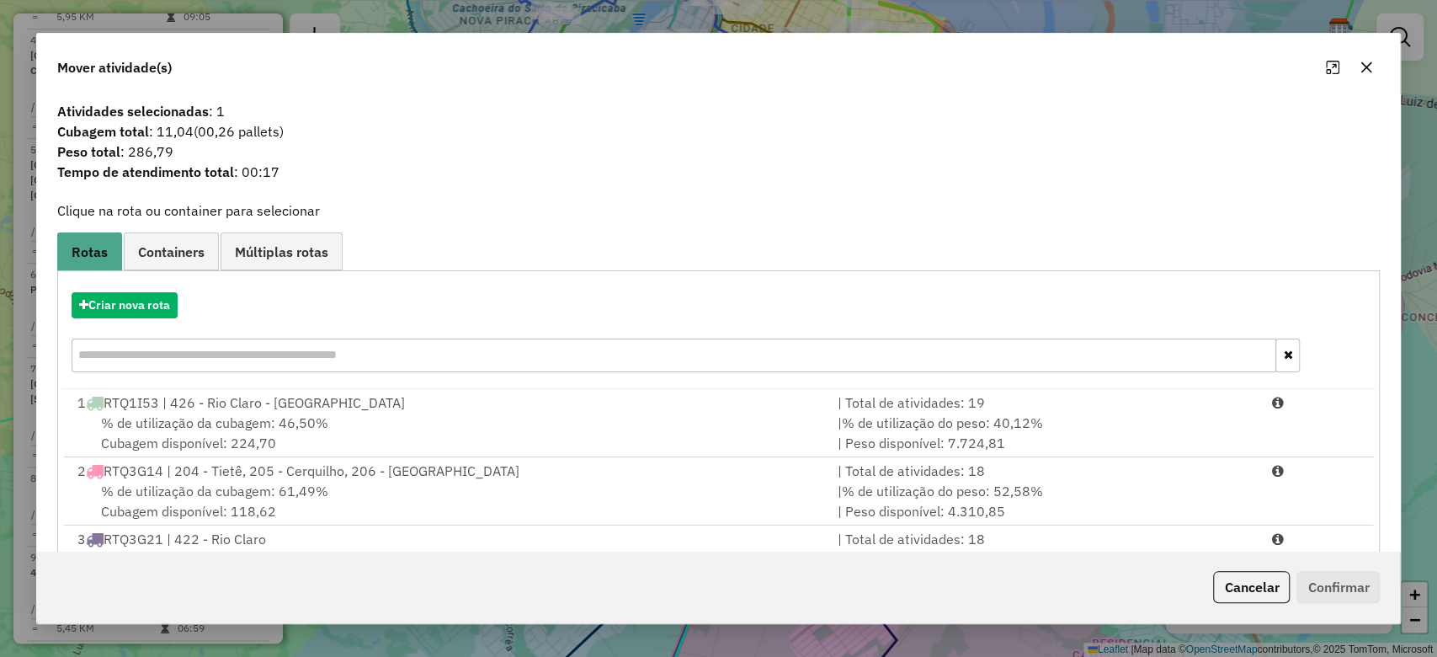
click at [1365, 64] on icon "button" at bounding box center [1366, 67] width 13 height 13
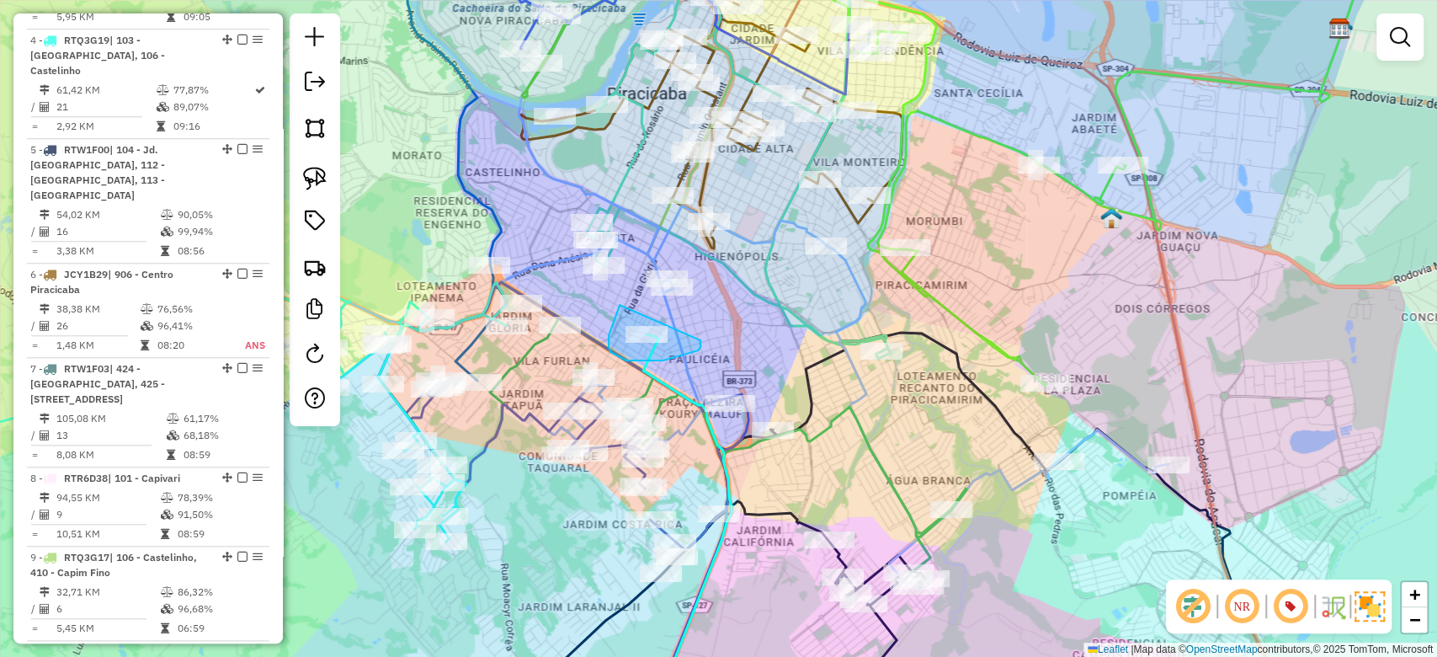
drag, startPoint x: 620, startPoint y: 305, endPoint x: 701, endPoint y: 340, distance: 88.2
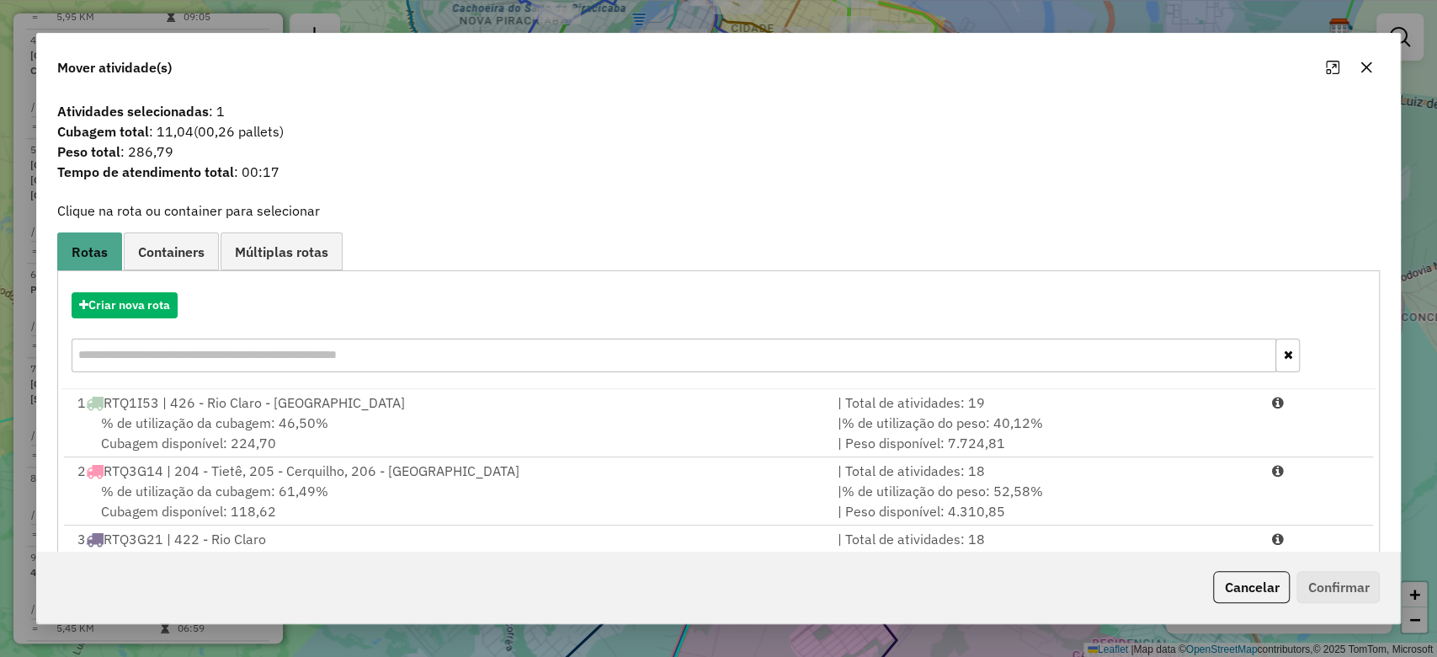
click at [1361, 66] on icon "button" at bounding box center [1366, 67] width 13 height 13
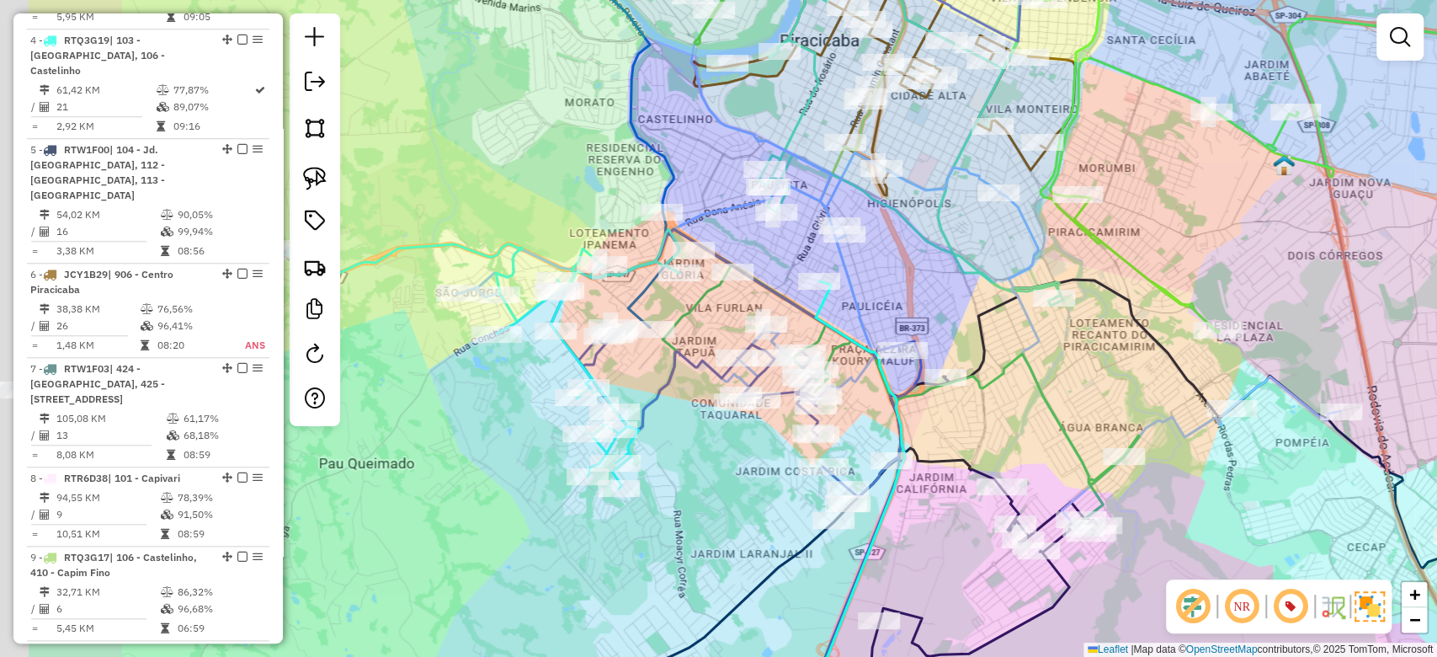
drag, startPoint x: 411, startPoint y: 266, endPoint x: 659, endPoint y: 179, distance: 263.4
click at [659, 179] on div "Janela de atendimento Grade de atendimento Capacidade Transportadoras Veículos …" at bounding box center [718, 328] width 1437 height 657
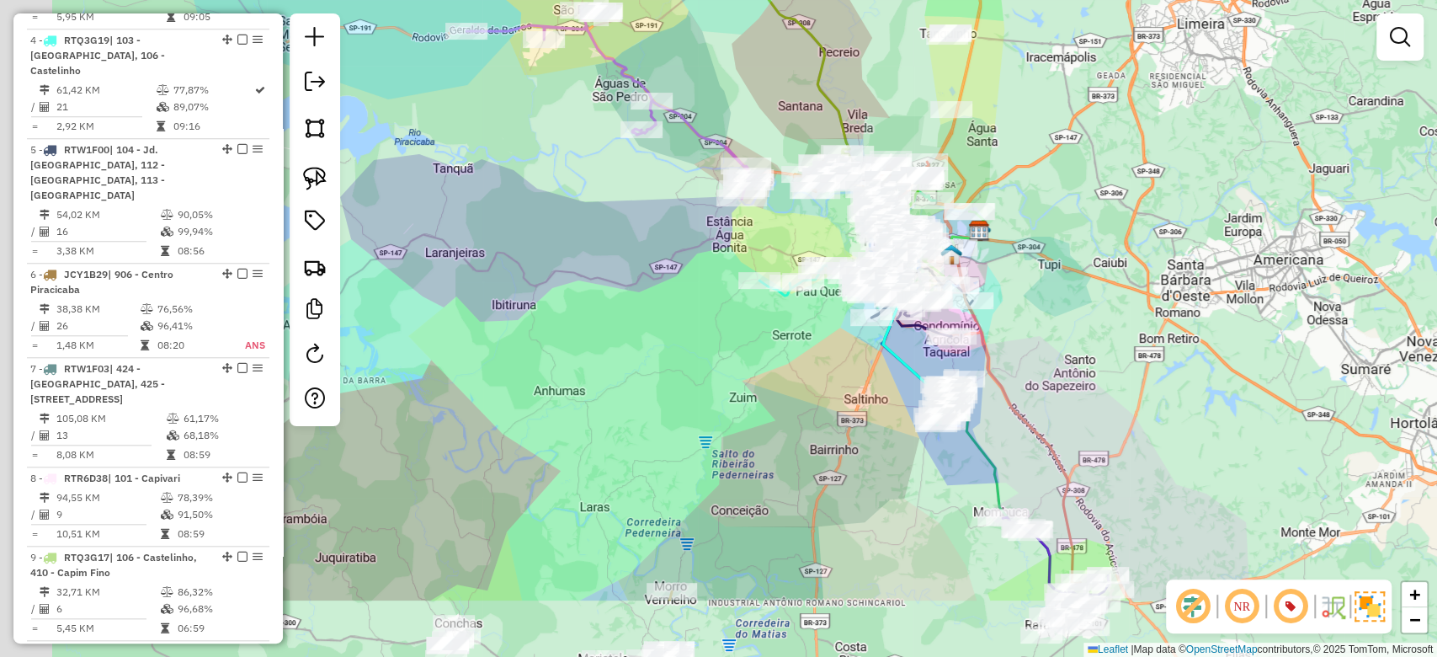
drag, startPoint x: 595, startPoint y: 462, endPoint x: 1059, endPoint y: 49, distance: 621.4
click at [1059, 49] on div "Janela de atendimento Grade de atendimento Capacidade Transportadoras Veículos …" at bounding box center [718, 328] width 1437 height 657
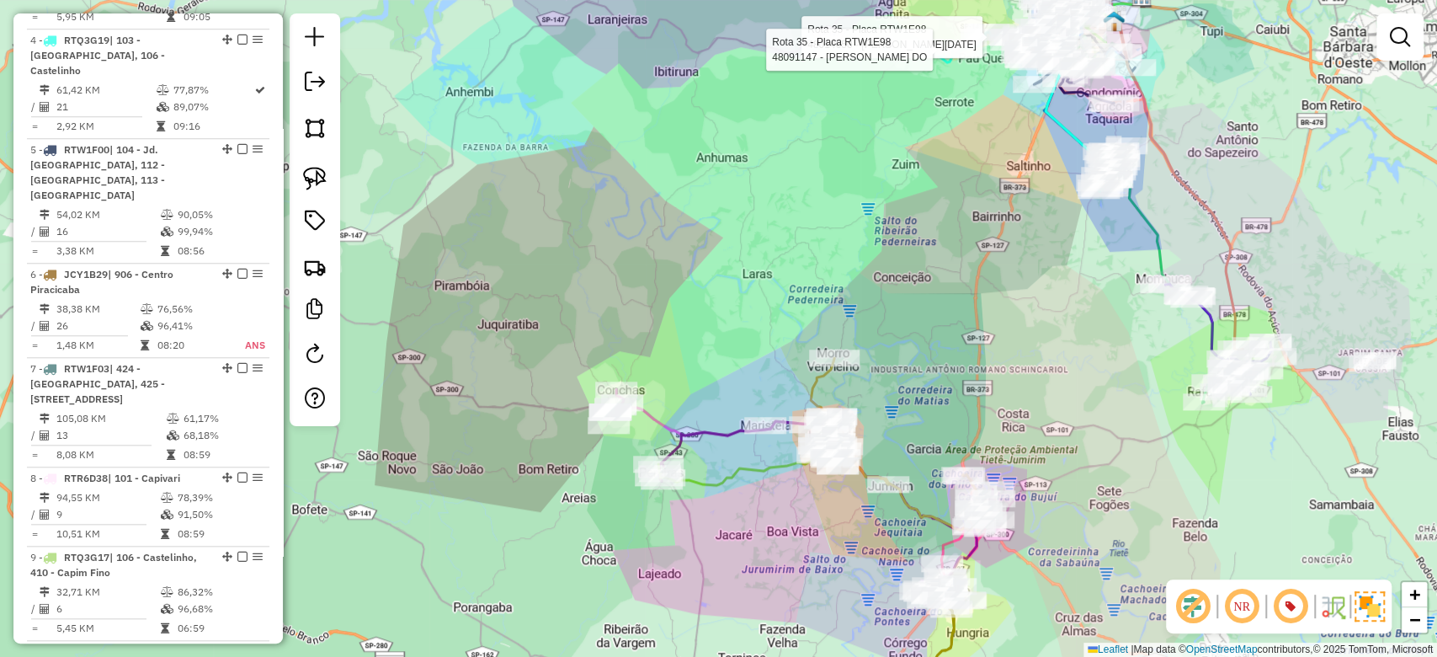
drag, startPoint x: 701, startPoint y: 240, endPoint x: 560, endPoint y: 296, distance: 151.5
click at [560, 296] on div "Rota 35 - Placa RTW1E98 48014650 - VERA LUCIA NOVELLO Rota 35 - Placa RTW1E98 4…" at bounding box center [718, 328] width 1437 height 657
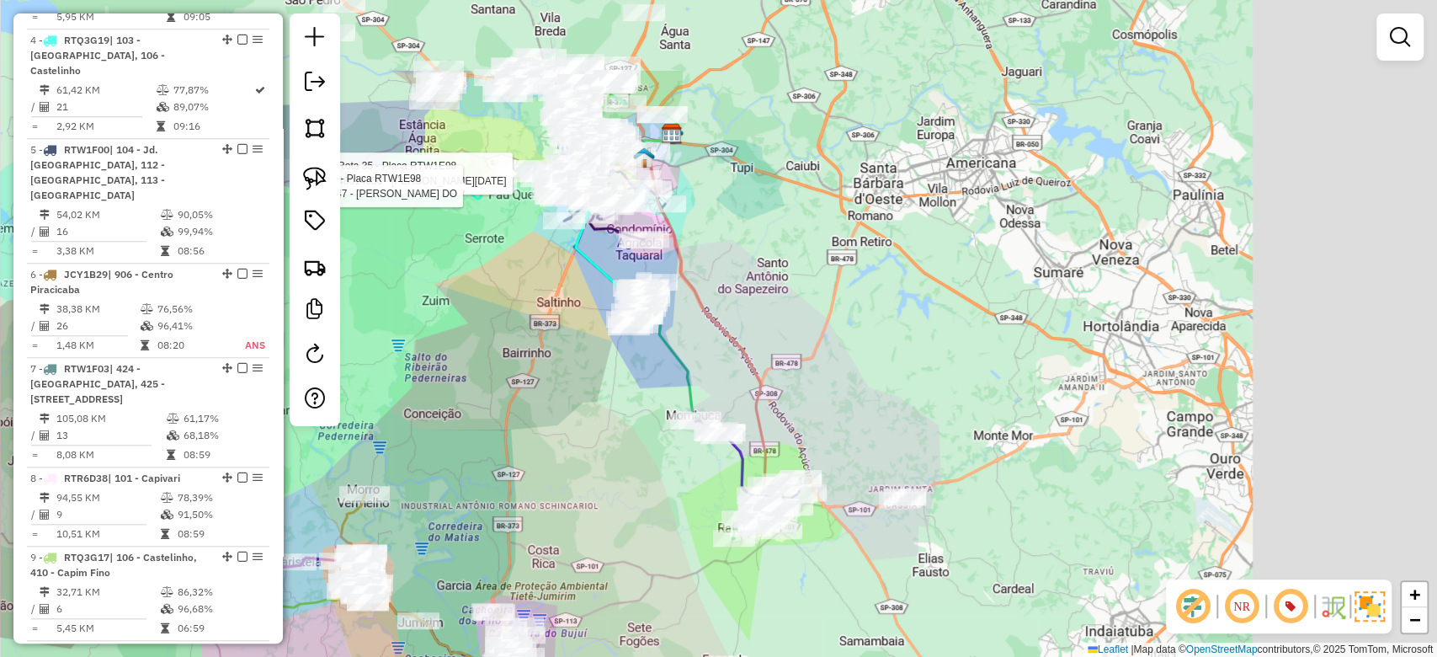
drag, startPoint x: 835, startPoint y: 523, endPoint x: 365, endPoint y: 659, distance: 489.2
click at [365, 656] on html "Aguarde... Pop-up bloqueado! Seu navegador bloqueou automáticamente a abertura …" at bounding box center [718, 328] width 1437 height 657
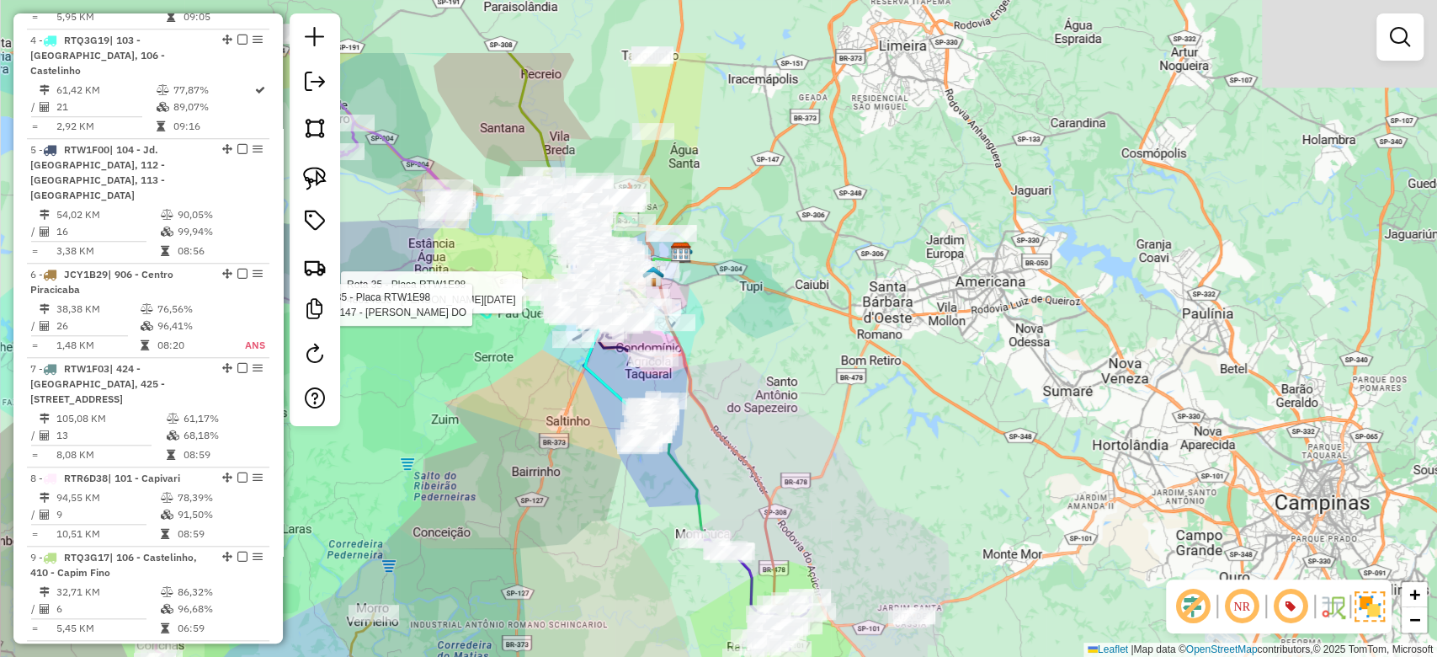
click at [539, 408] on div "Rota 35 - Placa RTW1E98 48014650 - VERA LUCIA NOVELLO Rota 35 - Placa RTW1E98 4…" at bounding box center [718, 328] width 1437 height 657
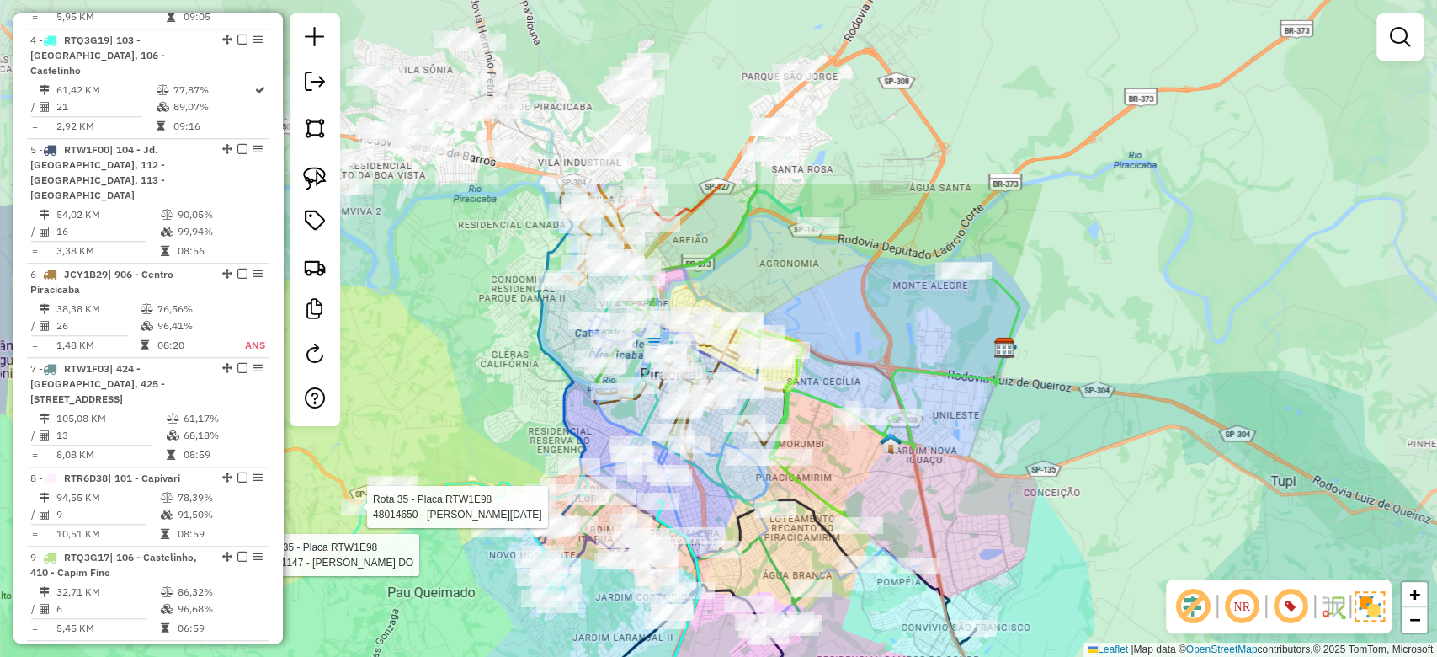
drag, startPoint x: 555, startPoint y: 161, endPoint x: 417, endPoint y: 410, distance: 284.9
click at [417, 410] on div "Rota 35 - Placa RTW1E98 48014650 - VERA LUCIA NOVELLO Rota 35 - Placa RTW1E98 4…" at bounding box center [718, 328] width 1437 height 657
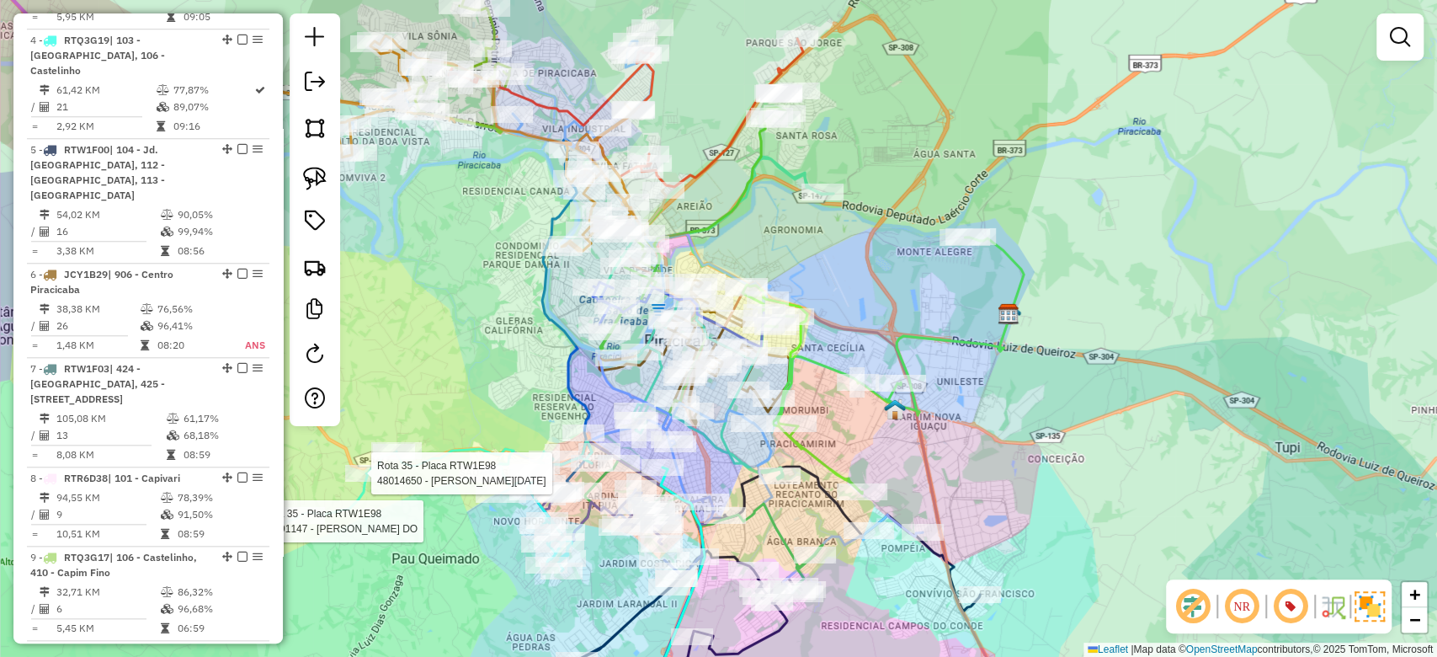
drag, startPoint x: 424, startPoint y: 325, endPoint x: 428, endPoint y: 291, distance: 33.9
click at [428, 291] on div "Rota 35 - Placa RTW1E98 48014650 - VERA LUCIA NOVELLO Rota 35 - Placa RTW1E98 4…" at bounding box center [718, 328] width 1437 height 657
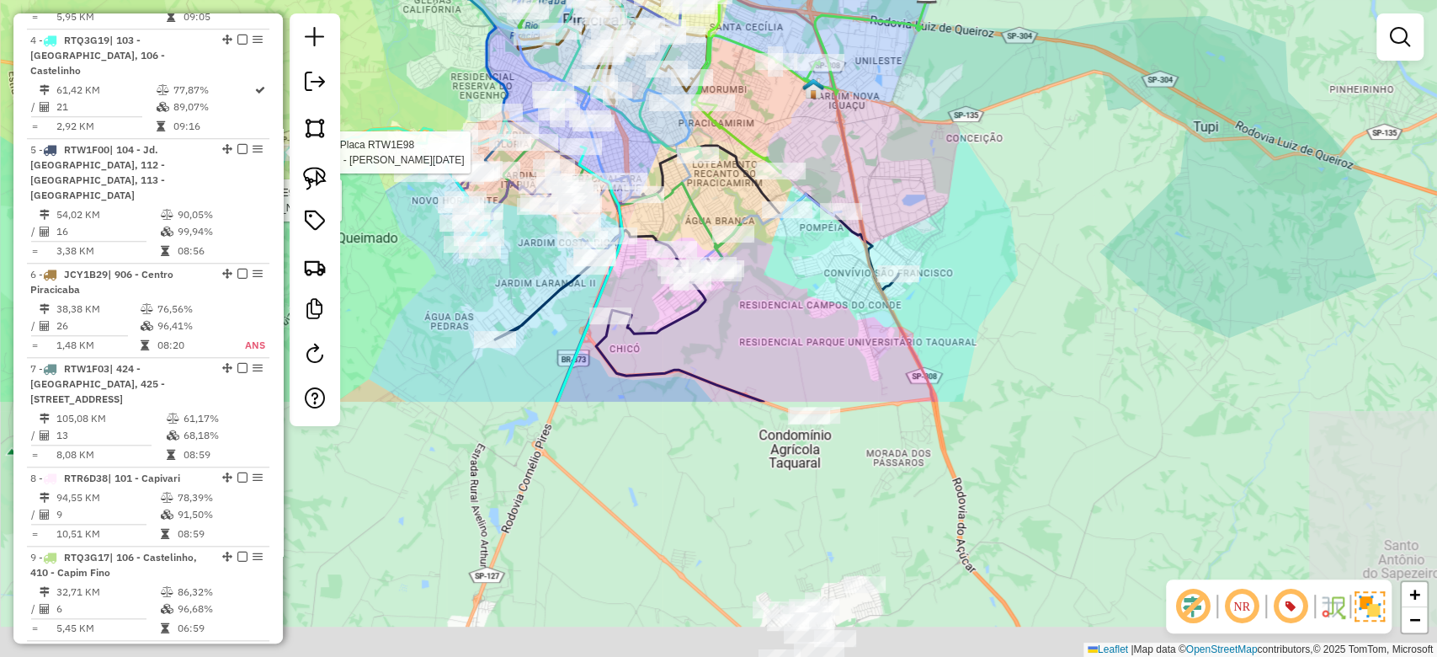
drag, startPoint x: 852, startPoint y: 545, endPoint x: 794, endPoint y: 293, distance: 258.4
click at [778, 269] on div "Rota 35 - Placa RTW1E98 48014650 - VERA LUCIA NOVELLO Rota 35 - Placa RTW1E98 4…" at bounding box center [718, 328] width 1437 height 657
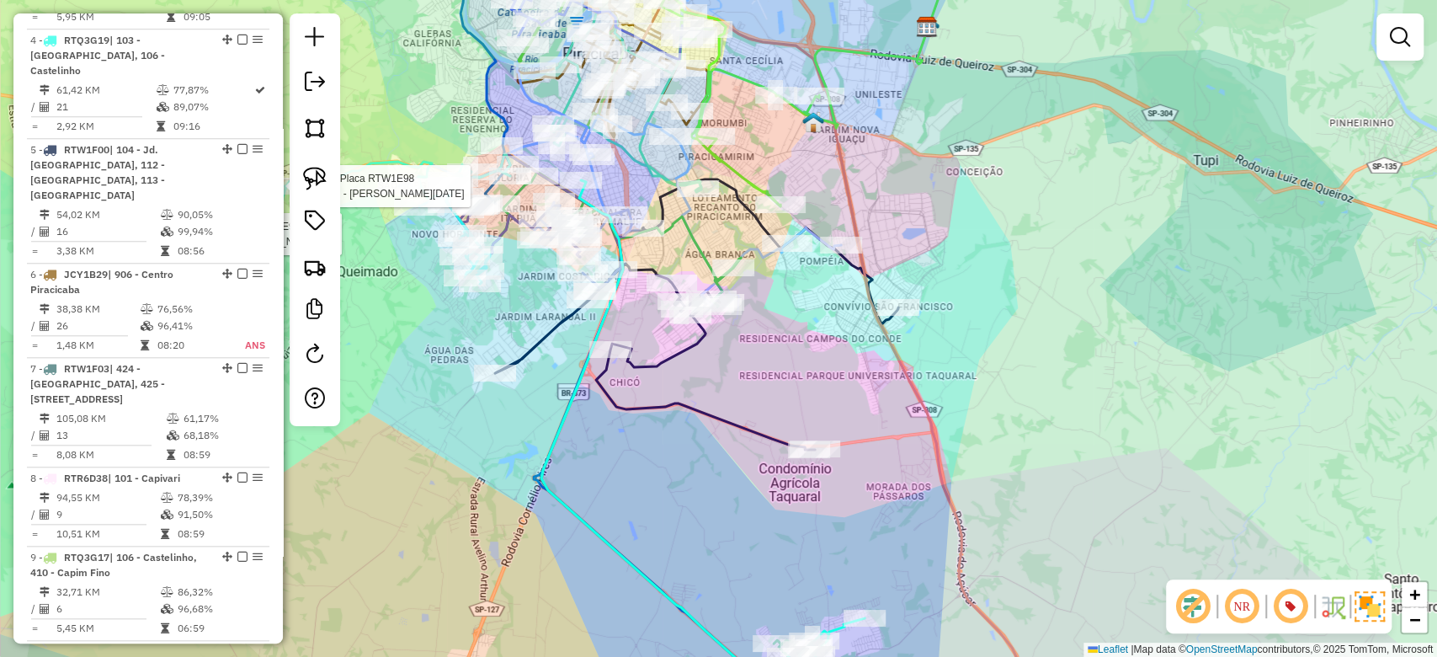
drag, startPoint x: 802, startPoint y: 352, endPoint x: 802, endPoint y: 413, distance: 60.6
click at [802, 413] on div "Rota 35 - Placa RTW1E98 48014650 - VERA LUCIA NOVELLO Rota 35 - Placa RTW1E98 4…" at bounding box center [718, 328] width 1437 height 657
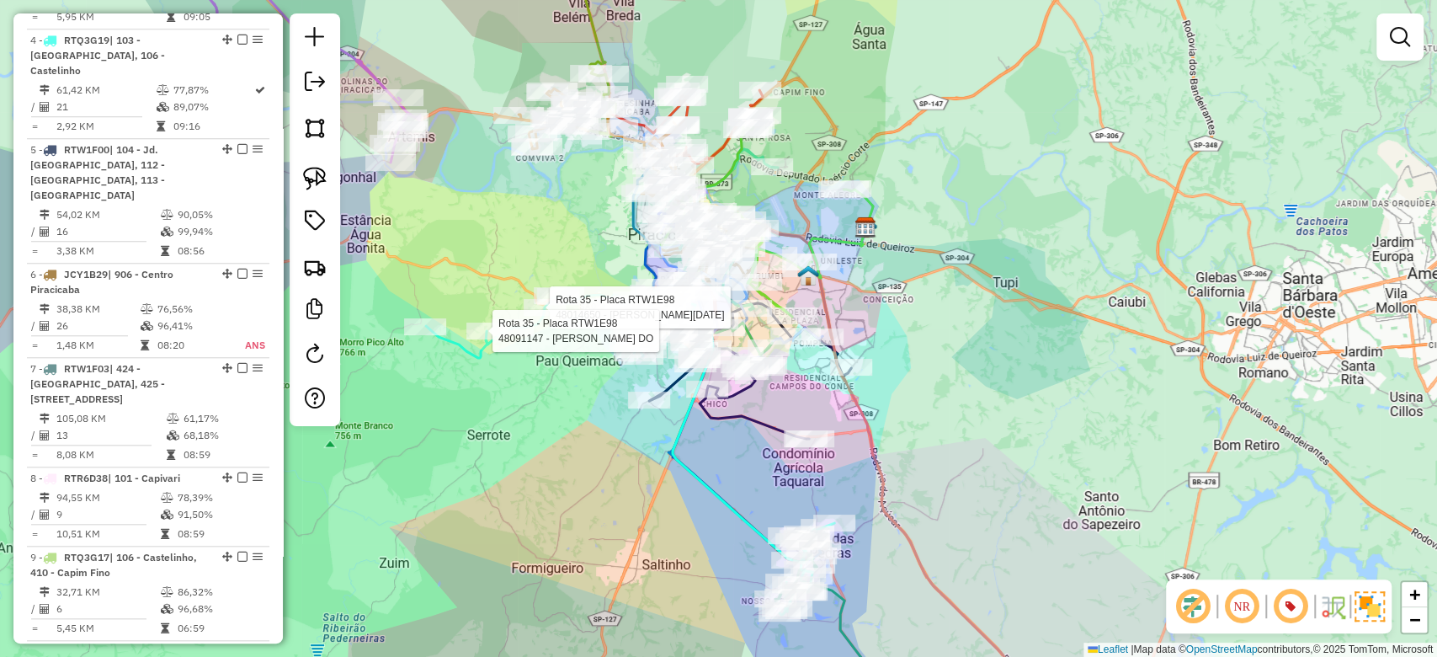
click at [1026, 258] on div "Rota 35 - Placa RTW1E98 48014650 - VERA LUCIA NOVELLO Rota 35 - Placa RTW1E98 4…" at bounding box center [718, 328] width 1437 height 657
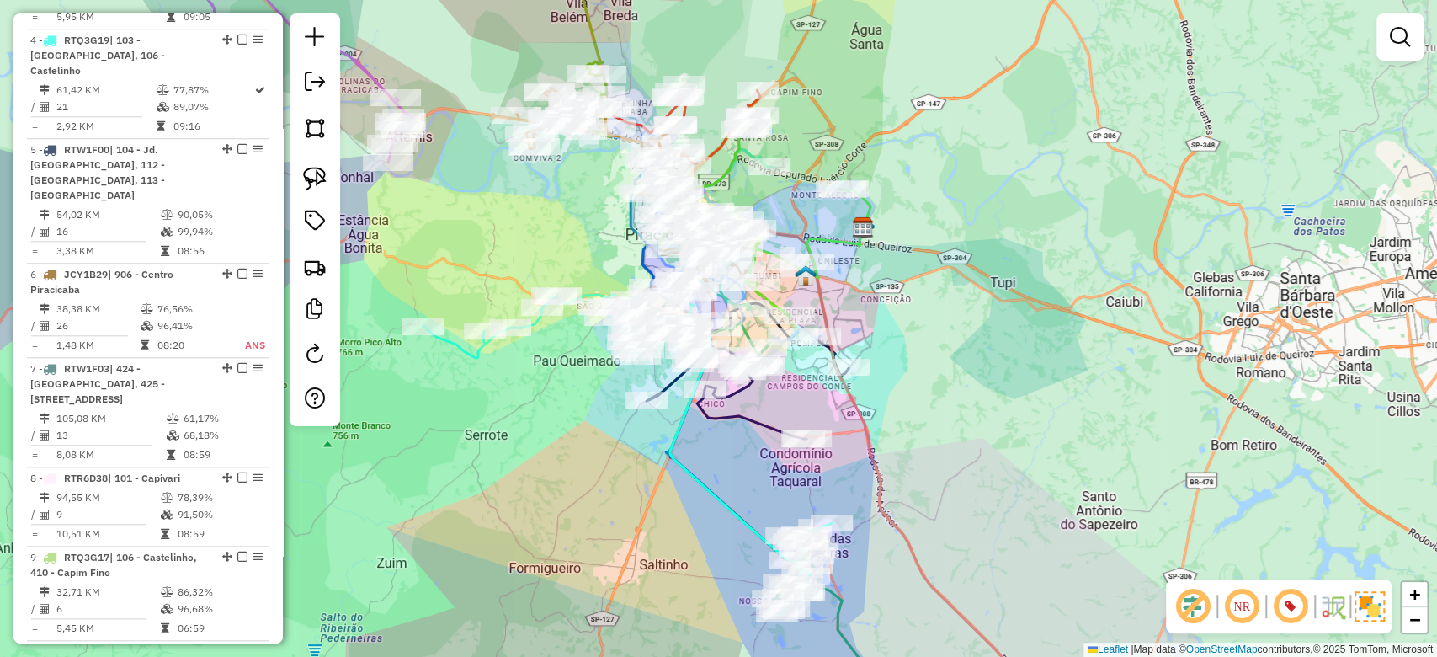
drag, startPoint x: 1026, startPoint y: 300, endPoint x: 1023, endPoint y: 284, distance: 16.2
click at [1023, 284] on div "Janela de atendimento Grade de atendimento Capacidade Transportadoras Veículos …" at bounding box center [718, 328] width 1437 height 657
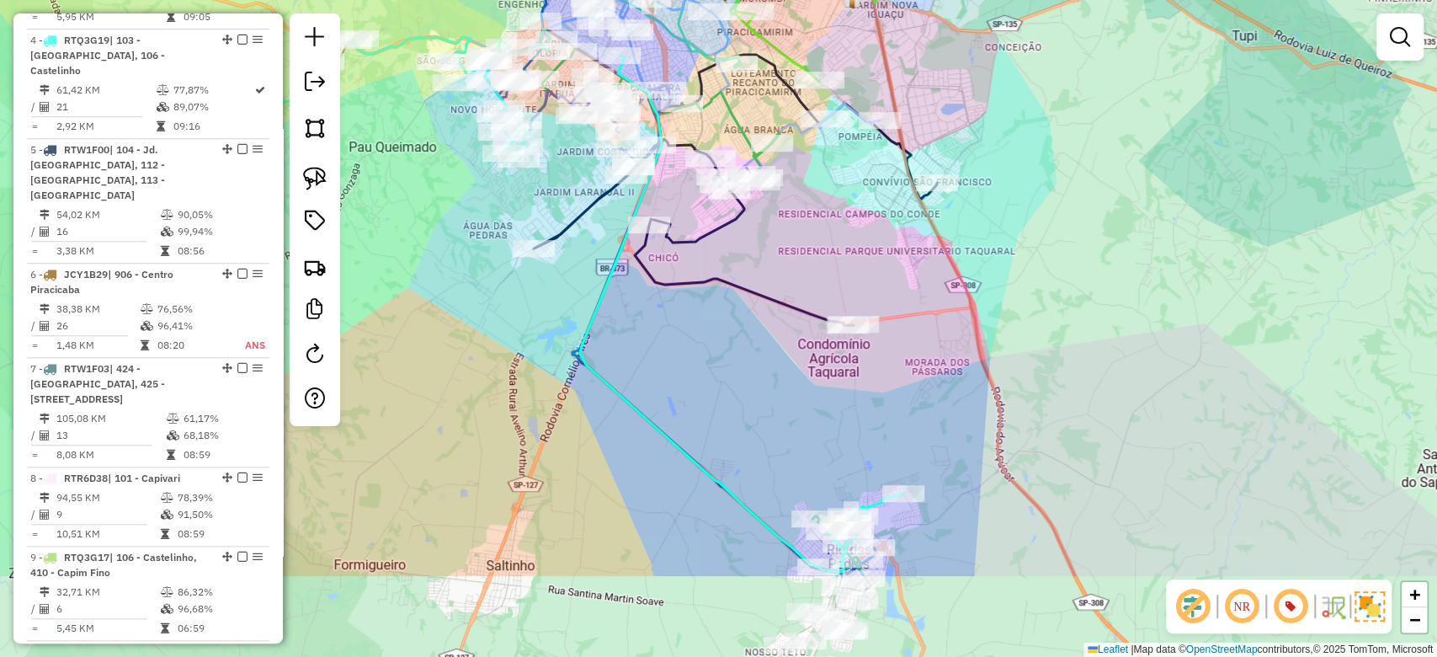
drag, startPoint x: 901, startPoint y: 340, endPoint x: 963, endPoint y: 207, distance: 146.9
click at [963, 207] on div "Janela de atendimento Grade de atendimento Capacidade Transportadoras Veículos …" at bounding box center [718, 328] width 1437 height 657
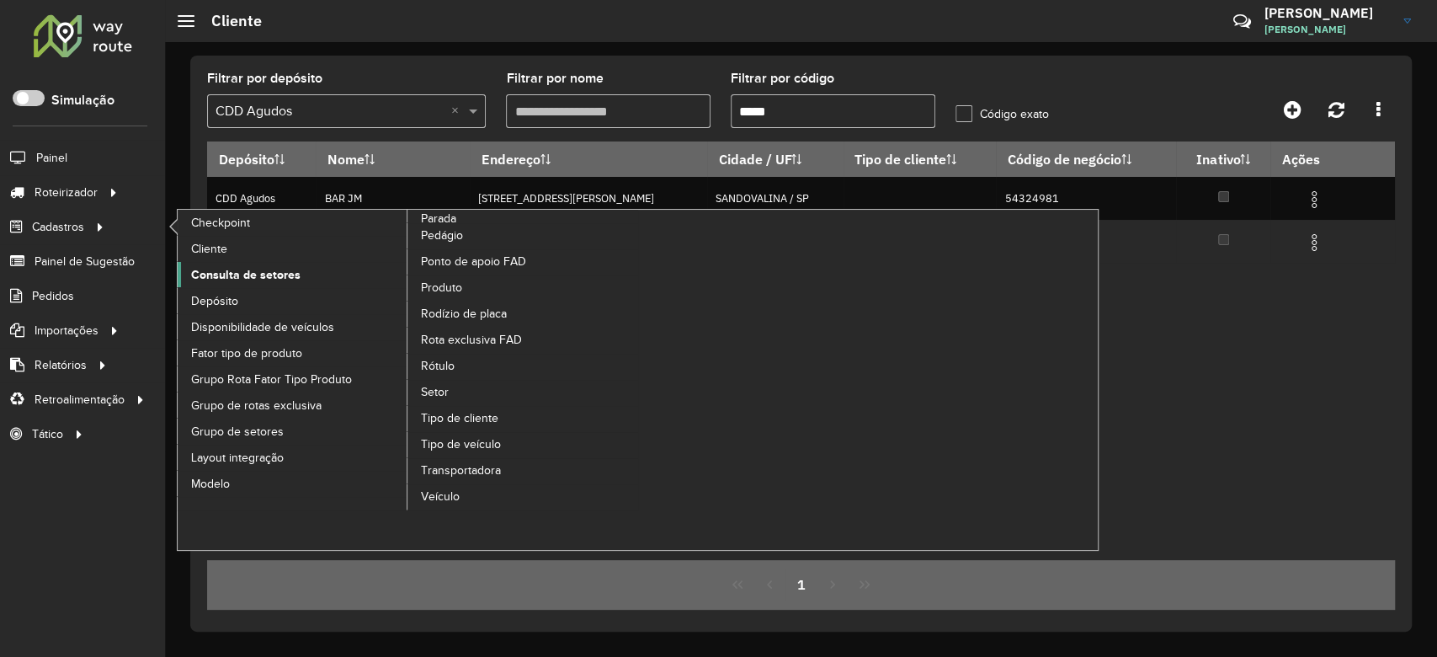
click at [226, 276] on span "Consulta de setores" at bounding box center [245, 275] width 109 height 18
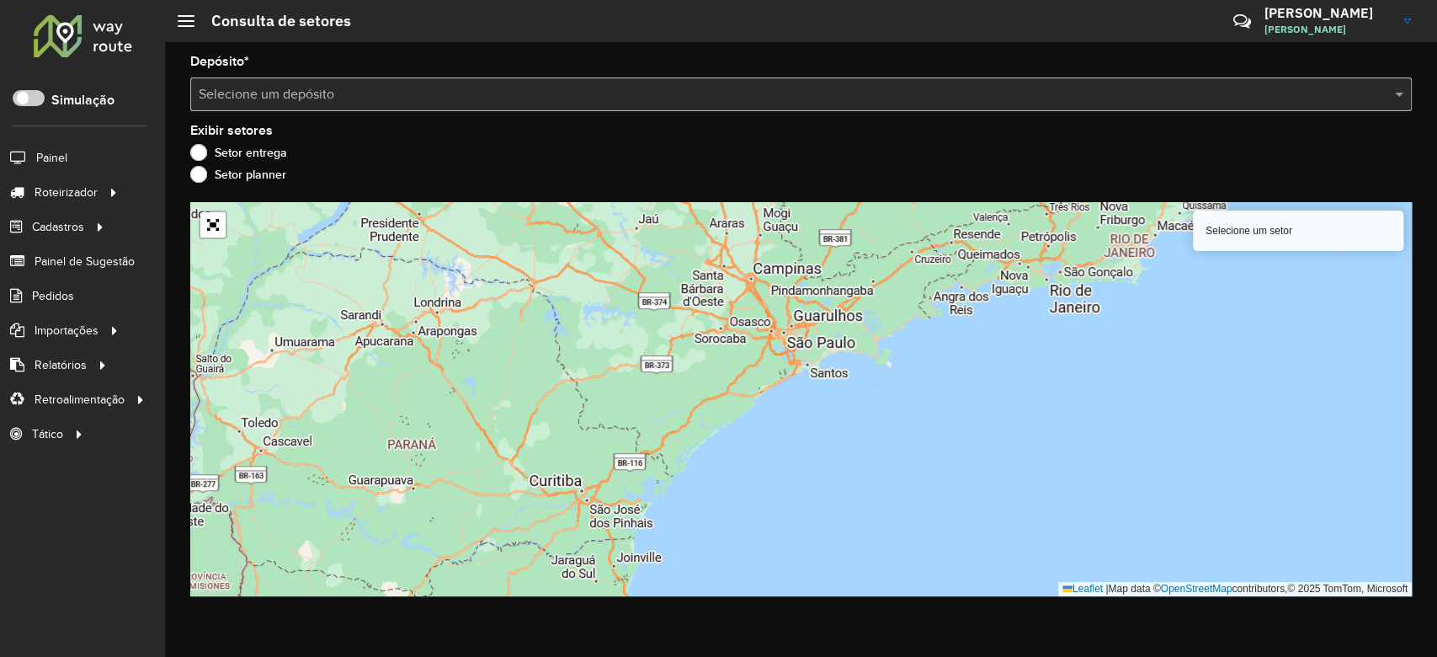
drag, startPoint x: 390, startPoint y: 81, endPoint x: 405, endPoint y: 109, distance: 31.7
click at [390, 82] on div "Selecione um depósito" at bounding box center [801, 94] width 1222 height 34
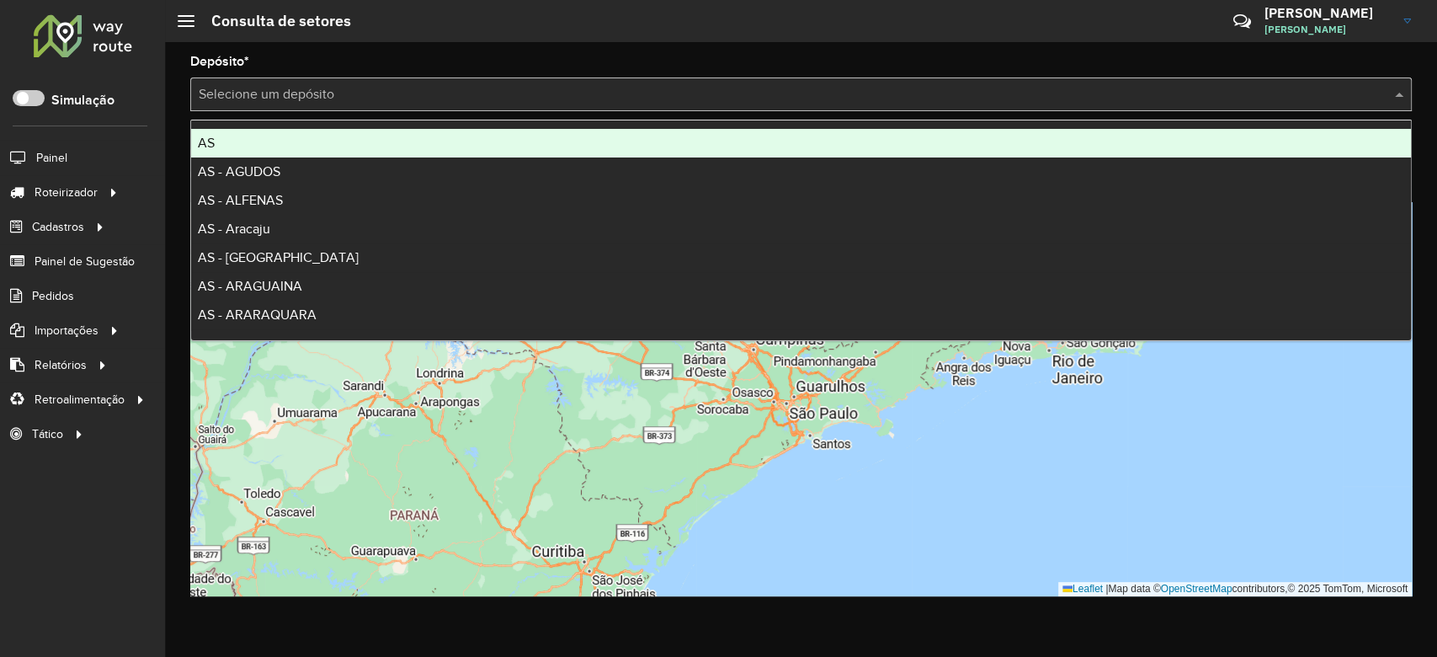
click at [411, 97] on input "text" at bounding box center [784, 95] width 1171 height 20
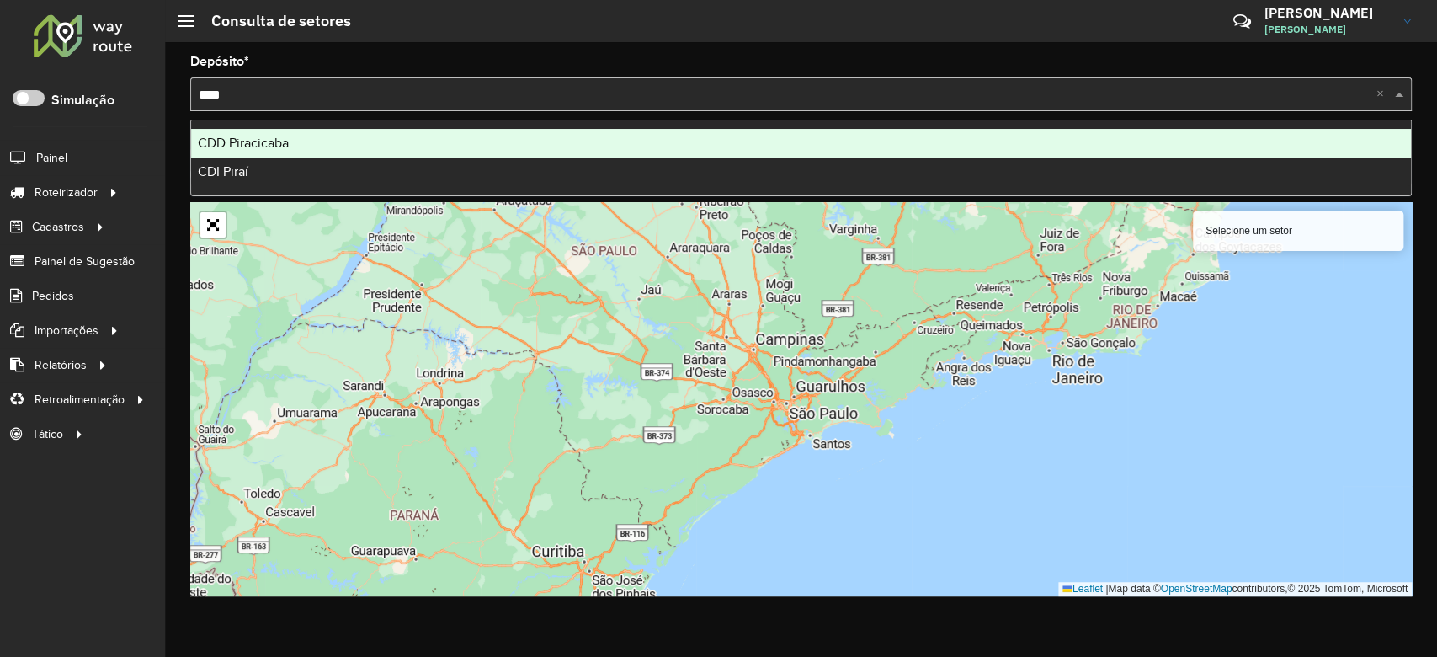
type input "****"
click at [247, 136] on span "CDD Piracicaba" at bounding box center [243, 143] width 91 height 14
